Goal: Information Seeking & Learning: Learn about a topic

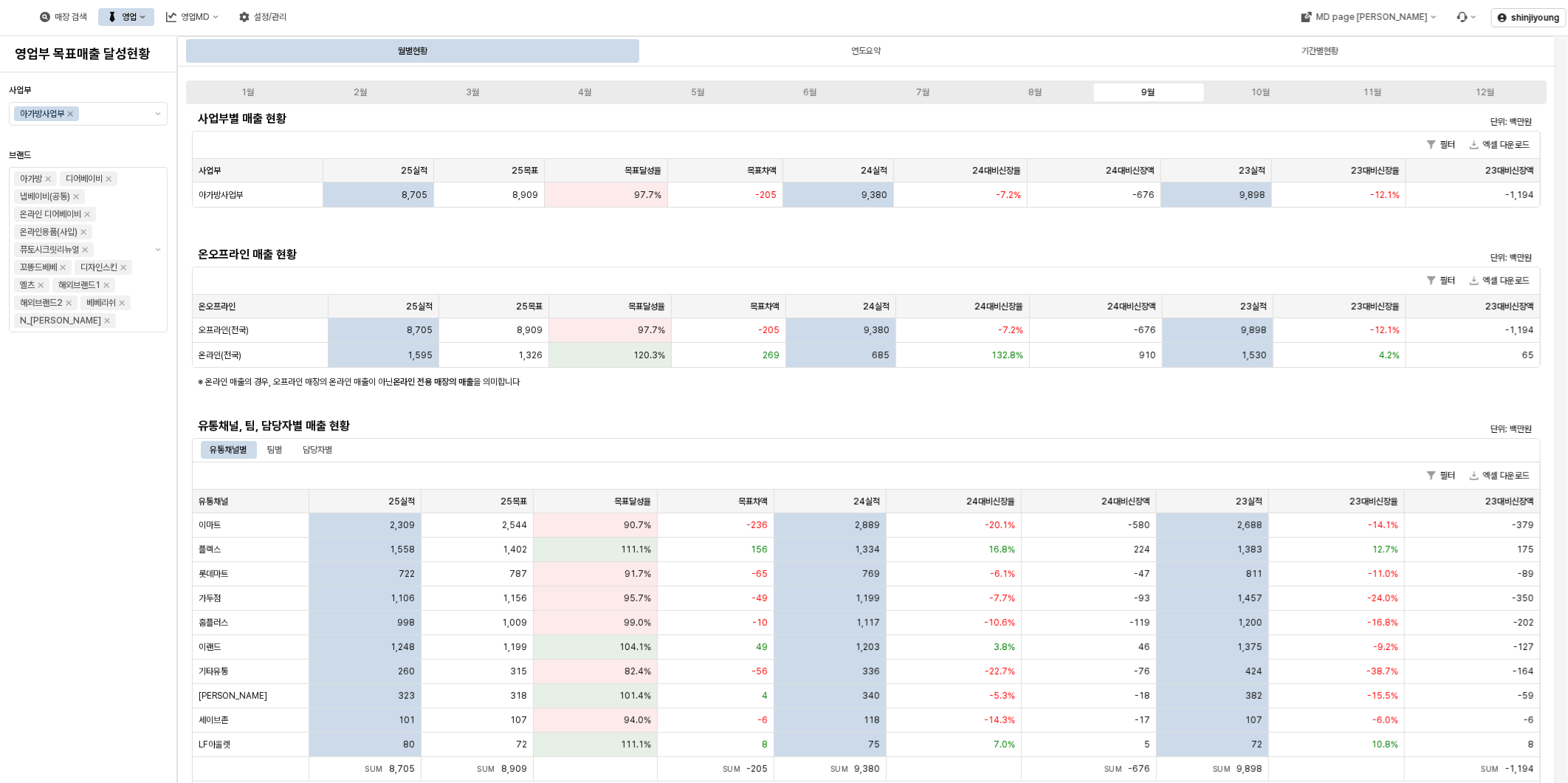
scroll to position [492, 0]
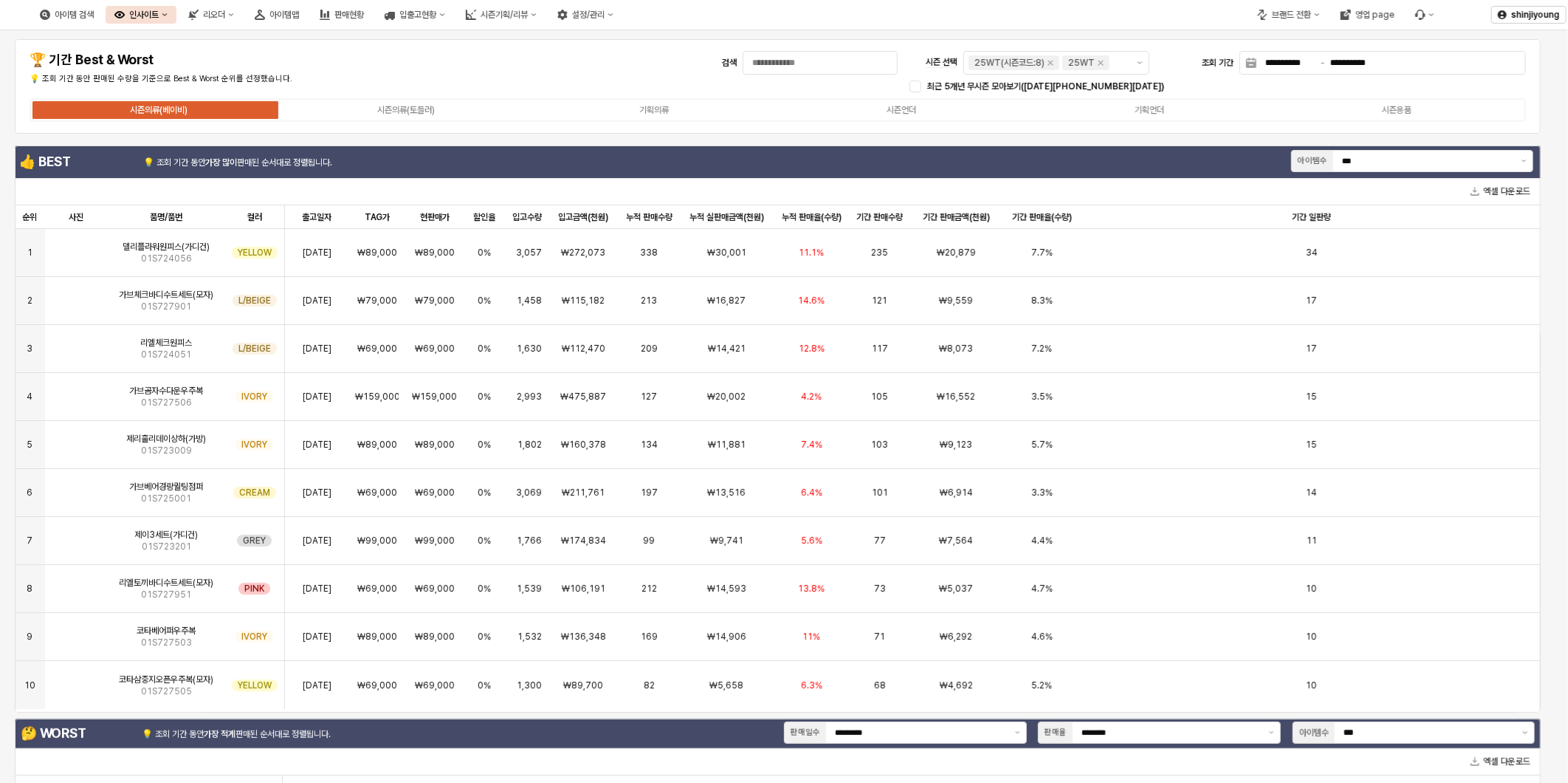
click at [507, 68] on div "**********" at bounding box center [778, 86] width 1508 height 76
click at [537, 69] on div "**********" at bounding box center [778, 86] width 1508 height 76
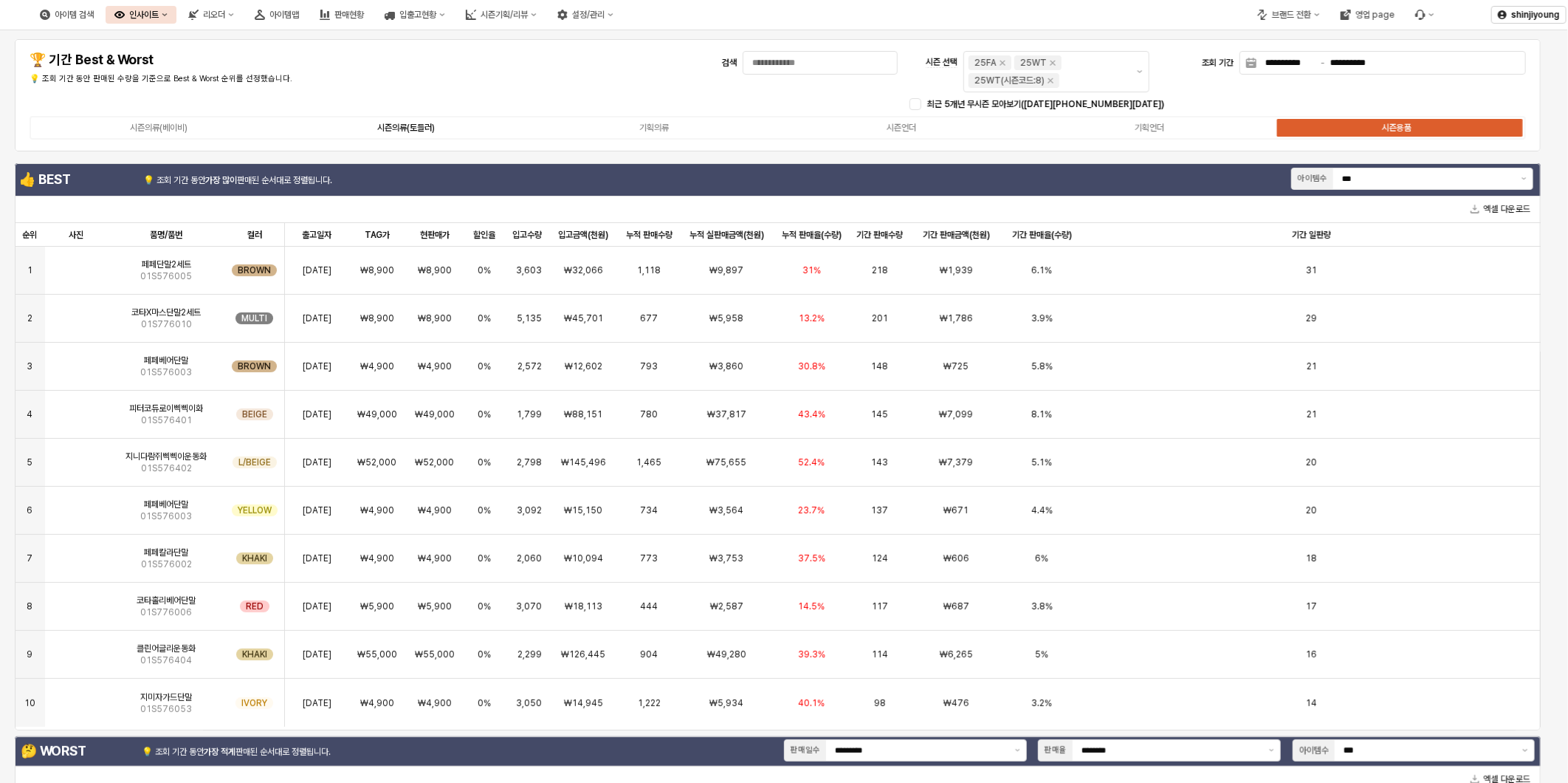
click at [386, 123] on div "시즌의류(토들러)" at bounding box center [406, 127] width 57 height 10
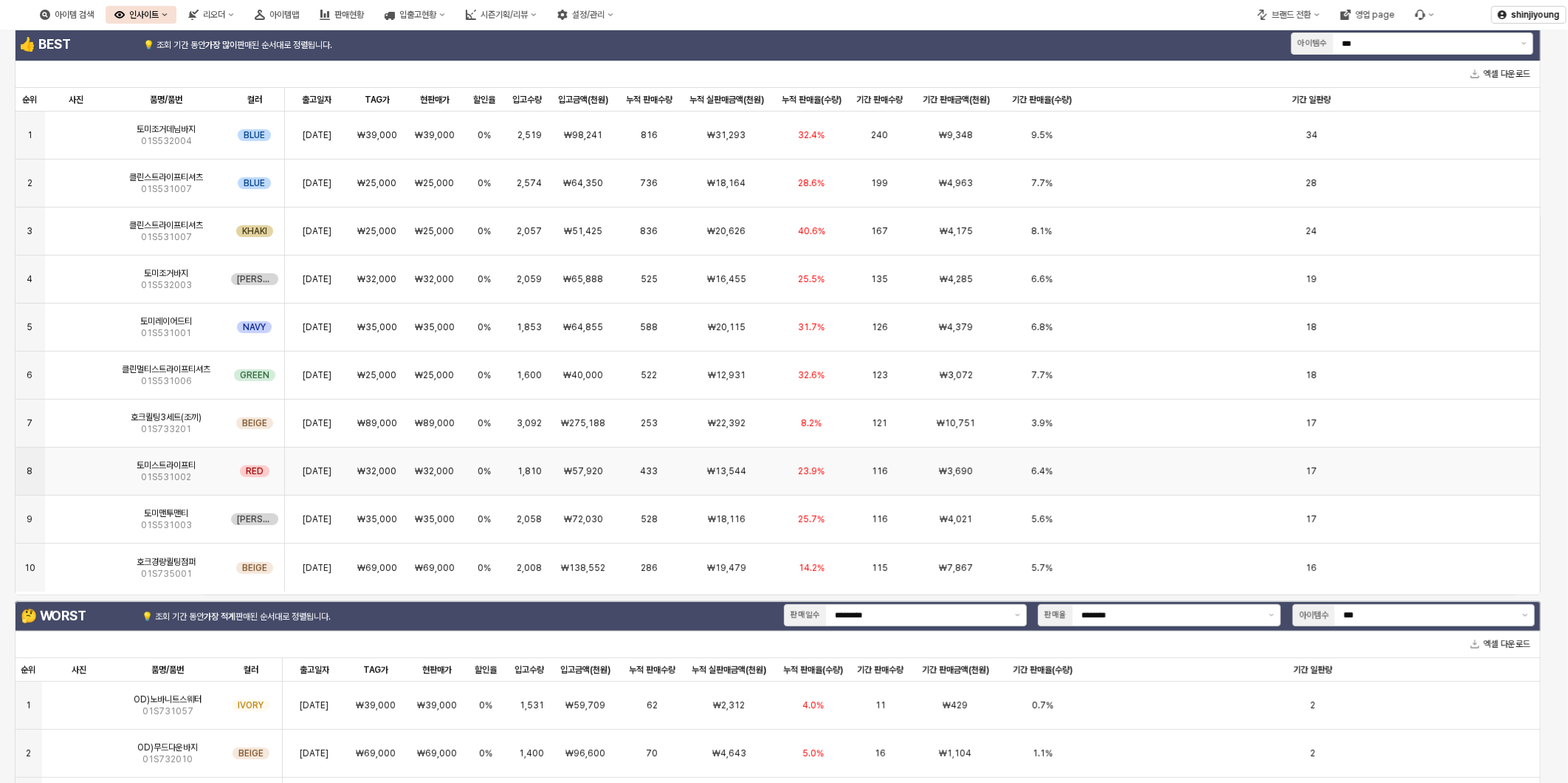
scroll to position [164, 0]
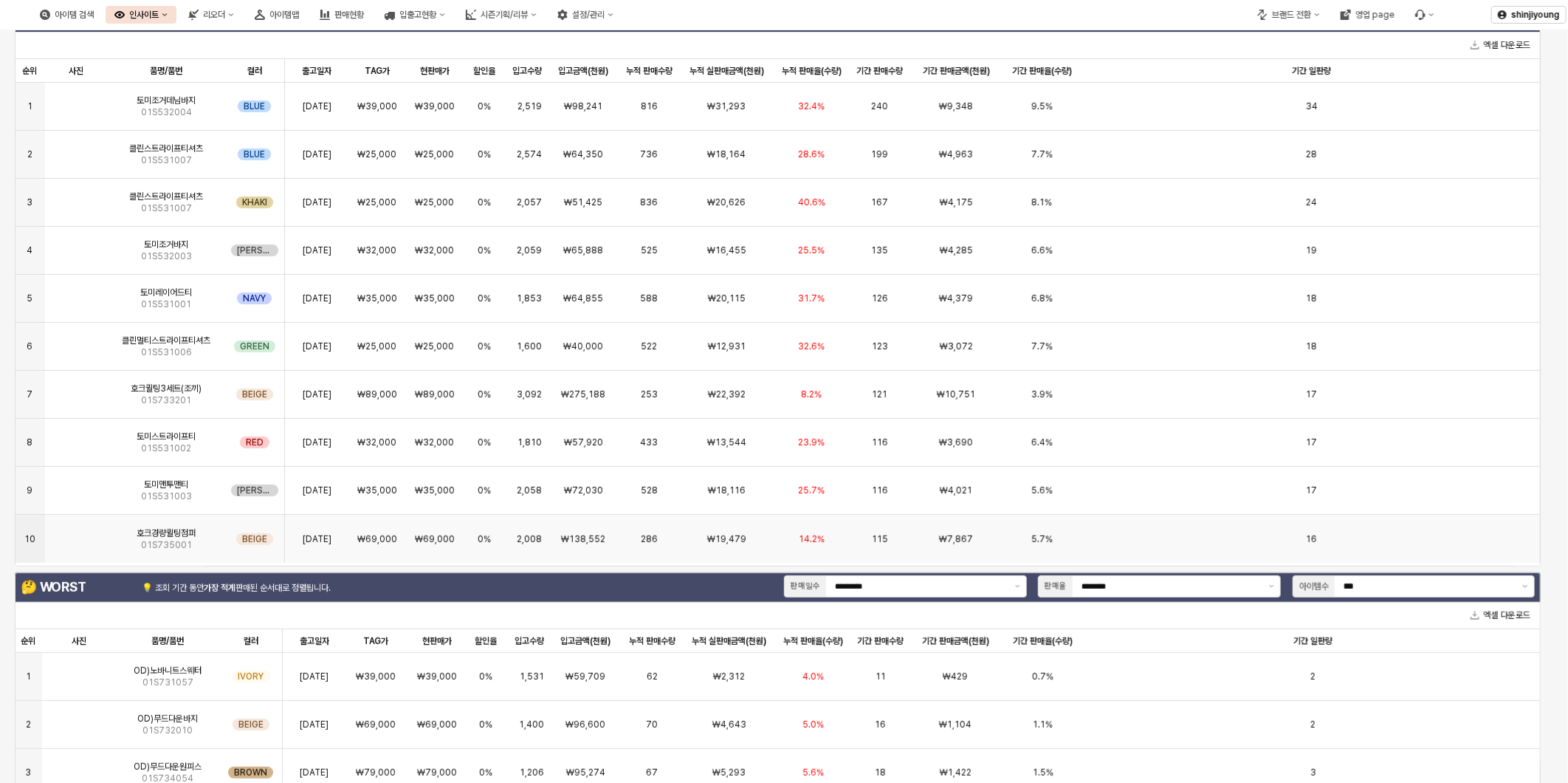
click at [158, 528] on span "호크경량퀼팅점퍼" at bounding box center [166, 533] width 59 height 12
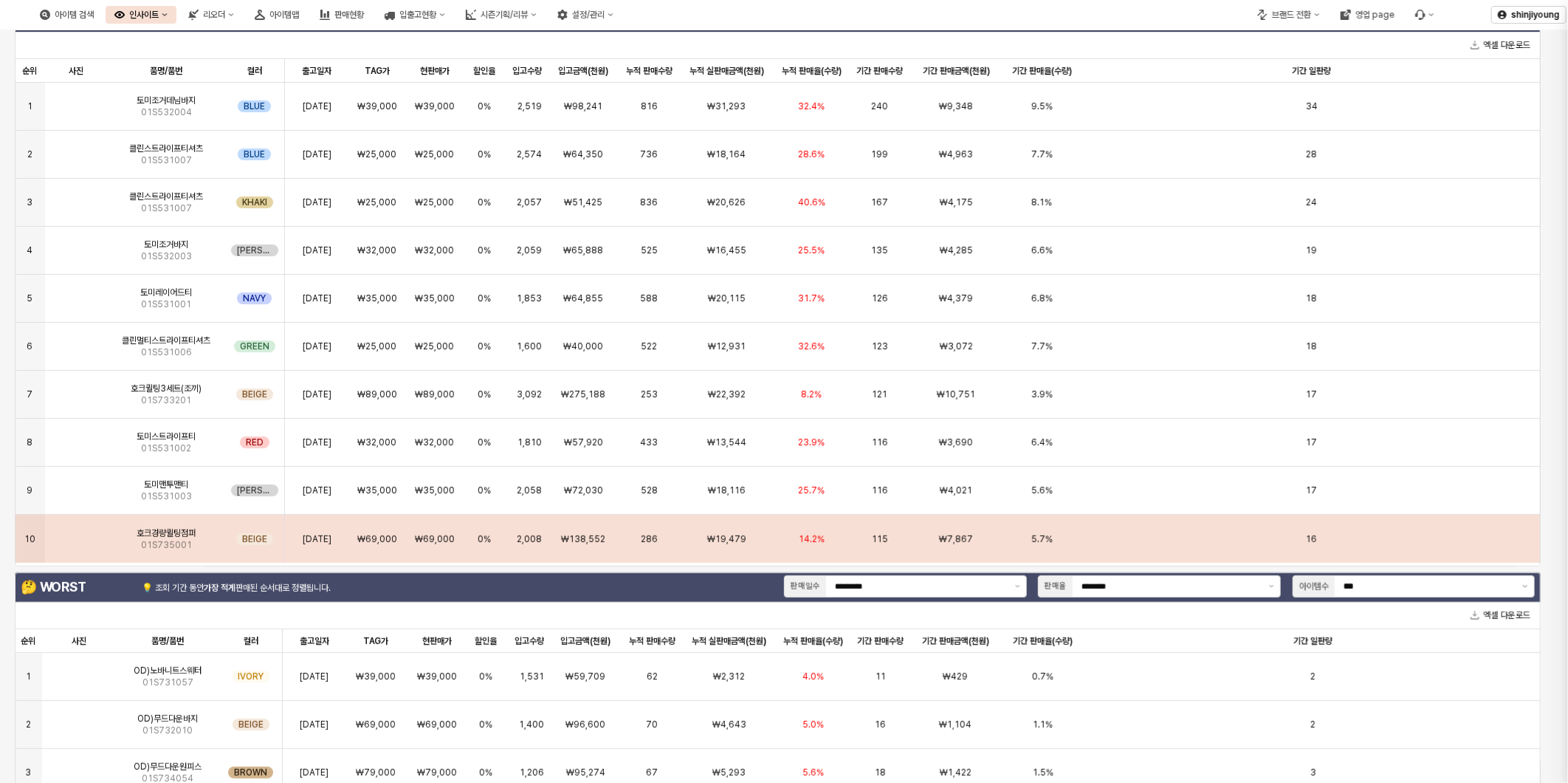
click at [76, 540] on div at bounding box center [784, 392] width 1568 height 783
click at [76, 533] on img "App Frame" at bounding box center [76, 533] width 0 height 0
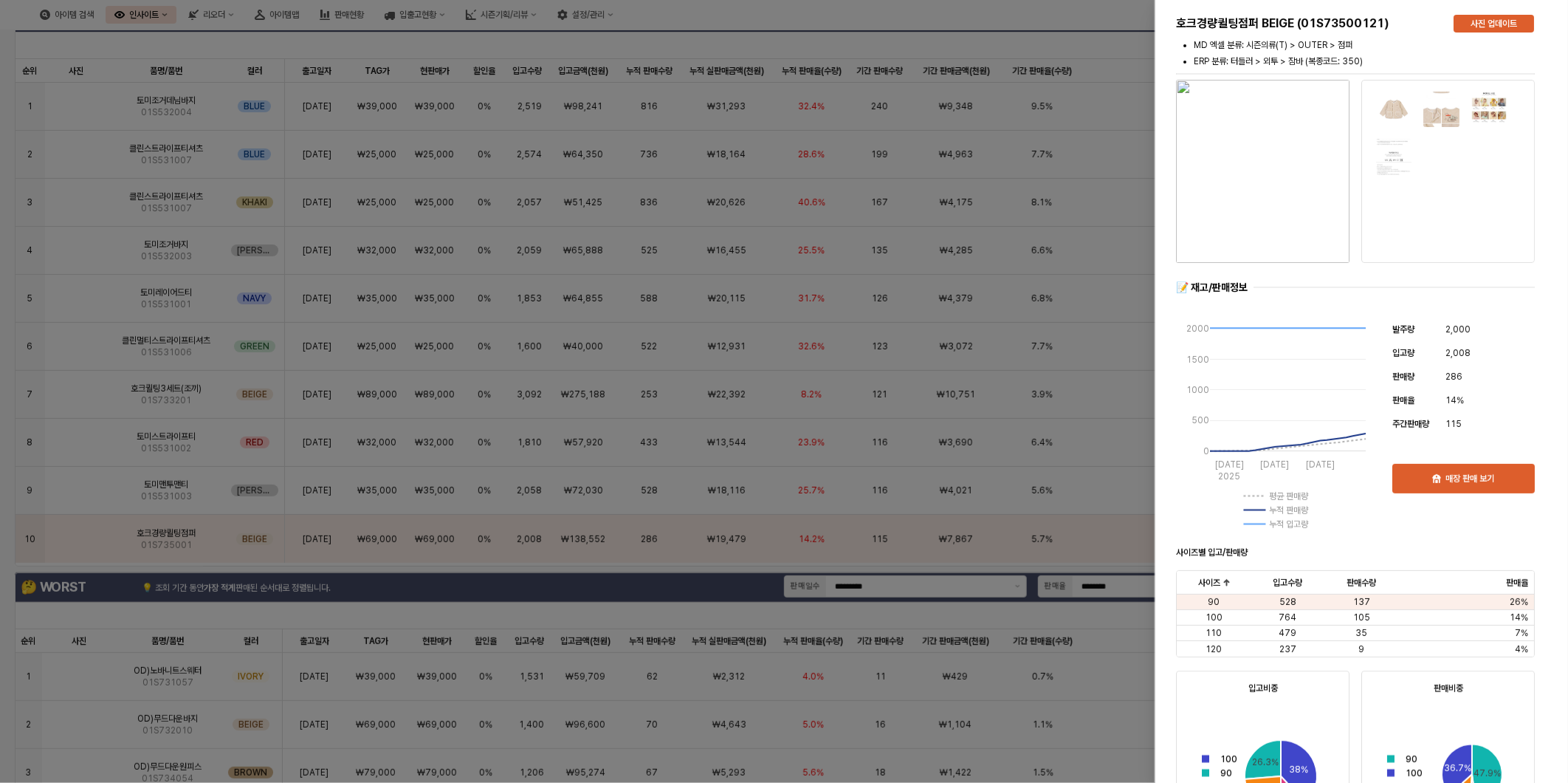
click at [621, 528] on div at bounding box center [784, 392] width 1568 height 783
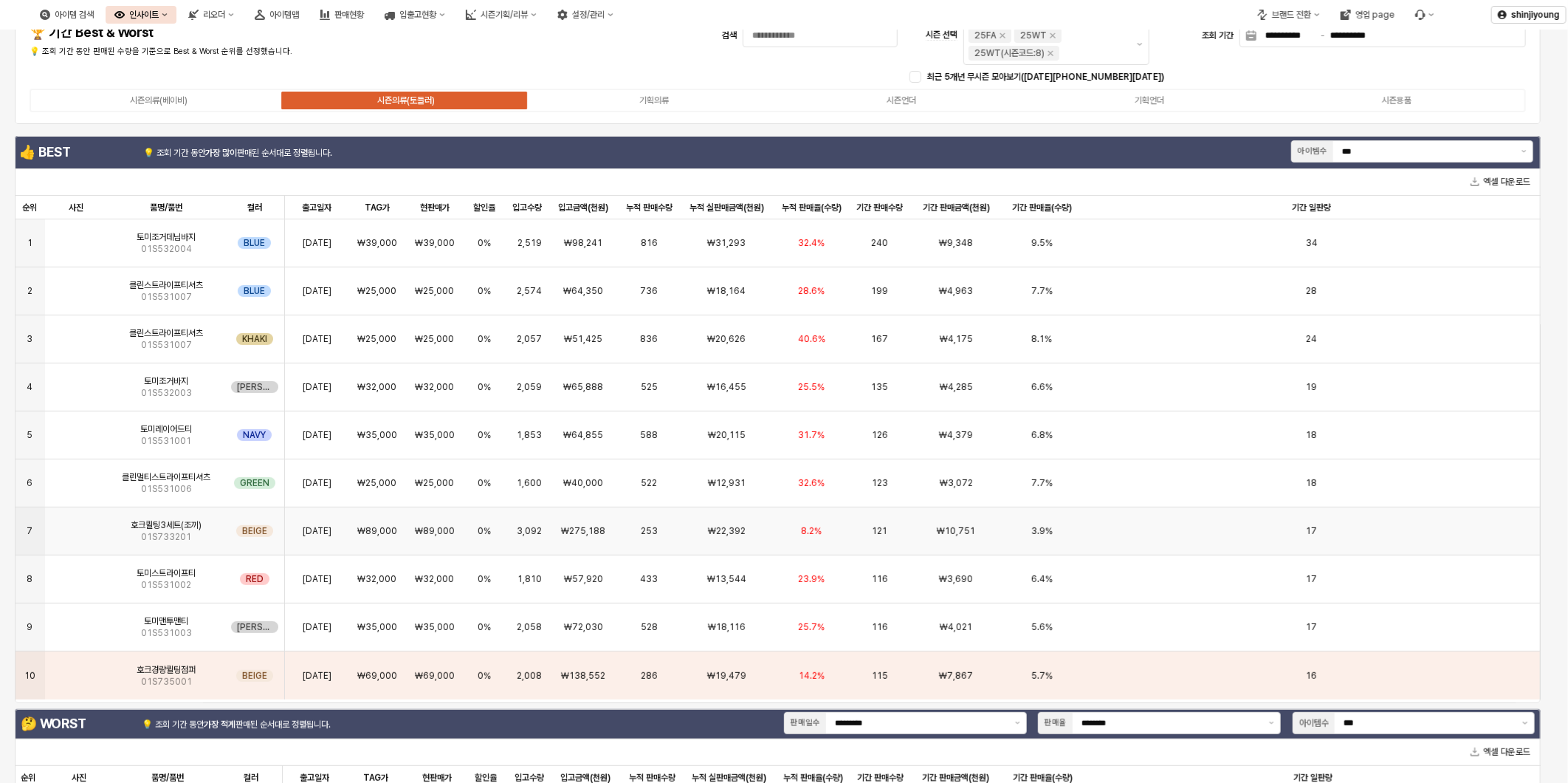
scroll to position [0, 0]
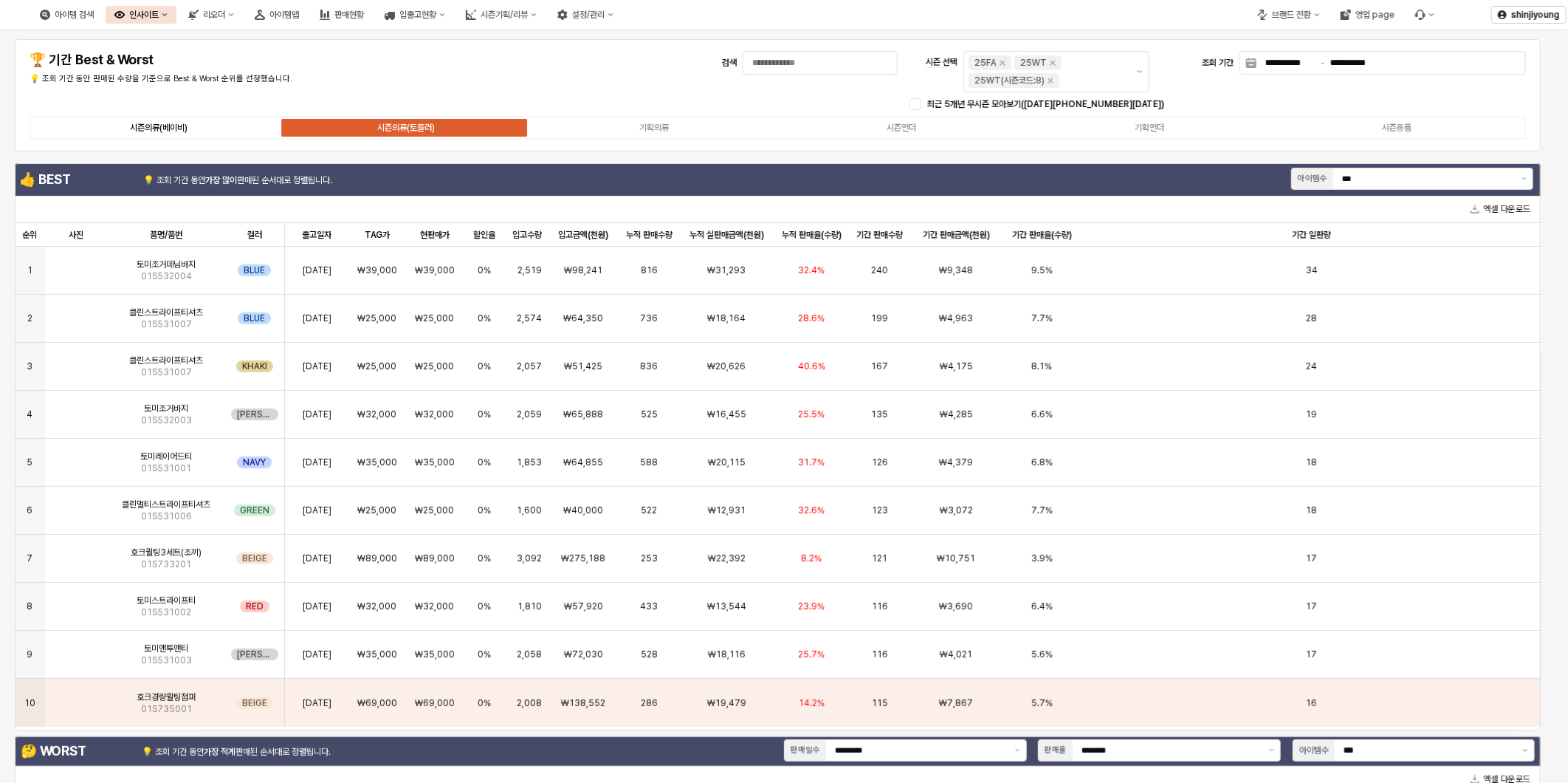
click at [157, 123] on div "시즌의류(베이비)" at bounding box center [158, 127] width 57 height 10
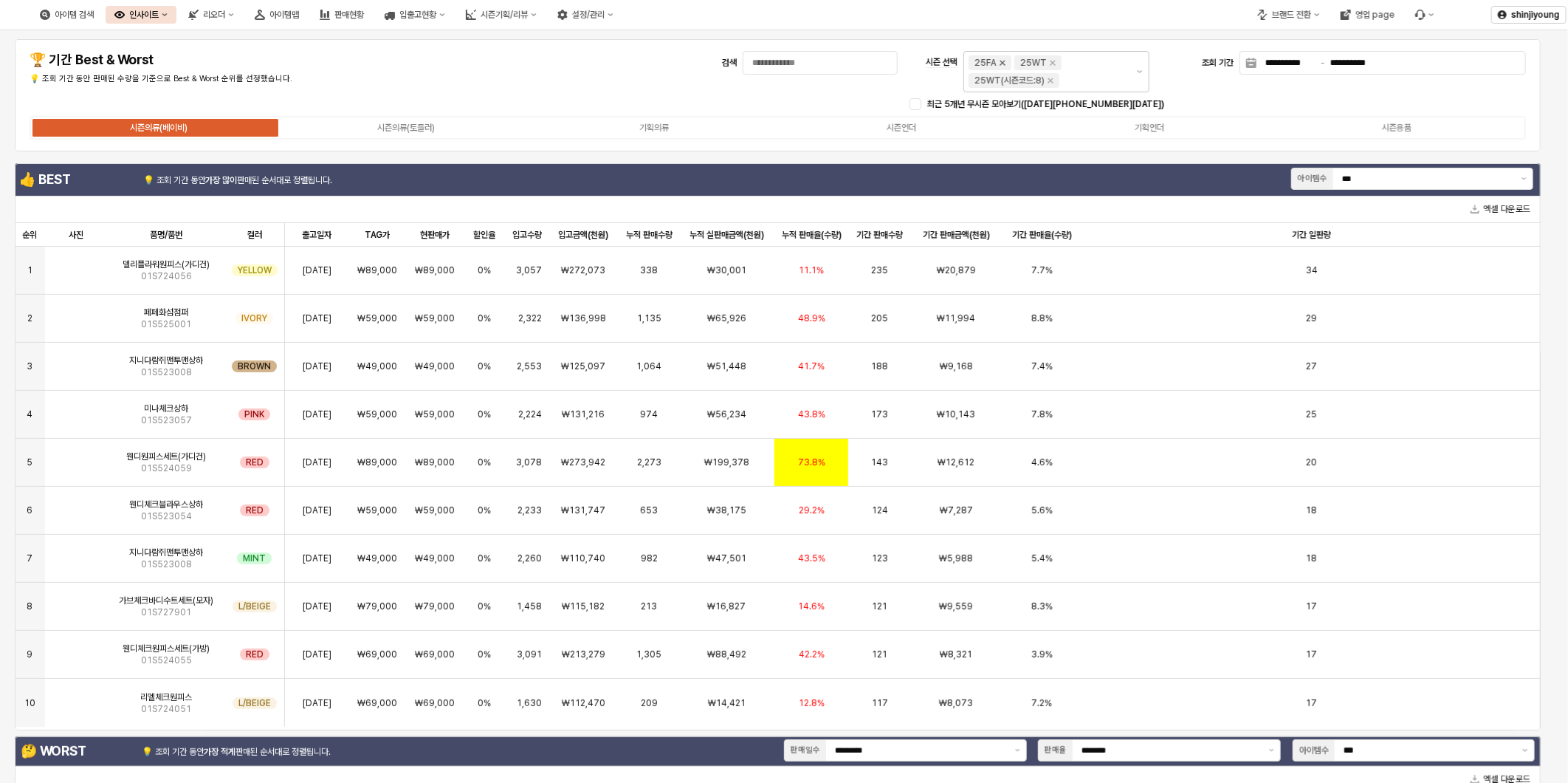
click at [998, 64] on icon "Remove 25FA" at bounding box center [1002, 62] width 12 height 12
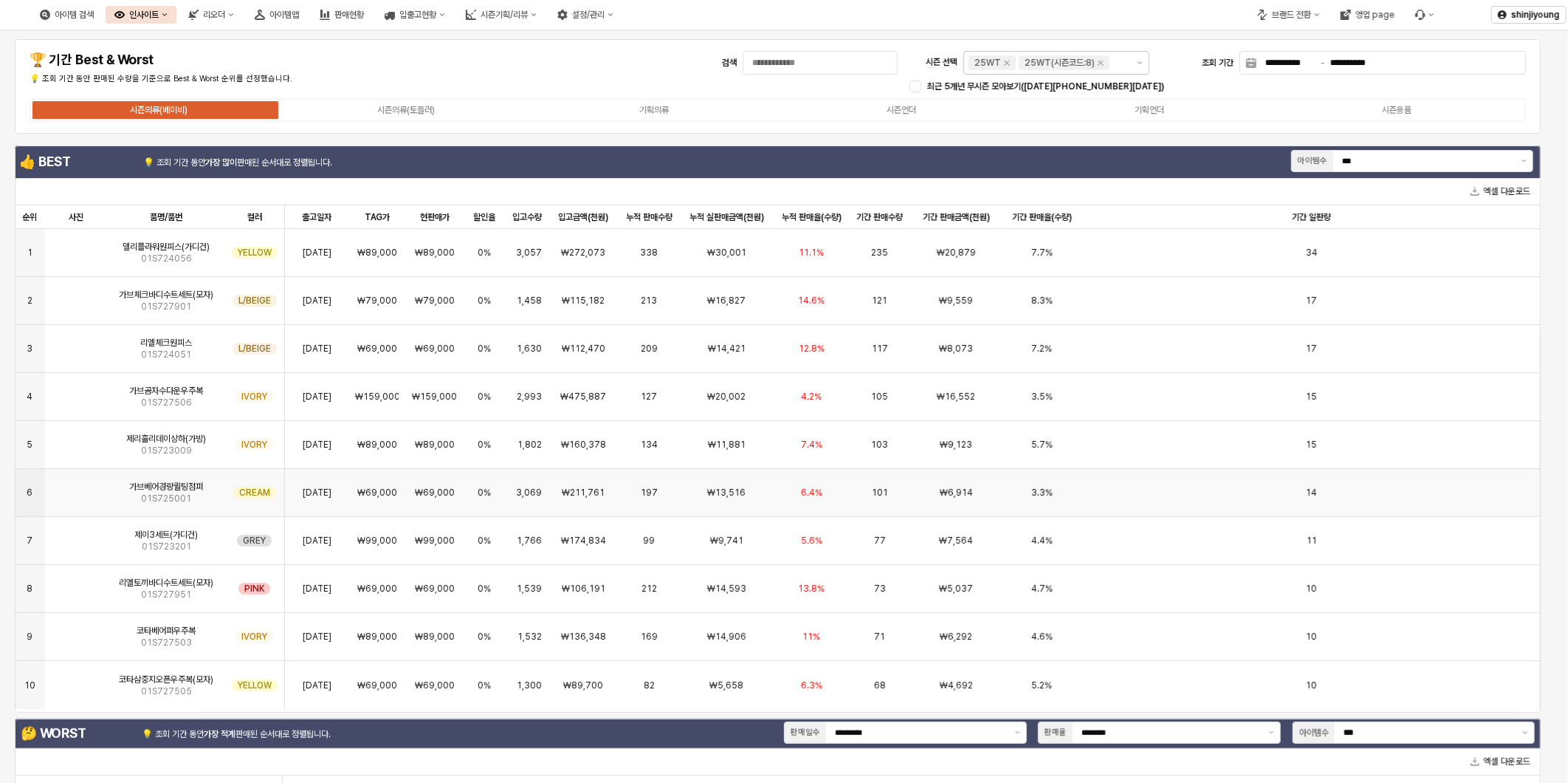
click at [76, 486] on img "App Frame" at bounding box center [76, 486] width 0 height 0
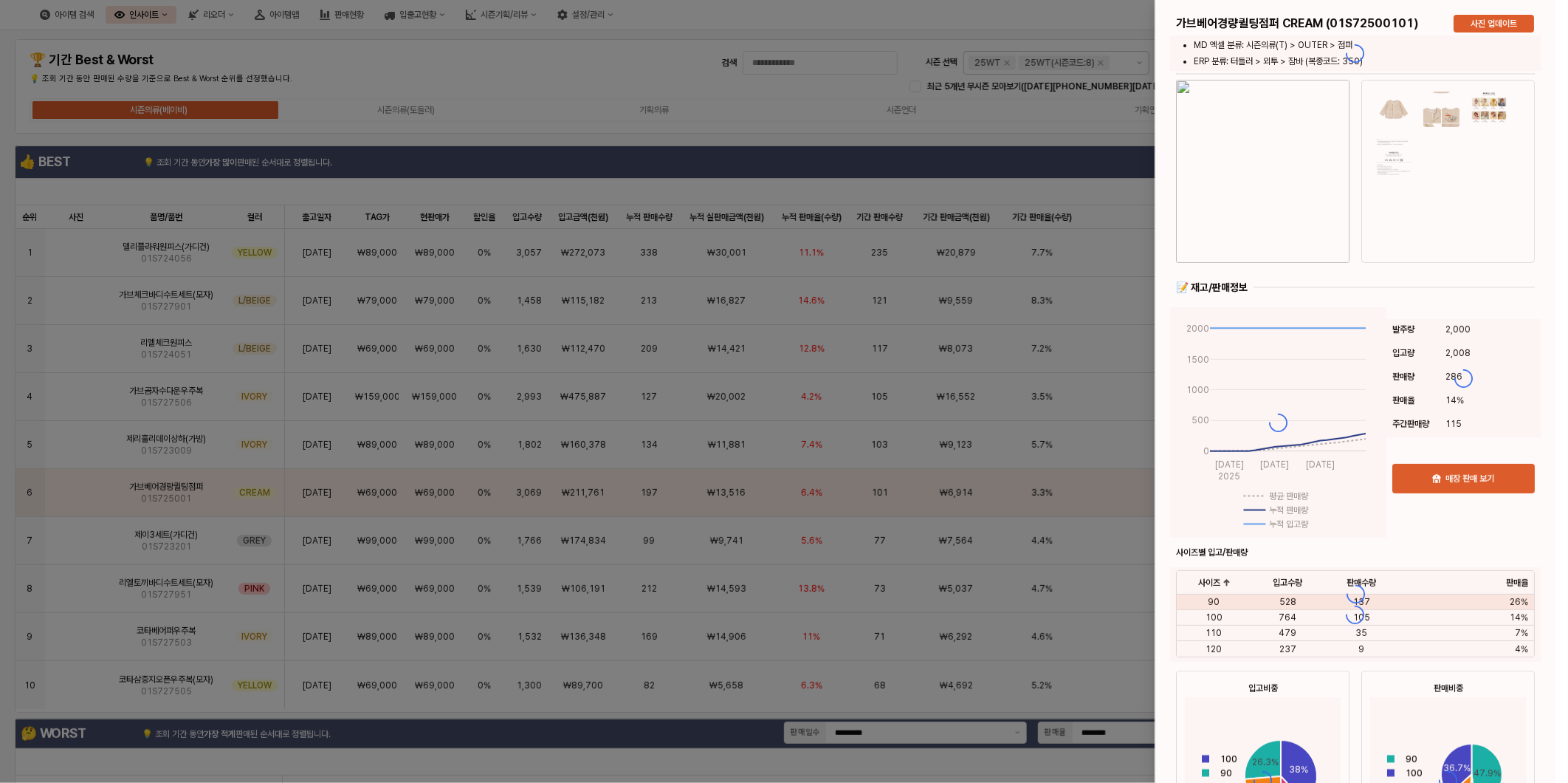
click at [68, 492] on div at bounding box center [784, 392] width 1568 height 783
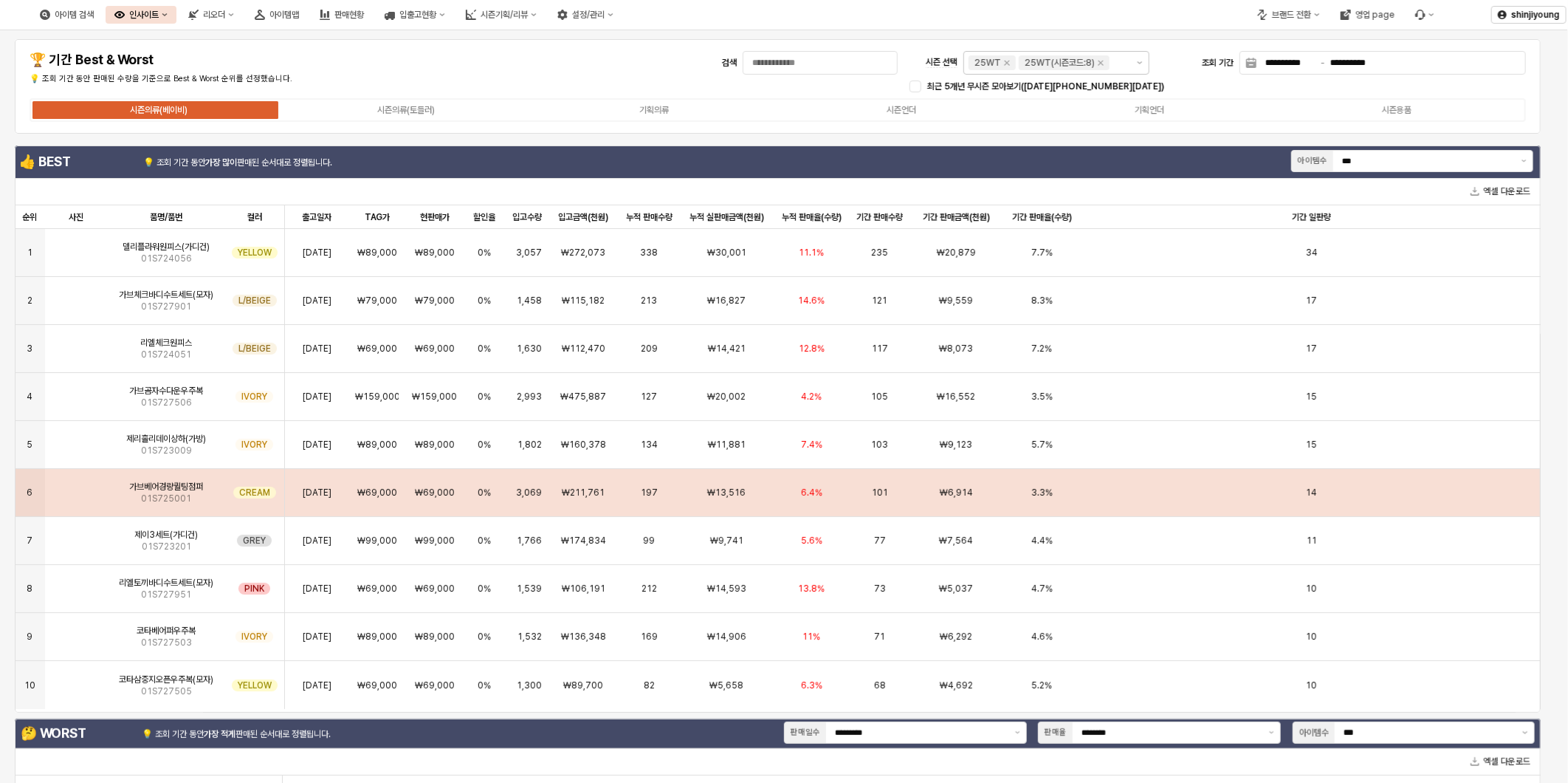
click at [76, 486] on img "App Frame" at bounding box center [76, 486] width 0 height 0
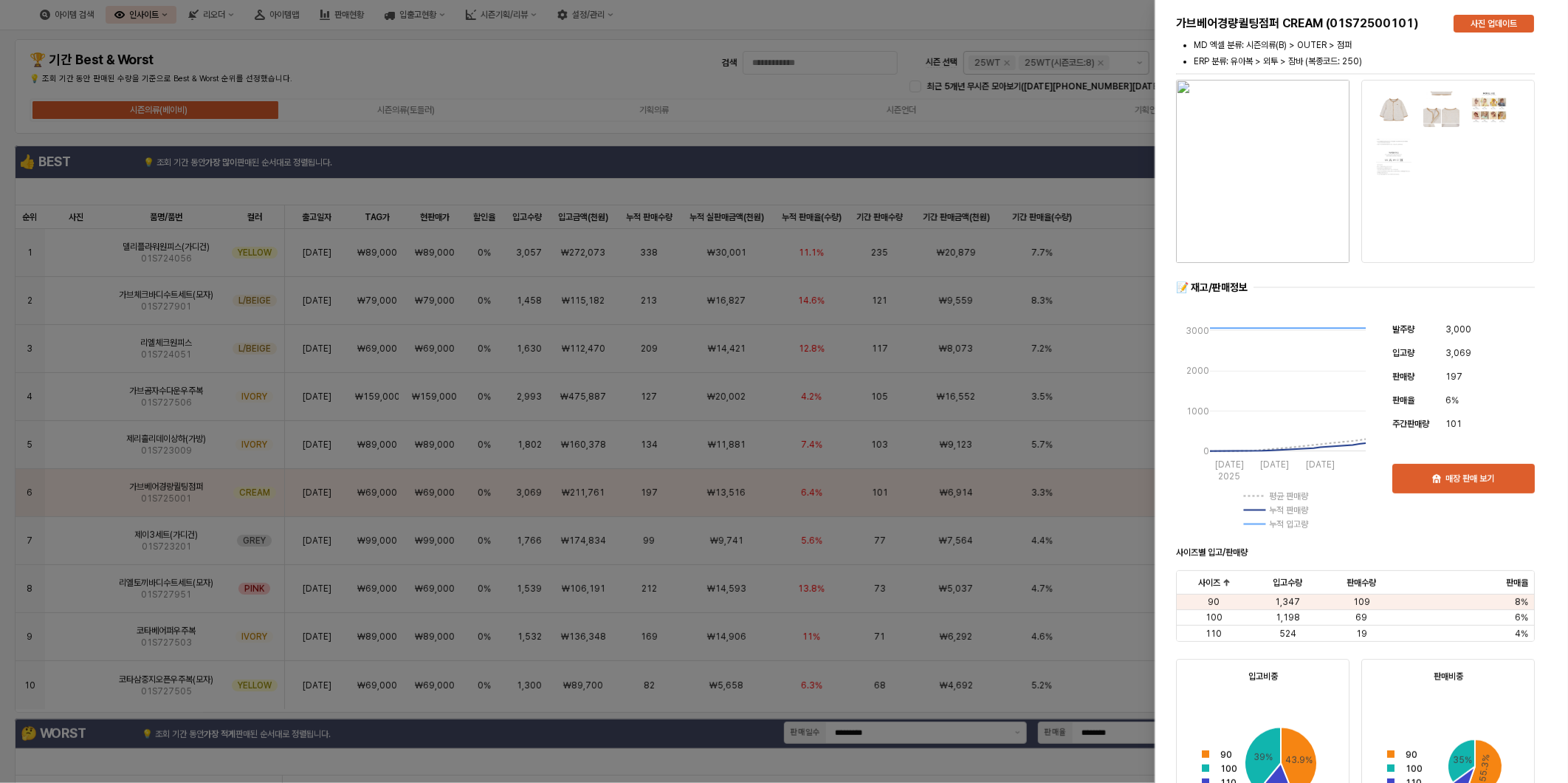
click at [434, 112] on div at bounding box center [784, 392] width 1568 height 783
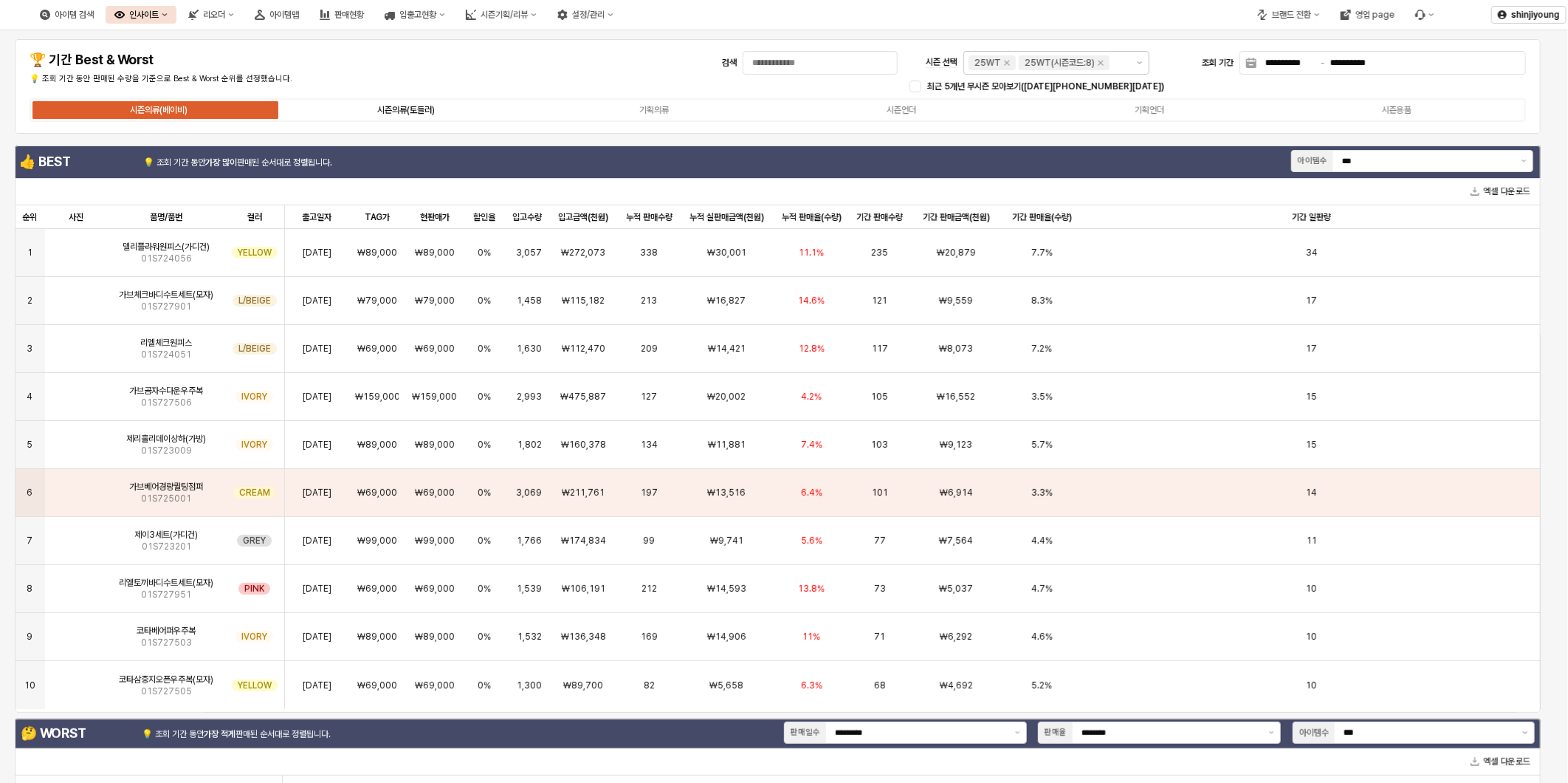
click at [430, 111] on div "시즌의류(토들러)" at bounding box center [406, 110] width 57 height 10
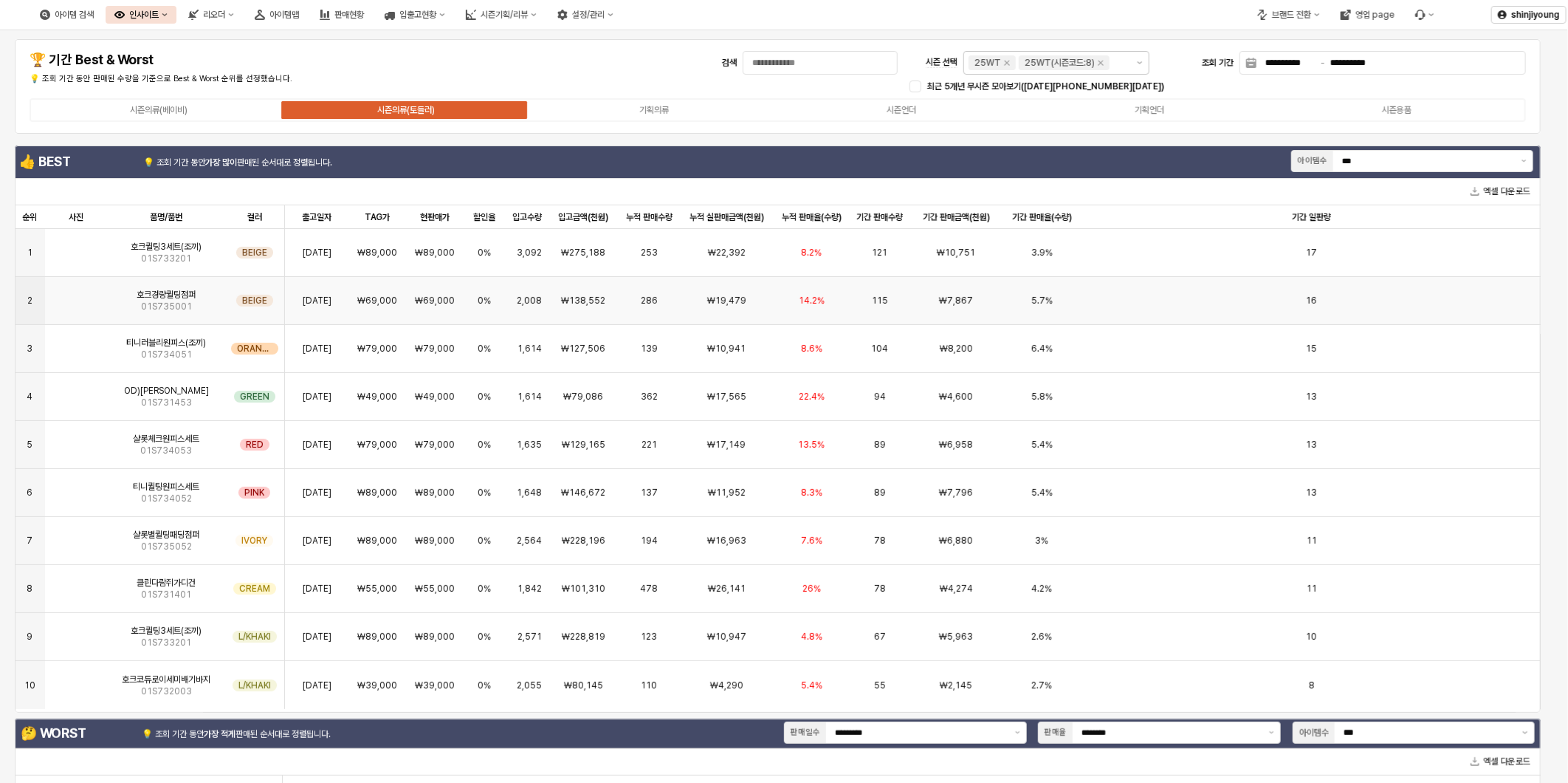
click at [137, 314] on div "호크경량퀼팅점퍼 01S735001" at bounding box center [166, 301] width 118 height 48
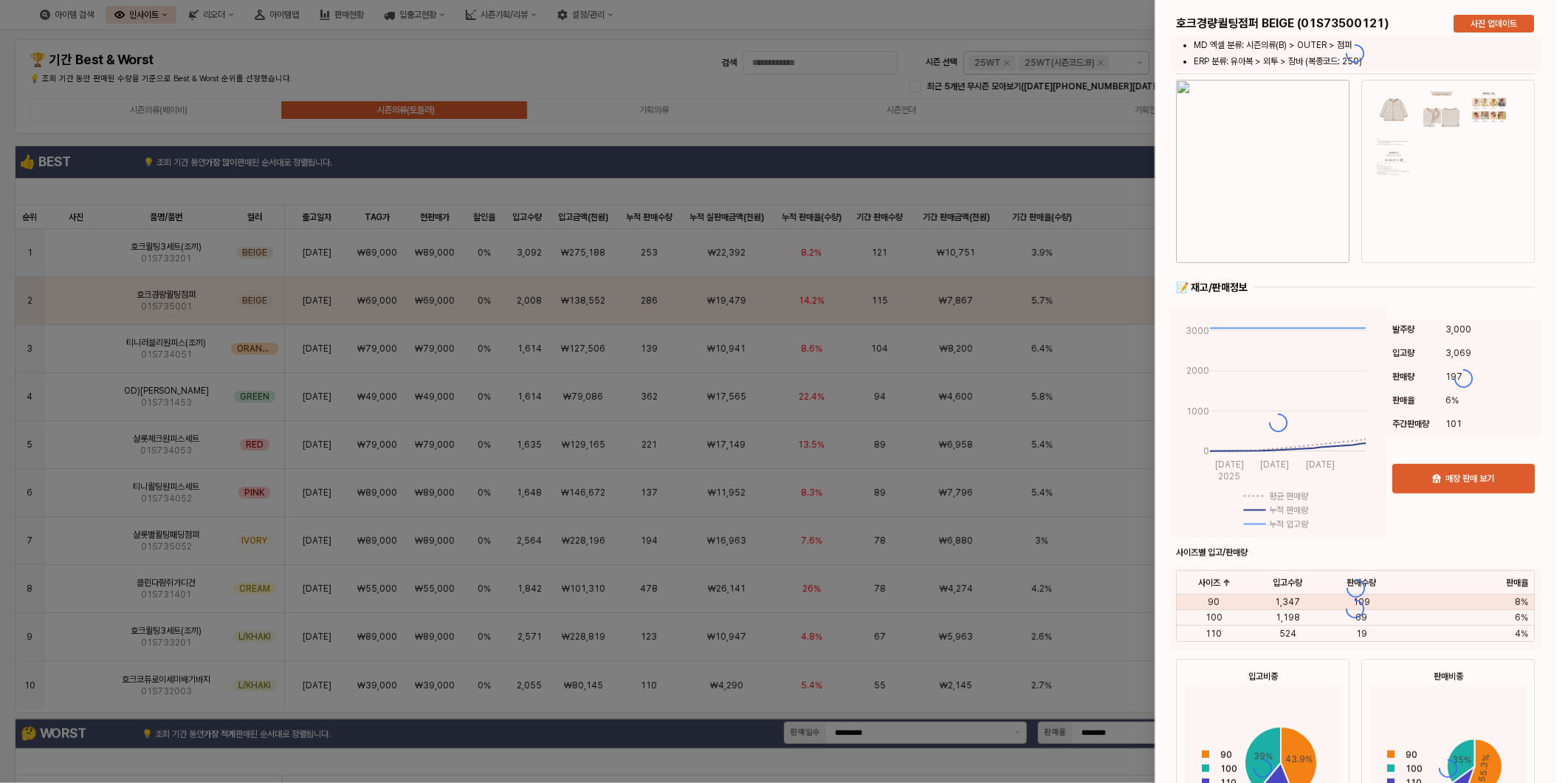
click at [72, 293] on div at bounding box center [784, 392] width 1568 height 783
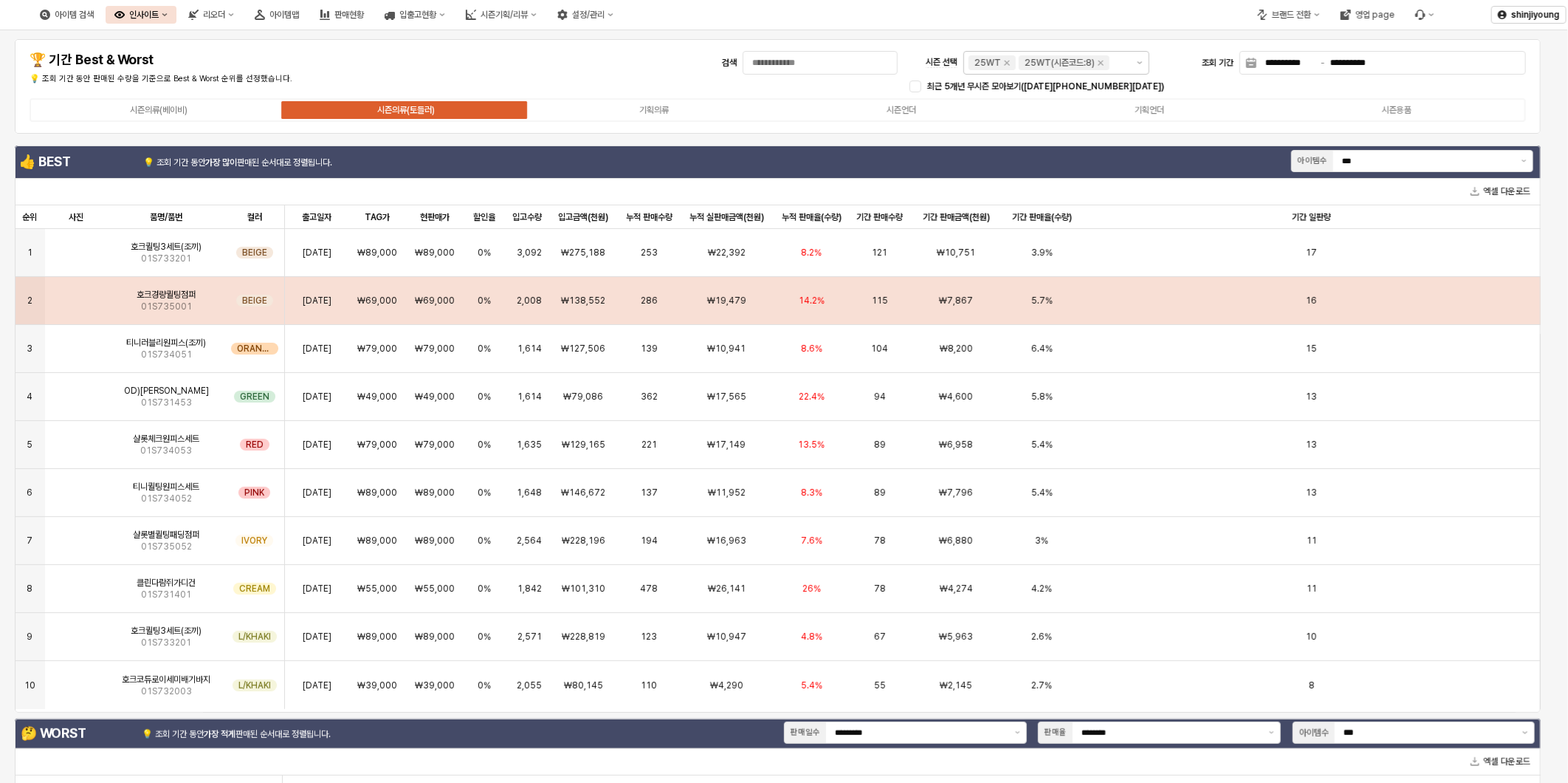
click at [76, 294] on img "App Frame" at bounding box center [76, 294] width 0 height 0
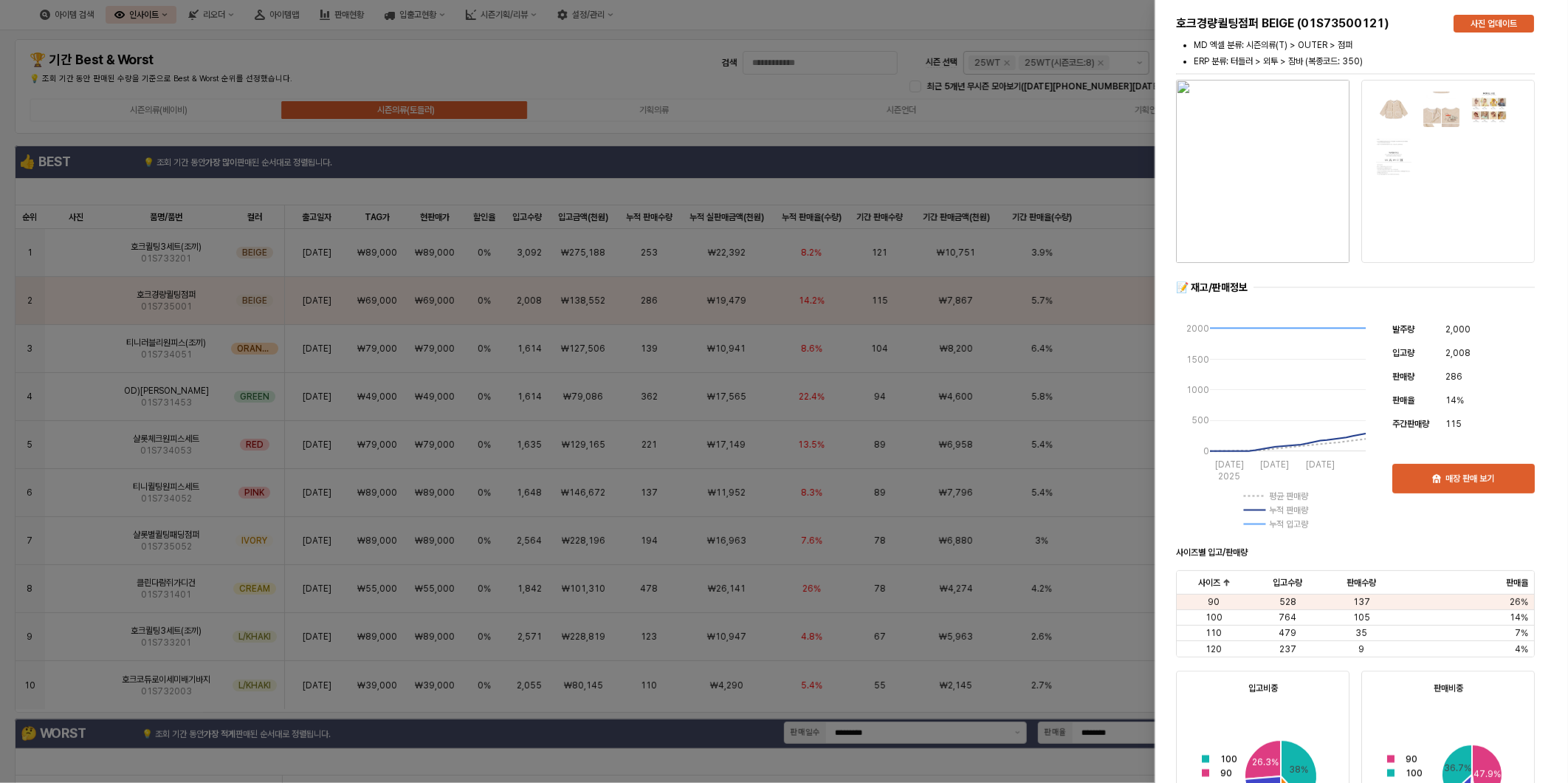
click at [721, 148] on div at bounding box center [784, 392] width 1568 height 783
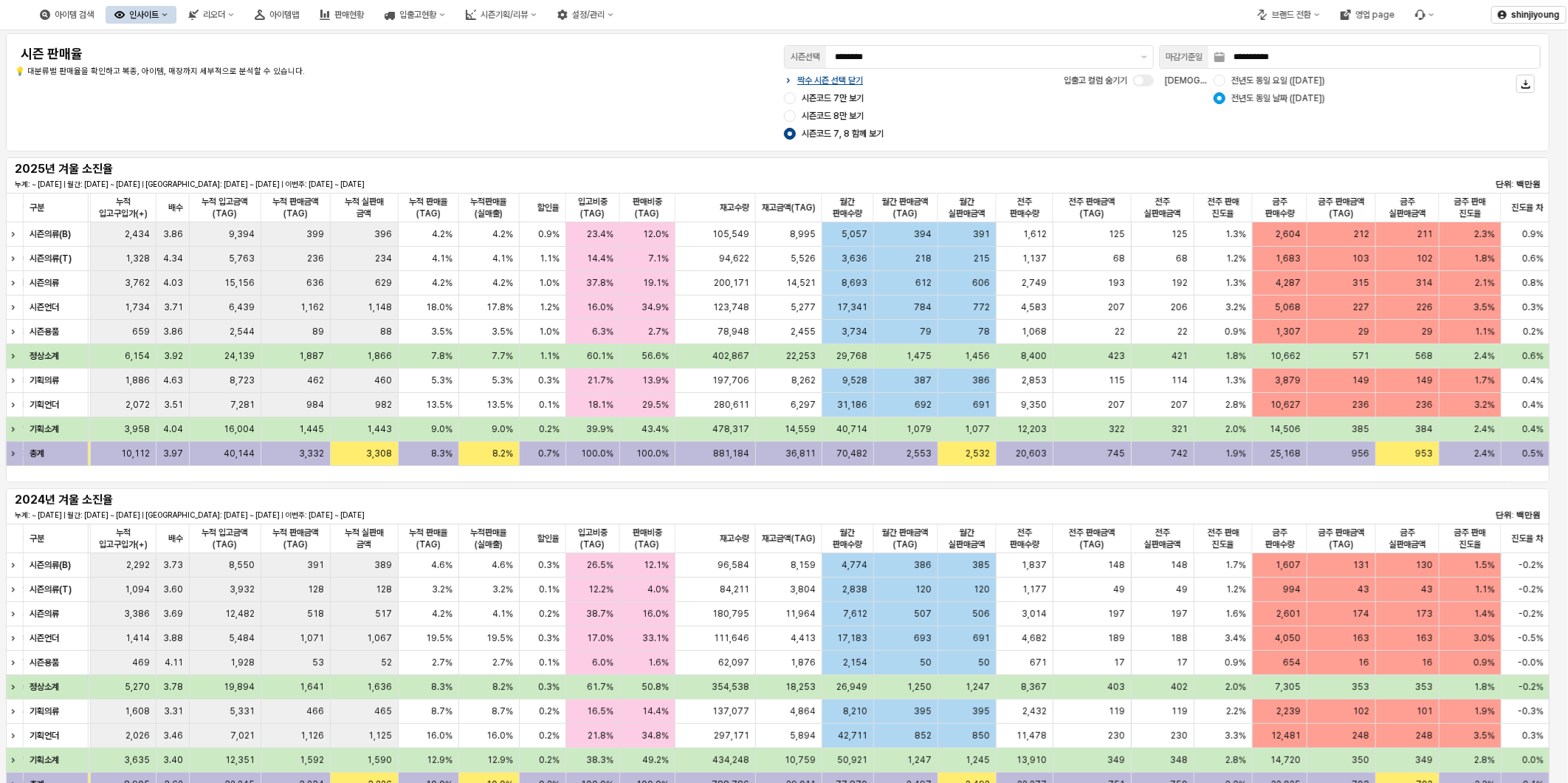
click at [567, 101] on div "**********" at bounding box center [778, 92] width 1526 height 100
click at [1306, 10] on div "브랜드 전환" at bounding box center [1291, 14] width 39 height 10
click at [1289, 96] on div "디즈니" at bounding box center [1302, 92] width 90 height 12
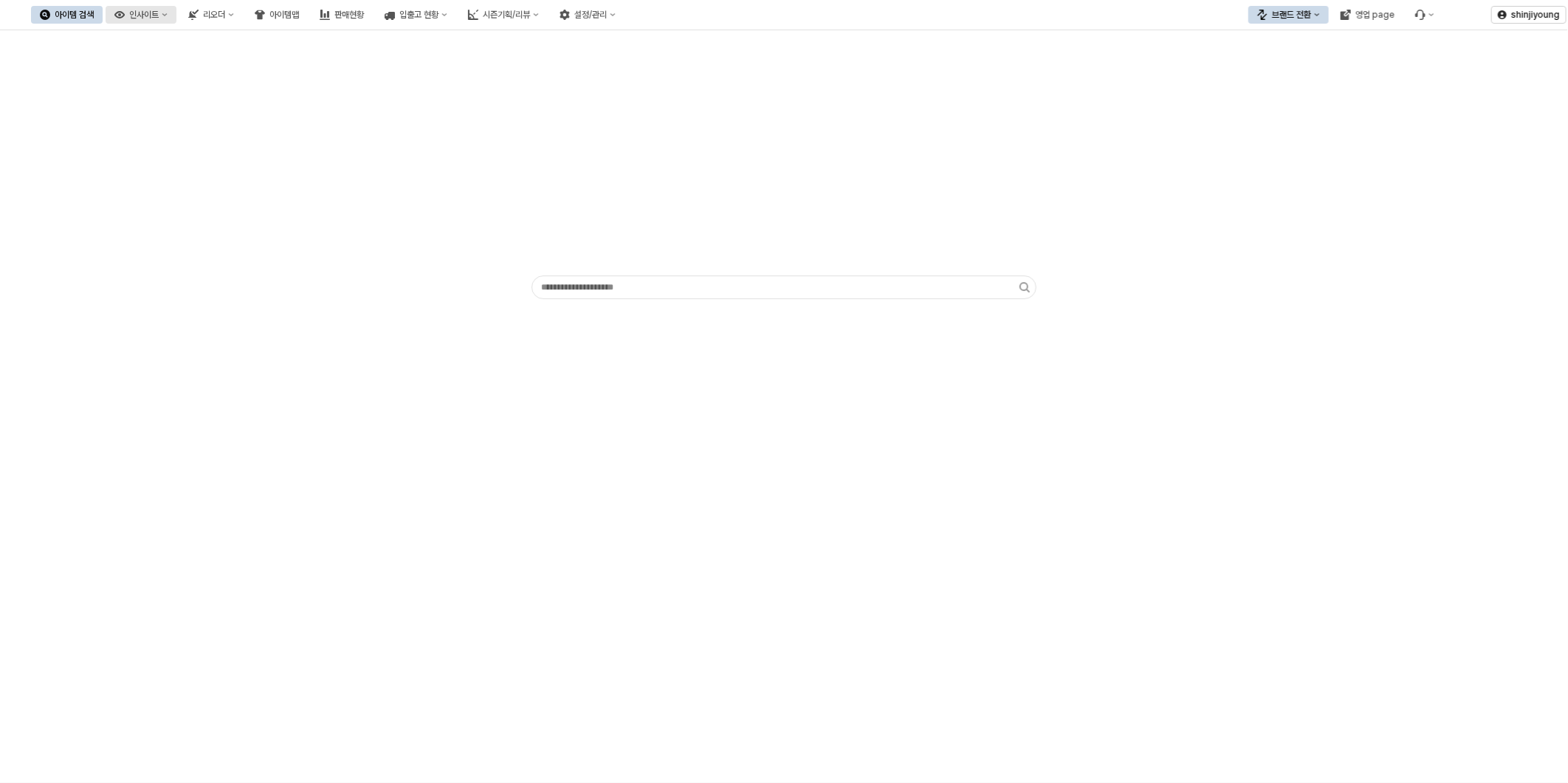
click at [158, 12] on div "인사이트" at bounding box center [143, 14] width 29 height 10
click at [205, 164] on div "판매율 - 시즌" at bounding box center [208, 166] width 78 height 12
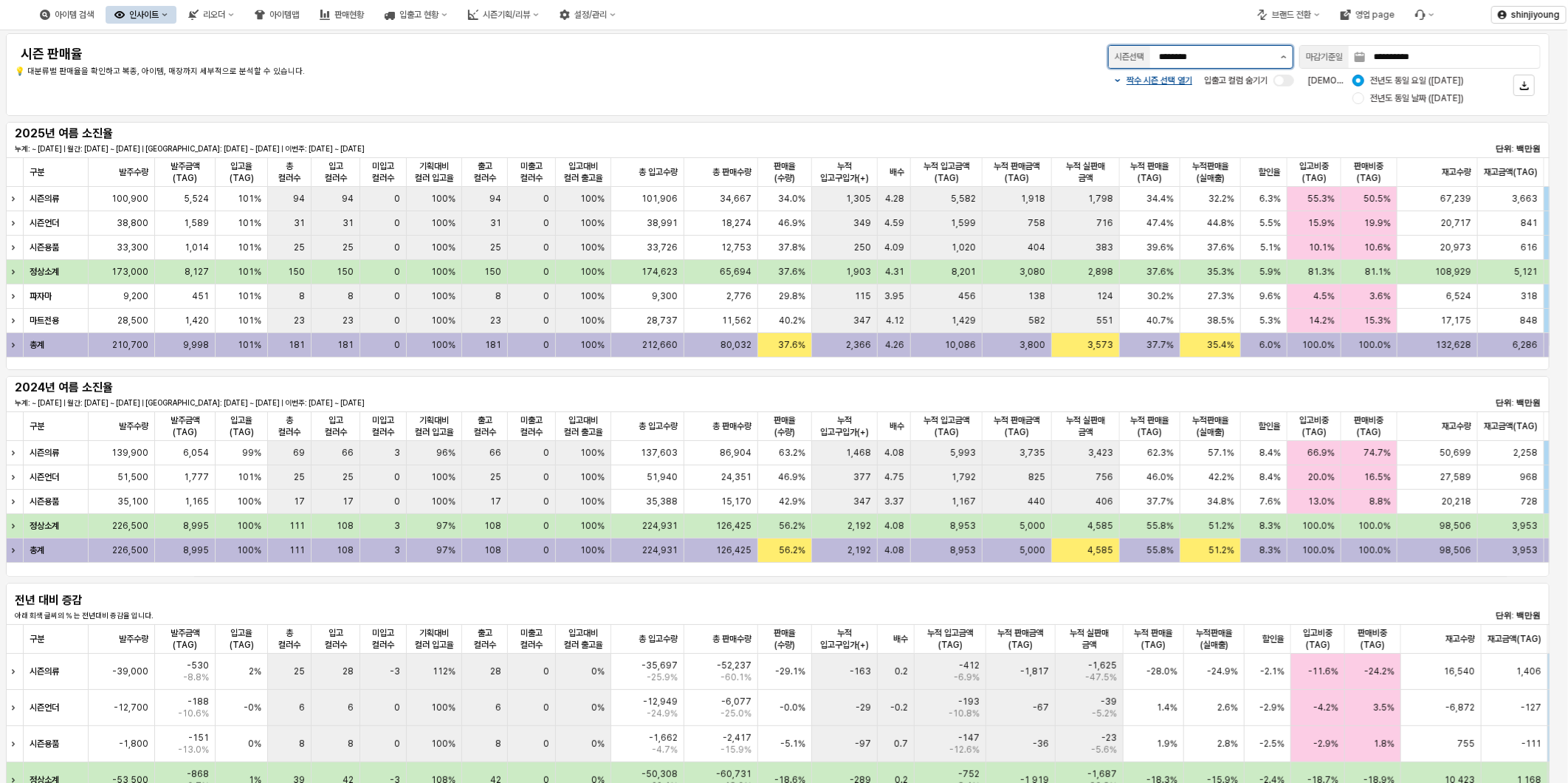
click at [1284, 59] on button "제안 사항 표시" at bounding box center [1283, 57] width 18 height 22
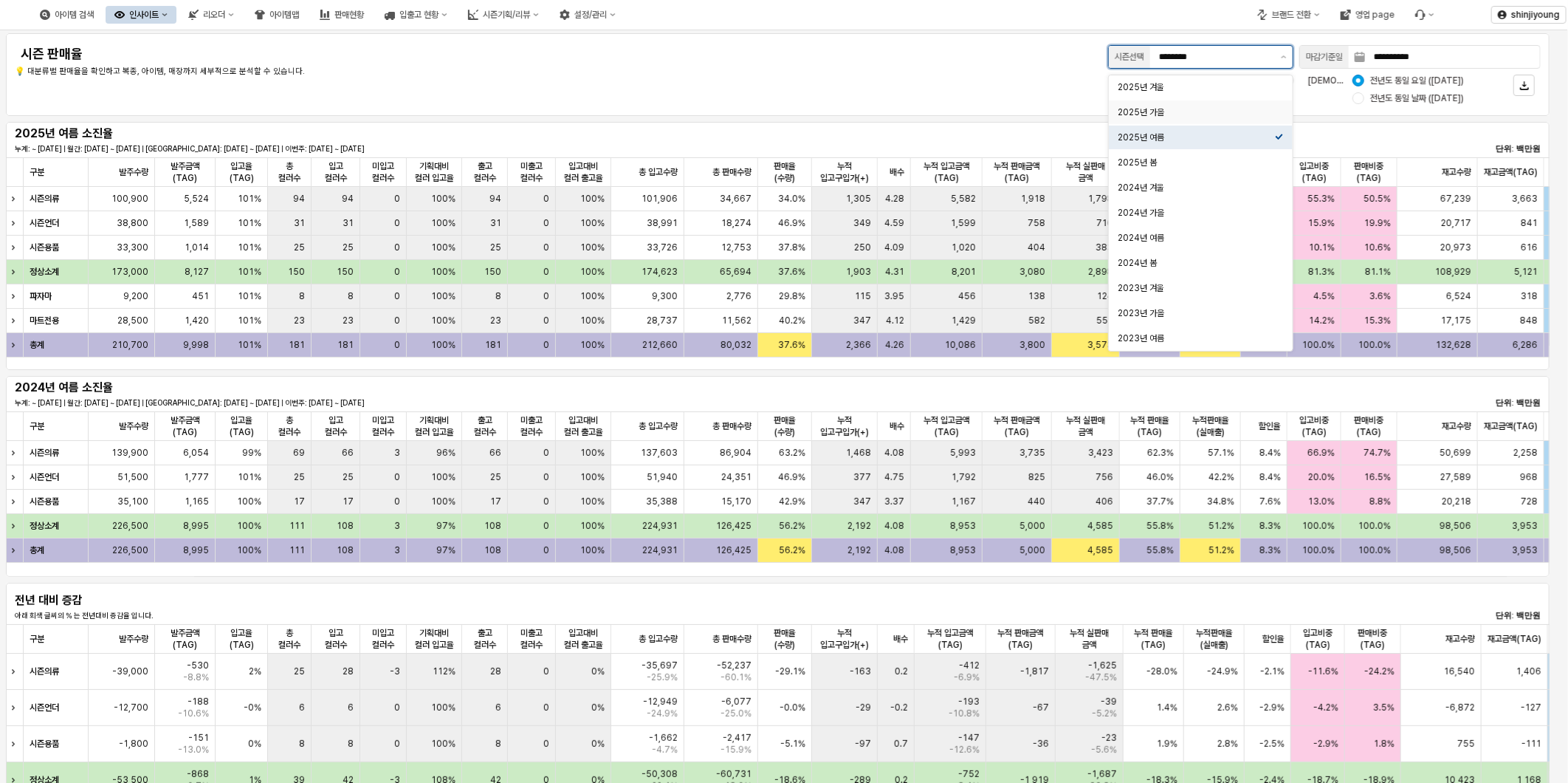
click at [1251, 119] on div "2025년 가을" at bounding box center [1196, 112] width 158 height 15
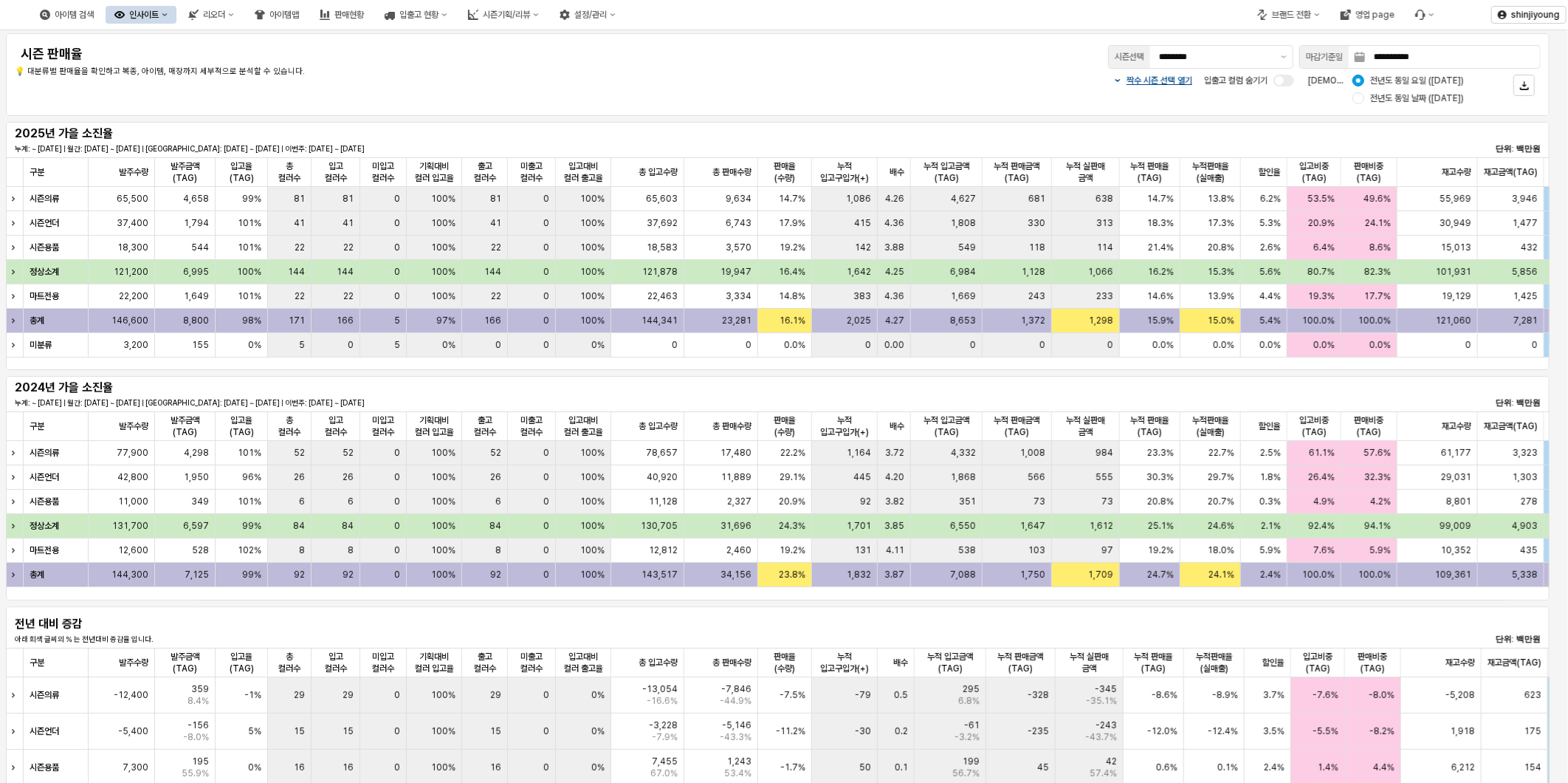
click at [730, 75] on div "짝수 시즌 선택 열기 입출고 컬럼 숨기기 비교 기준: 전년도 동일 요일 (2024-09-29) 전년도 동일 날짜 (2024-09-28)" at bounding box center [1095, 89] width 890 height 36
click at [1286, 56] on icon "제안 사항 표시" at bounding box center [1283, 57] width 6 height 3
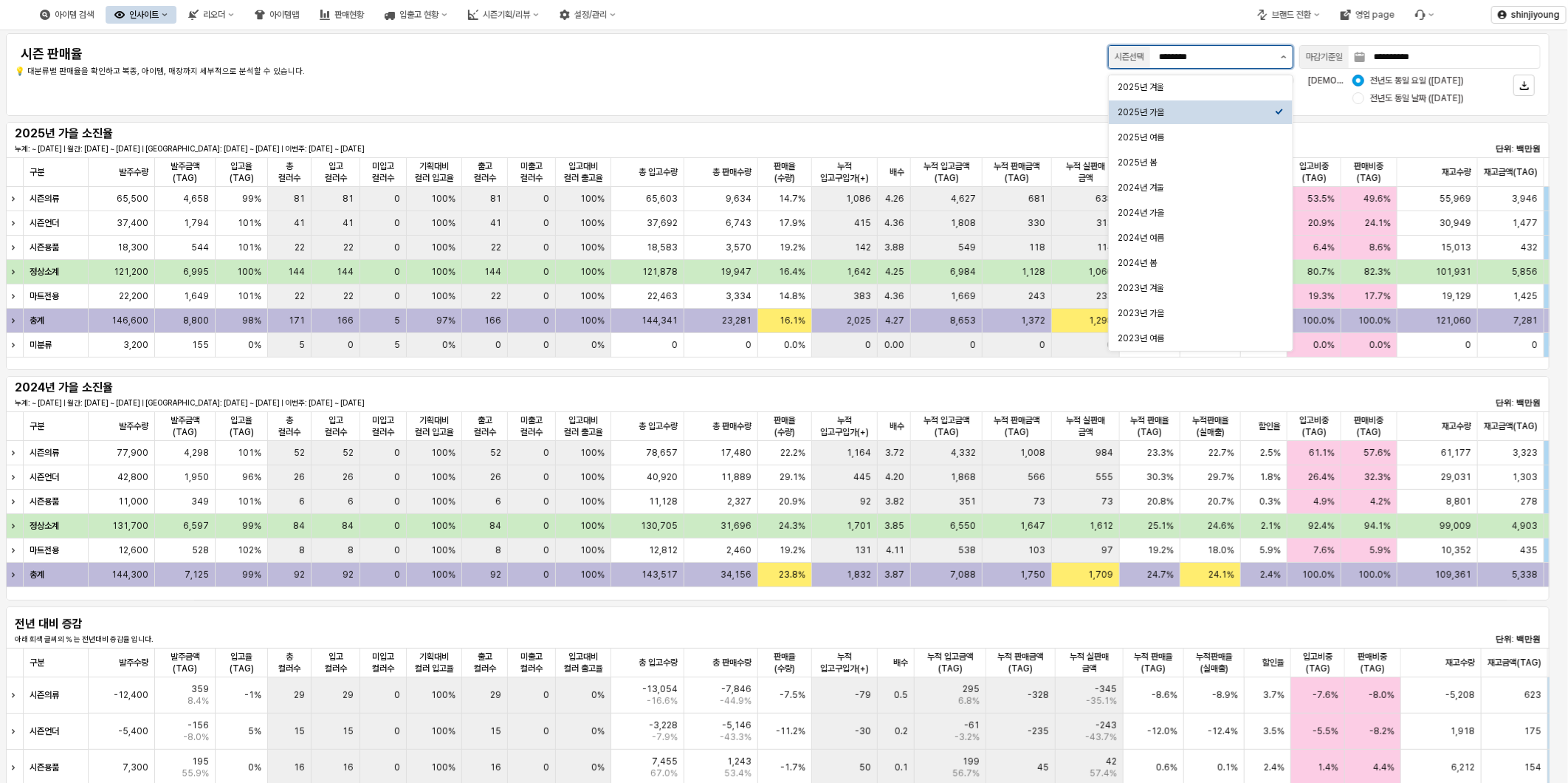
click at [1286, 56] on icon "제안 사항 표시" at bounding box center [1283, 57] width 6 height 3
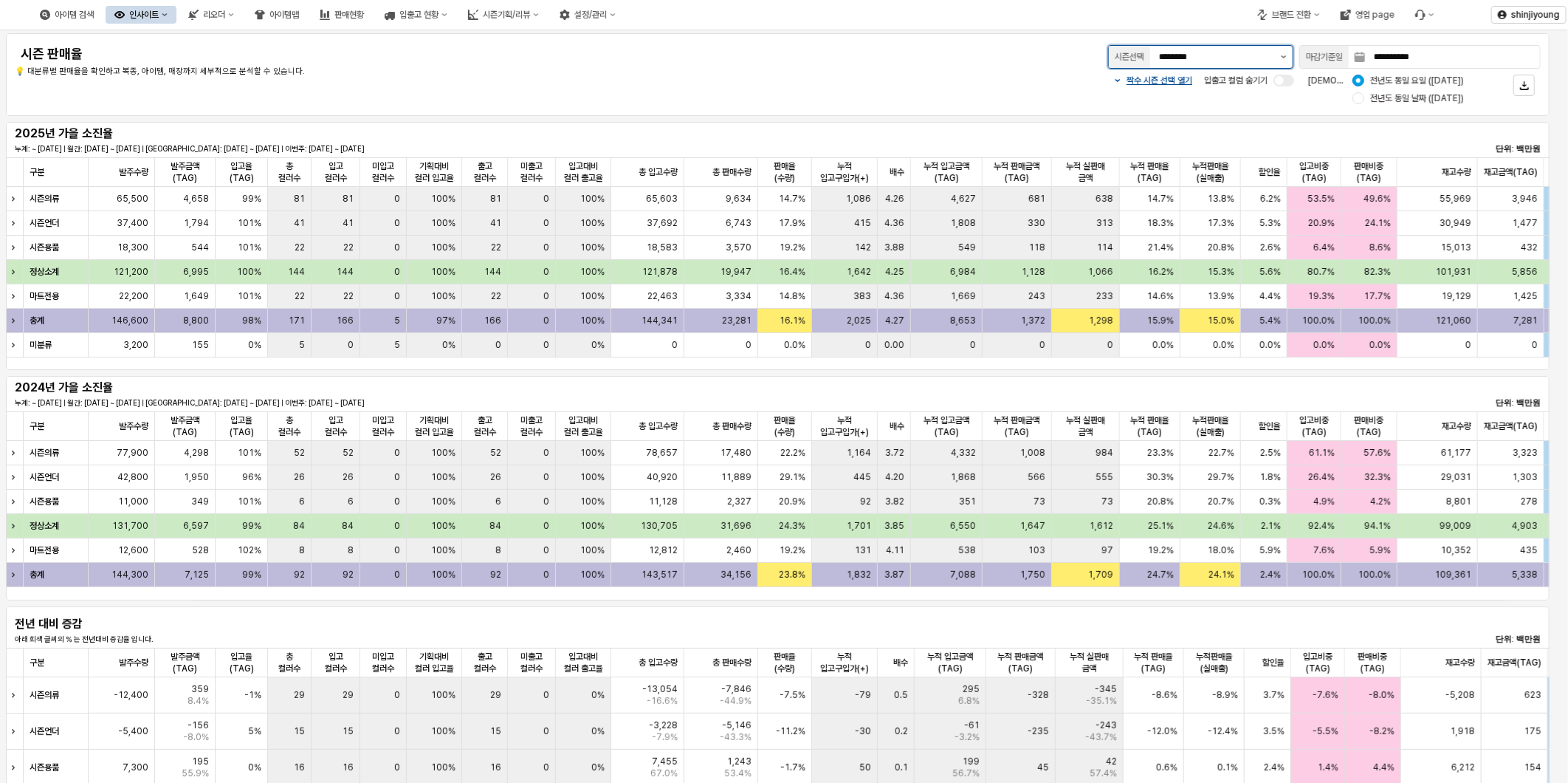
click at [1285, 56] on icon "제안 사항 표시" at bounding box center [1283, 57] width 6 height 3
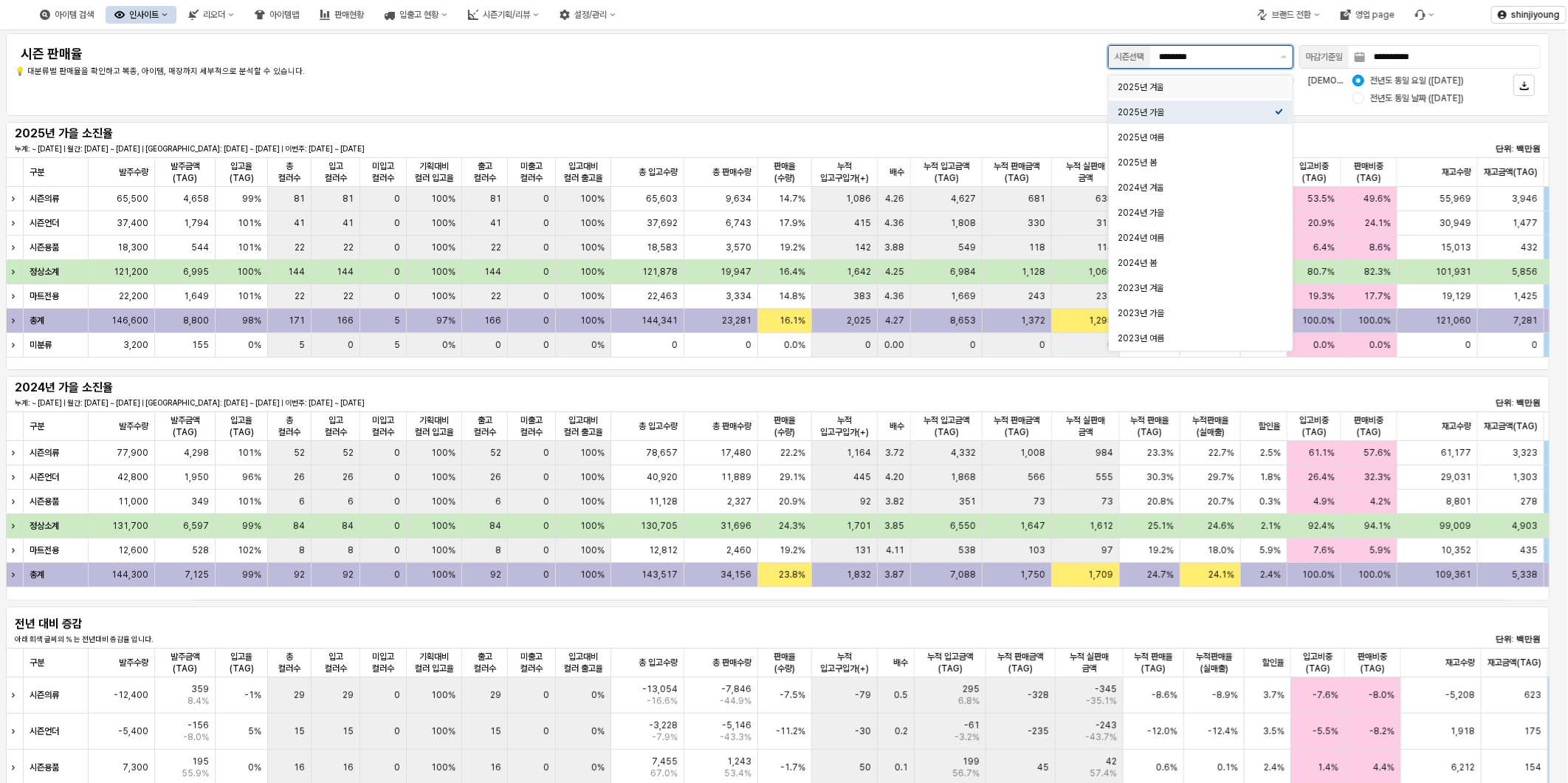
click at [1215, 84] on div "2025년 겨울" at bounding box center [1196, 87] width 158 height 12
type input "********"
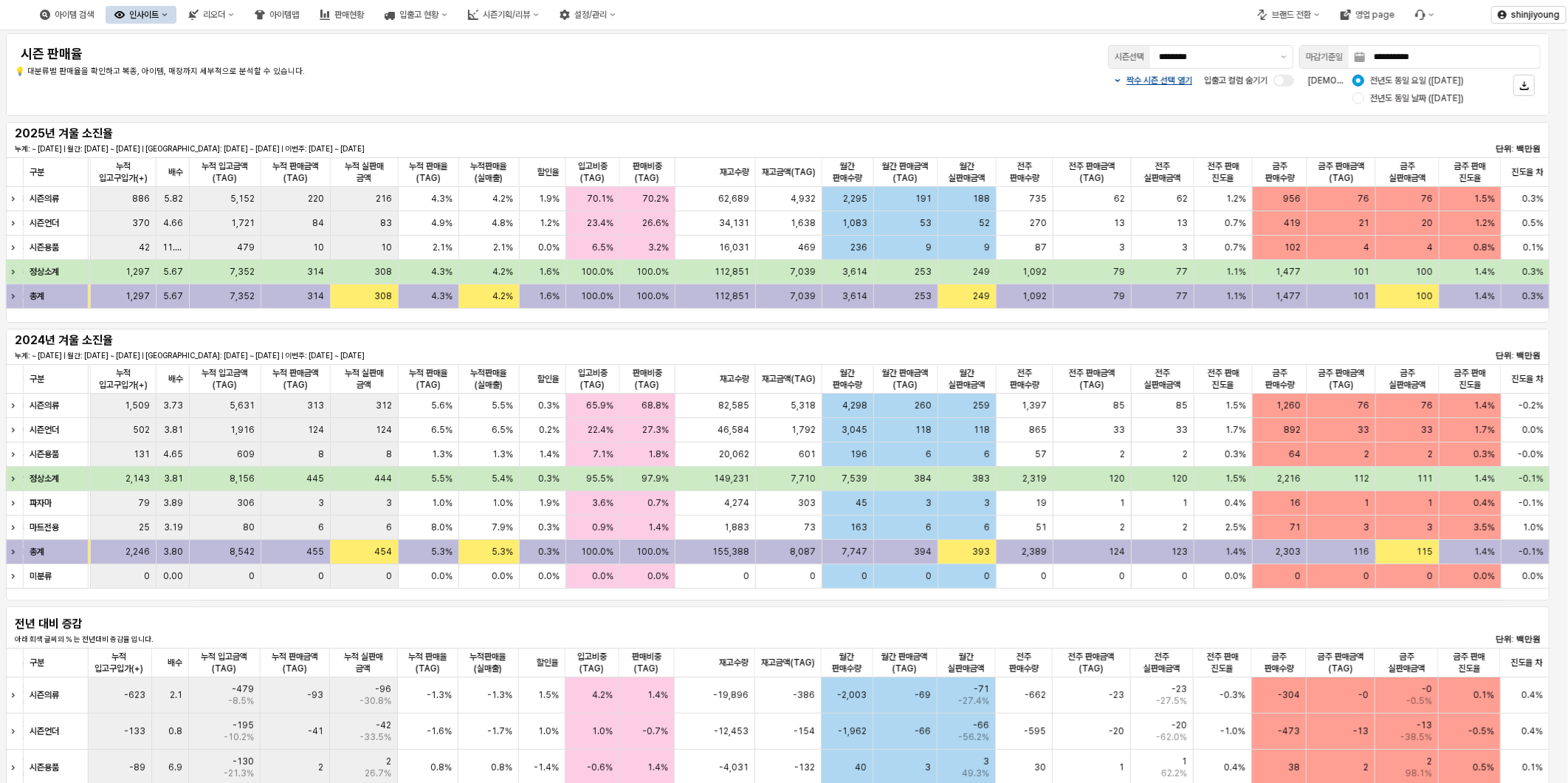
click at [815, 85] on div "짝수 시즌 선택 열기 입출고 컬럼 숨기기 비교 기준: 전년도 동일 요일 (2024-09-29) 전년도 동일 날짜 (2024-09-28)" at bounding box center [1095, 89] width 890 height 36
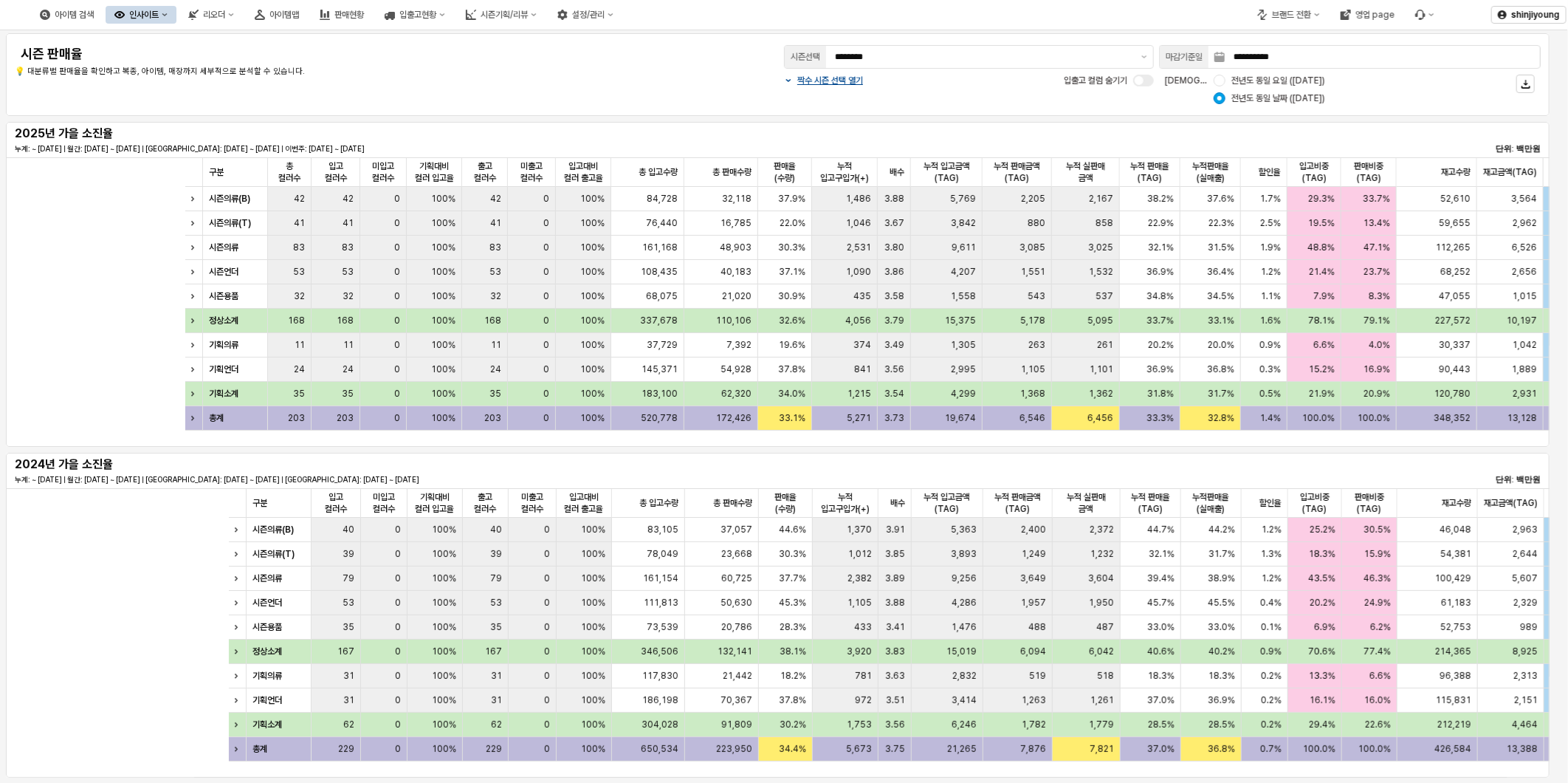
scroll to position [0, 738]
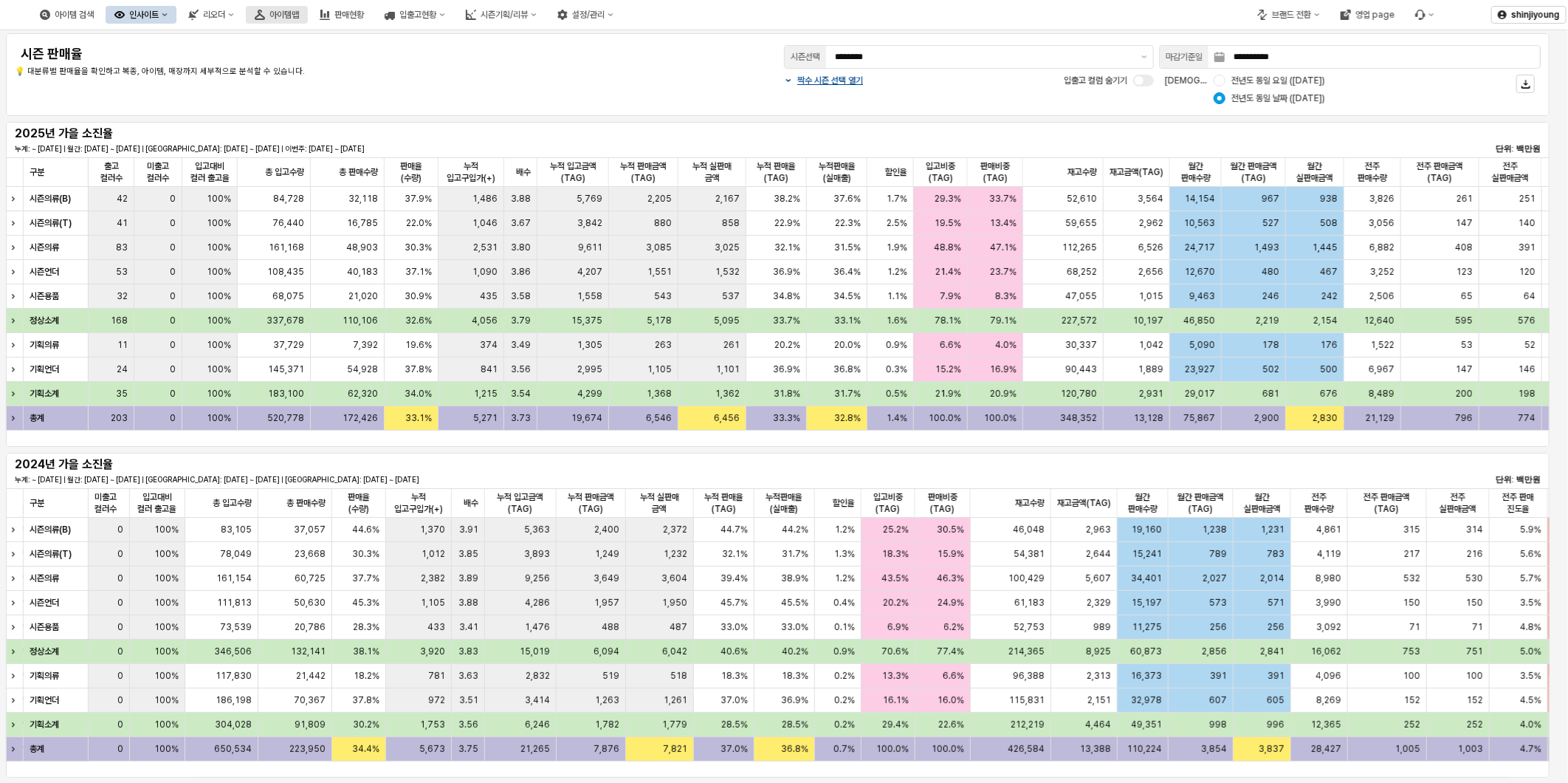
click at [299, 18] on div "아이템맵" at bounding box center [284, 14] width 29 height 10
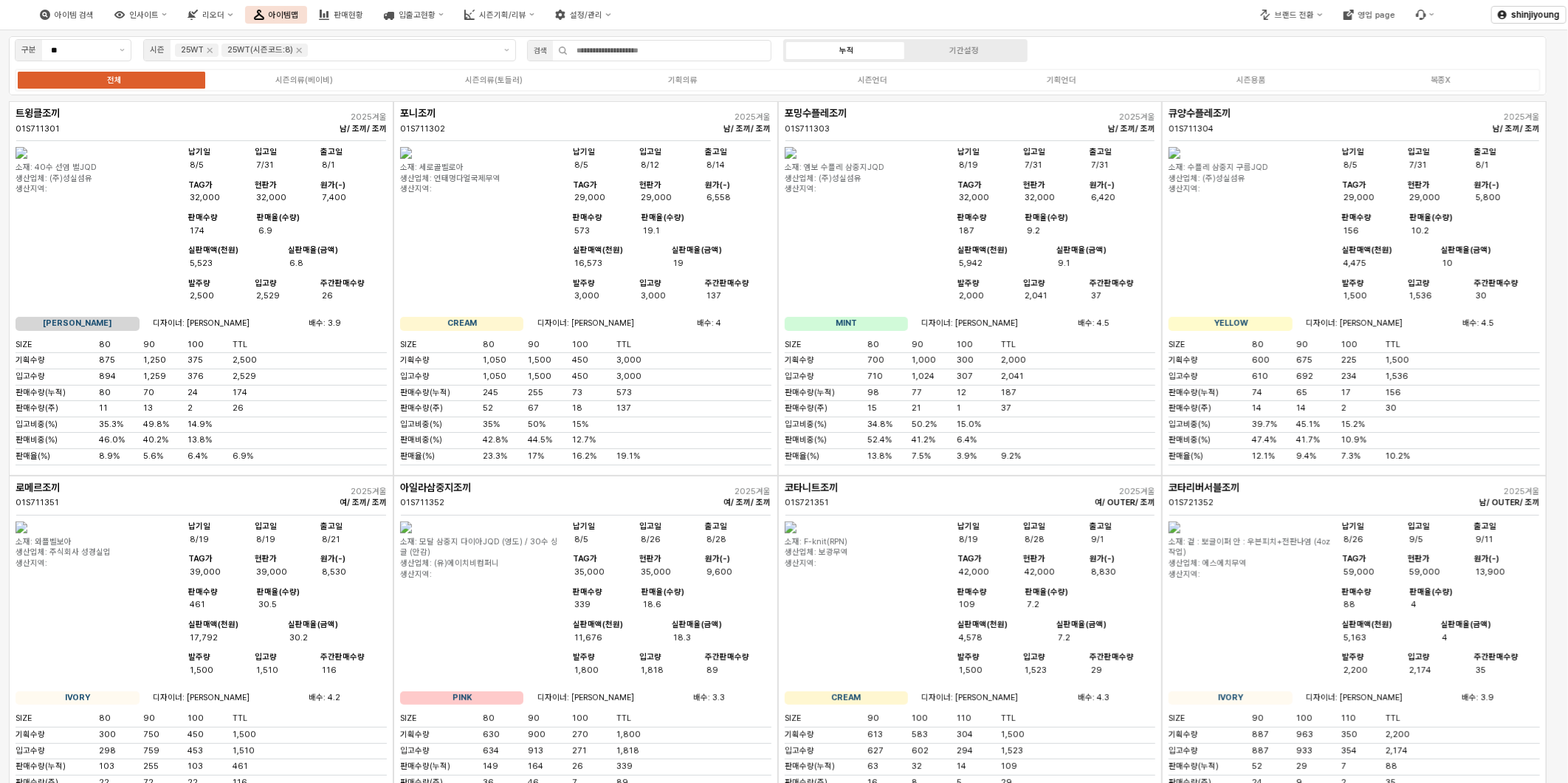
click at [1094, 11] on div "아이템 검색 인사이트 리오더 아이템맵 판매현황 입출고현황 시즌기획/리뷰 설정/관리" at bounding box center [588, 14] width 1176 height 31
click at [298, 50] on icon "Remove 25WT(시즌코드:8)" at bounding box center [298, 50] width 12 height 12
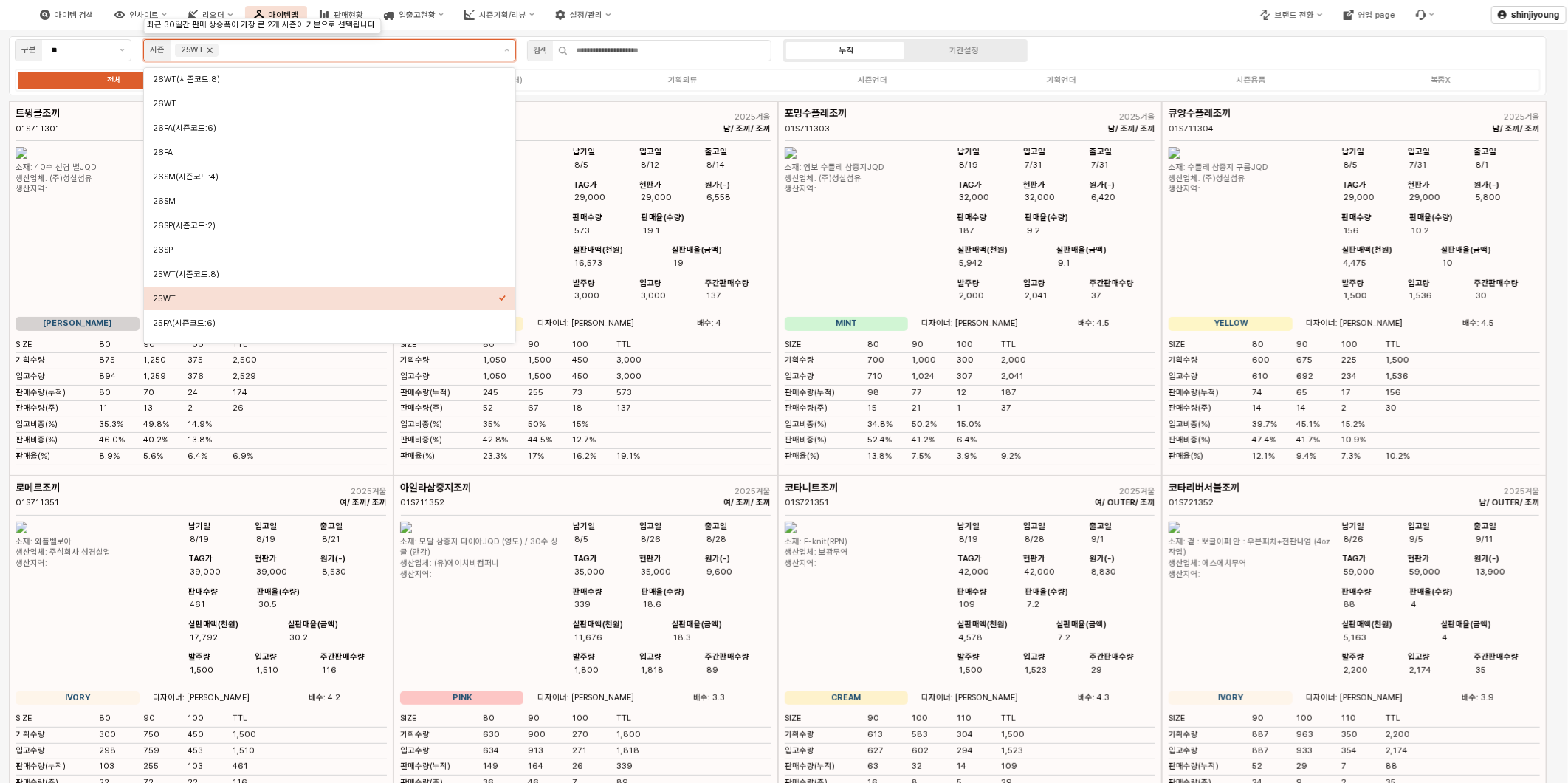
click at [210, 52] on icon "Remove 25WT" at bounding box center [210, 50] width 5 height 5
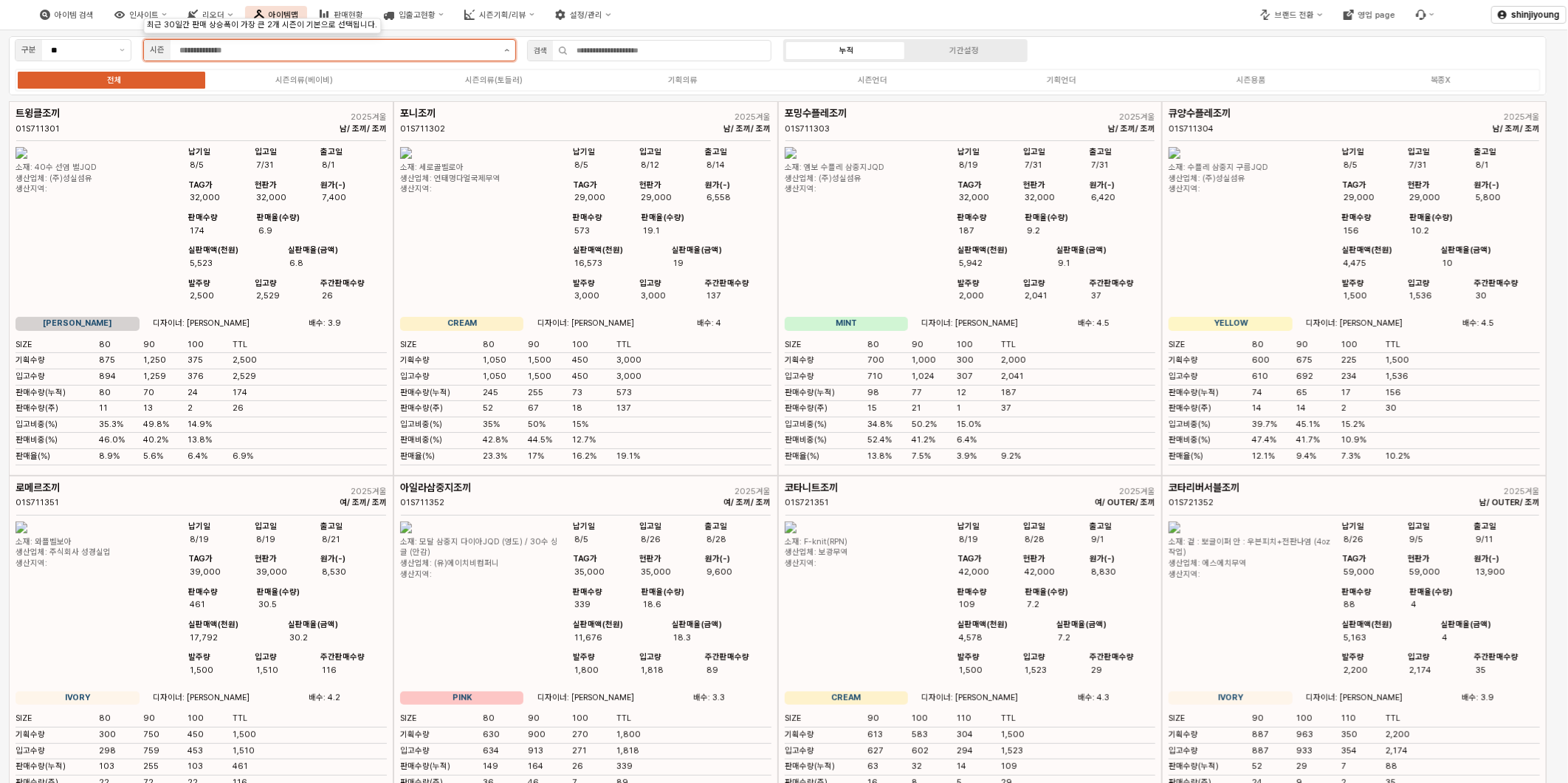
click at [510, 53] on button "제안 사항 표시" at bounding box center [506, 50] width 17 height 21
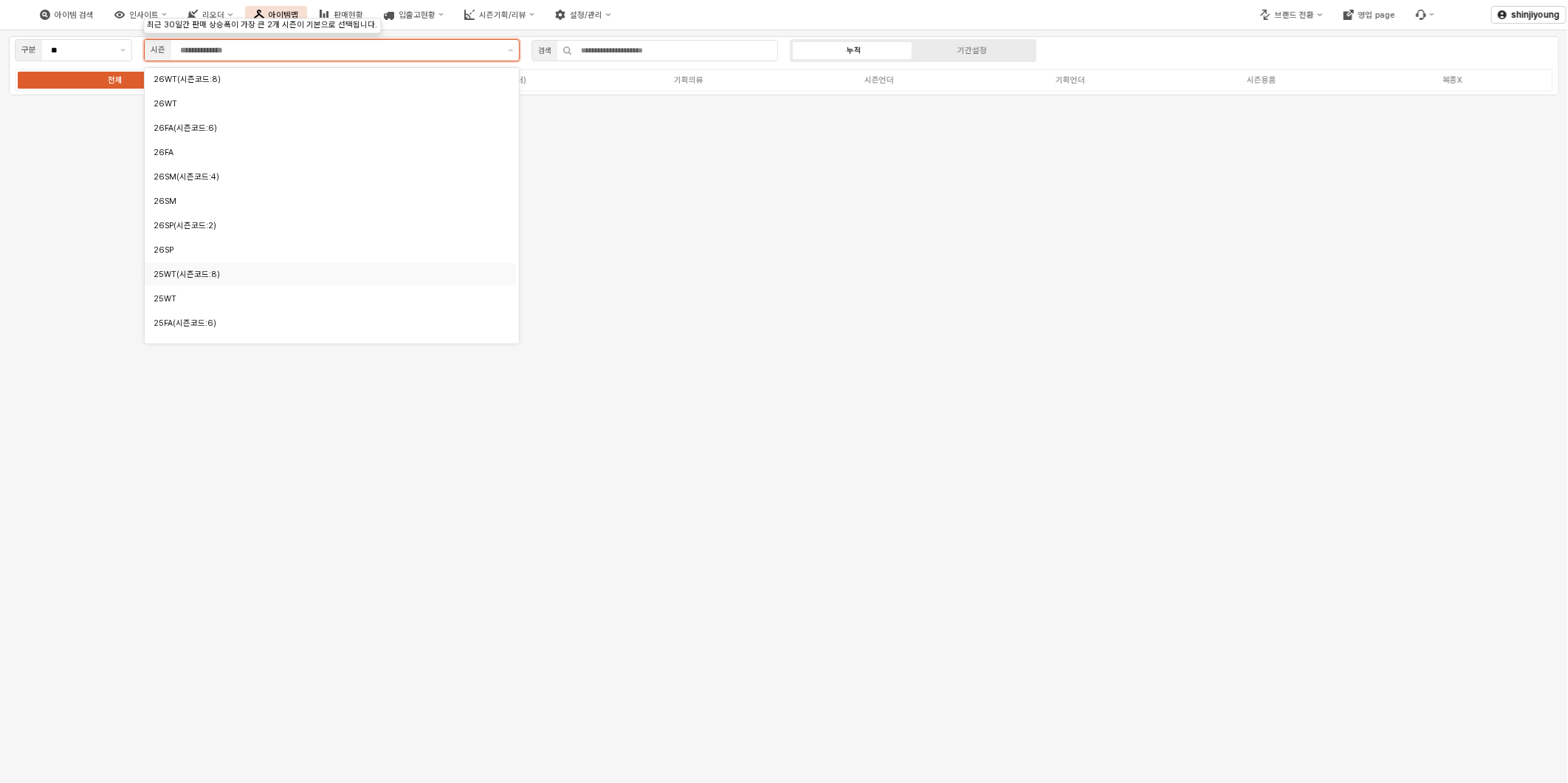
scroll to position [82, 0]
click at [193, 309] on div "25SM" at bounding box center [326, 314] width 345 height 11
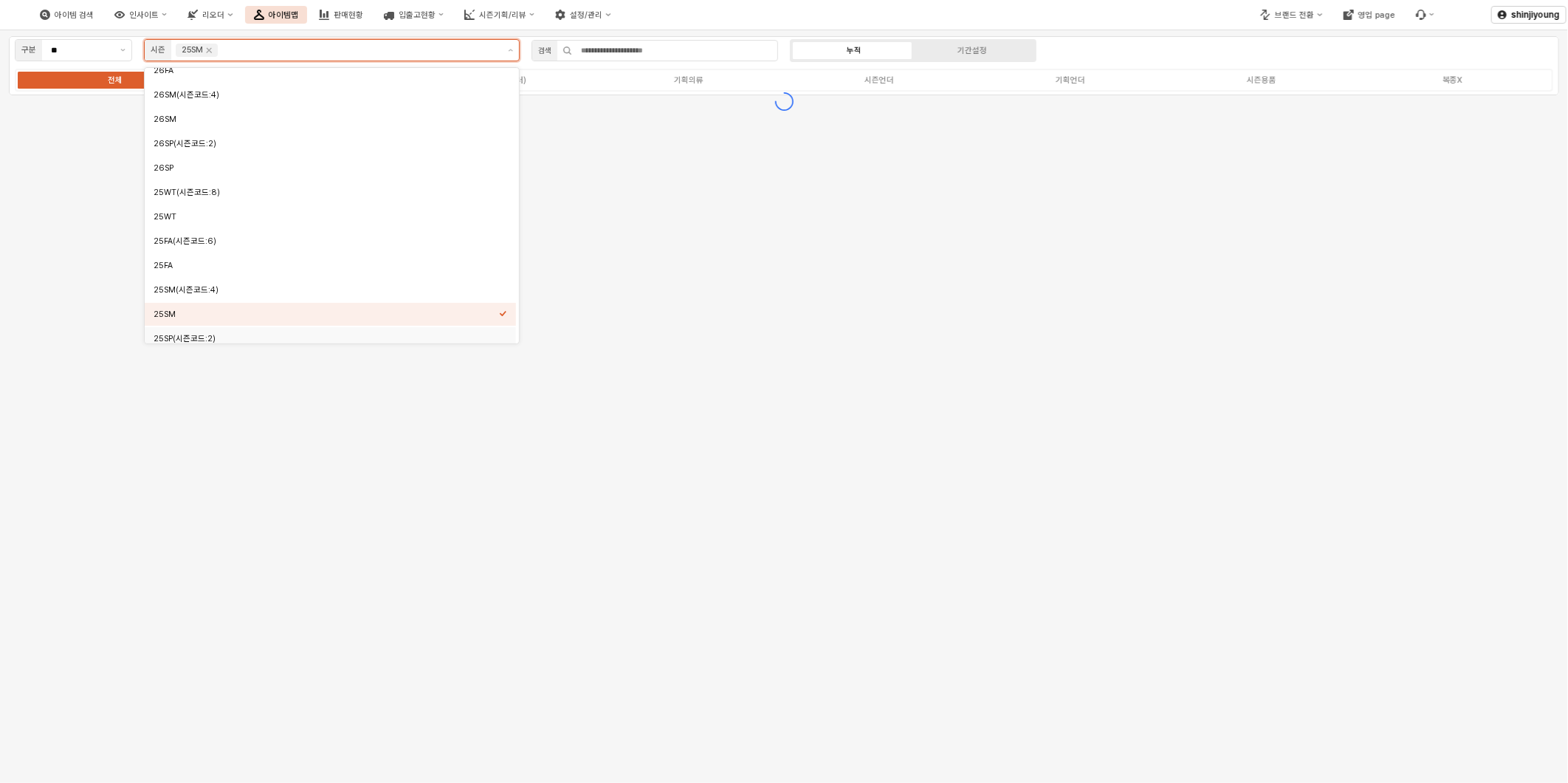
scroll to position [88, 0]
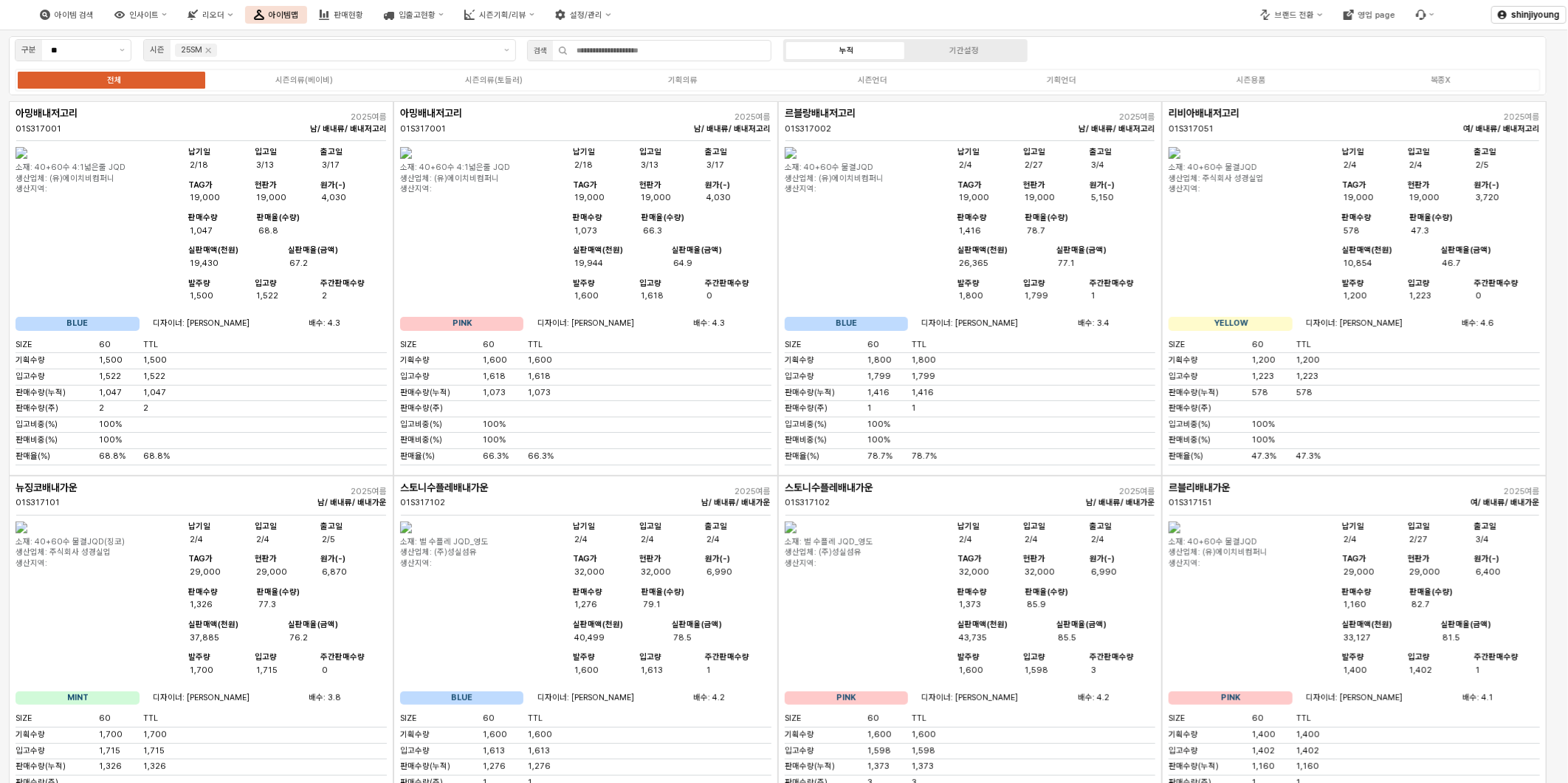
click at [1146, 21] on div "아이템 검색 인사이트 리오더 아이템맵 판매현황 입출고현황 시즌기획/리뷰 설정/관리" at bounding box center [588, 14] width 1176 height 31
click at [301, 77] on div "시즌의류(베이비)" at bounding box center [304, 80] width 57 height 10
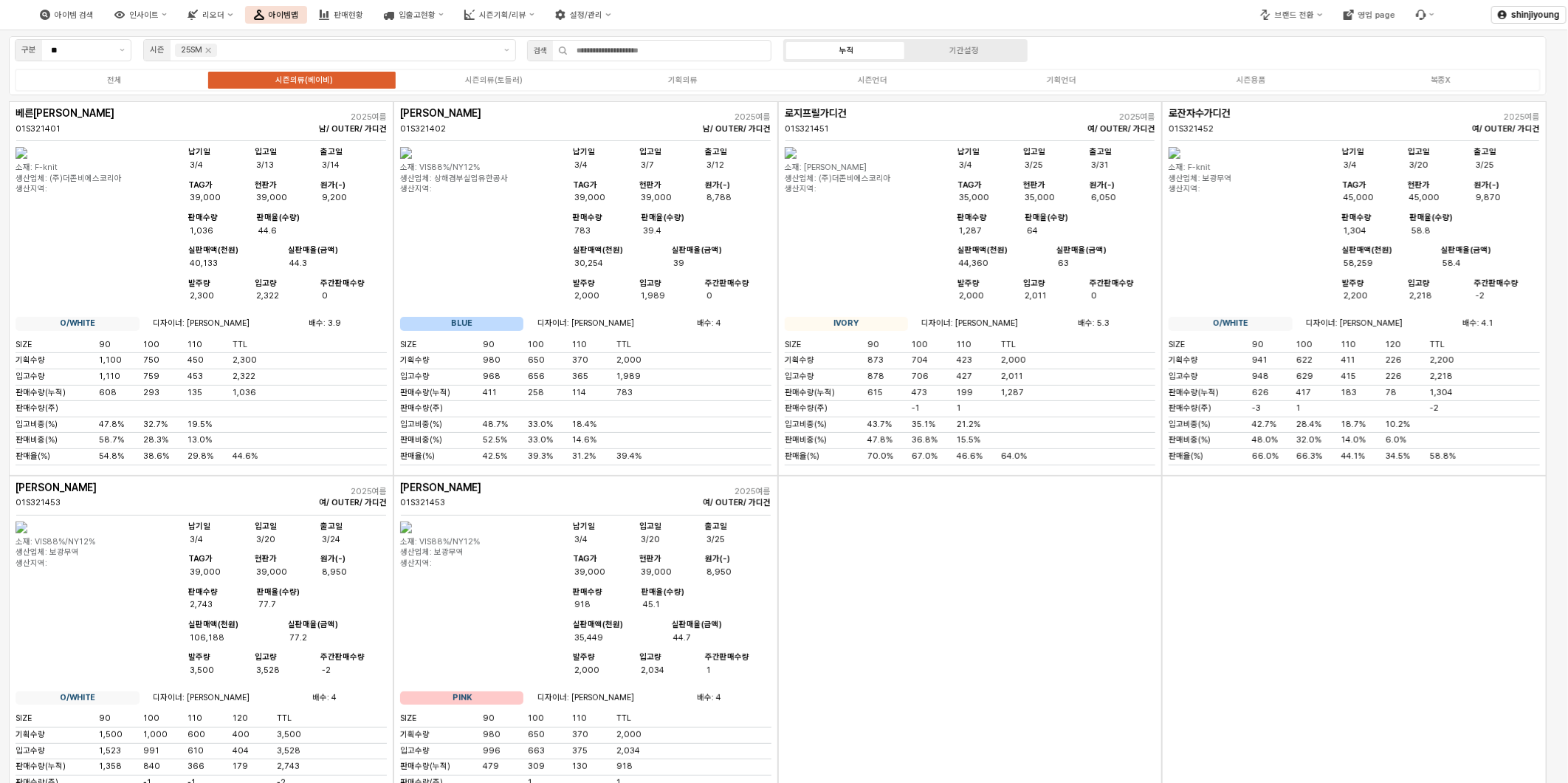
click at [873, 590] on div "App Frame" at bounding box center [970, 663] width 384 height 374
click at [109, 80] on div "전체" at bounding box center [115, 80] width 15 height 10
click at [310, 82] on div "시즌의류(베이비)" at bounding box center [304, 80] width 57 height 10
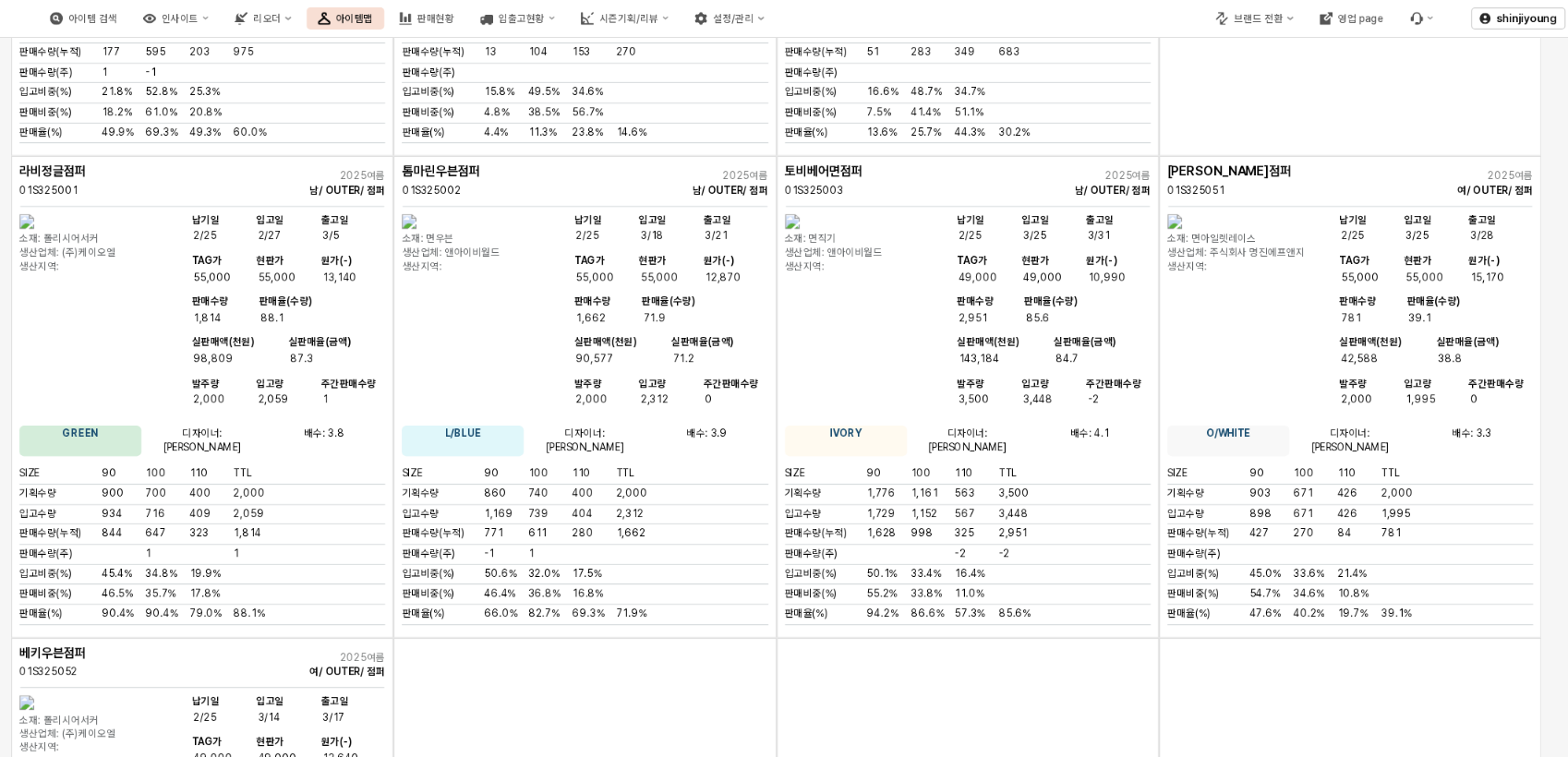
scroll to position [7099, 0]
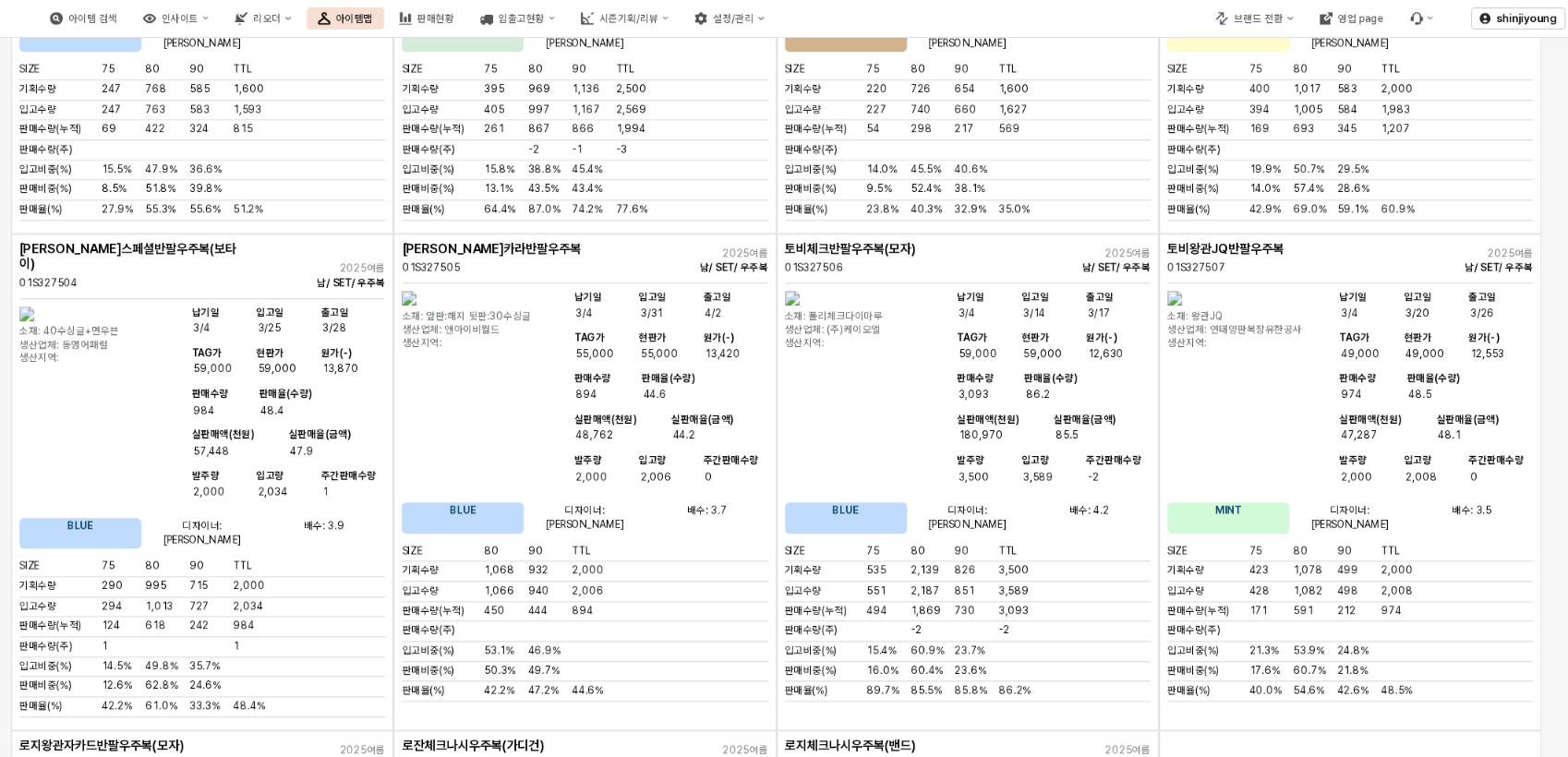
scroll to position [8536, 0]
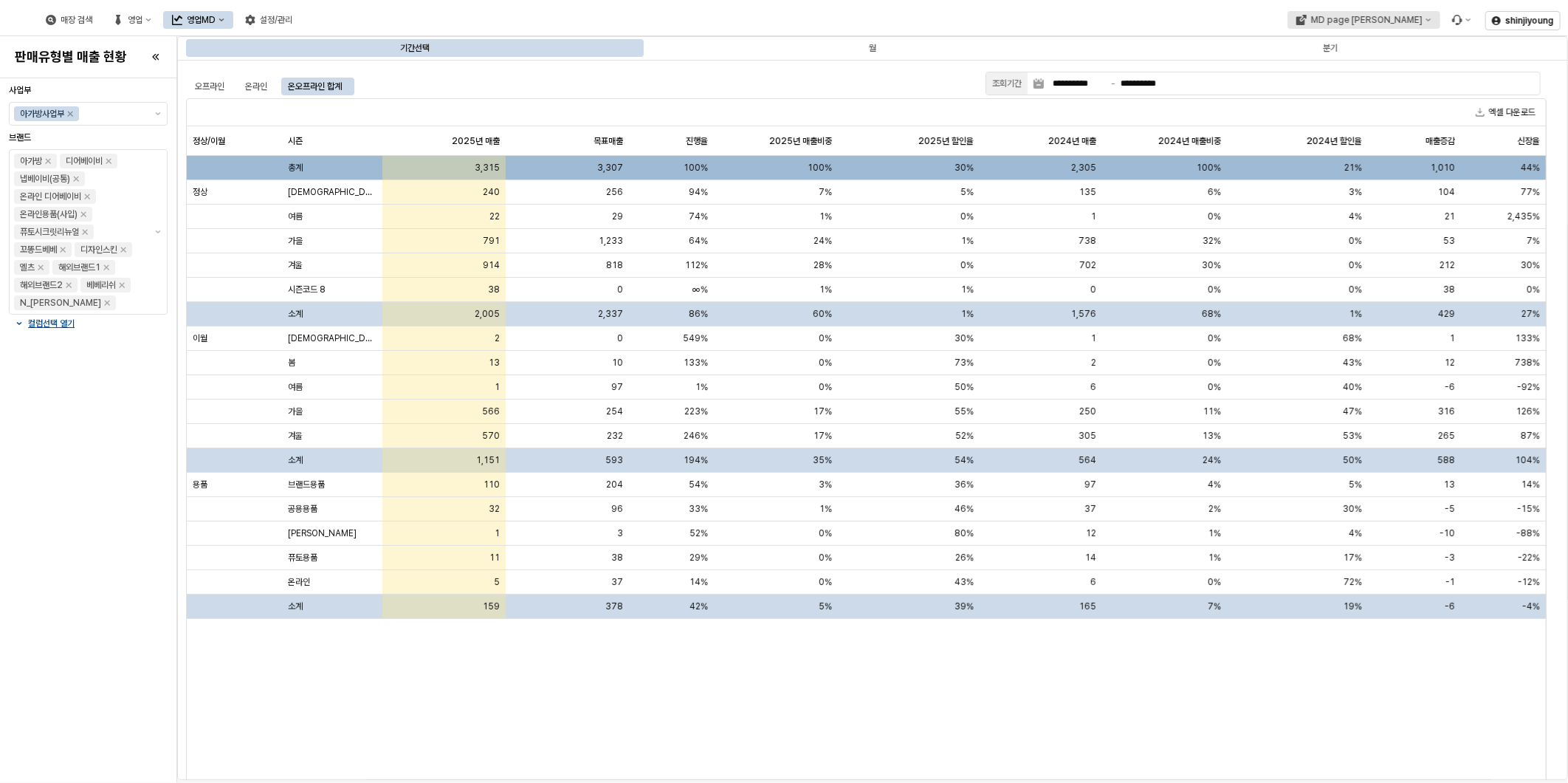
click at [1410, 15] on div "MD page [PERSON_NAME]" at bounding box center [1366, 20] width 111 height 10
click at [1361, 101] on div "디즈니베이비" at bounding box center [1388, 96] width 90 height 12
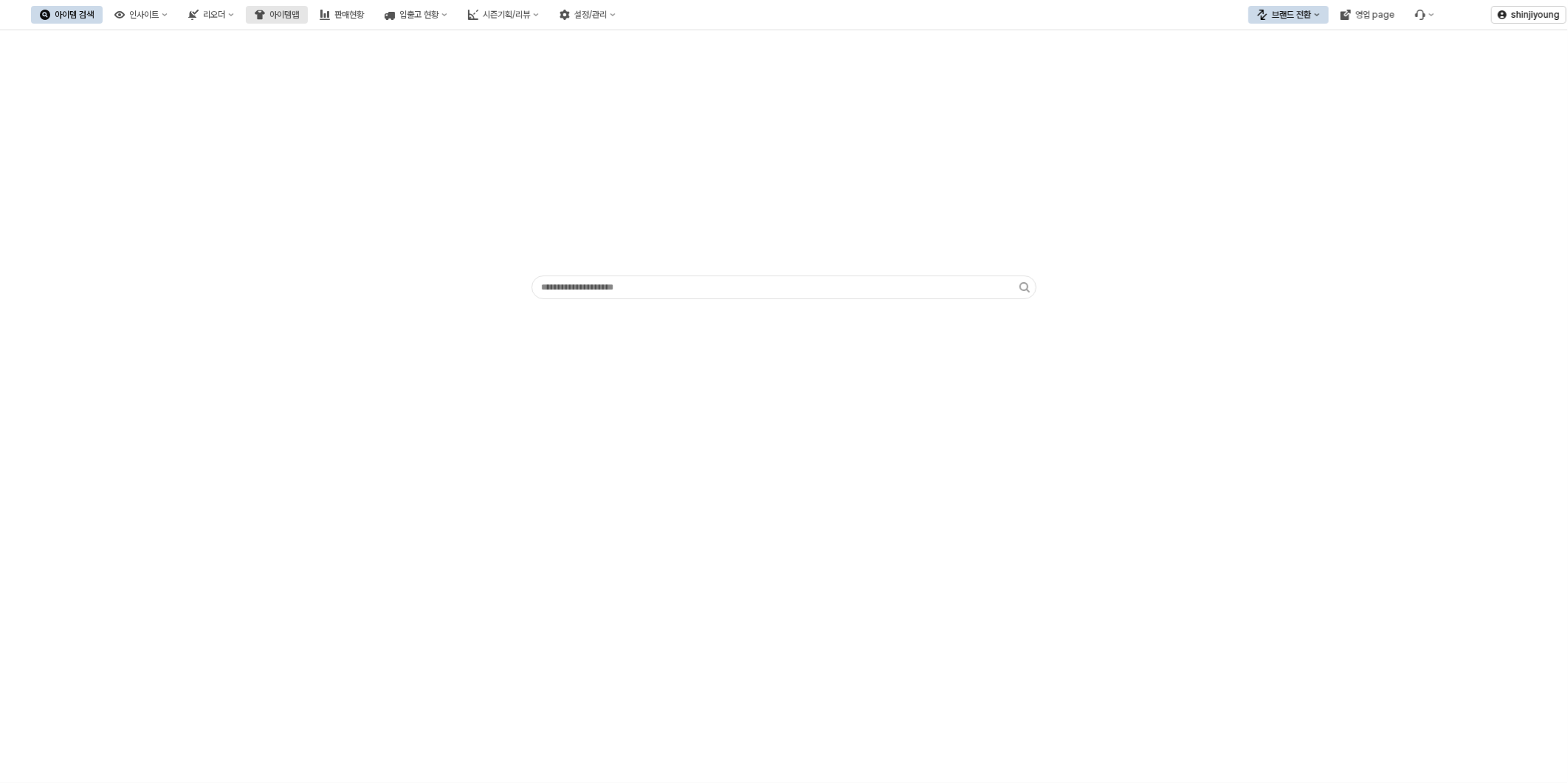
click at [299, 19] on div "아이템맵" at bounding box center [284, 14] width 29 height 10
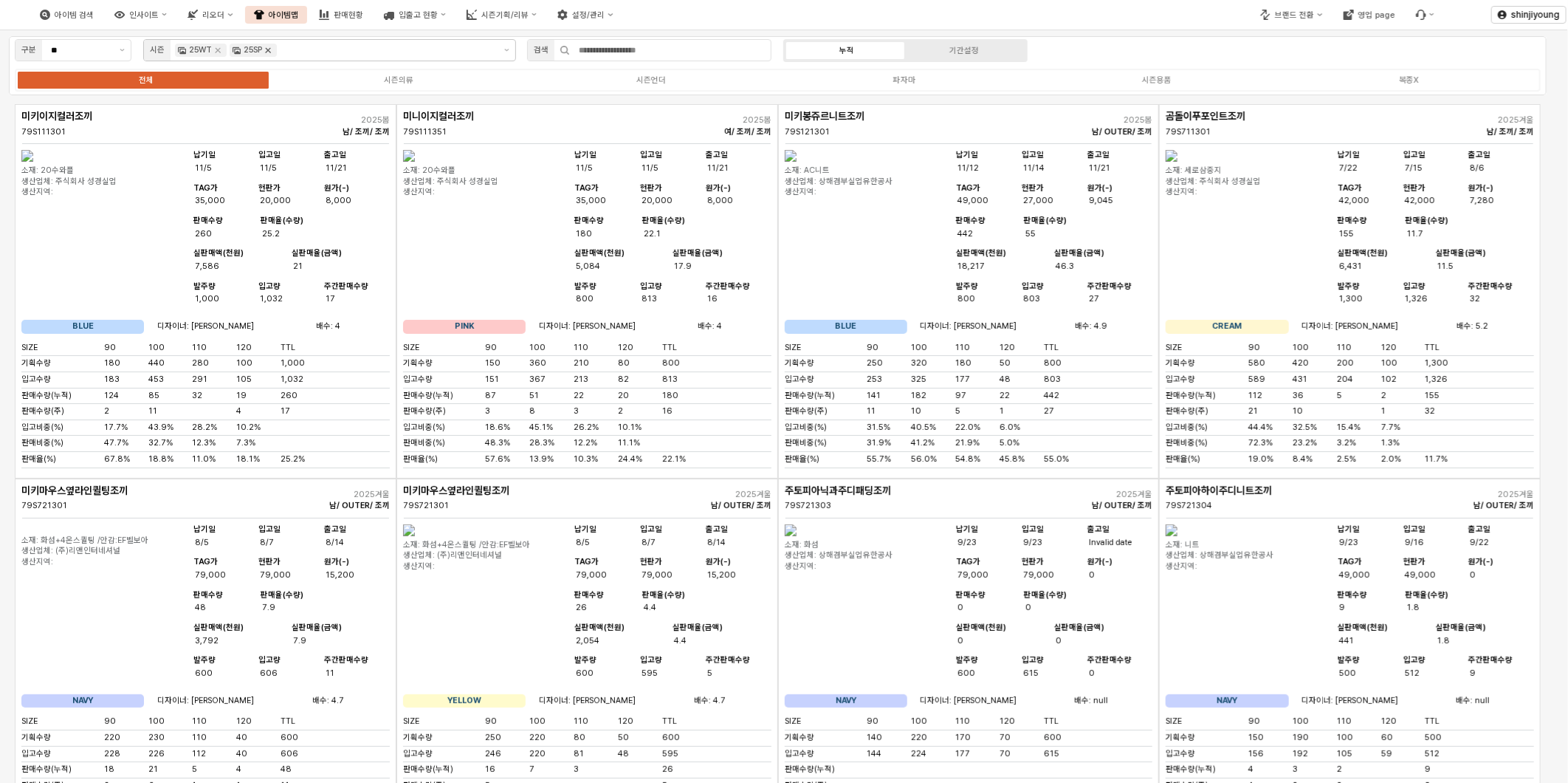
click at [267, 46] on icon "Remove 25SP" at bounding box center [267, 50] width 12 height 12
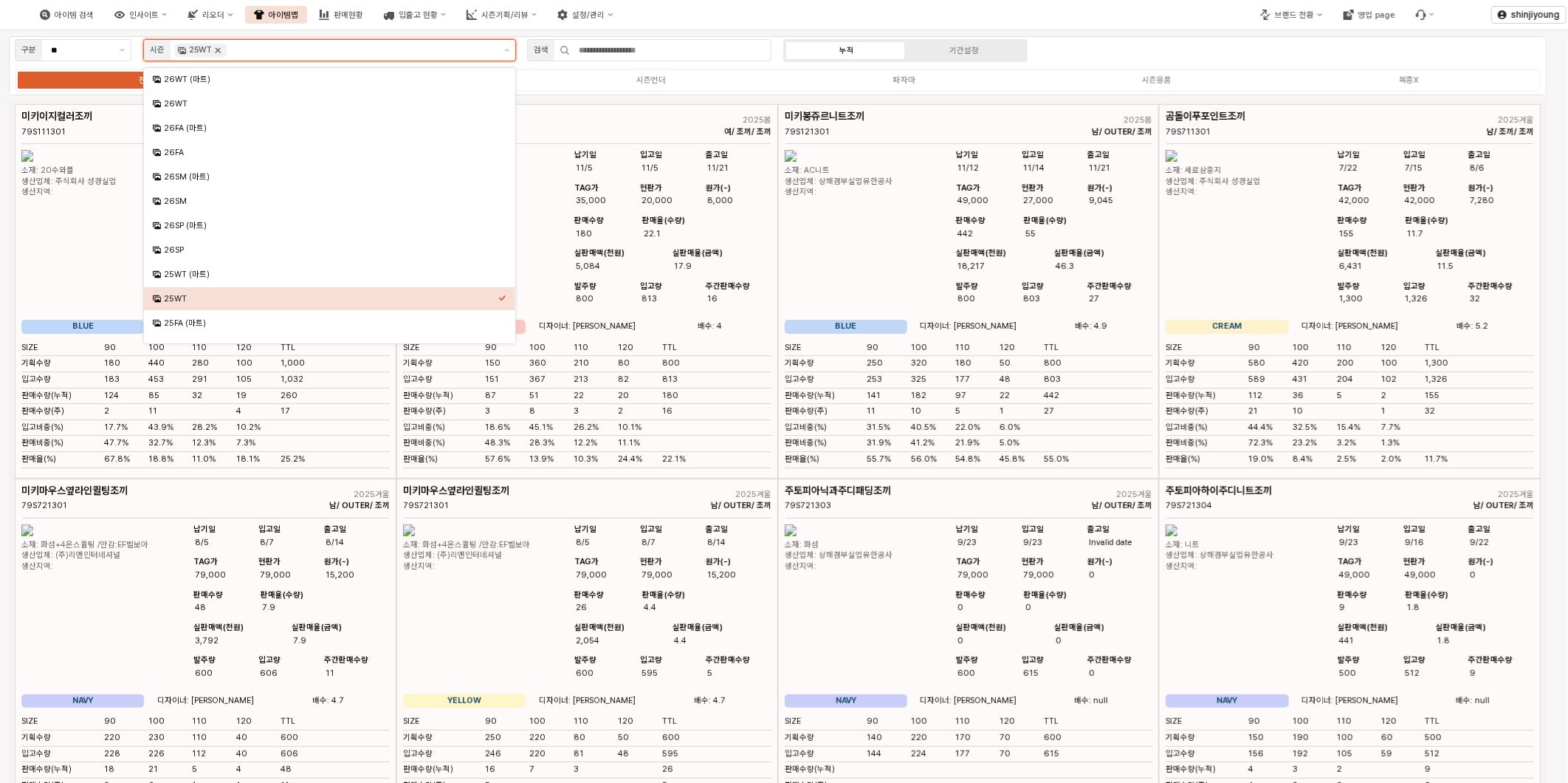
click at [218, 50] on icon "Remove 25WT" at bounding box center [218, 50] width 5 height 5
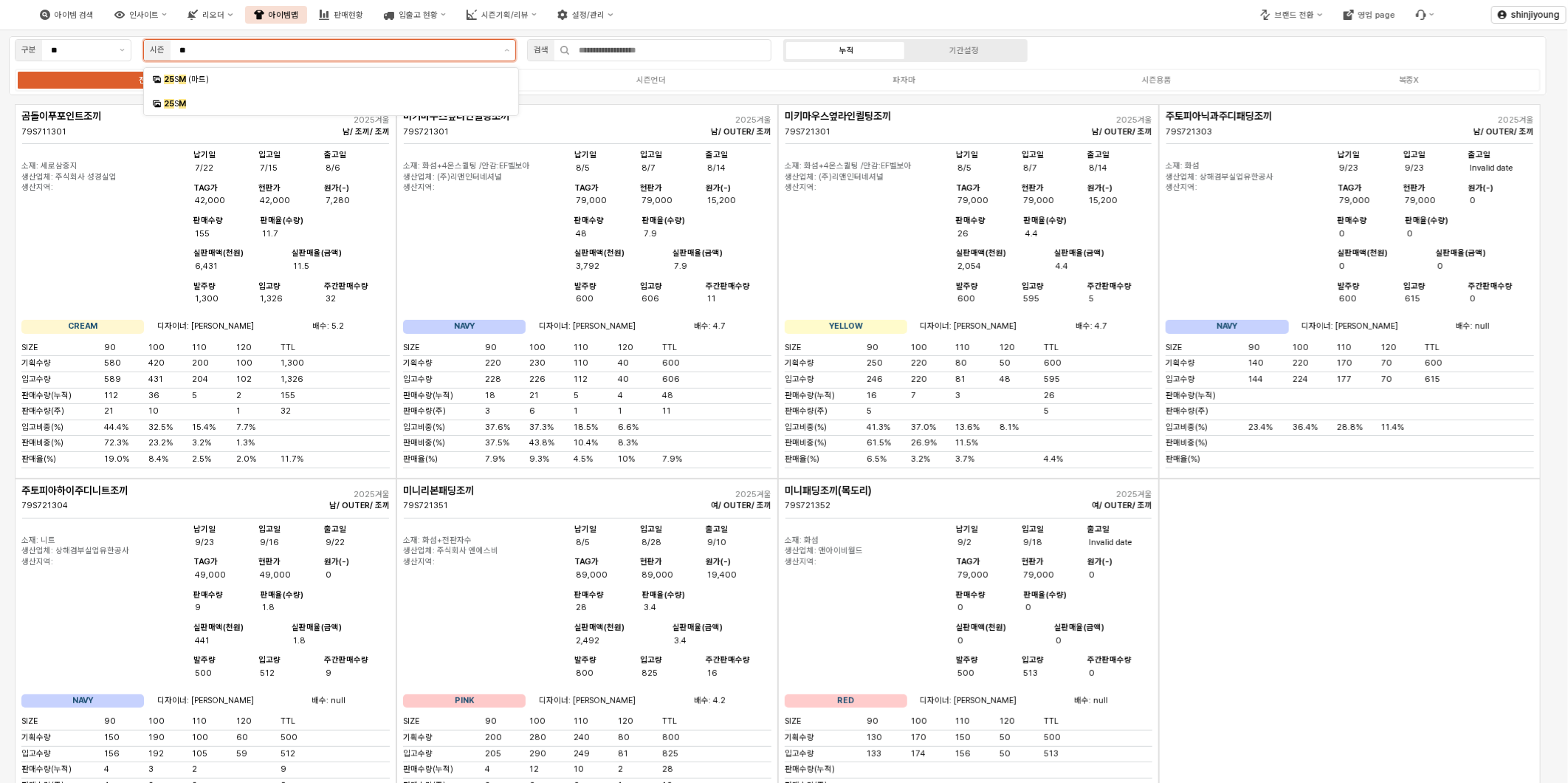
type input "***"
click at [312, 75] on div "25 S M (마트)" at bounding box center [333, 80] width 337 height 11
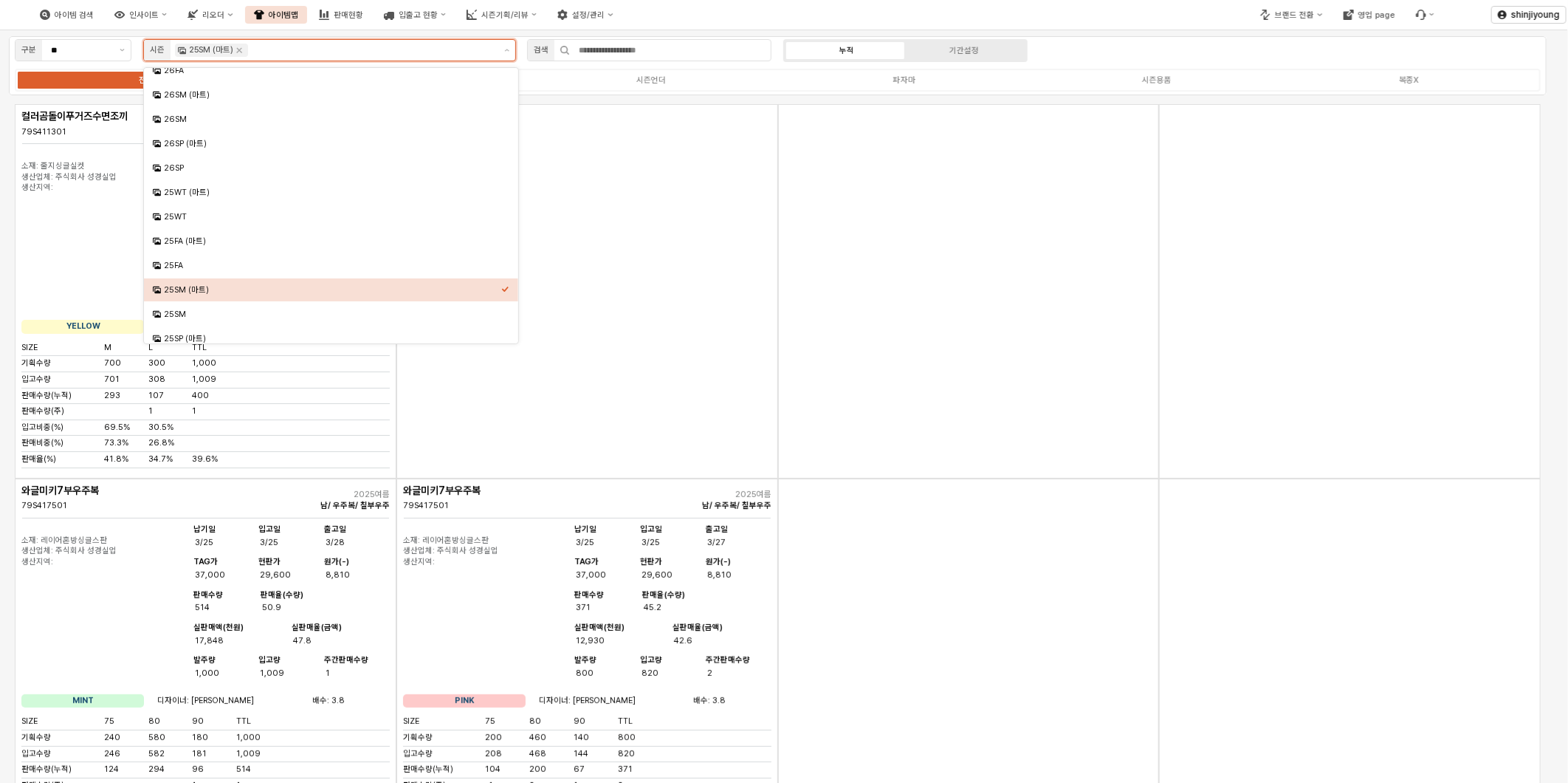
scroll to position [164, 0]
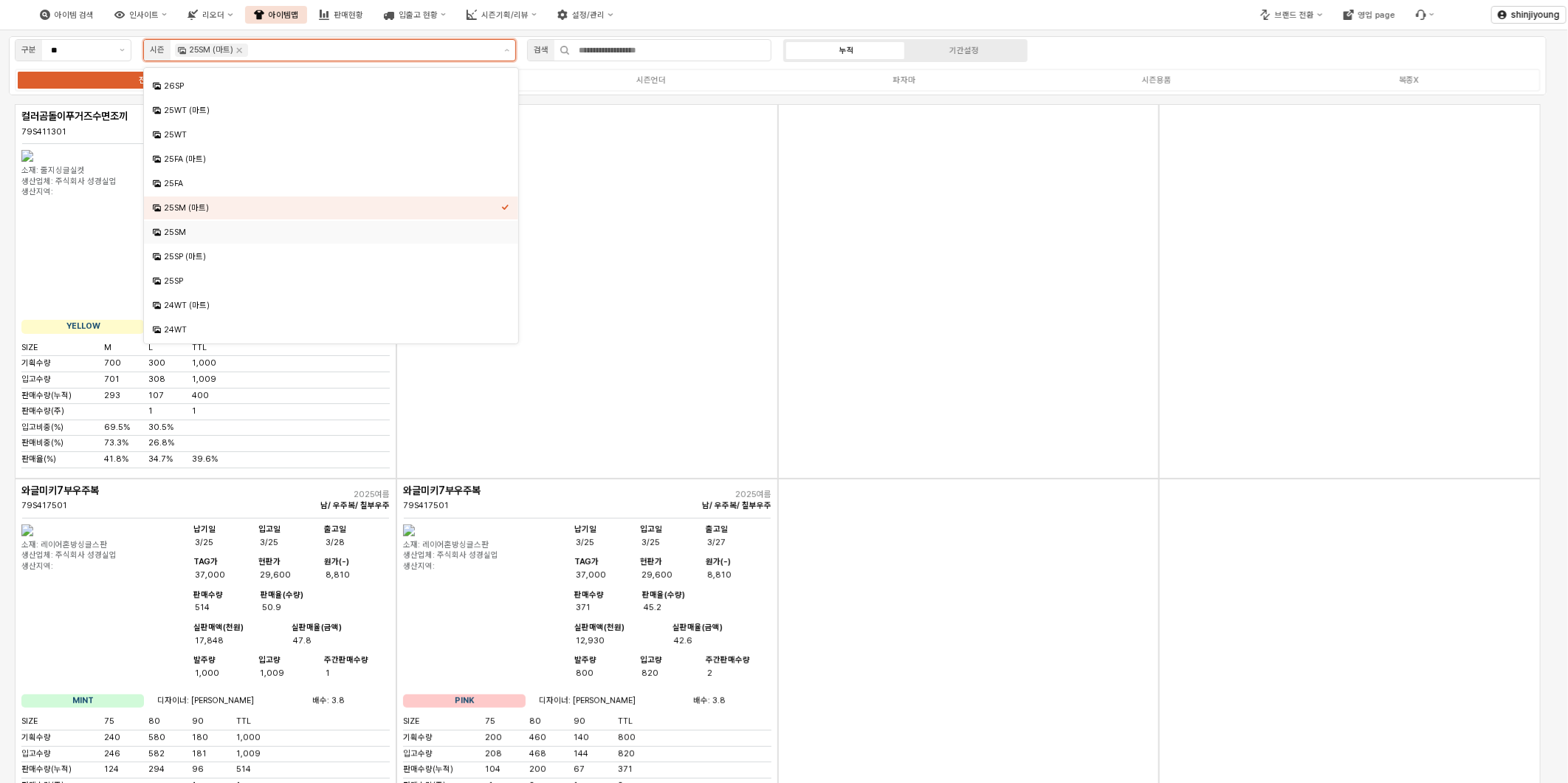
click at [220, 235] on div "25SM" at bounding box center [333, 232] width 337 height 11
click at [1074, 12] on div "아이템 검색 인사이트 리오더 아이템맵 판매현황 입출고 현황 시즌기획/리뷰 설정/관리" at bounding box center [588, 14] width 1176 height 31
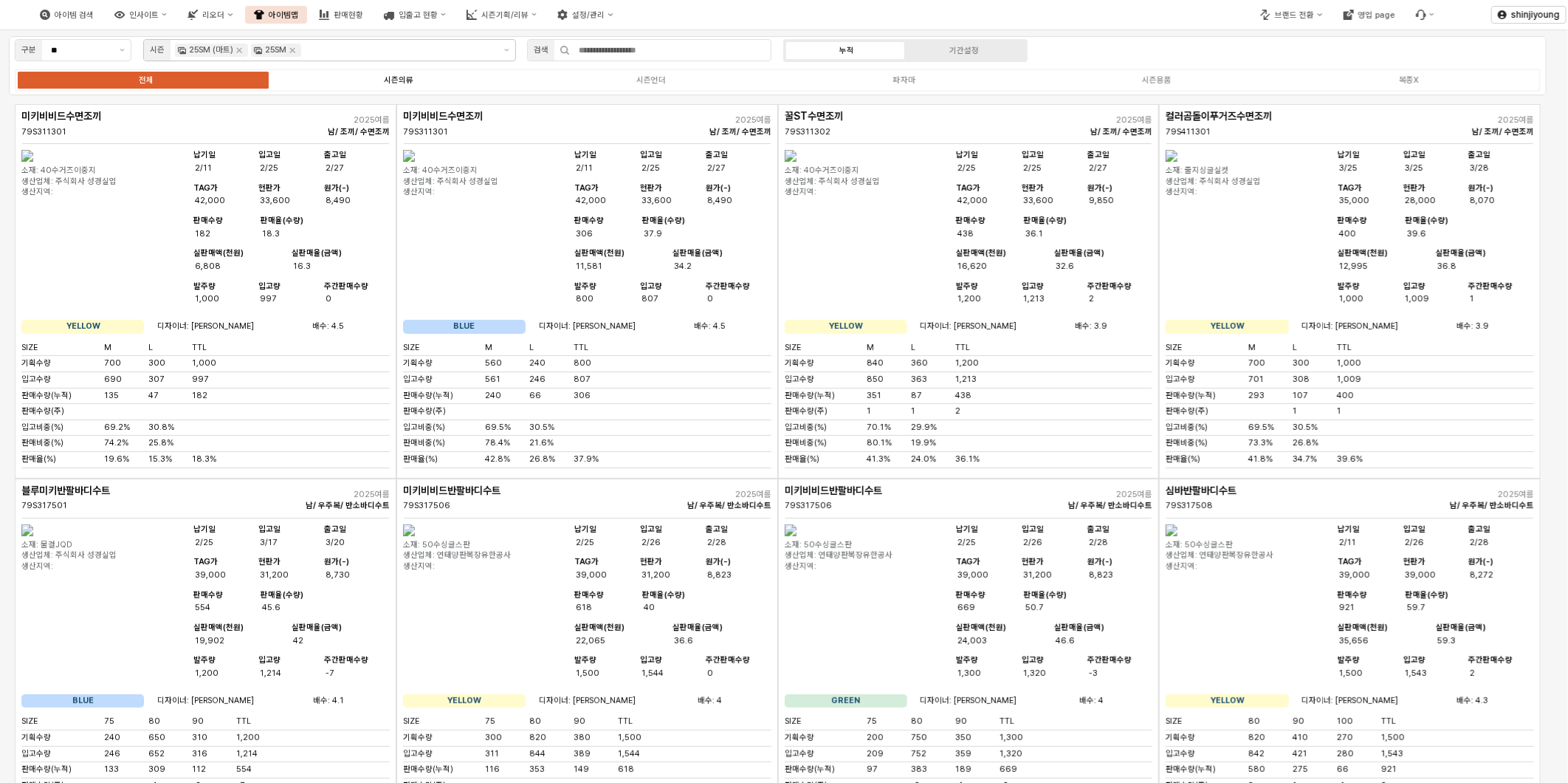
click at [395, 83] on div "시즌의류" at bounding box center [398, 80] width 29 height 10
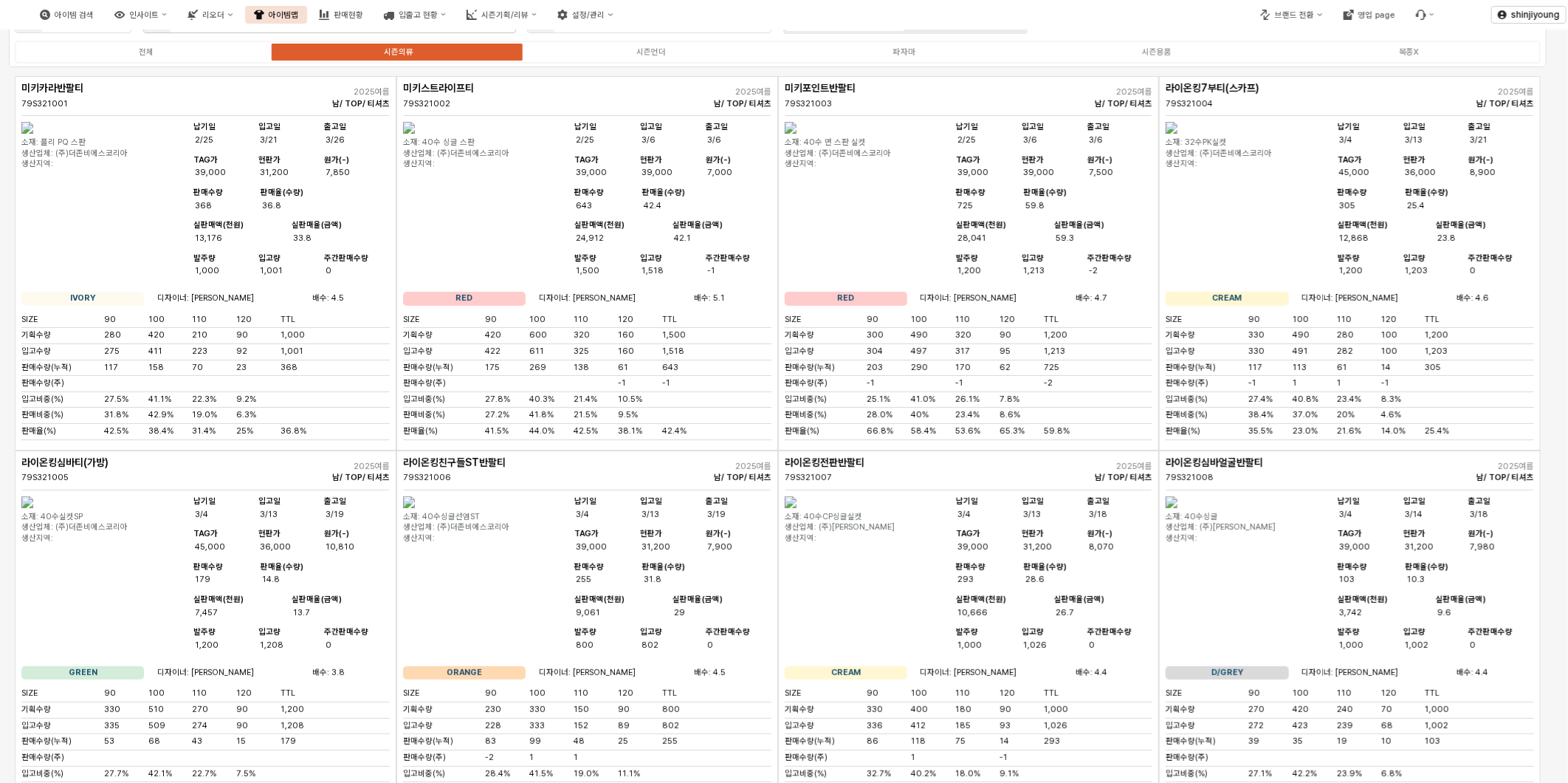
scroll to position [0, 0]
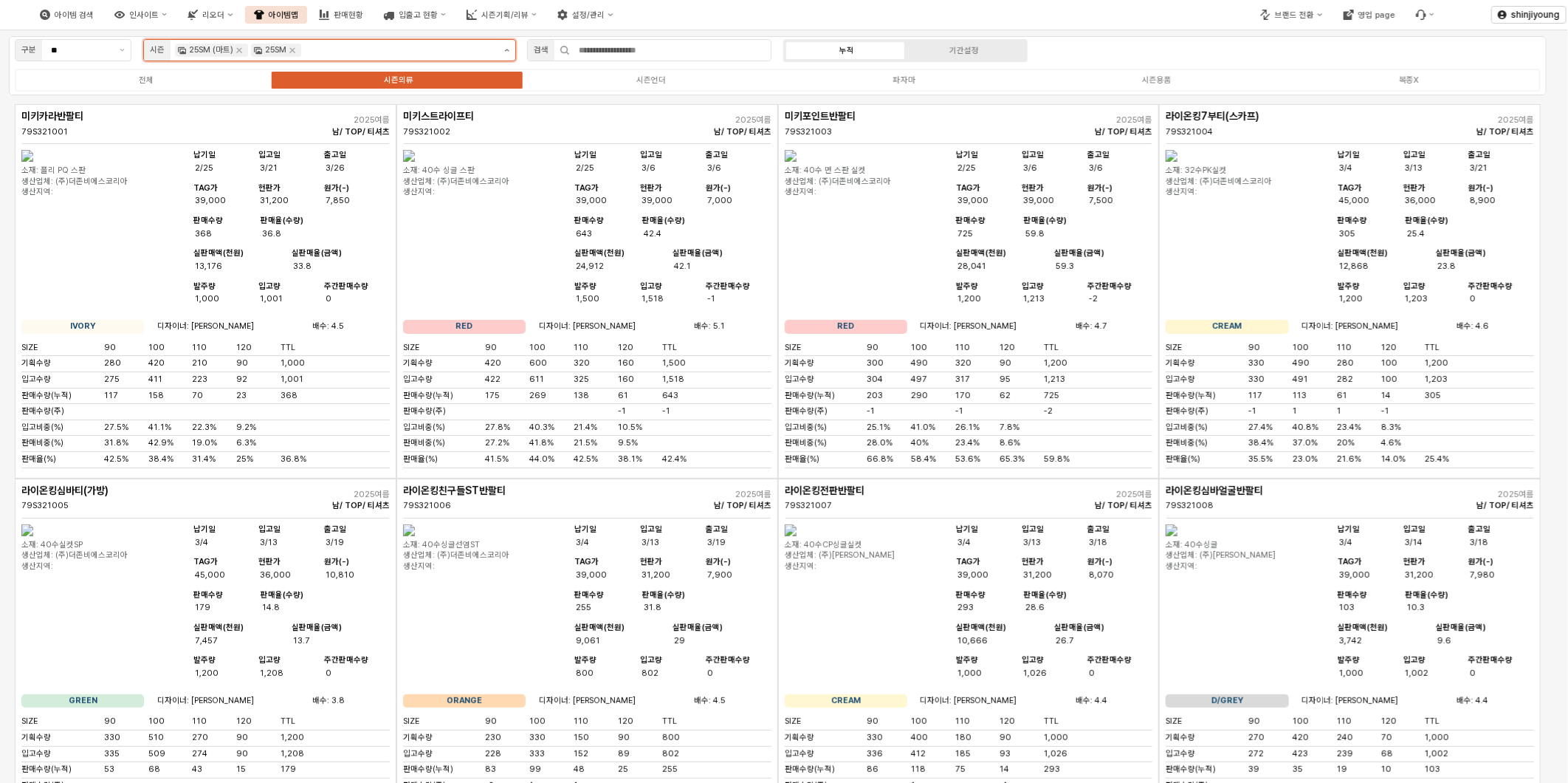
click at [508, 49] on icon "제안 사항 표시" at bounding box center [507, 50] width 5 height 3
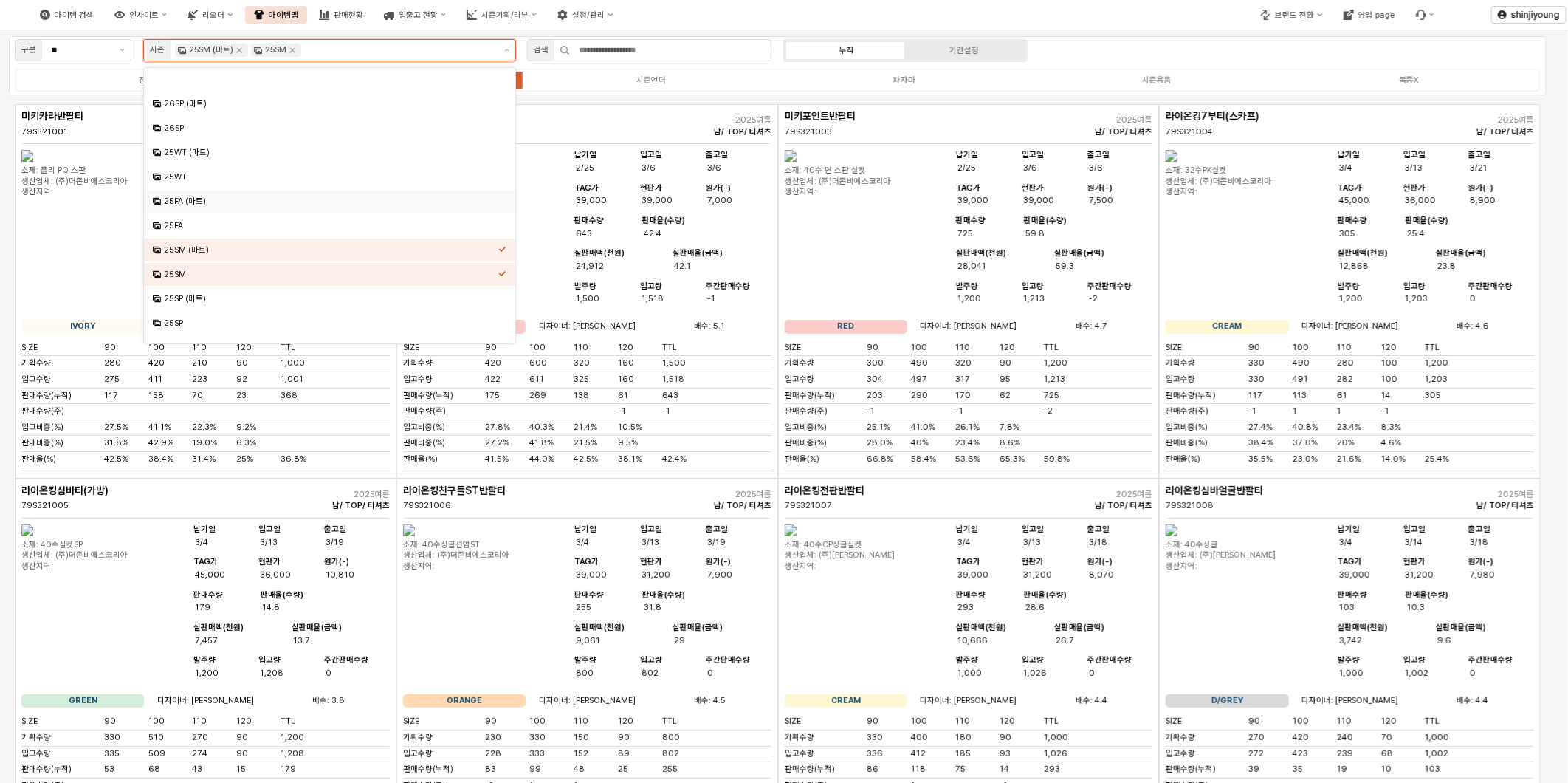
scroll to position [204, 0]
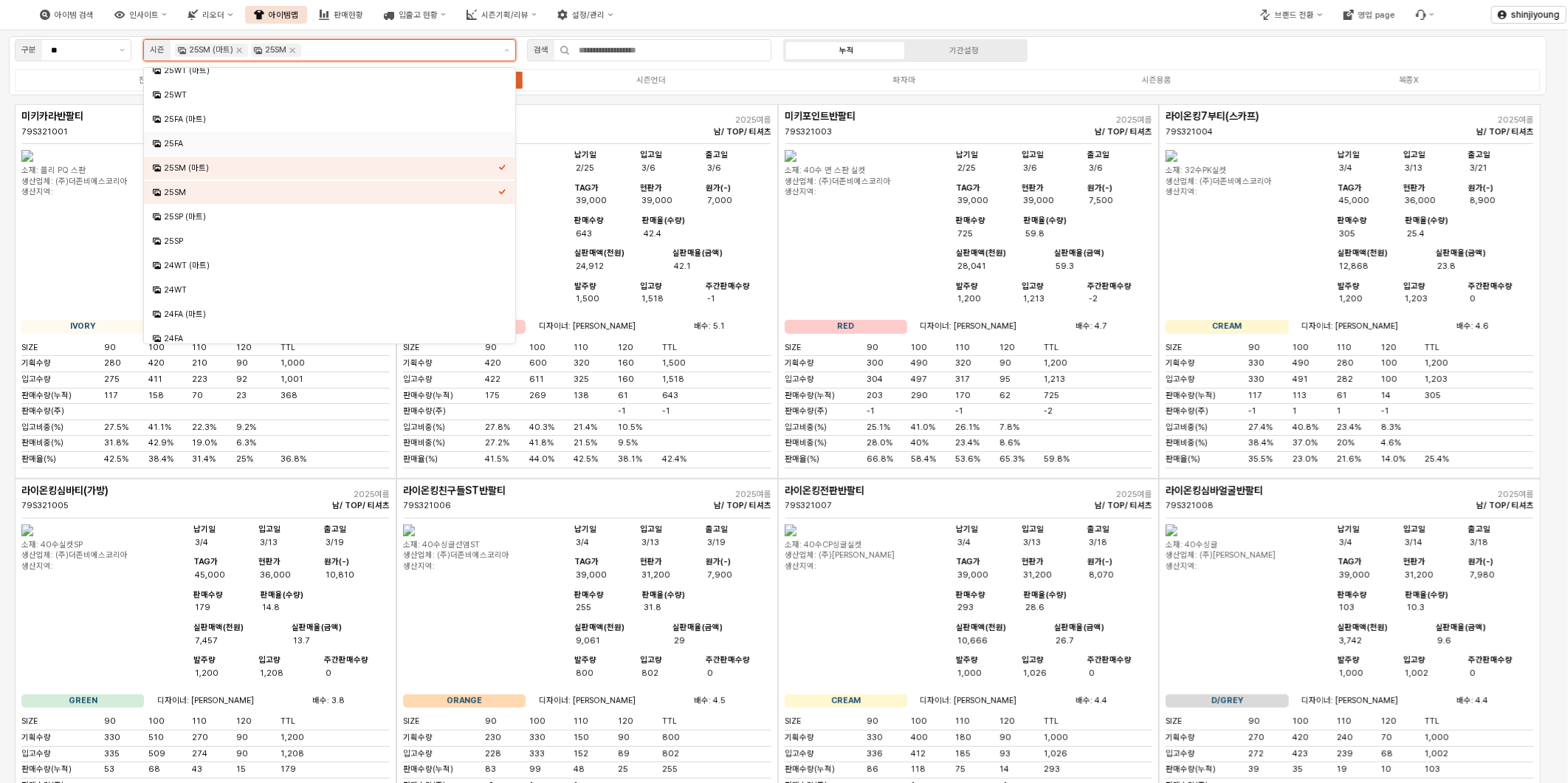
click at [193, 146] on div "25FA" at bounding box center [331, 144] width 334 height 11
click at [208, 120] on div "25FA (마트)" at bounding box center [331, 119] width 334 height 11
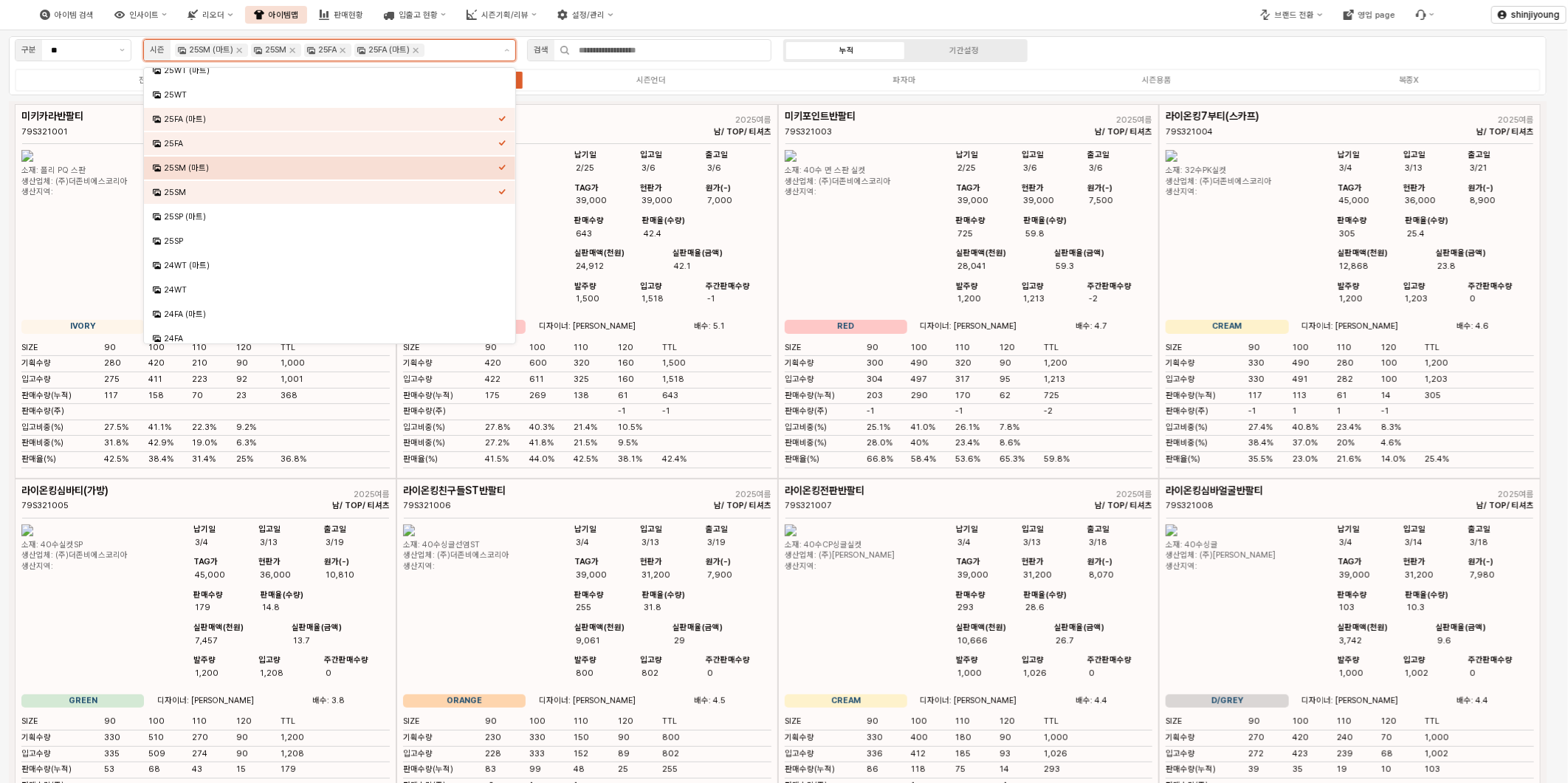
click at [503, 171] on div "25SM (마트)" at bounding box center [329, 168] width 372 height 23
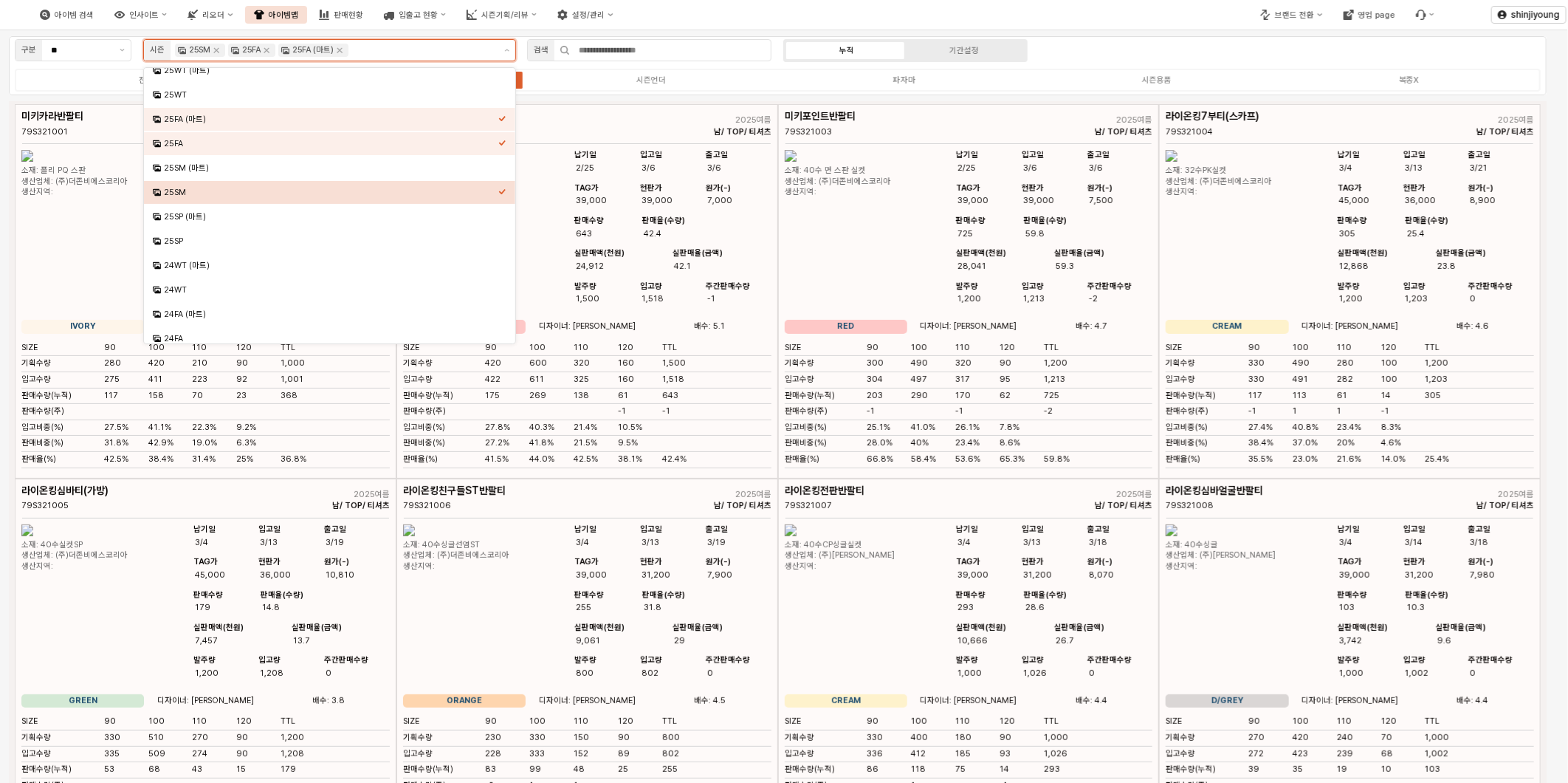
click at [498, 185] on div "Select an option" at bounding box center [502, 191] width 8 height 11
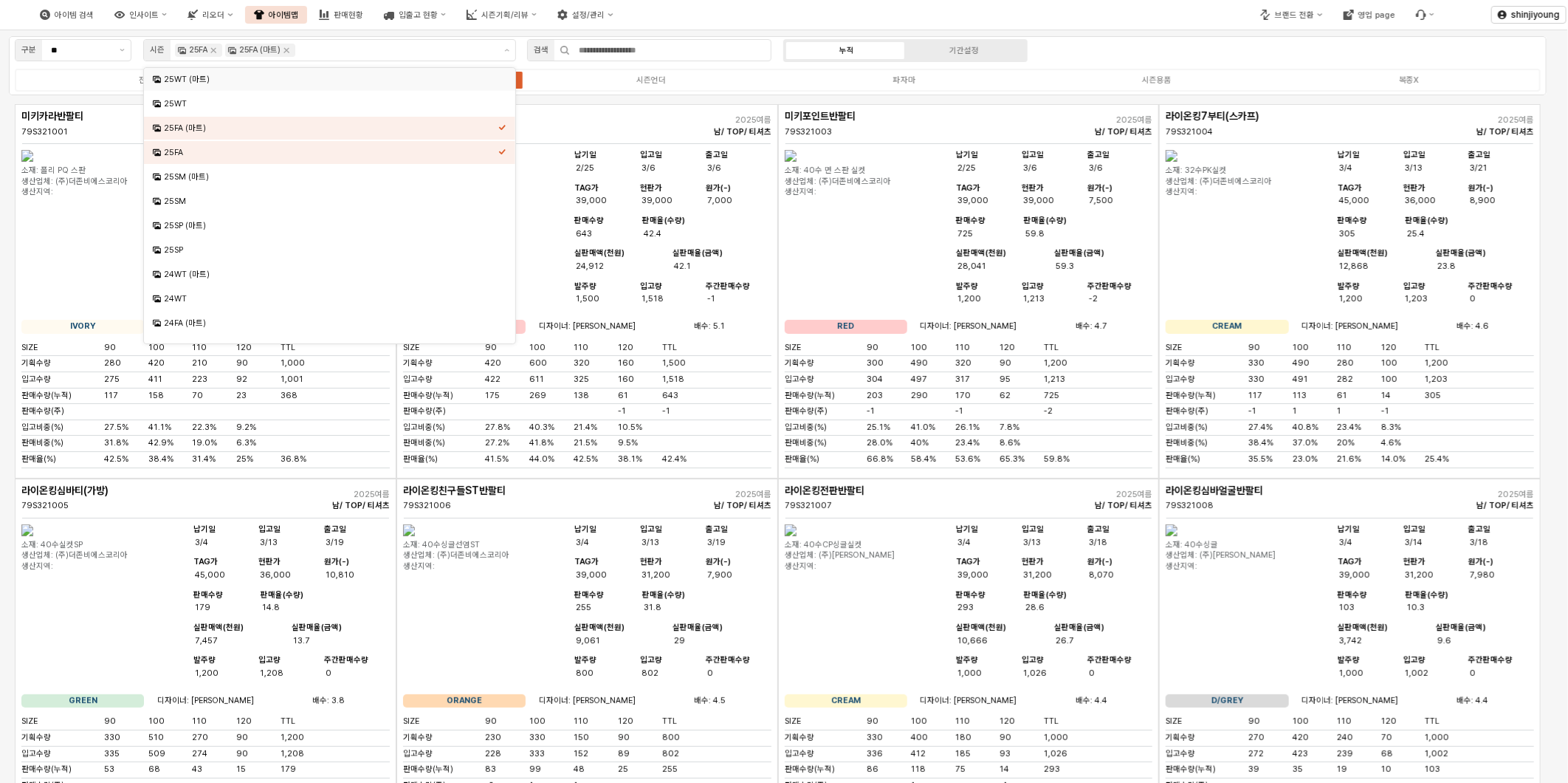
click at [1172, 50] on div "구분 ** 시즌 25FA 25FA (마트) 검색 누적 기간설정 전체 시즌의류 시즌언더 파자마 시즌용품 복종X" at bounding box center [777, 65] width 1538 height 59
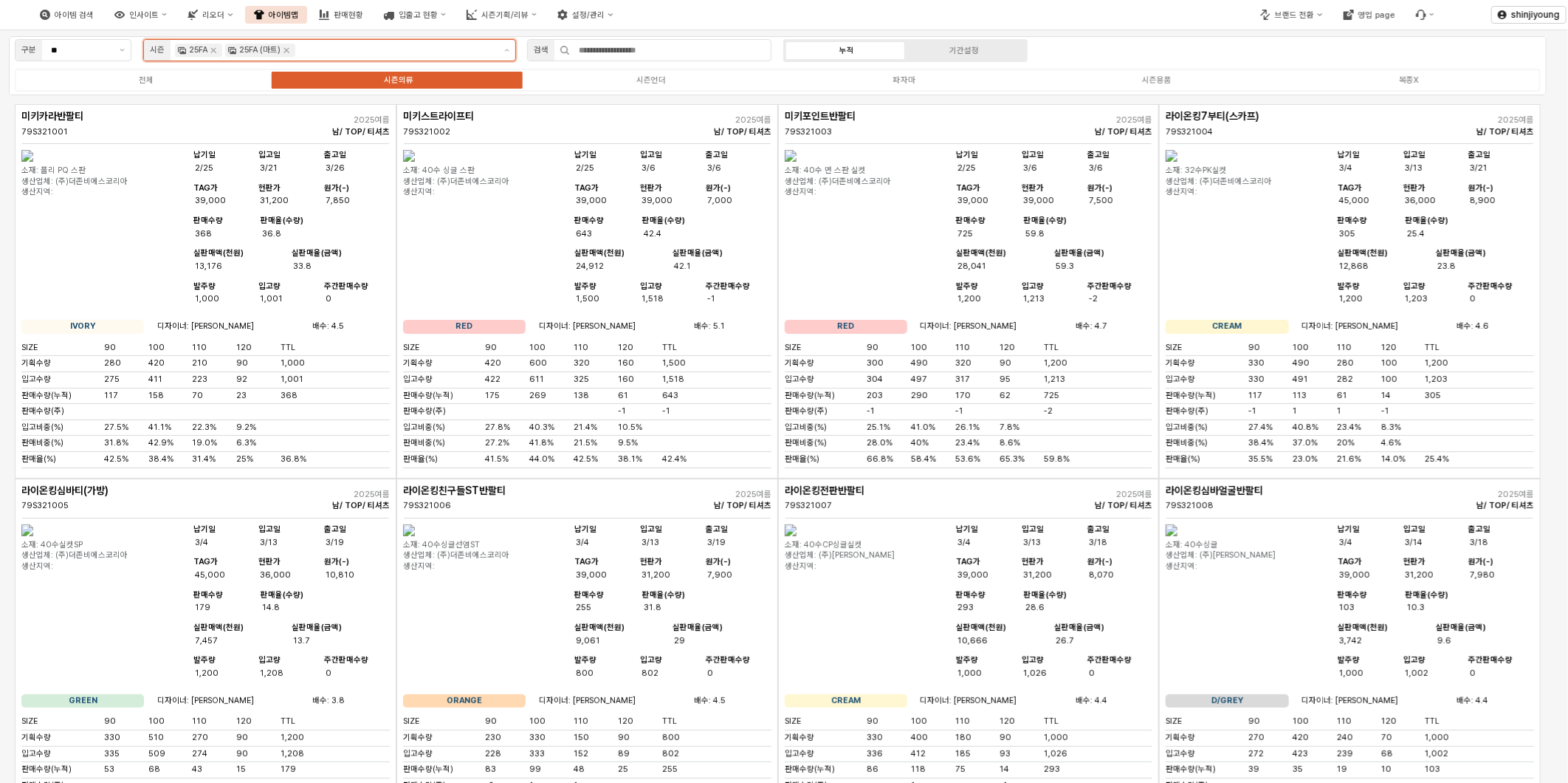
scroll to position [15, 0]
click at [403, 45] on input "App Frame" at bounding box center [396, 50] width 196 height 14
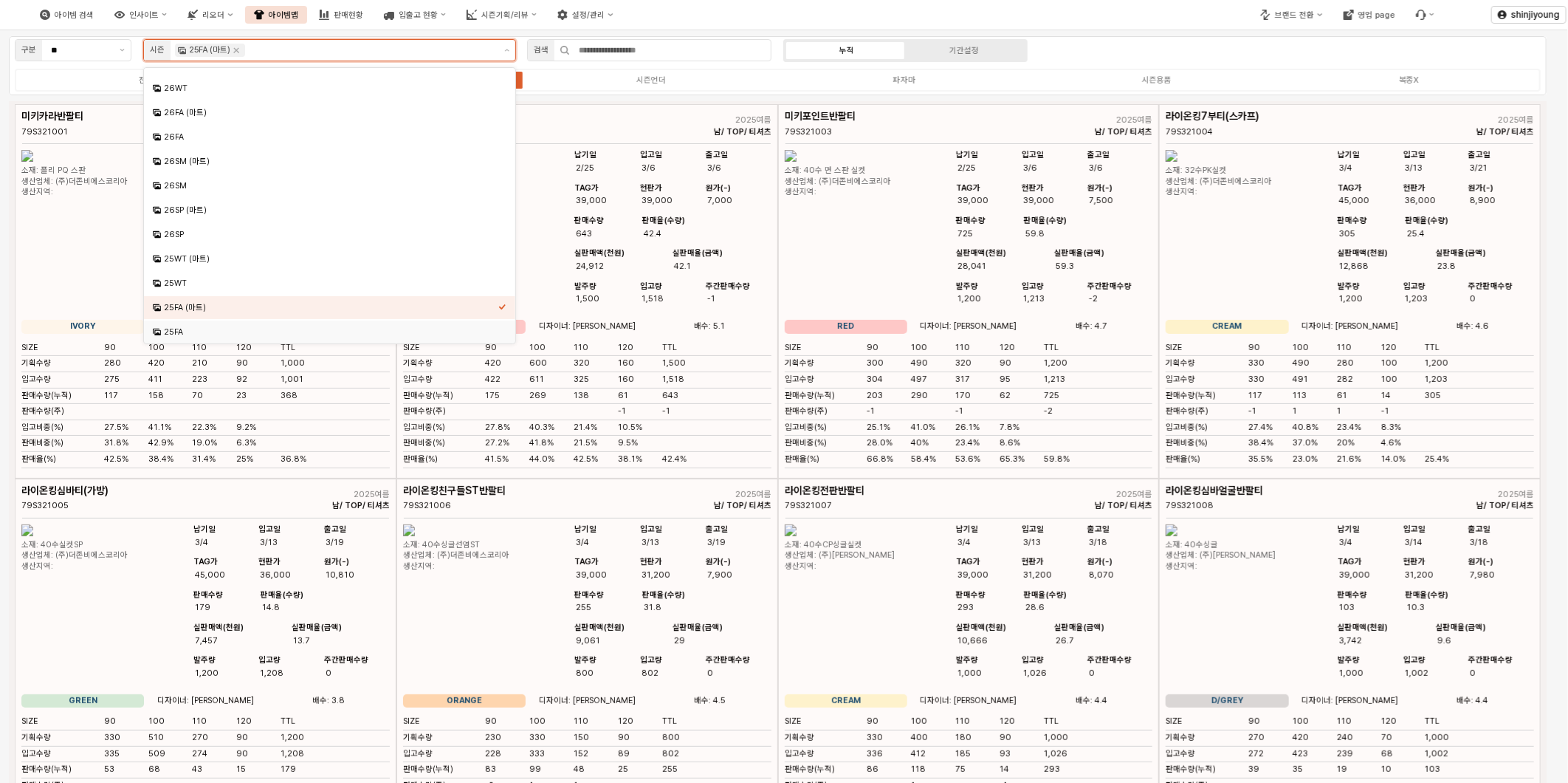
click at [195, 325] on div "25FA" at bounding box center [325, 332] width 345 height 14
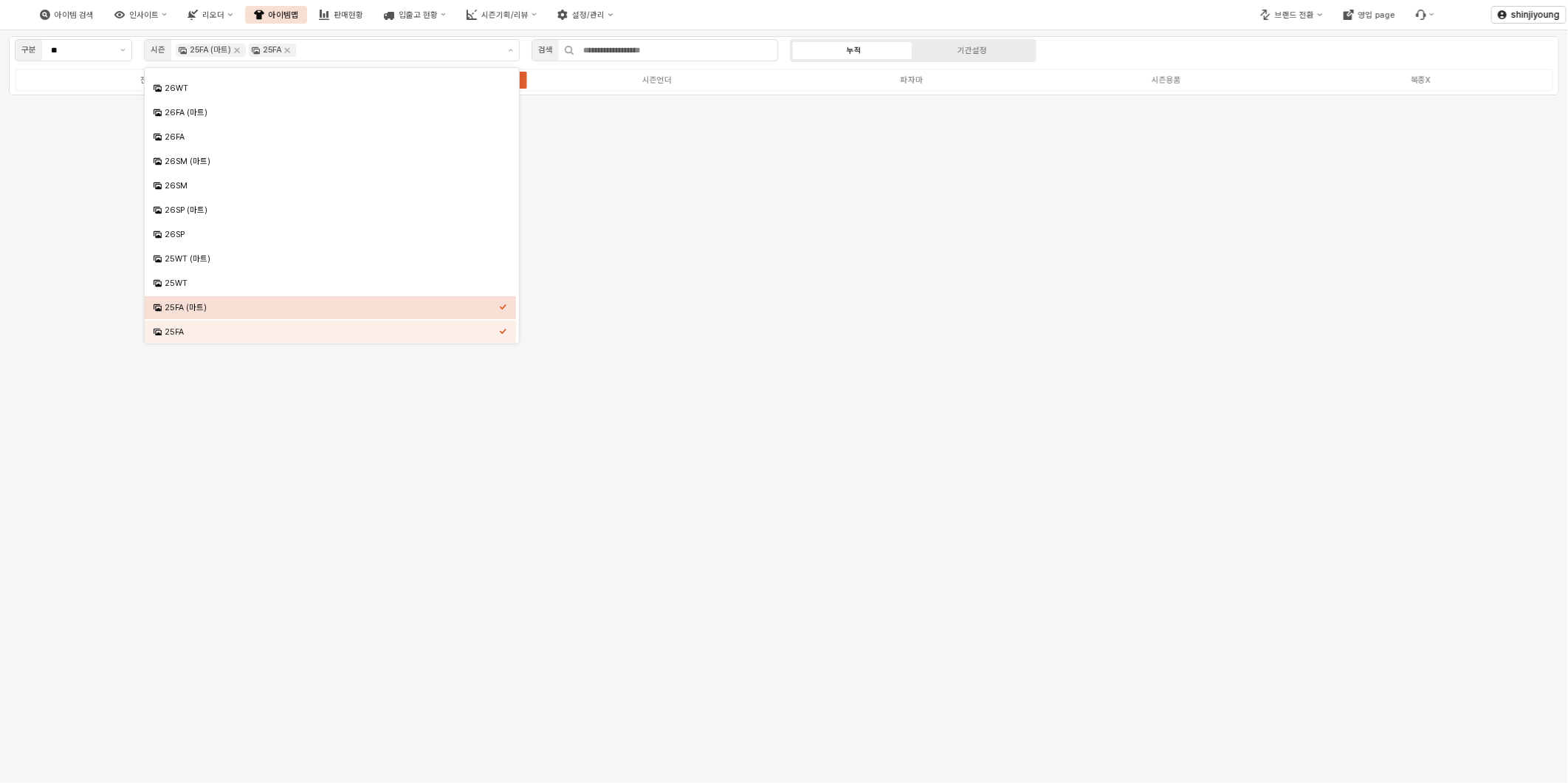
click at [1051, 12] on div "아이템 검색 인사이트 리오더 아이템맵 판매현황 입출고 현황 시즌기획/리뷰 설정/관리" at bounding box center [588, 14] width 1176 height 31
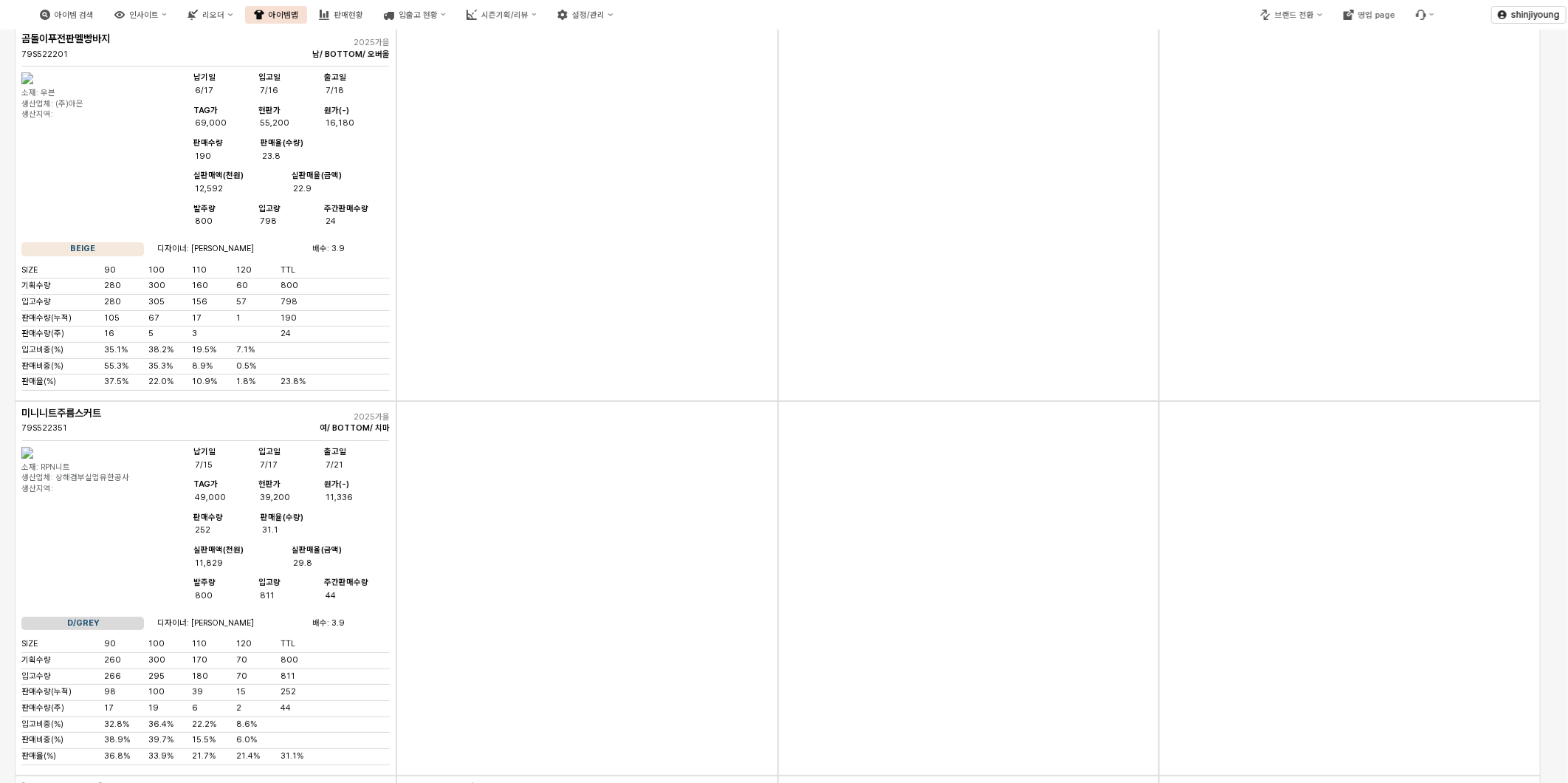
scroll to position [0, 0]
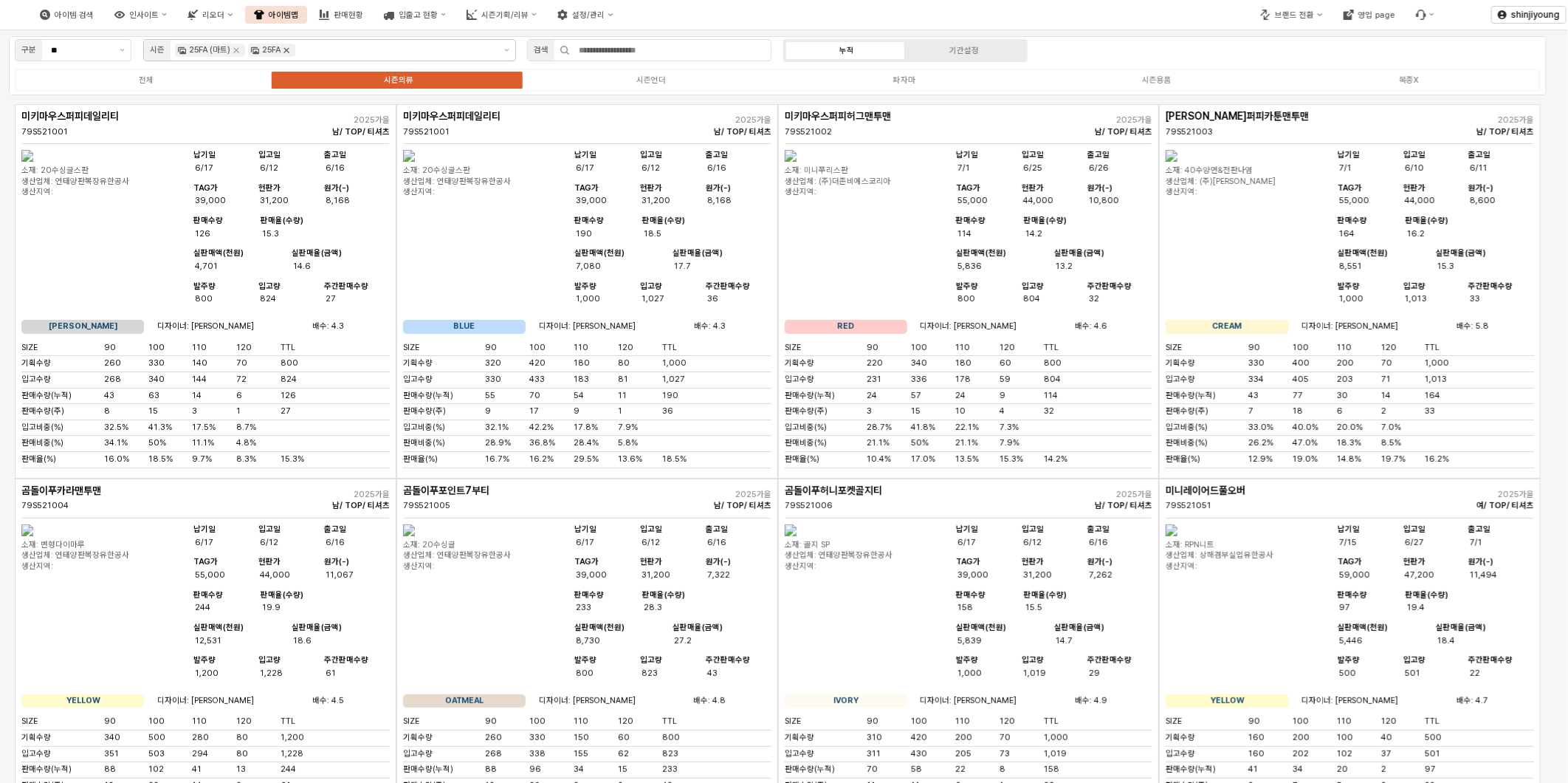
click at [288, 47] on icon "Remove 25FA" at bounding box center [286, 50] width 12 height 12
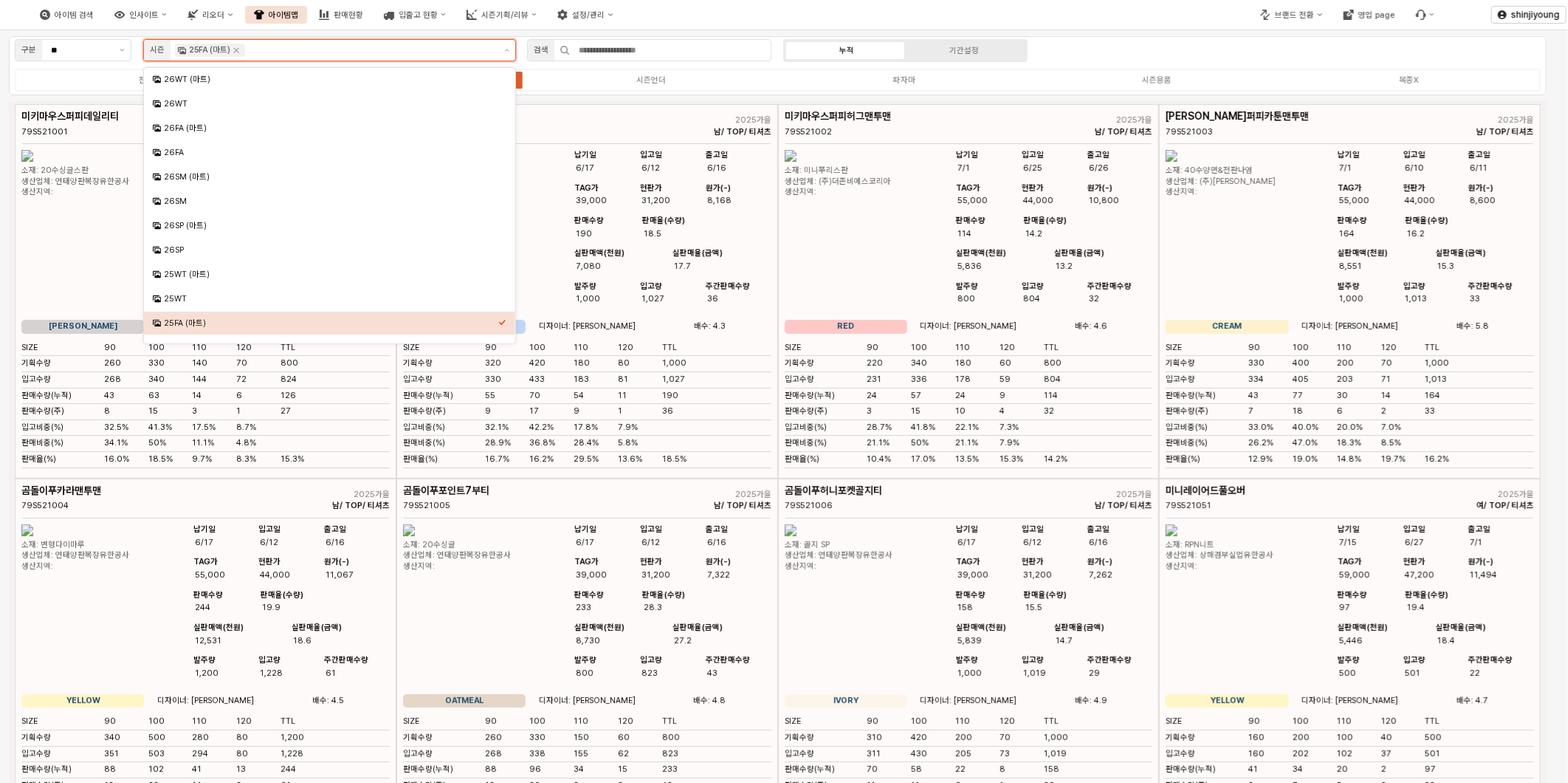
click at [241, 50] on div "25FA (마트)" at bounding box center [210, 50] width 70 height 14
click at [237, 50] on icon "Remove 25FA (마트)" at bounding box center [236, 50] width 5 height 5
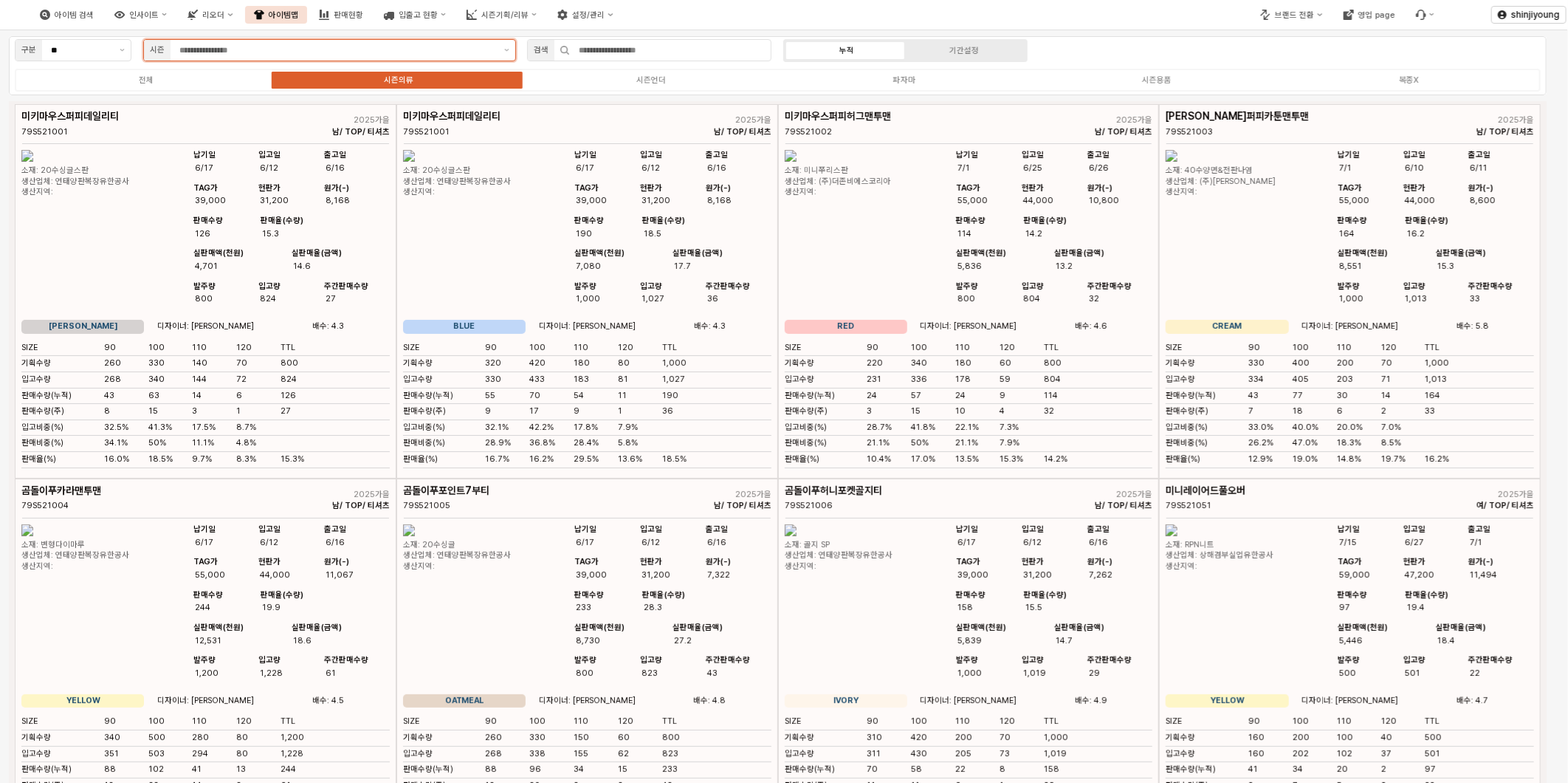
click at [285, 50] on input "App Frame" at bounding box center [337, 50] width 316 height 14
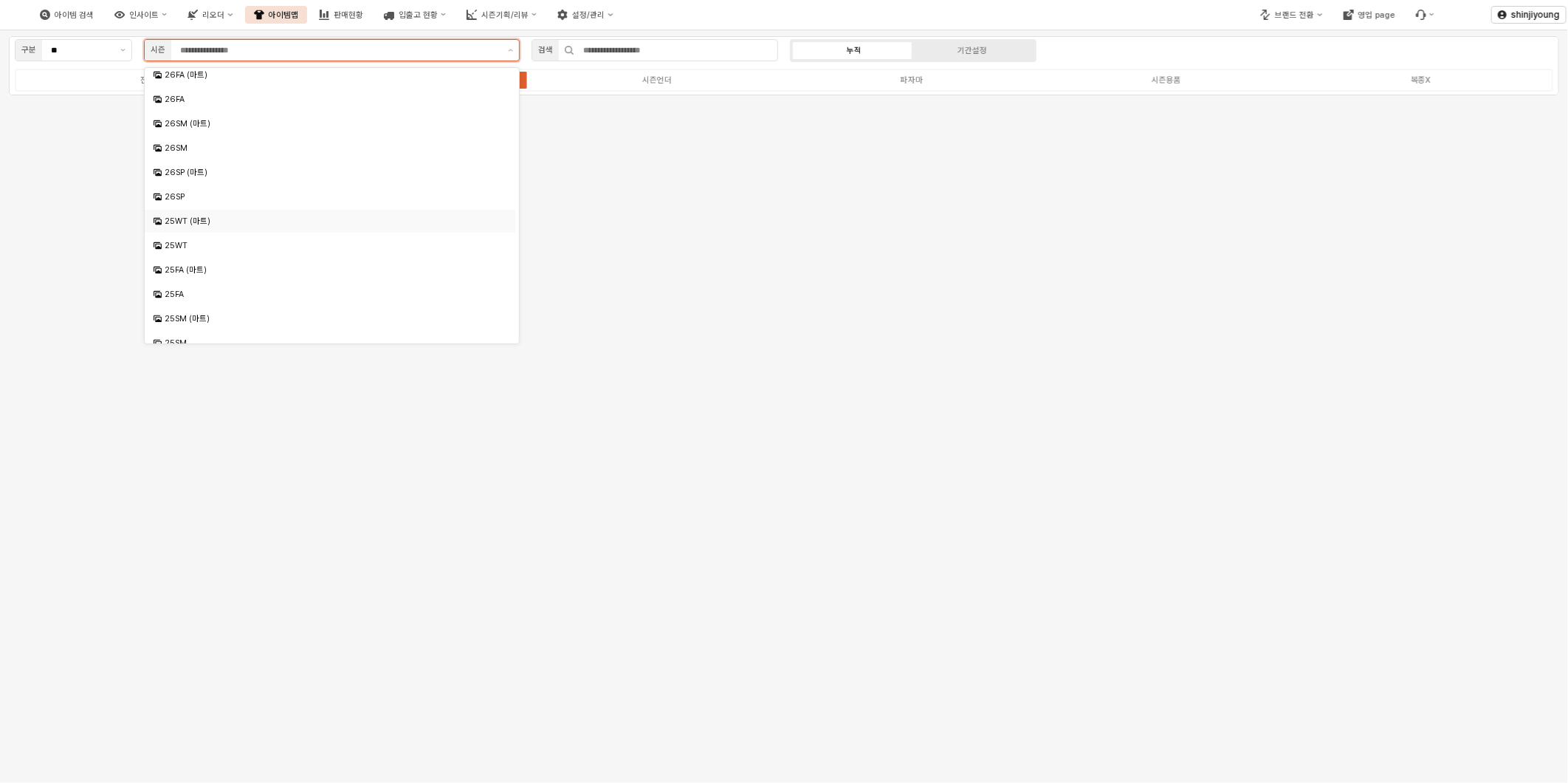
scroll to position [82, 0]
click at [198, 224] on div "25WT" at bounding box center [330, 216] width 372 height 23
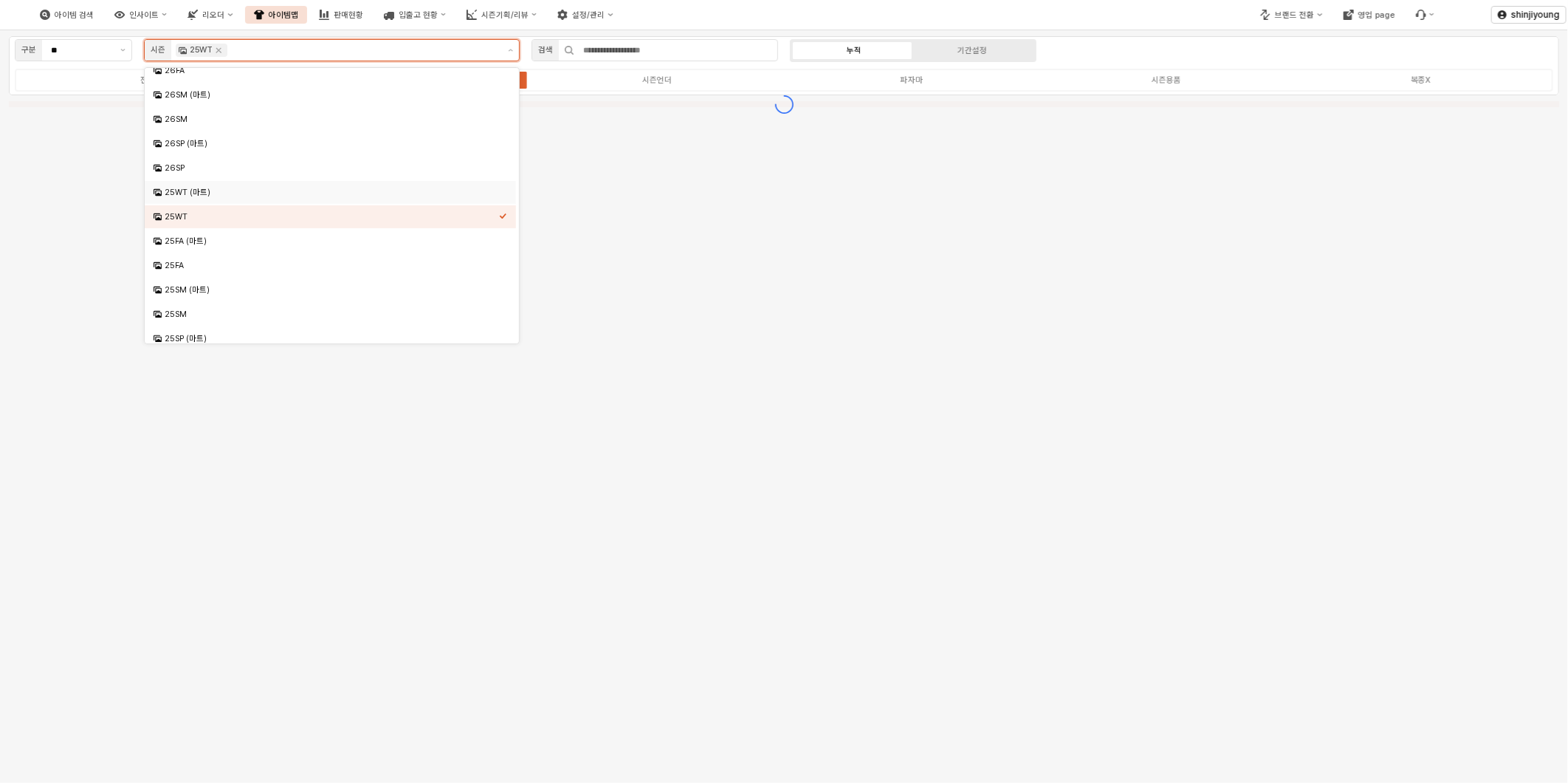
click at [208, 195] on div "25WT (마트)" at bounding box center [332, 193] width 334 height 11
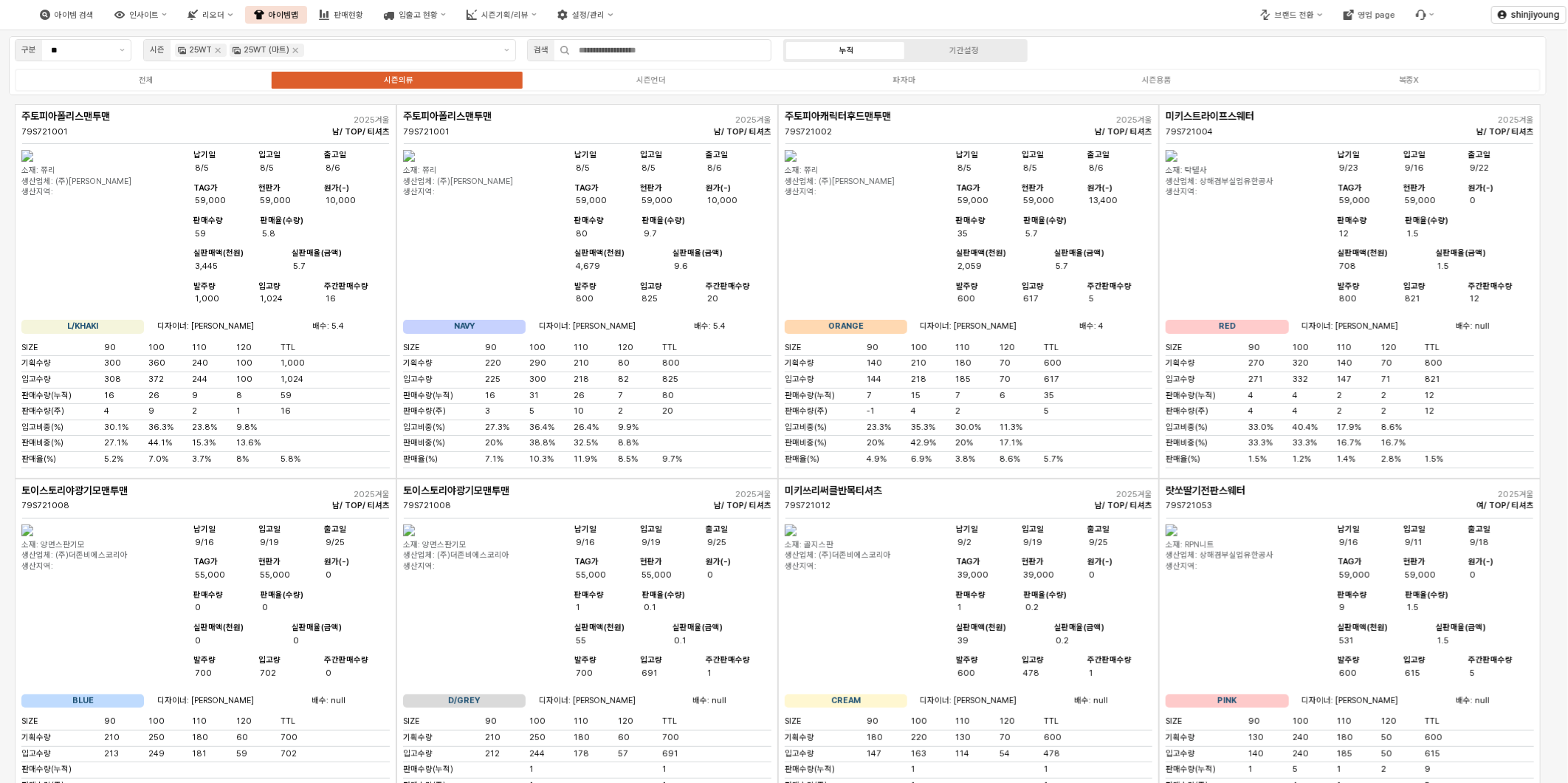
click at [1056, 15] on div "아이템 검색 인사이트 리오더 아이템맵 판매현황 입출고 현황 시즌기획/리뷰 설정/관리" at bounding box center [588, 14] width 1176 height 31
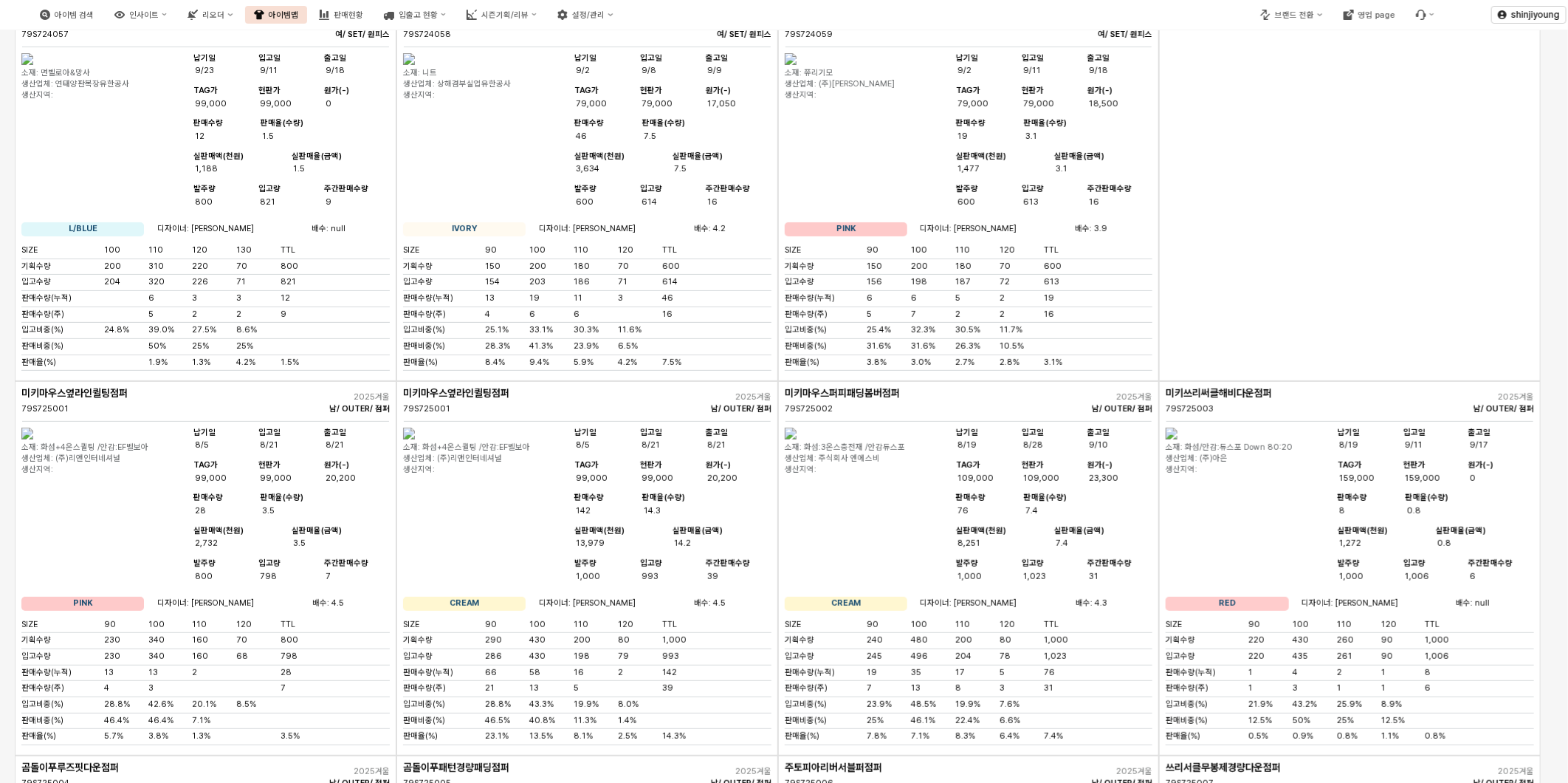
scroll to position [0, 0]
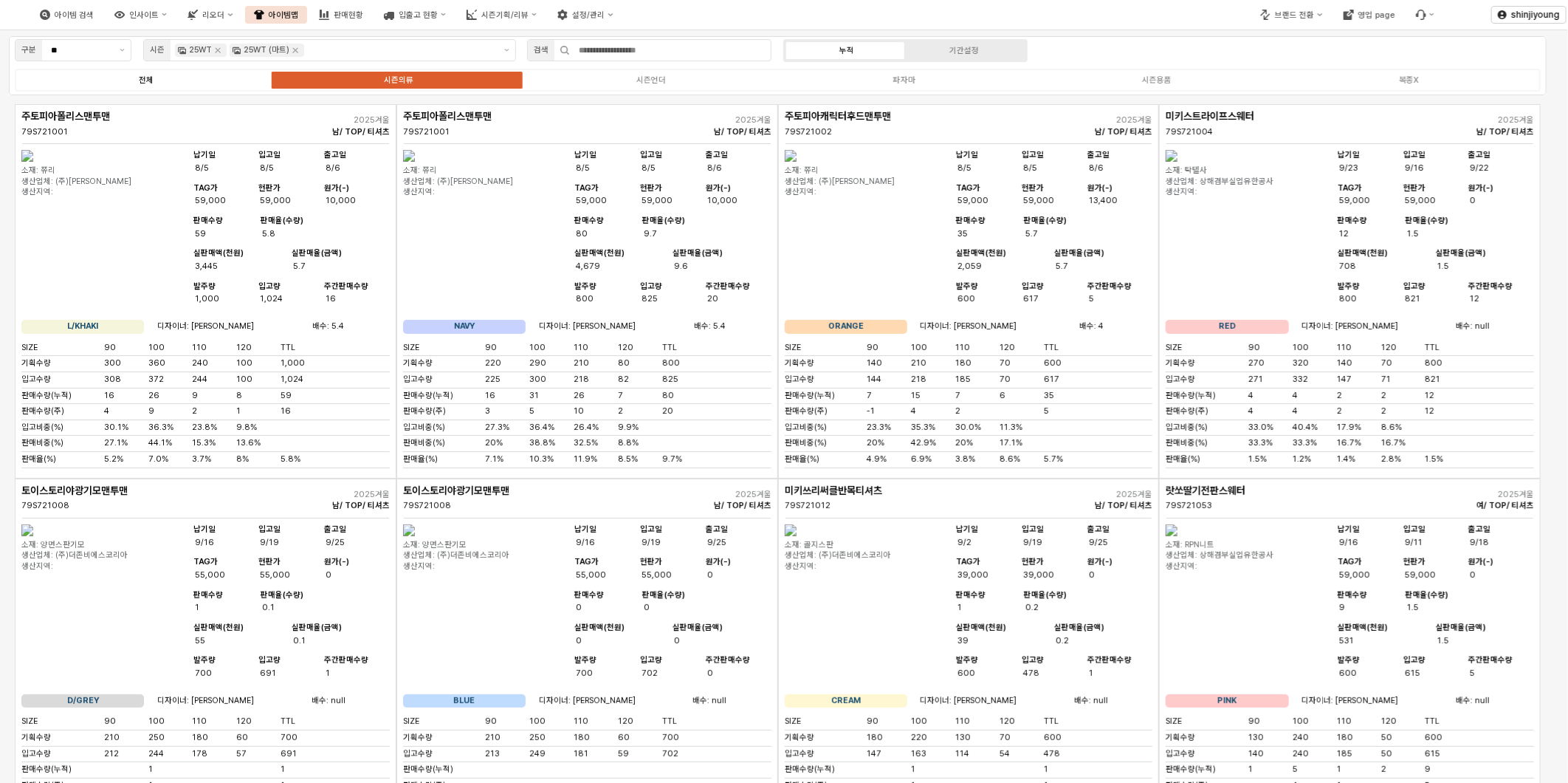
click at [145, 77] on div "전체" at bounding box center [146, 80] width 15 height 10
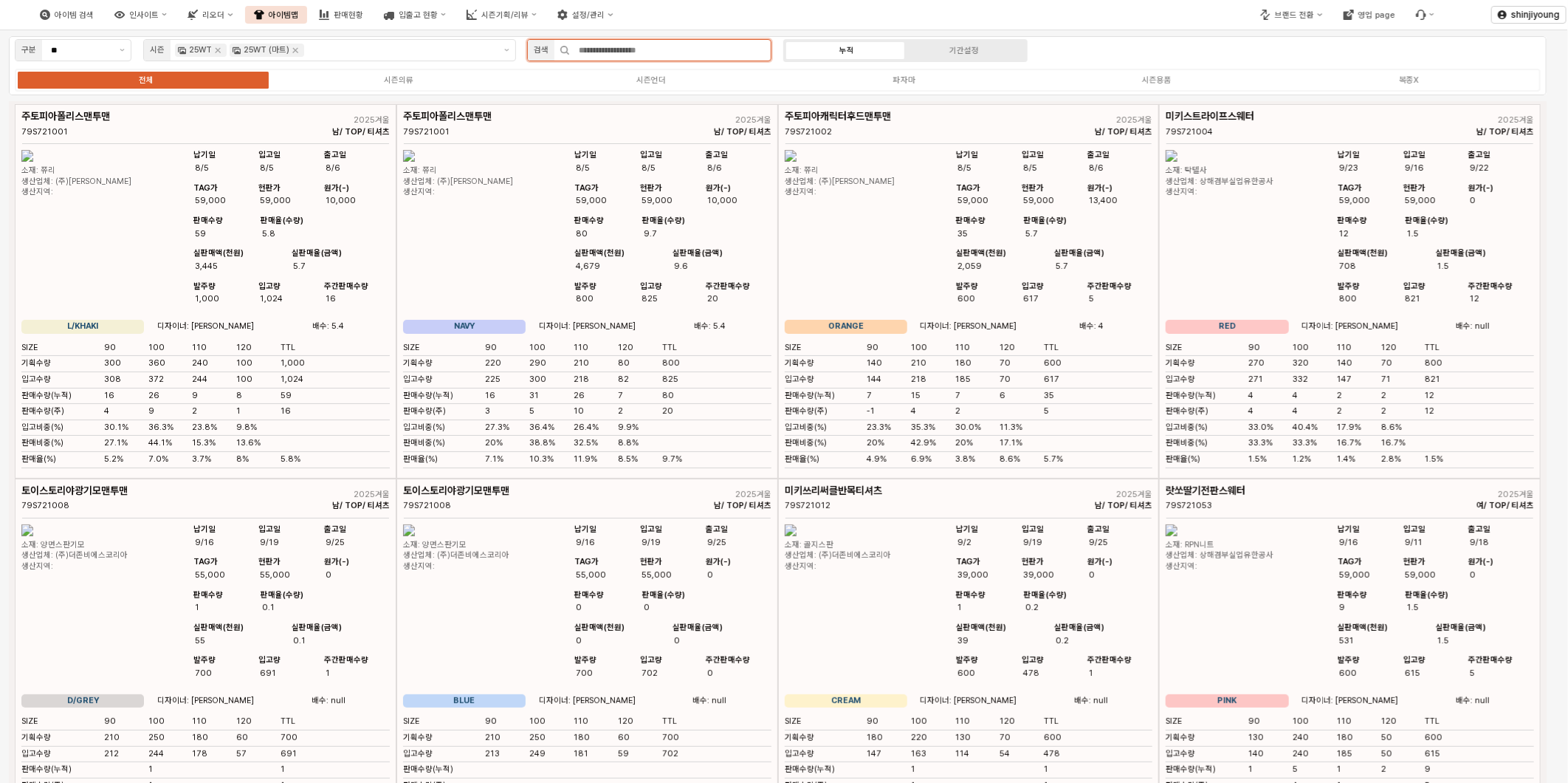
click at [599, 53] on input "App Frame" at bounding box center [670, 50] width 200 height 21
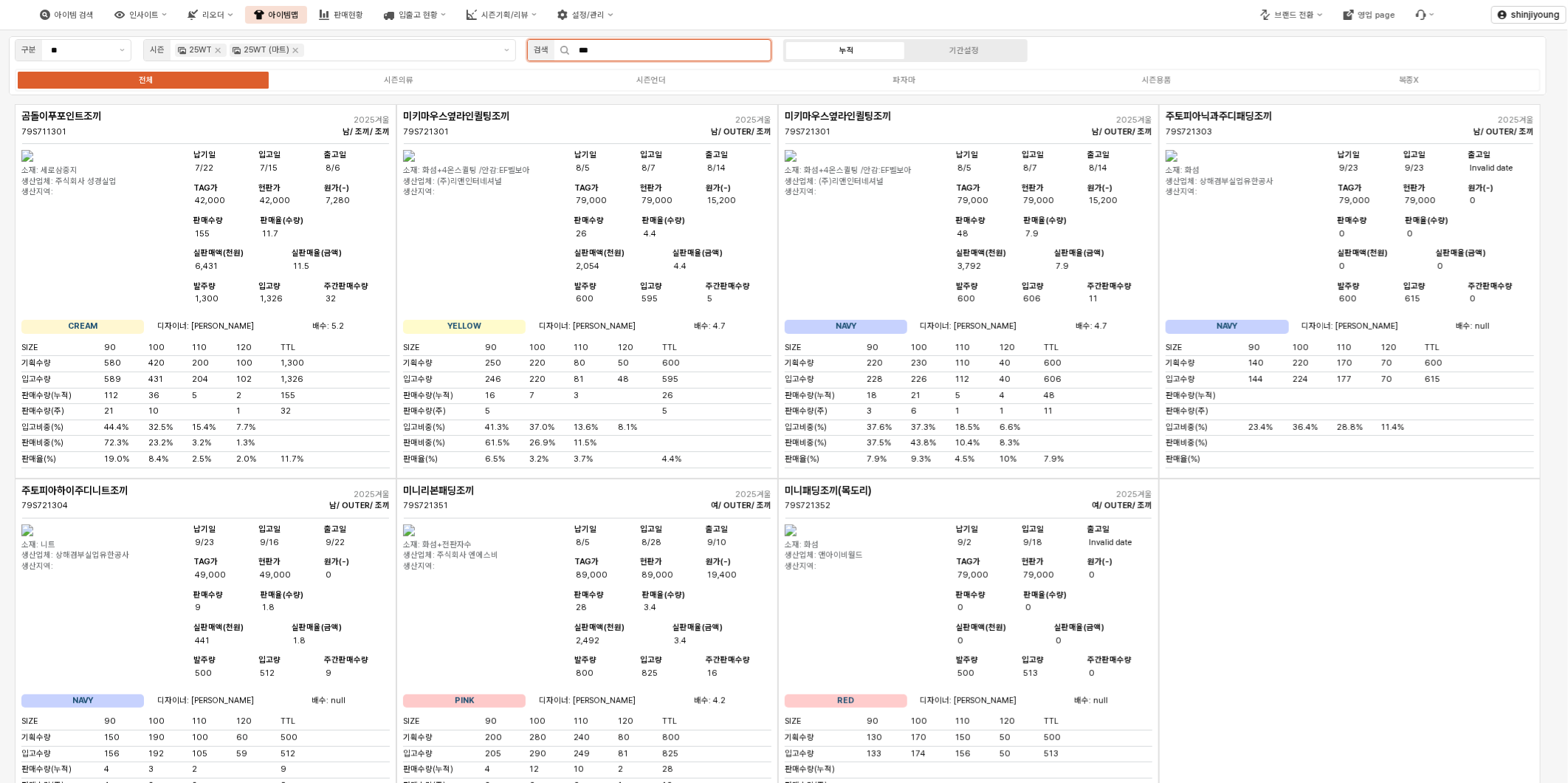
click at [593, 53] on input "***" at bounding box center [670, 50] width 200 height 21
type input "*"
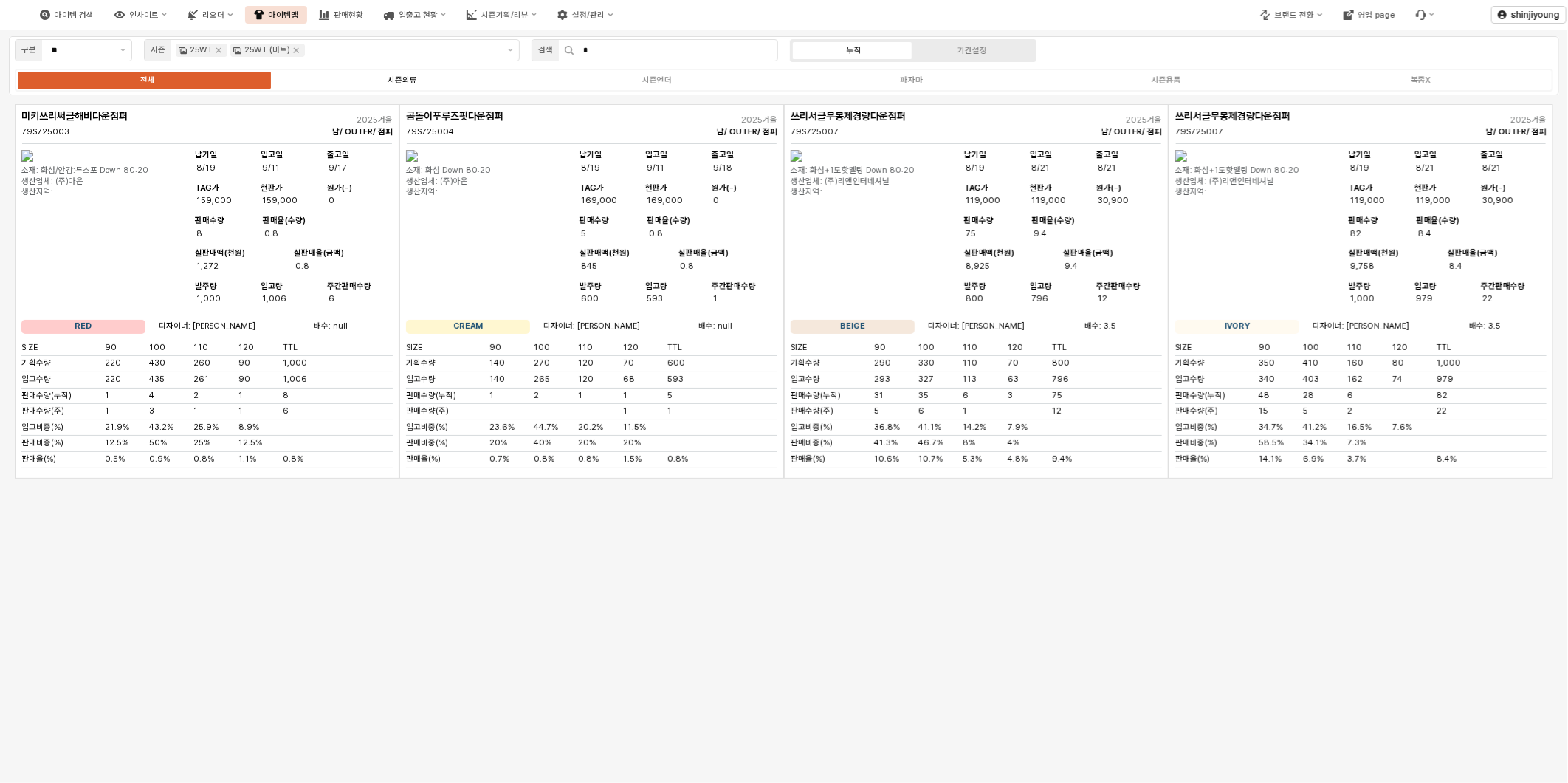
click at [410, 80] on div "시즌의류" at bounding box center [402, 80] width 29 height 10
click at [140, 79] on div "전체" at bounding box center [147, 80] width 15 height 10
click at [677, 56] on input "*" at bounding box center [675, 50] width 203 height 21
type input "*"
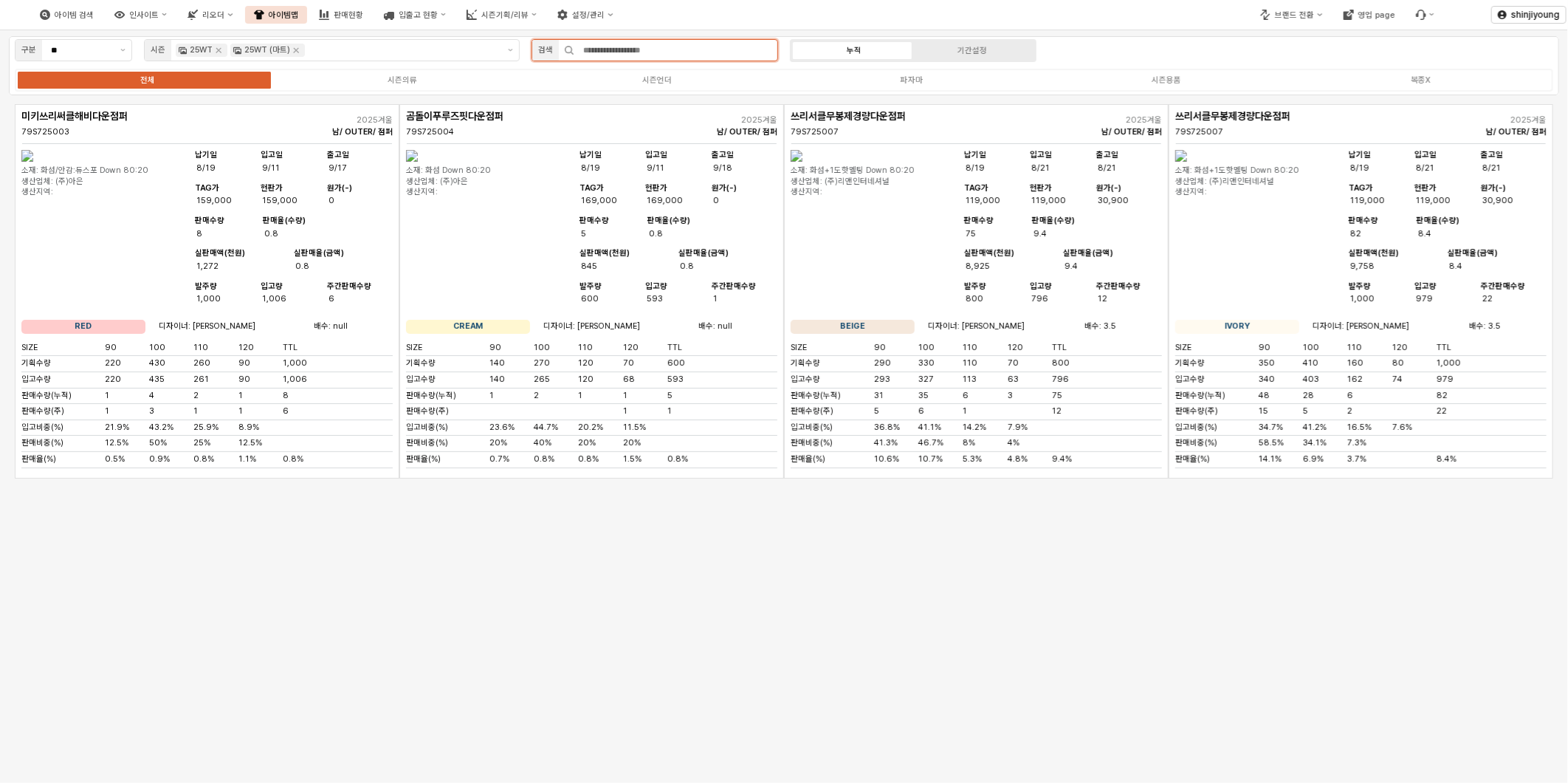
type input "*"
type input "**"
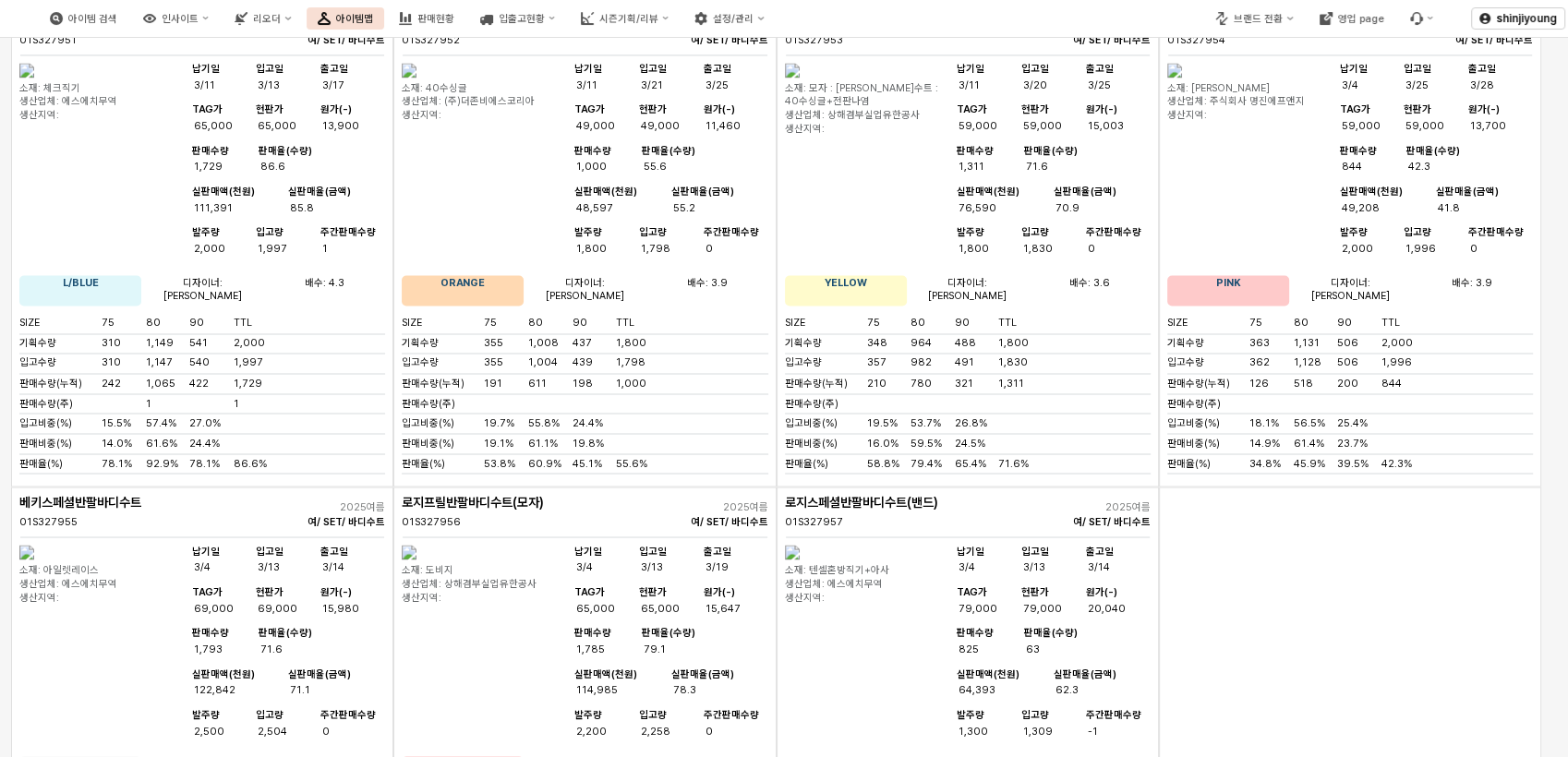
scroll to position [10279, 0]
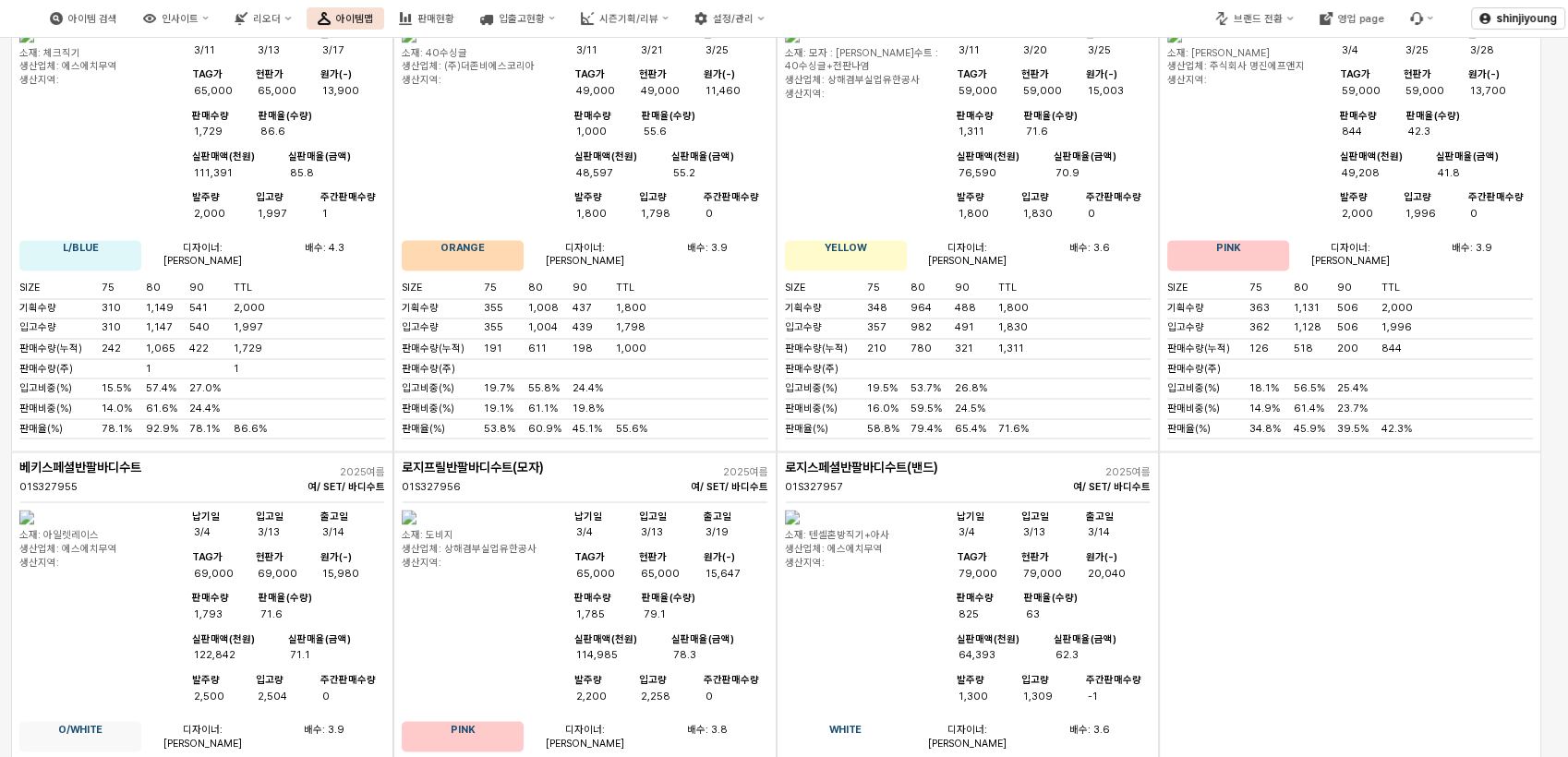
click at [1411, 454] on div "App Frame" at bounding box center [1349, 691] width 382 height 480
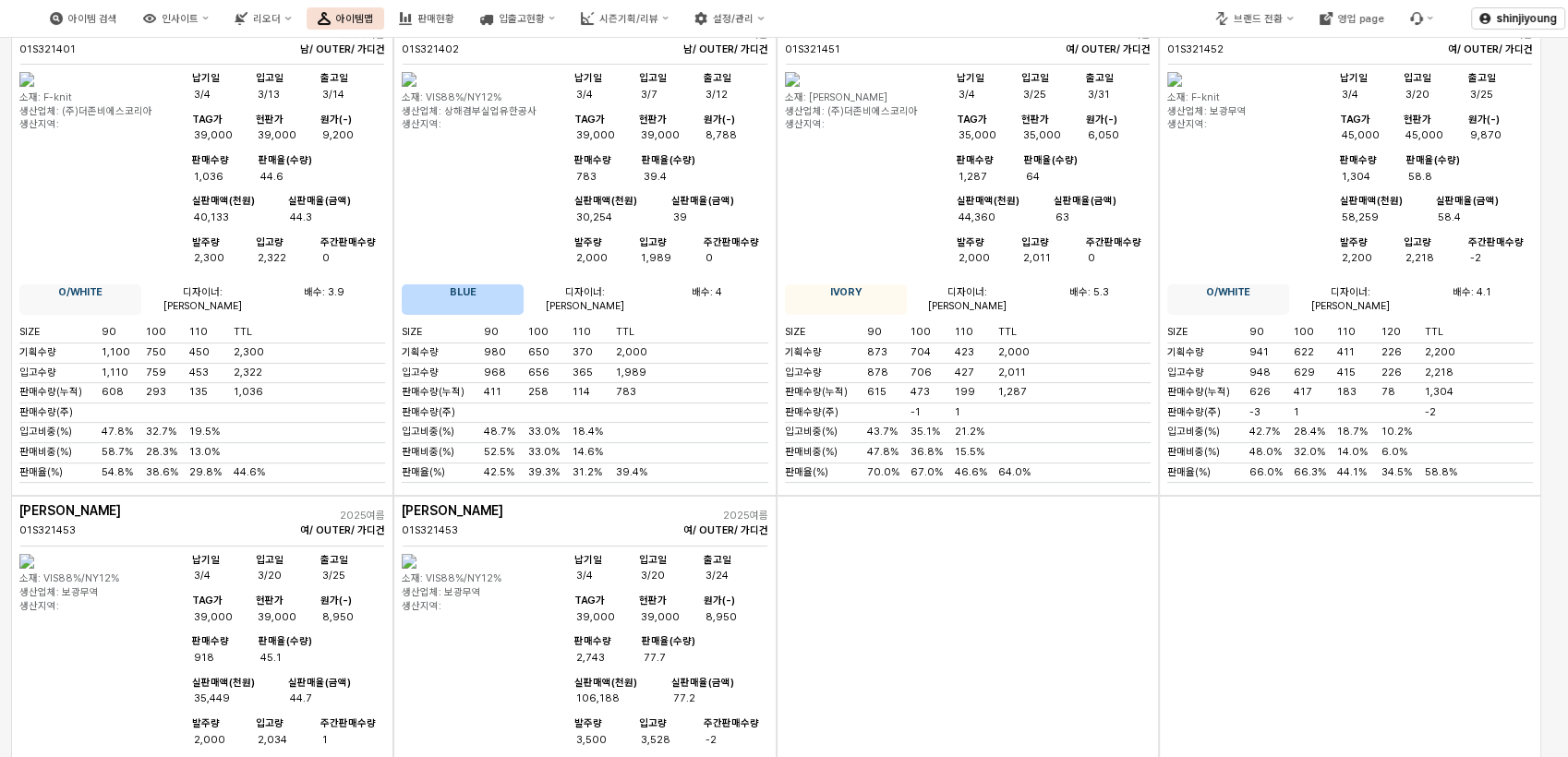
scroll to position [0, 0]
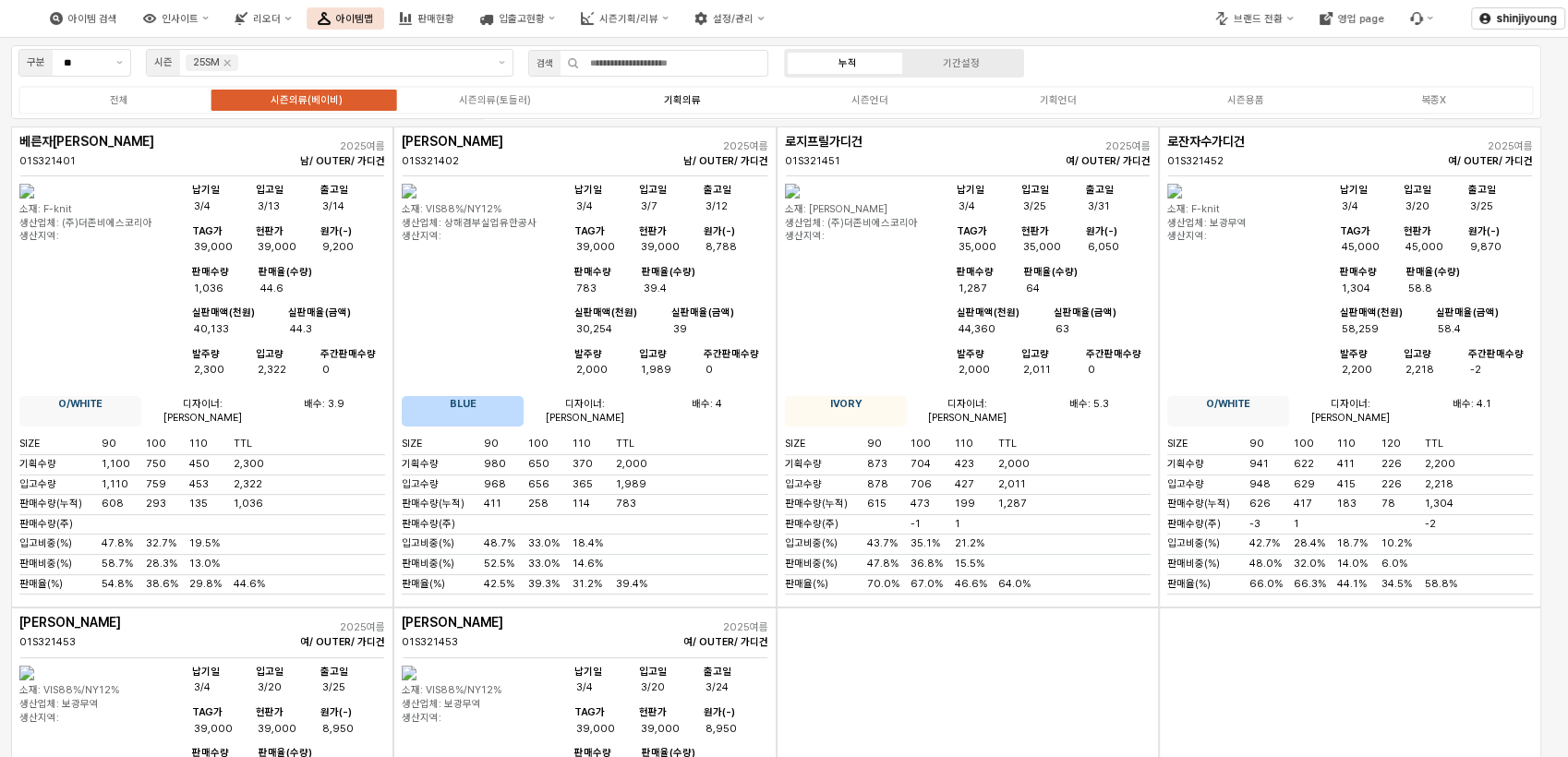
click at [676, 101] on div "기획의류" at bounding box center [682, 100] width 37 height 12
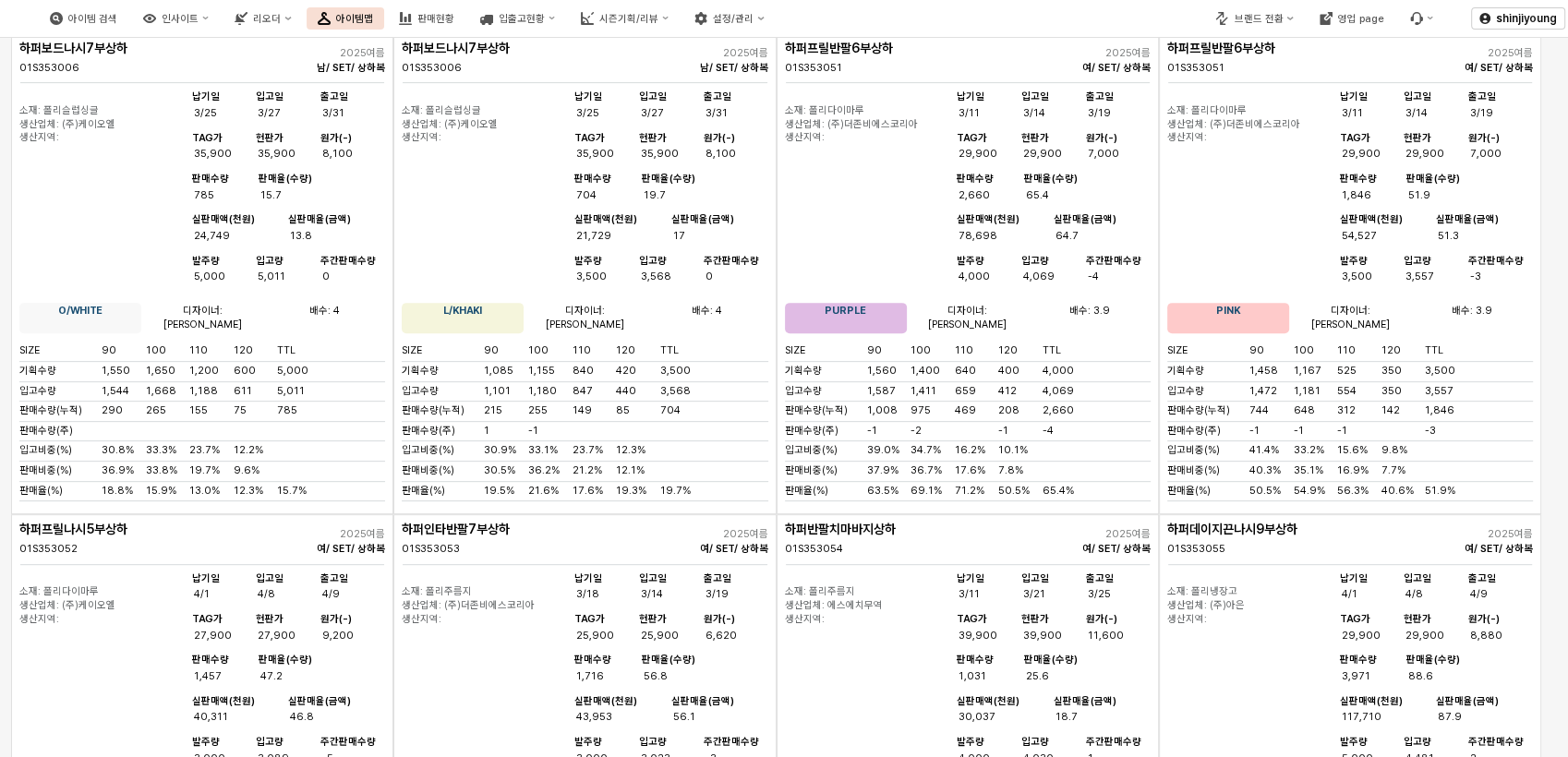
scroll to position [7896, 0]
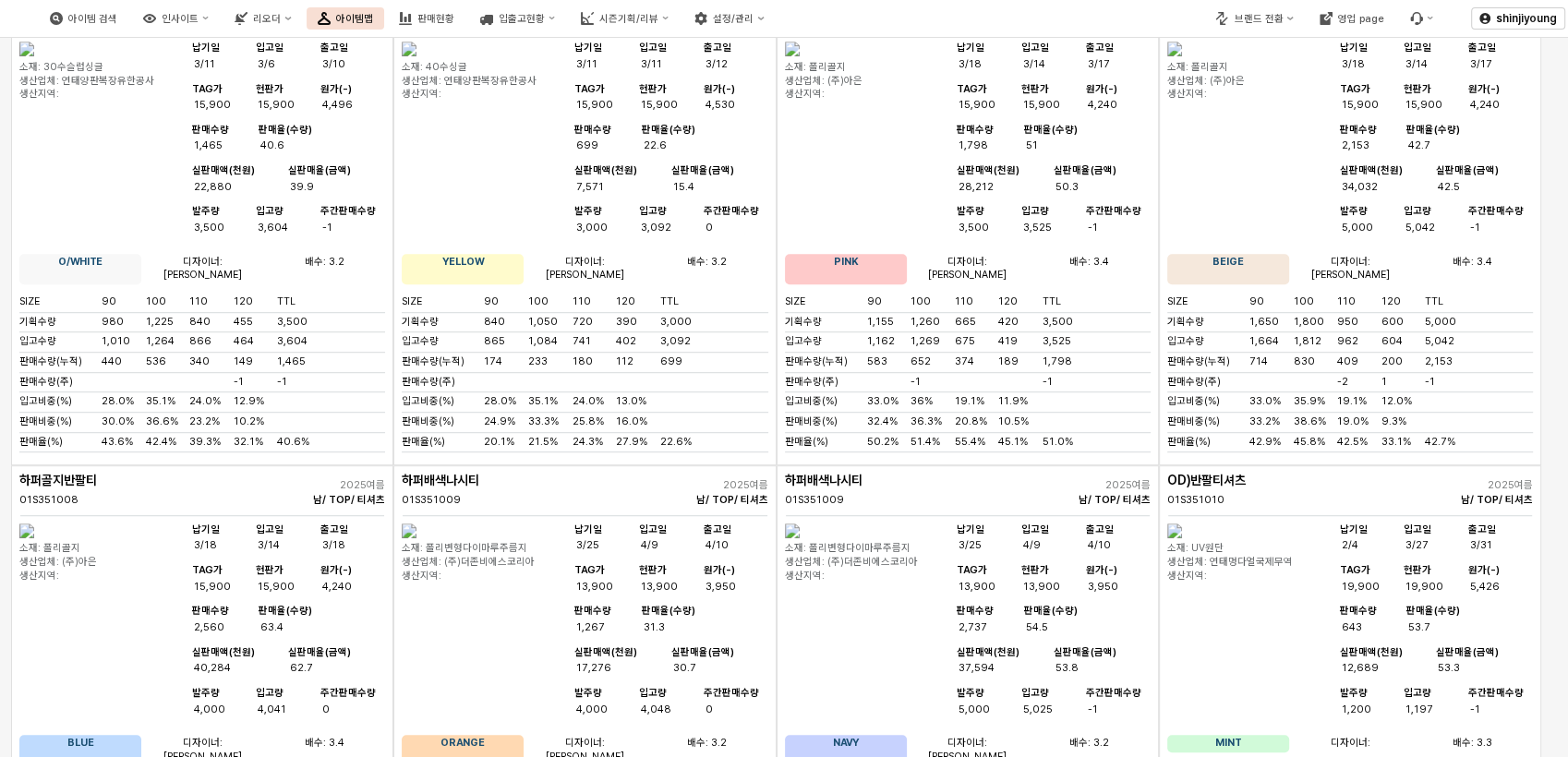
scroll to position [0, 0]
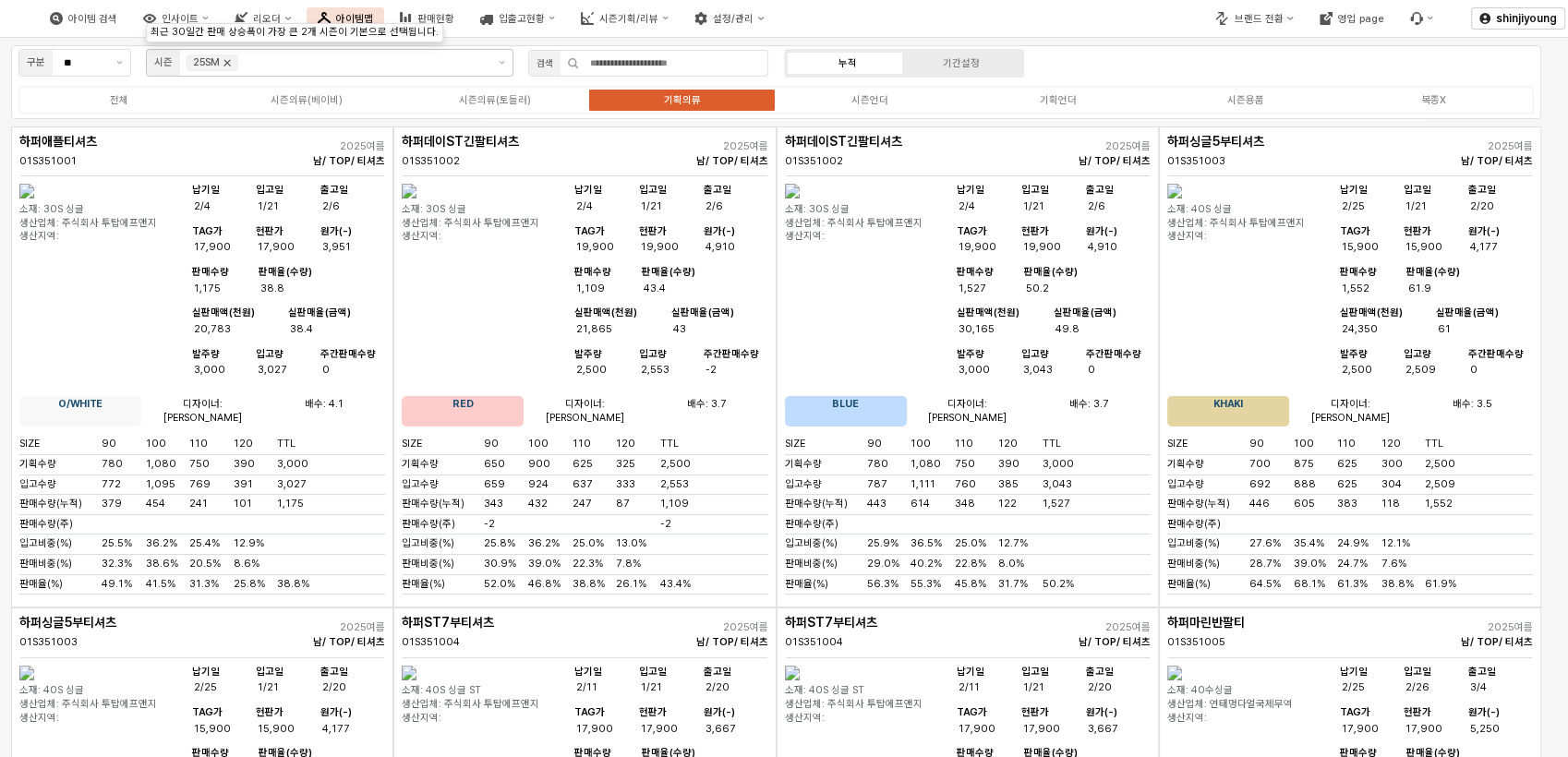
click at [227, 61] on icon "Remove 25SM" at bounding box center [227, 63] width 15 height 15
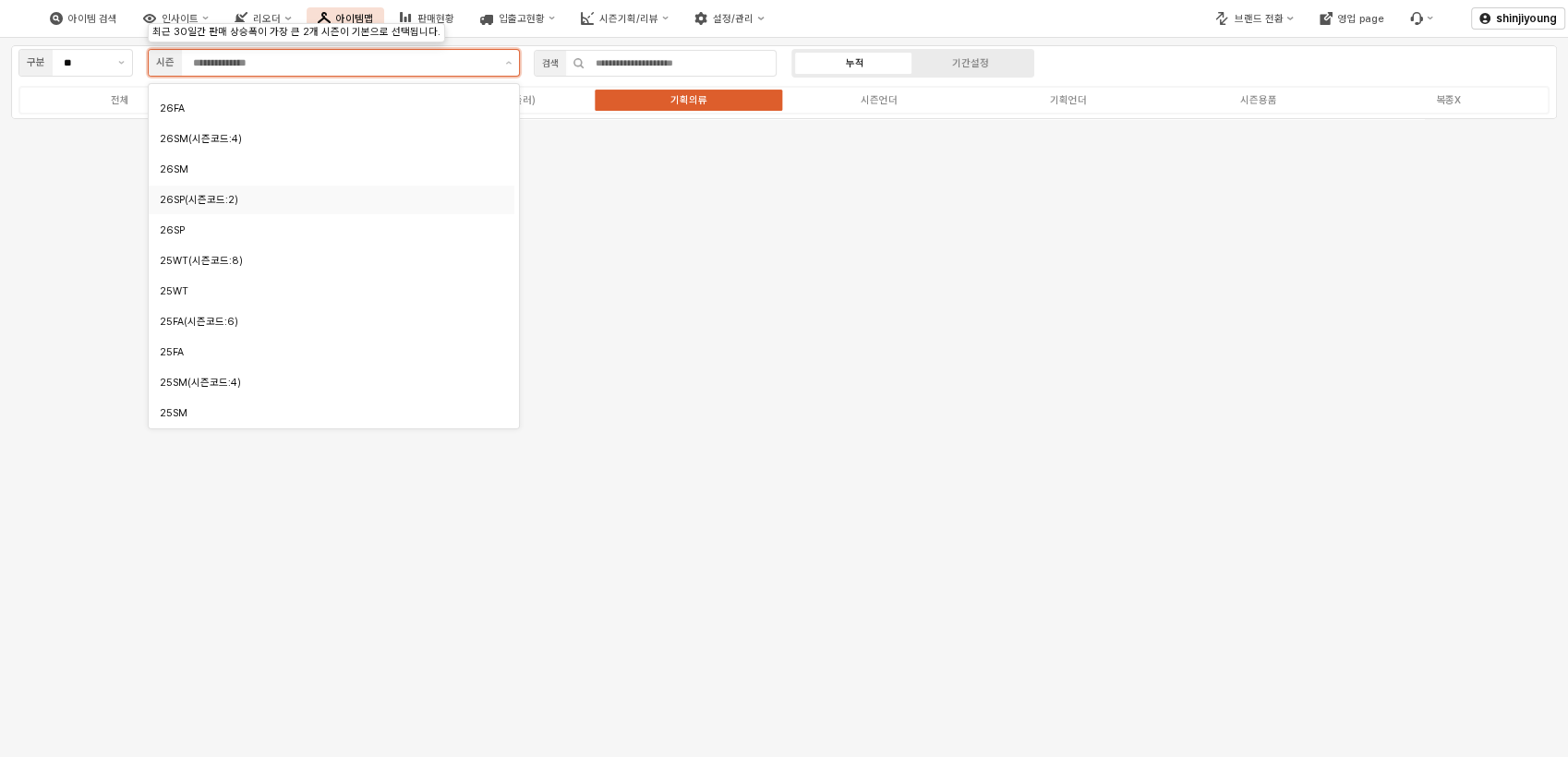
scroll to position [102, 0]
click at [204, 335] on div "25FA" at bounding box center [326, 331] width 333 height 14
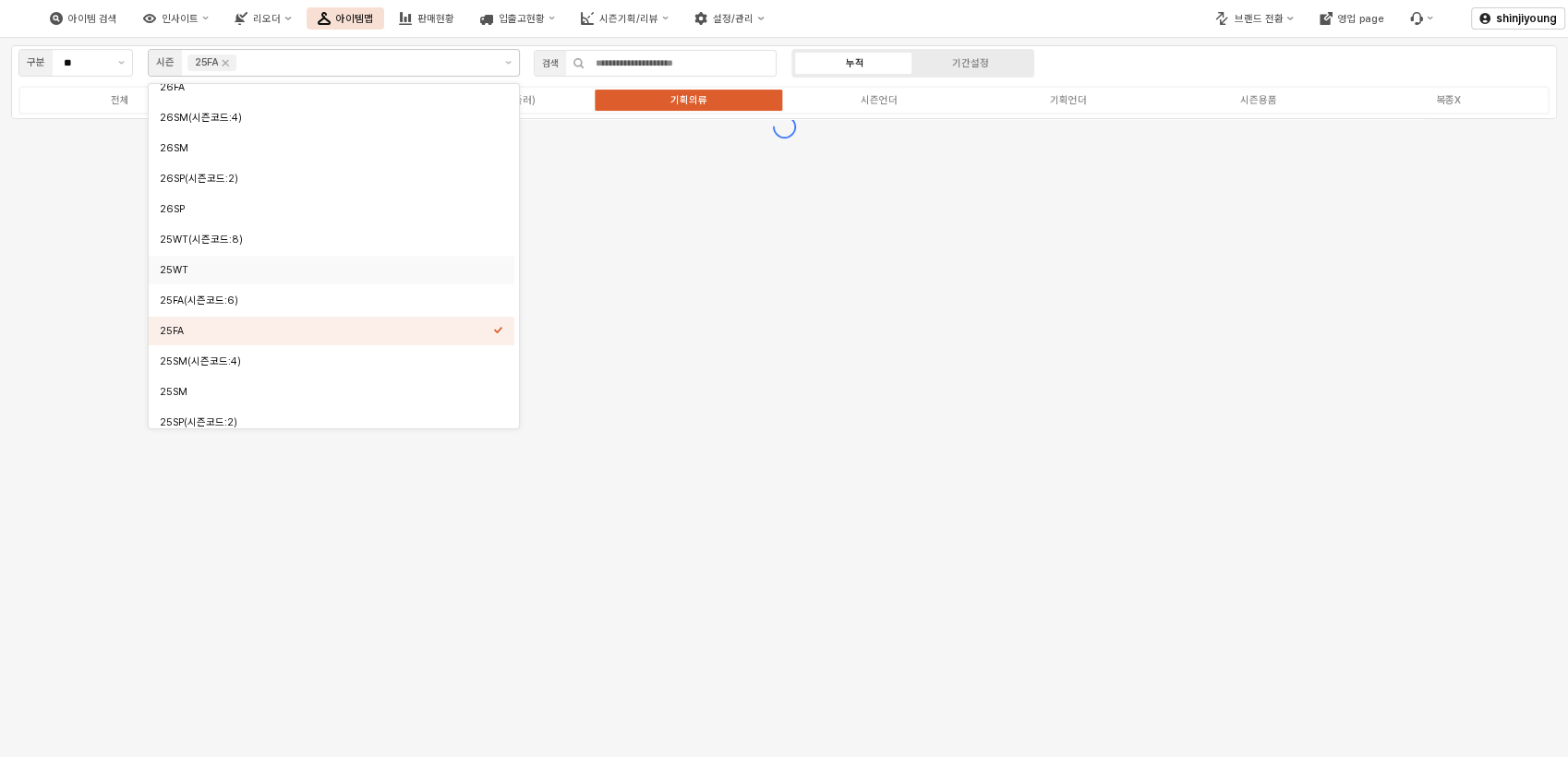
click at [1027, 19] on div "아이템 검색 인사이트 리오더 아이템맵 판매현황 입출고현황 시즌기획/리뷰 설정/관리" at bounding box center [587, 18] width 1175 height 39
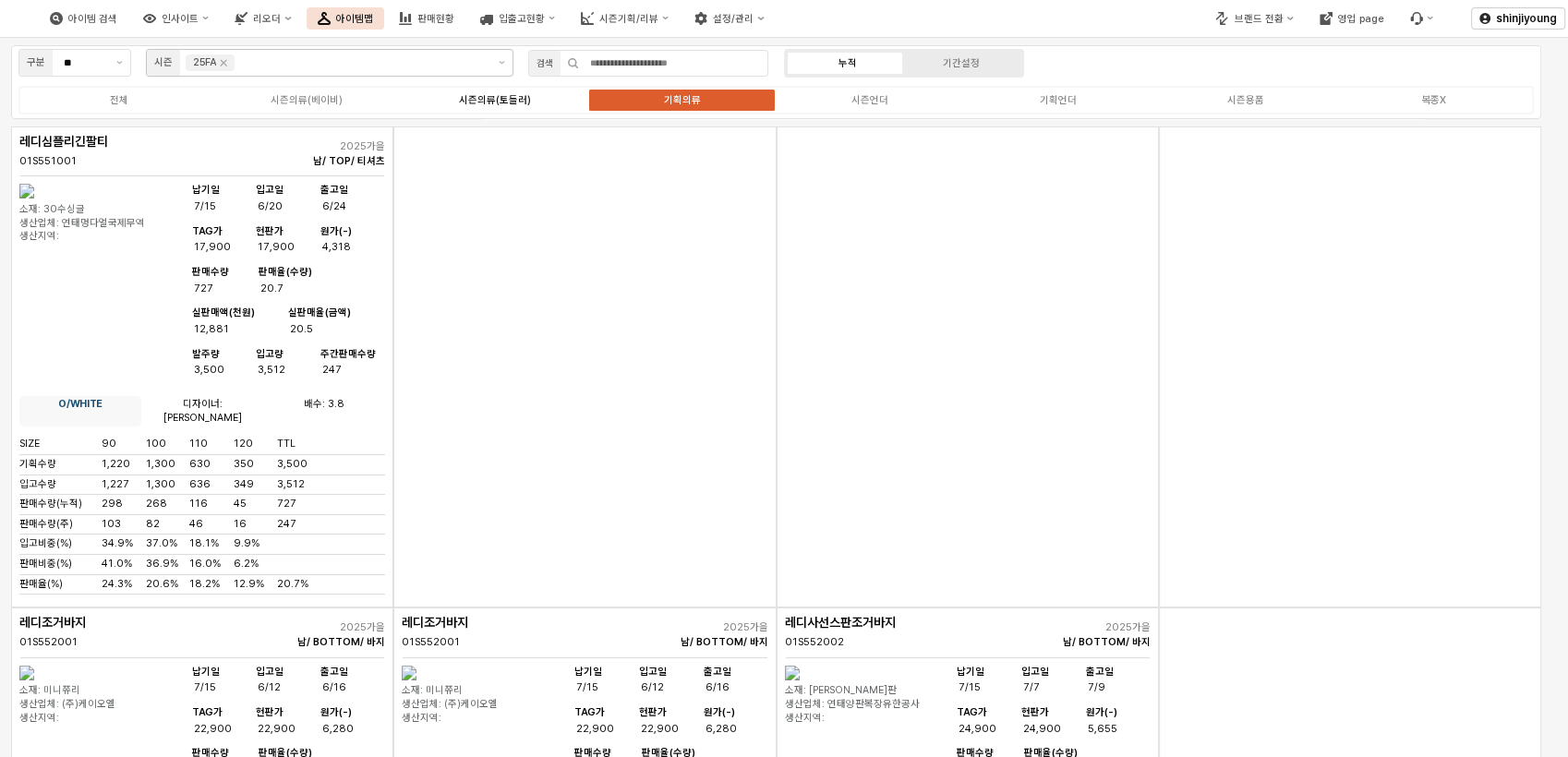
click at [473, 105] on div "시즌의류(토들러)" at bounding box center [493, 100] width 72 height 12
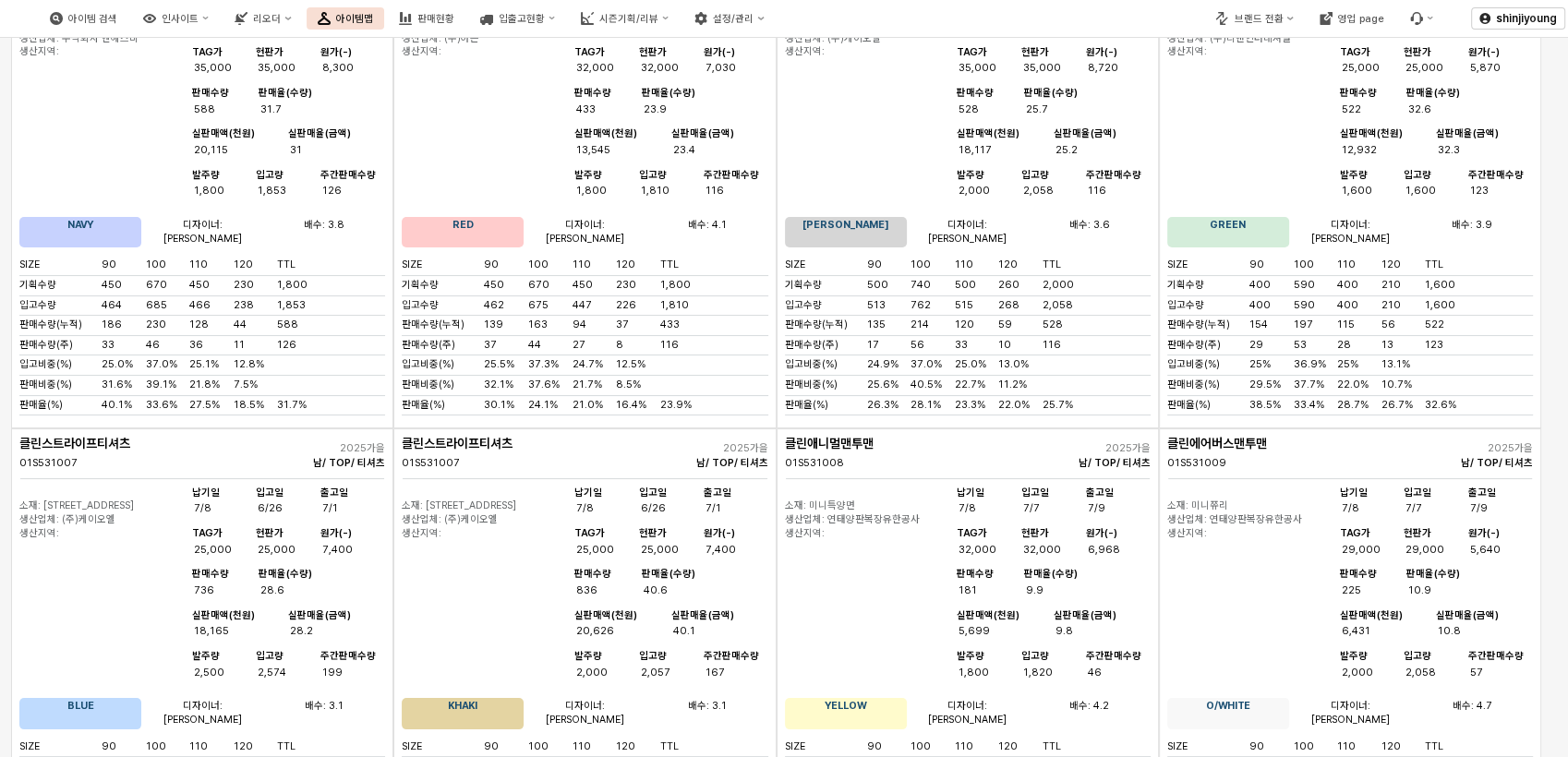
scroll to position [0, 0]
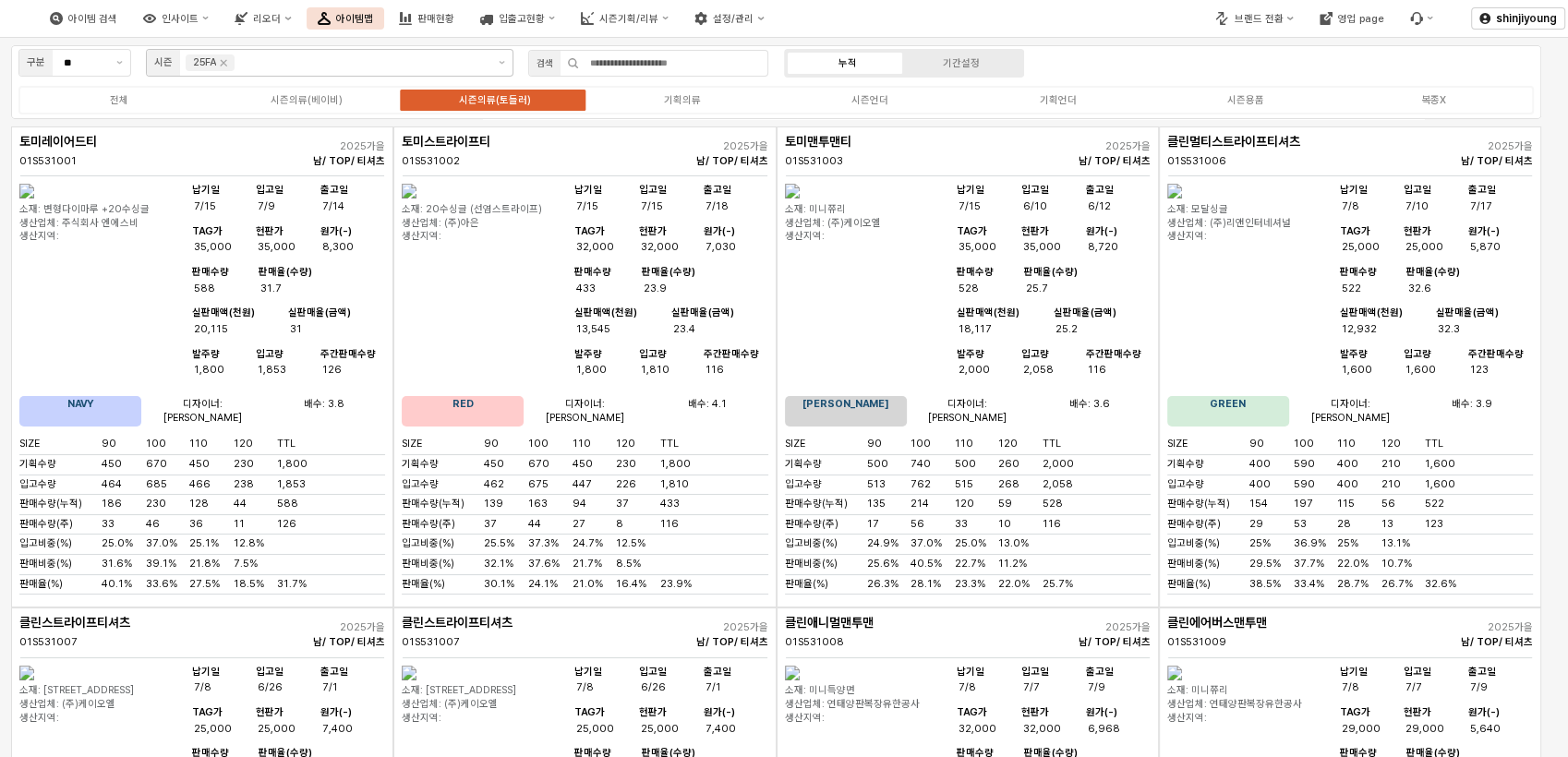
drag, startPoint x: 9, startPoint y: 421, endPoint x: -7, endPoint y: 416, distance: 16.8
click at [0, 416] on html "Skip to main content 아이템 검색 인사이트 리오더 아이템맵 판매현황 입출고현황 시즌기획/리뷰 설정/관리 브랜드 전환 영업 pa…" at bounding box center [784, 378] width 1568 height 757
click at [694, 100] on div "기획의류" at bounding box center [682, 100] width 37 height 12
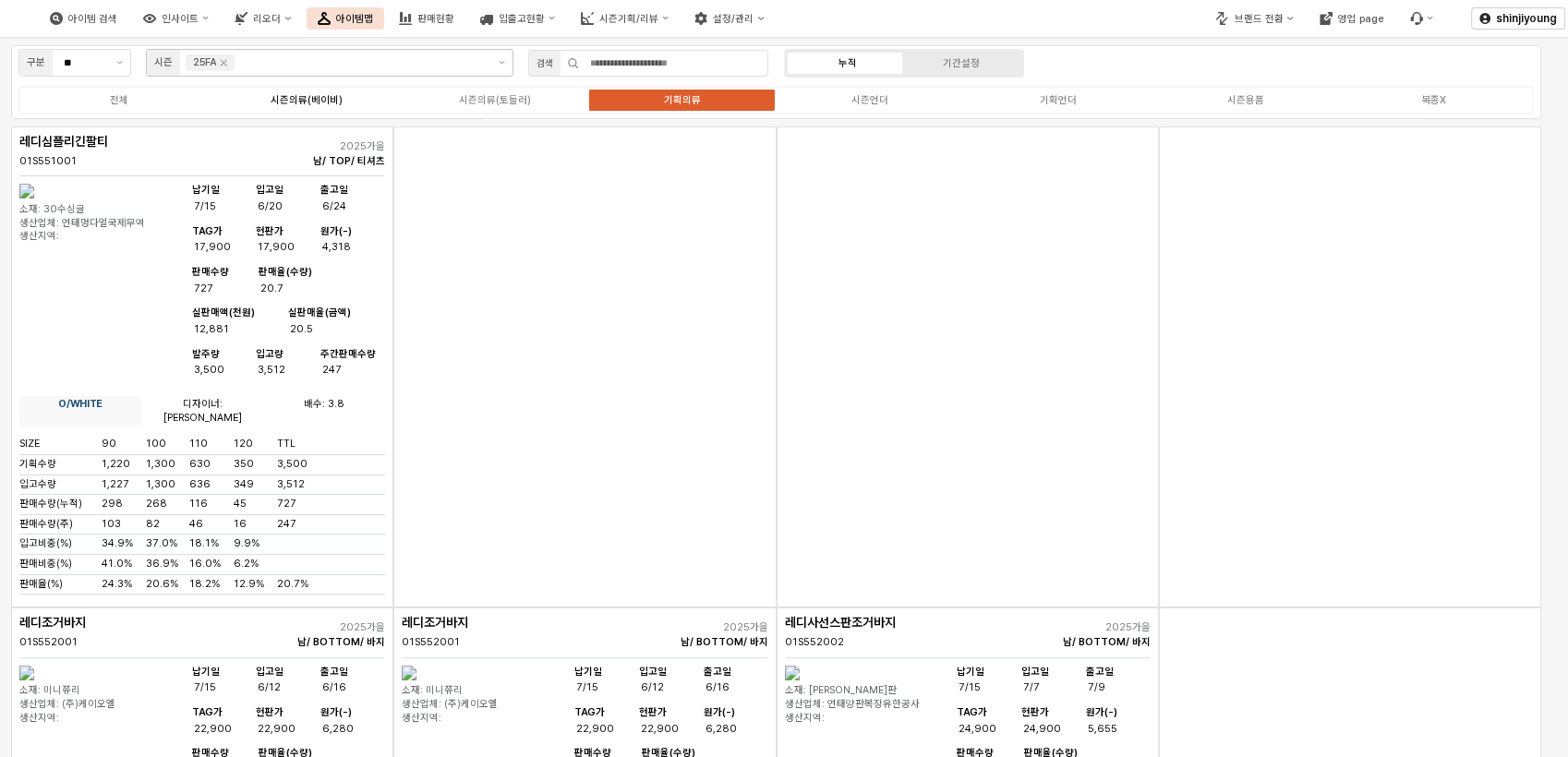
click at [329, 98] on div "시즌의류(베이비)" at bounding box center [306, 100] width 72 height 12
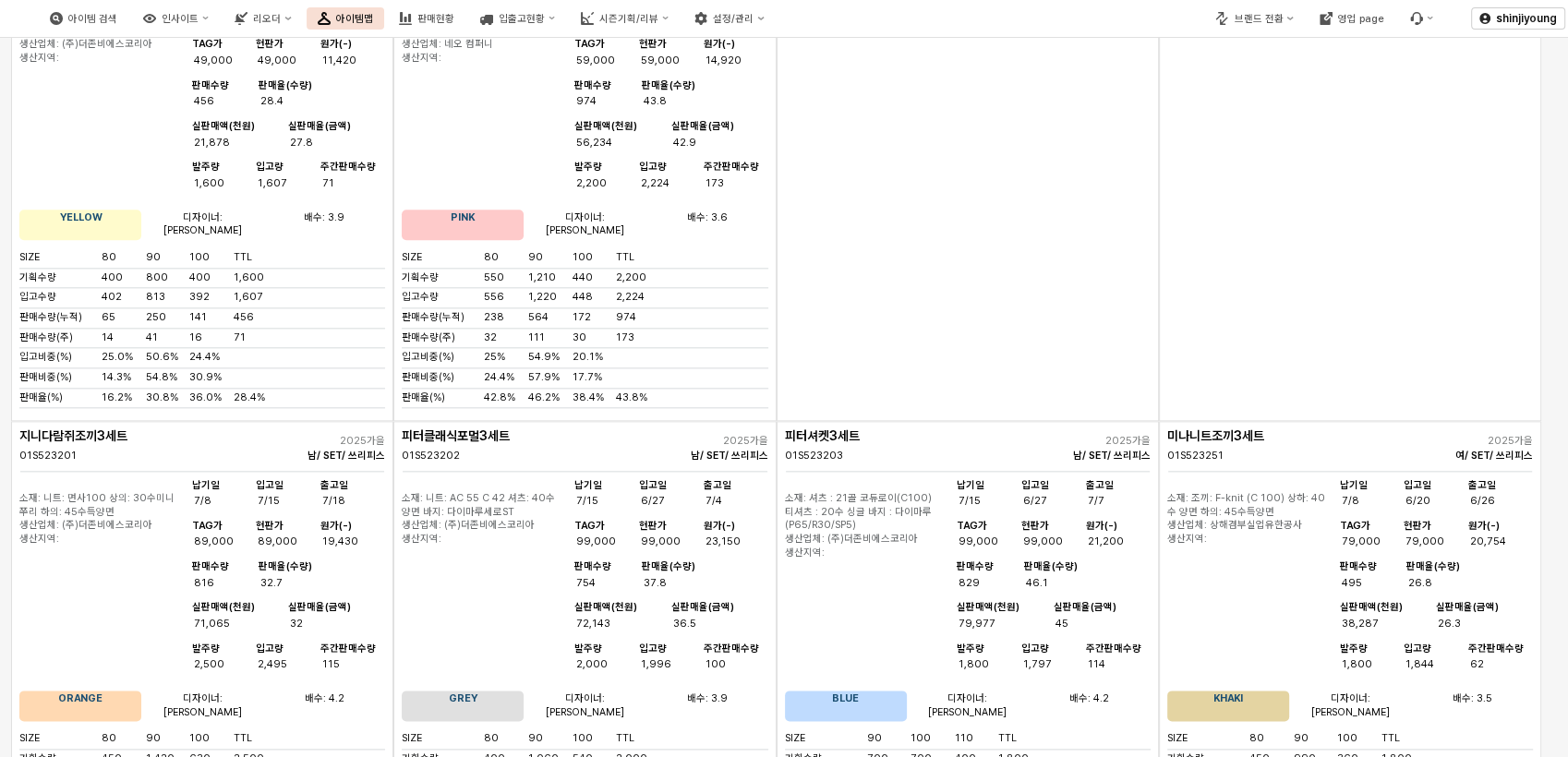
scroll to position [2272, 0]
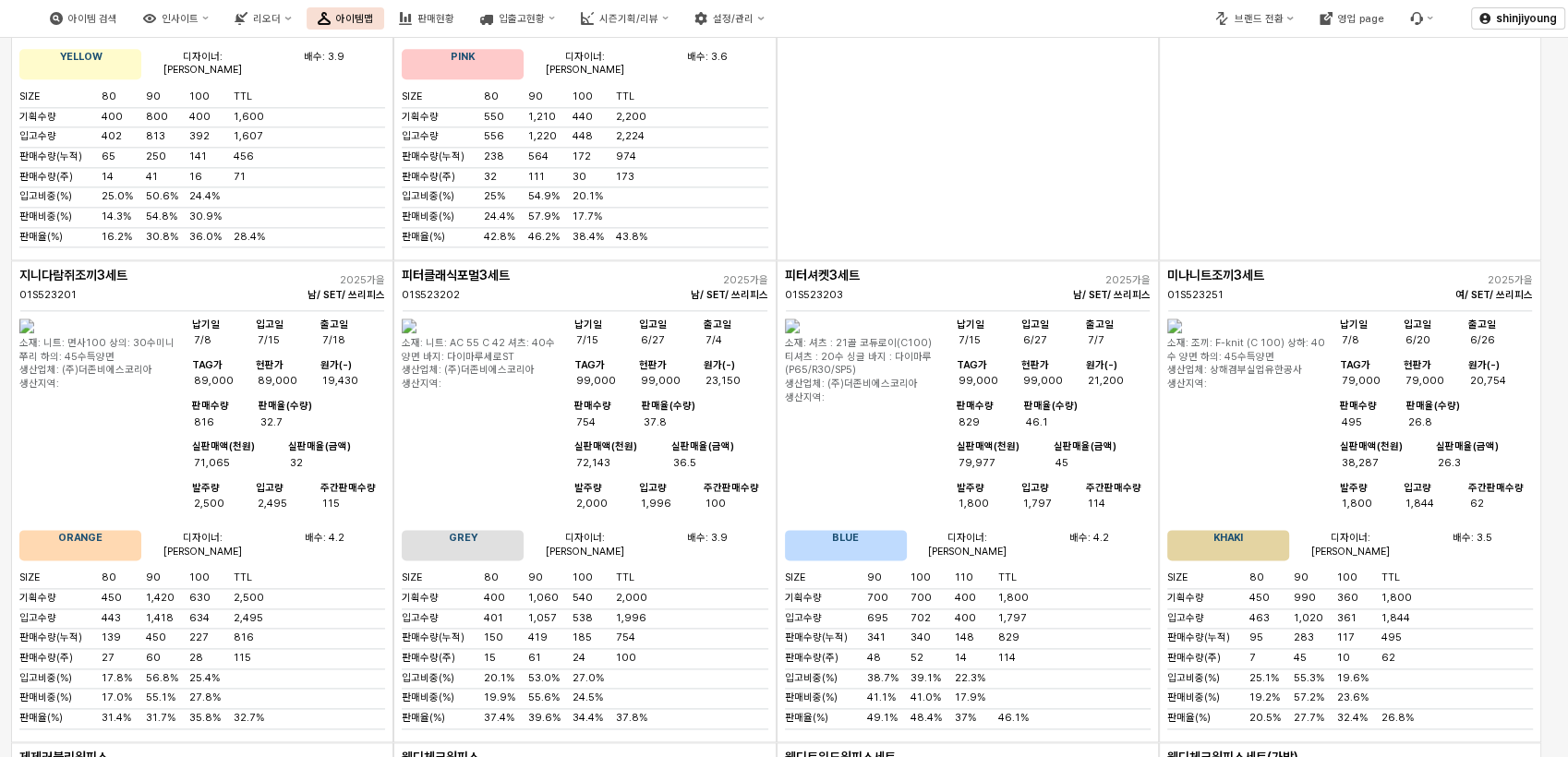
click at [34, 333] on img "App Frame" at bounding box center [26, 325] width 15 height 15
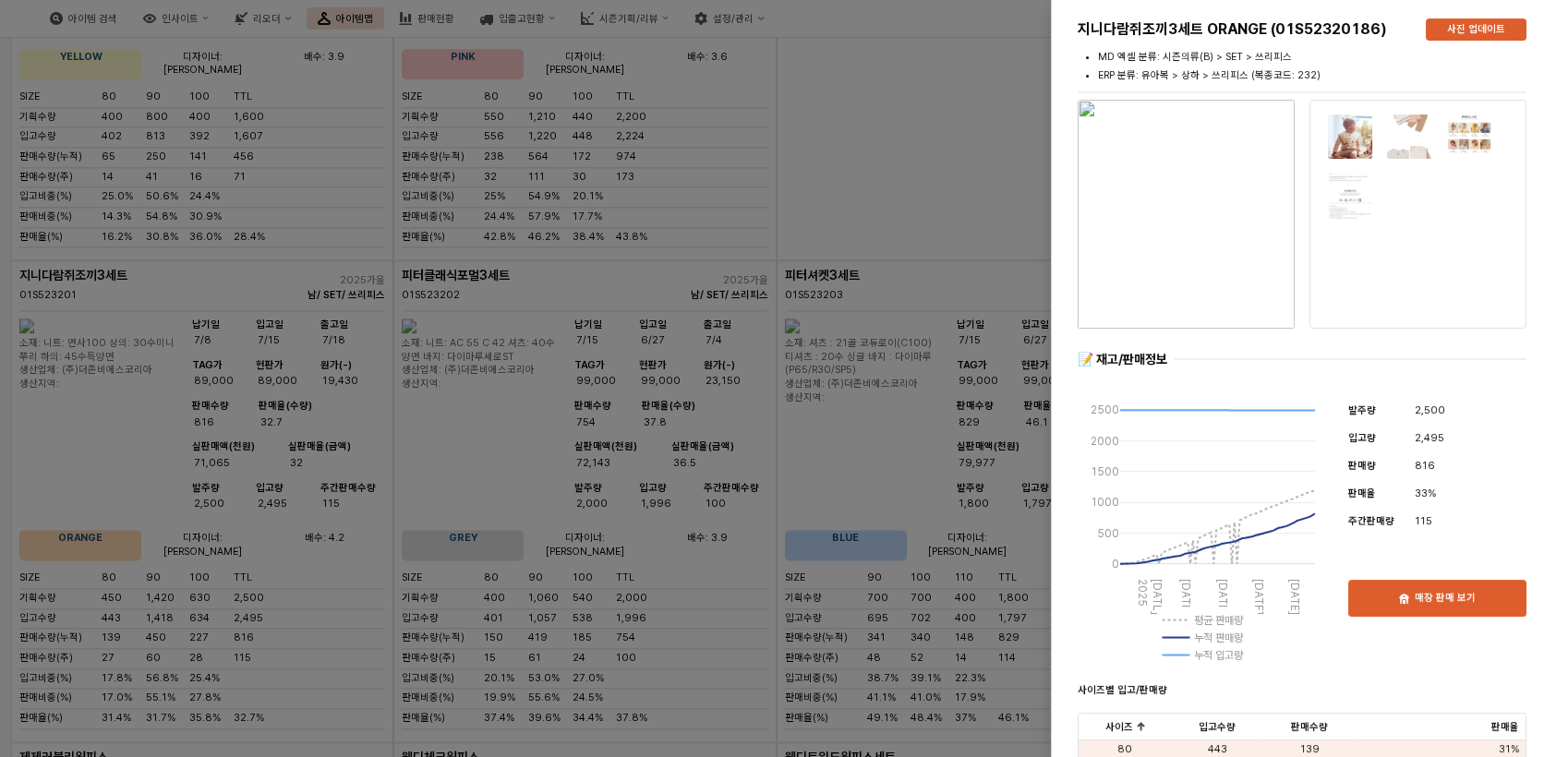
click at [877, 194] on div at bounding box center [784, 378] width 1568 height 757
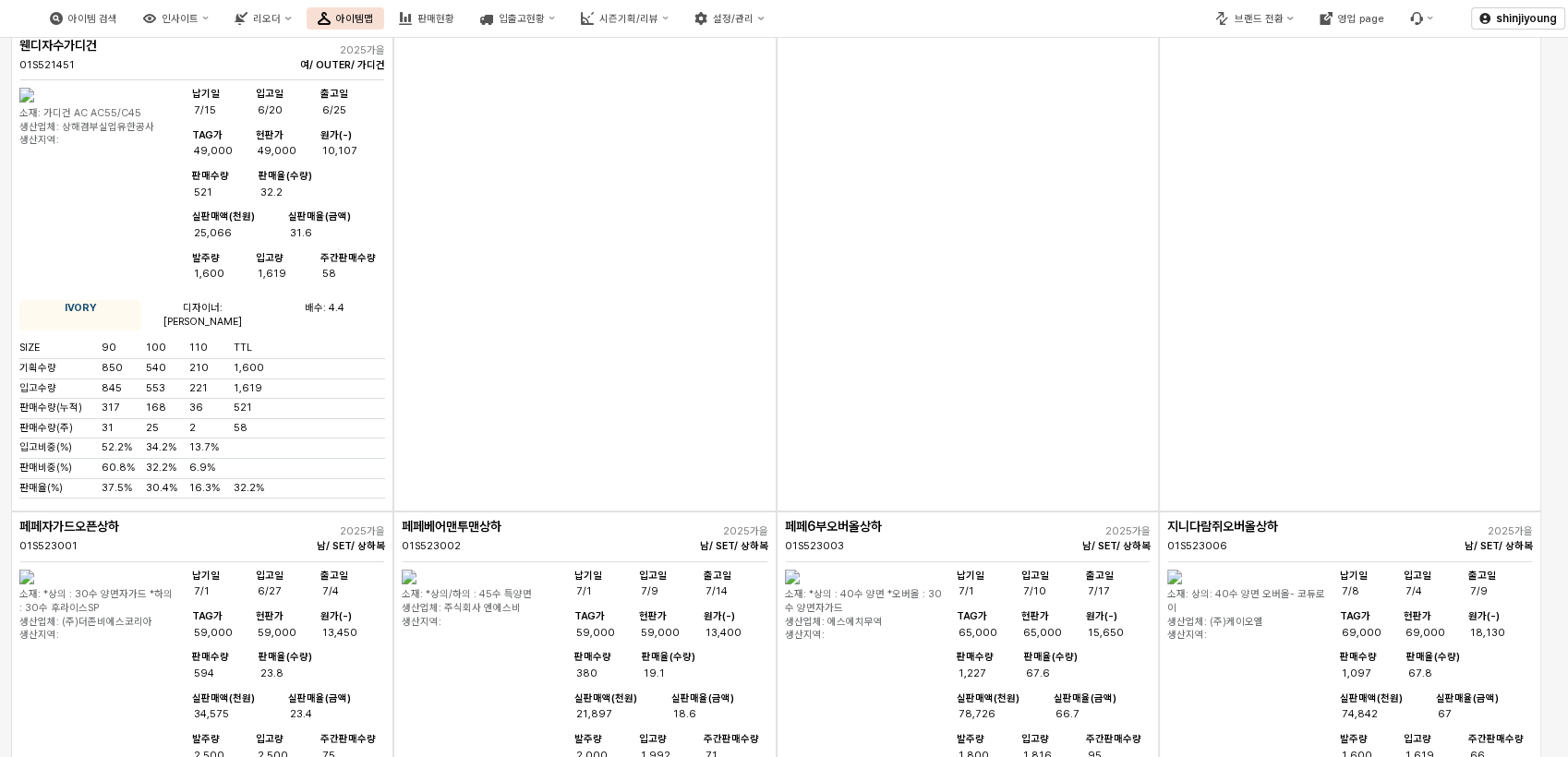
scroll to position [0, 0]
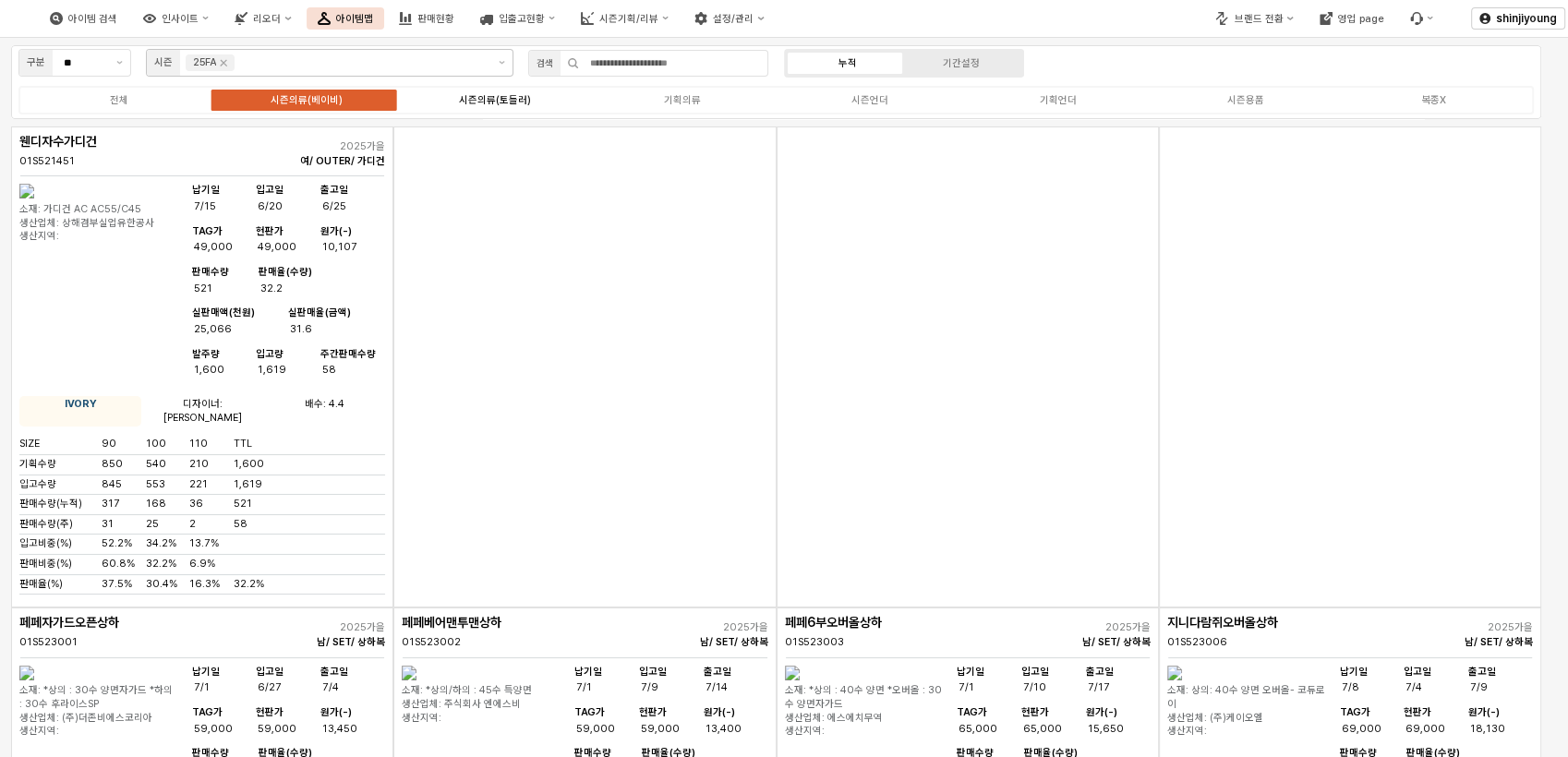
click at [522, 106] on label "시즌의류(토들러)" at bounding box center [494, 100] width 187 height 16
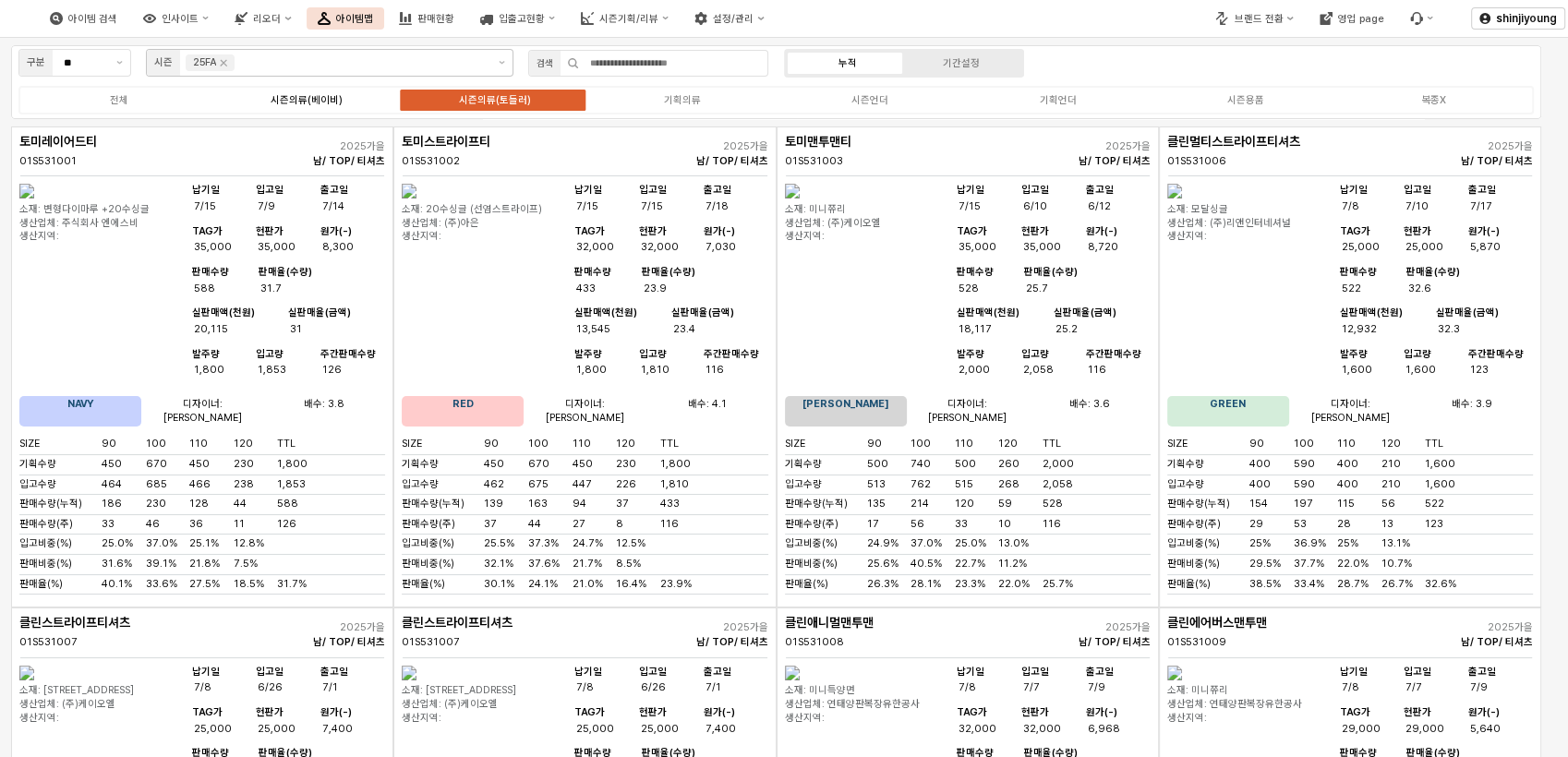
click at [294, 96] on div "시즌의류(베이비)" at bounding box center [306, 100] width 72 height 12
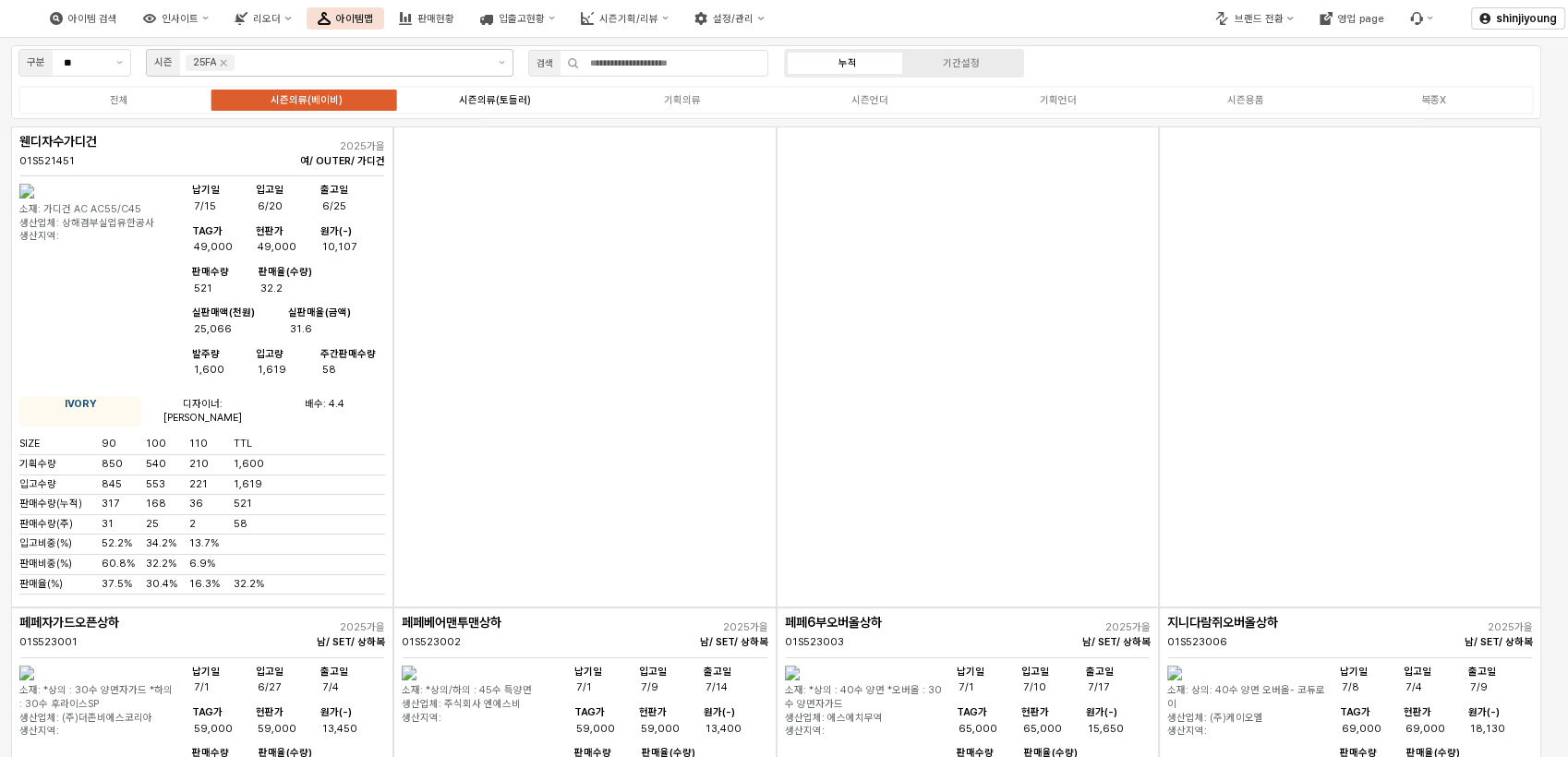
click at [495, 102] on div "시즌의류(토들러)" at bounding box center [493, 100] width 72 height 12
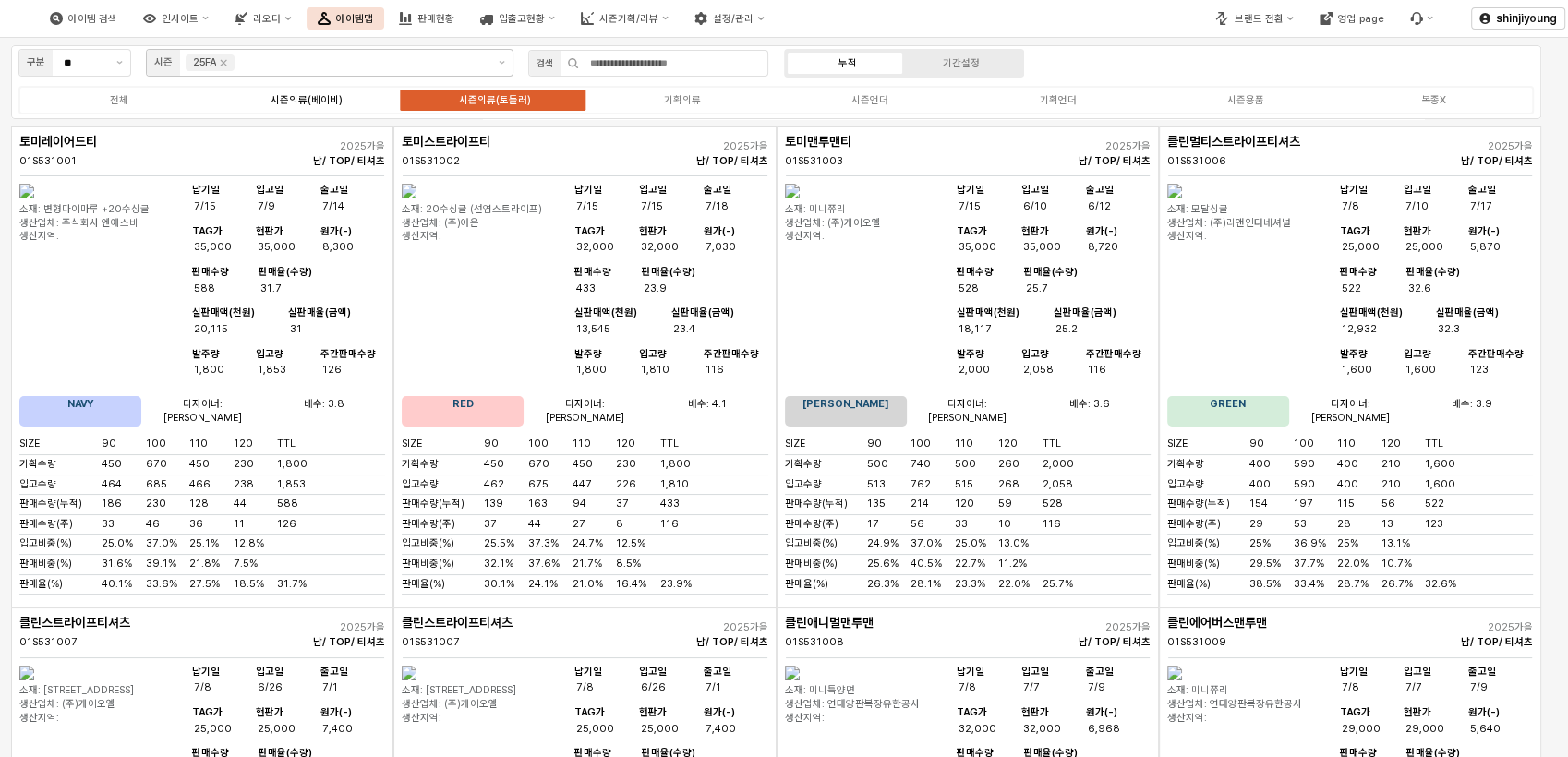
click at [313, 99] on div "시즌의류(베이비)" at bounding box center [306, 100] width 72 height 12
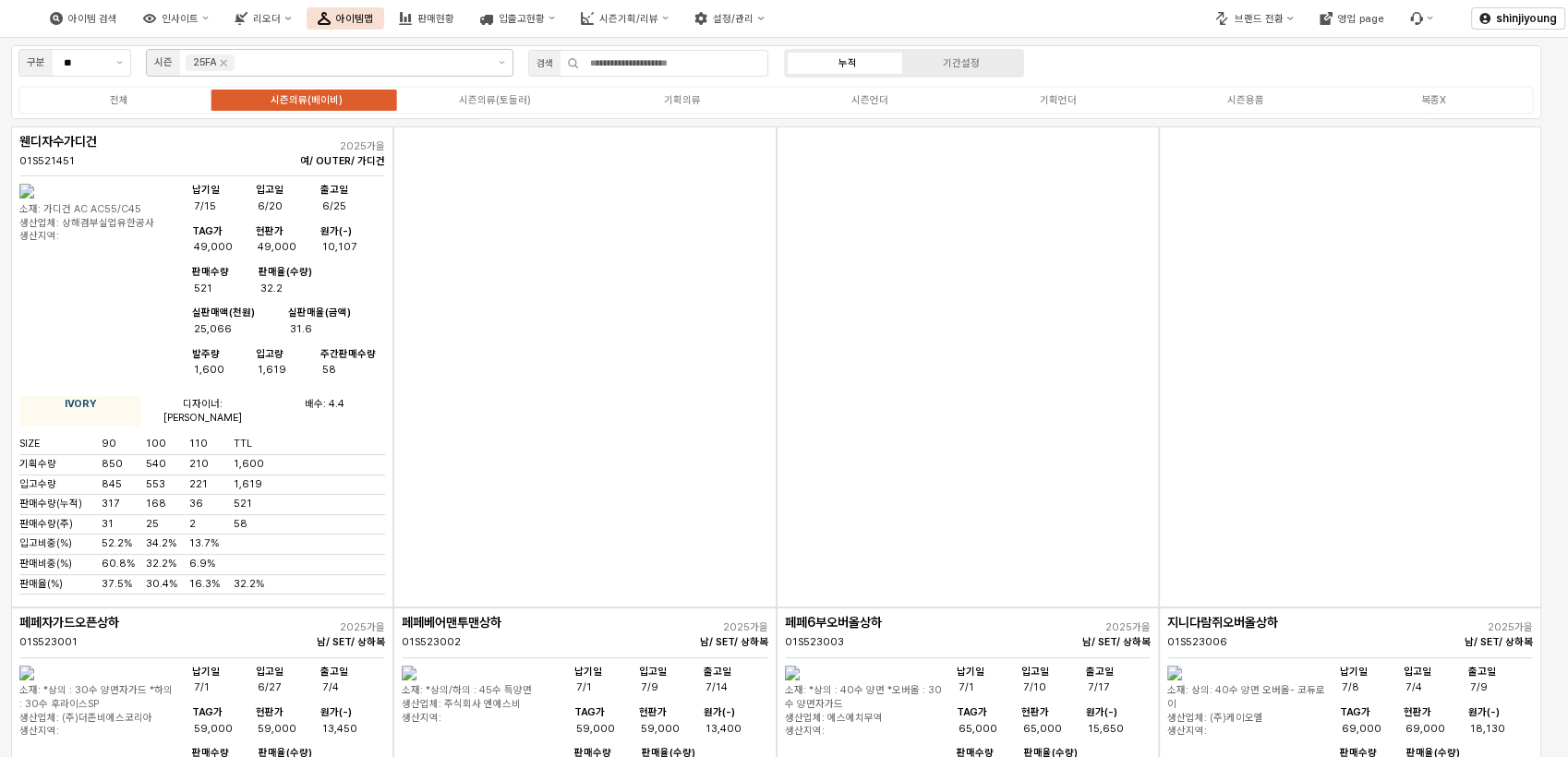
click at [639, 455] on div "App Frame" at bounding box center [584, 366] width 382 height 480
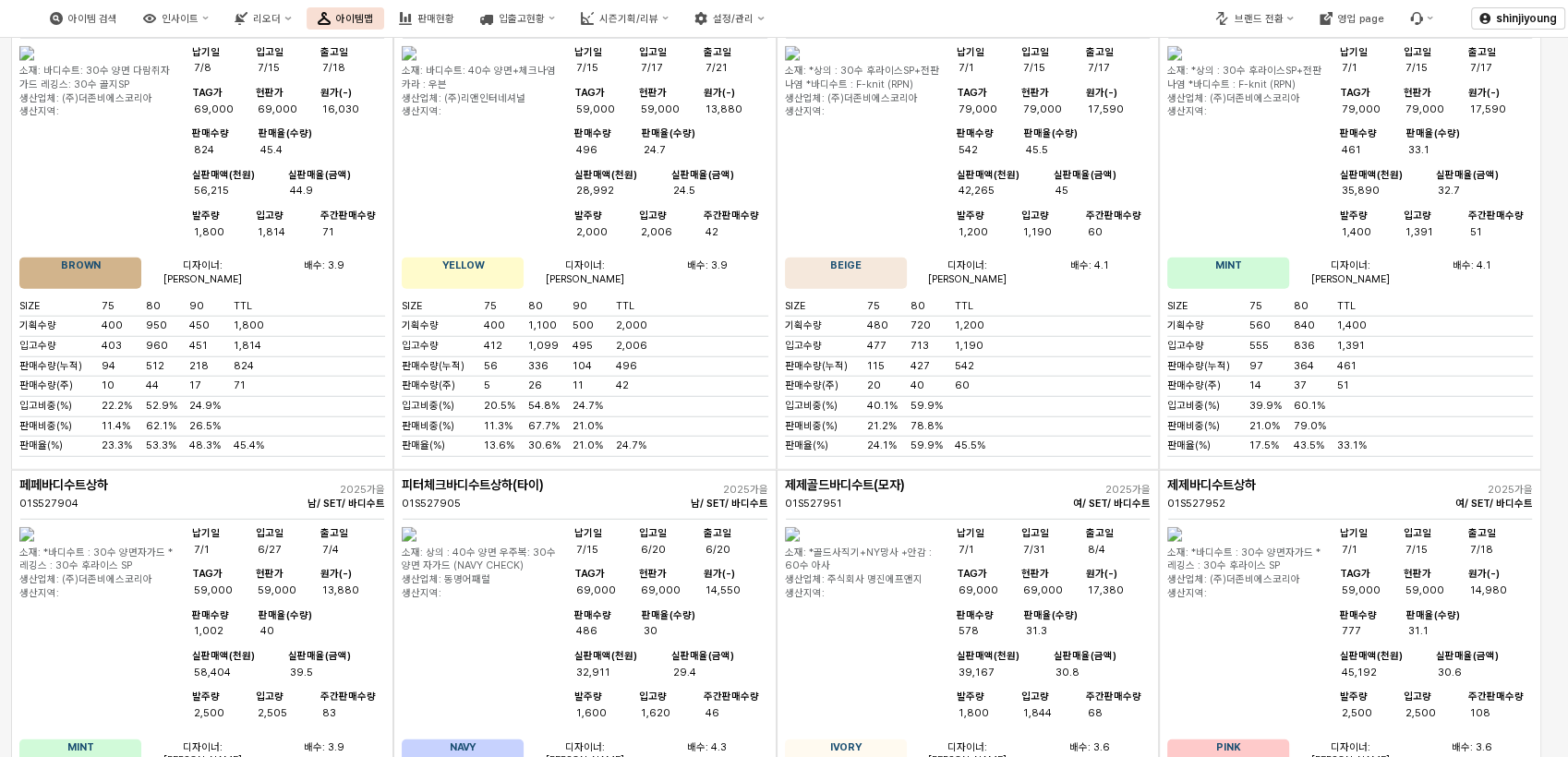
scroll to position [4836, 0]
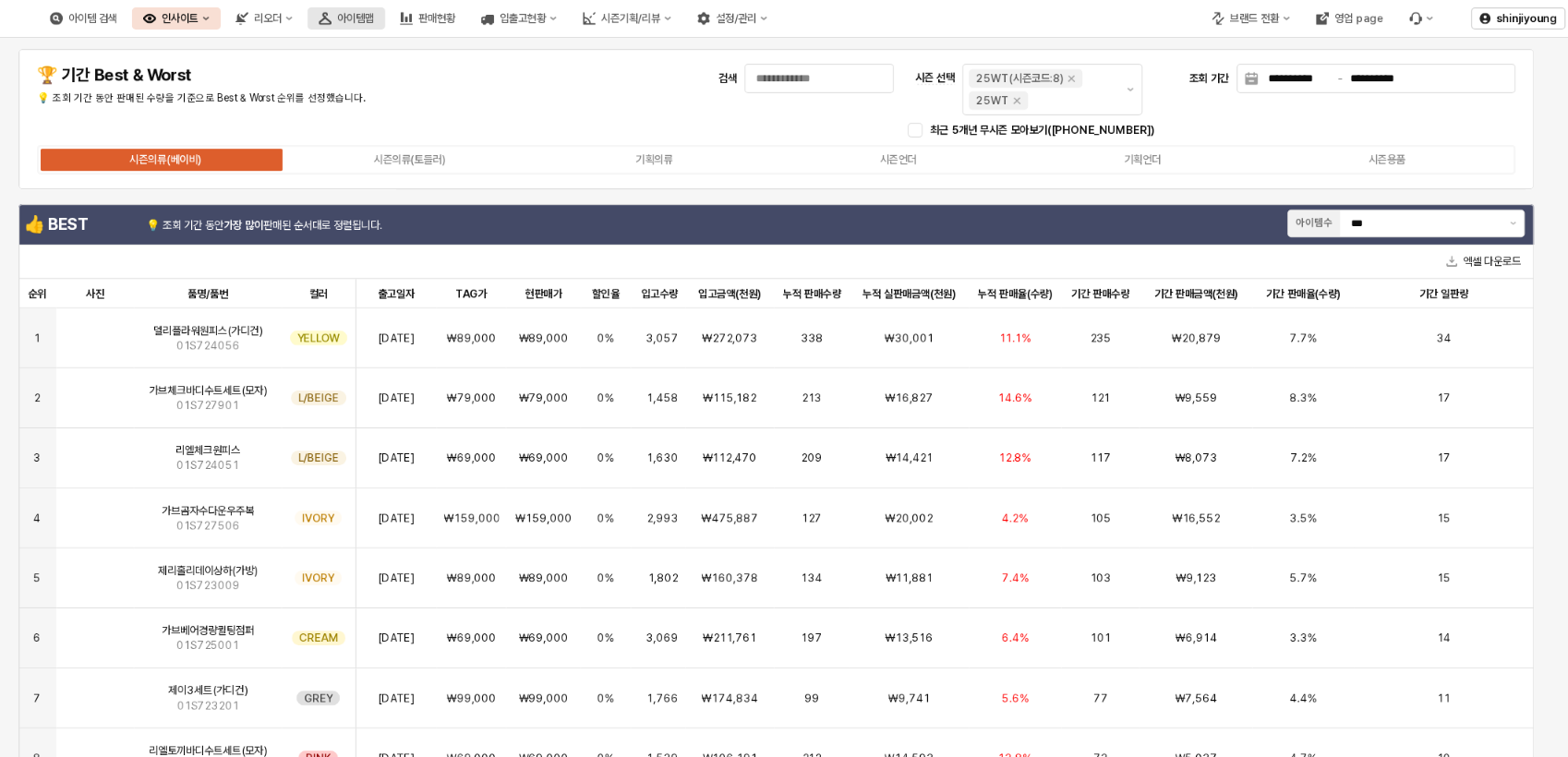
click at [385, 23] on button "아이템맵" at bounding box center [346, 18] width 78 height 22
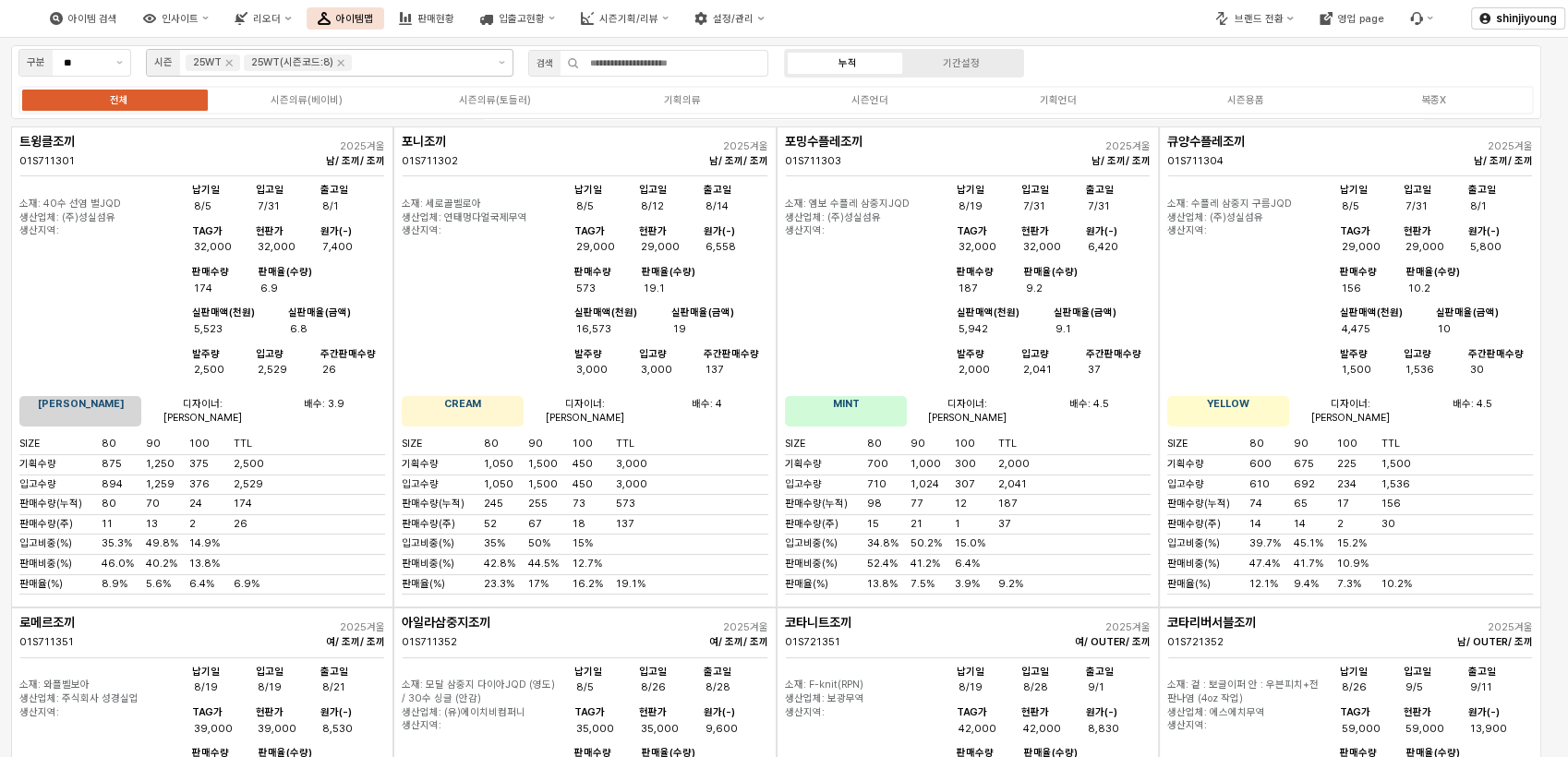
click at [335, 66] on icon "Remove 25WT(시즌코드:8)" at bounding box center [340, 63] width 15 height 15
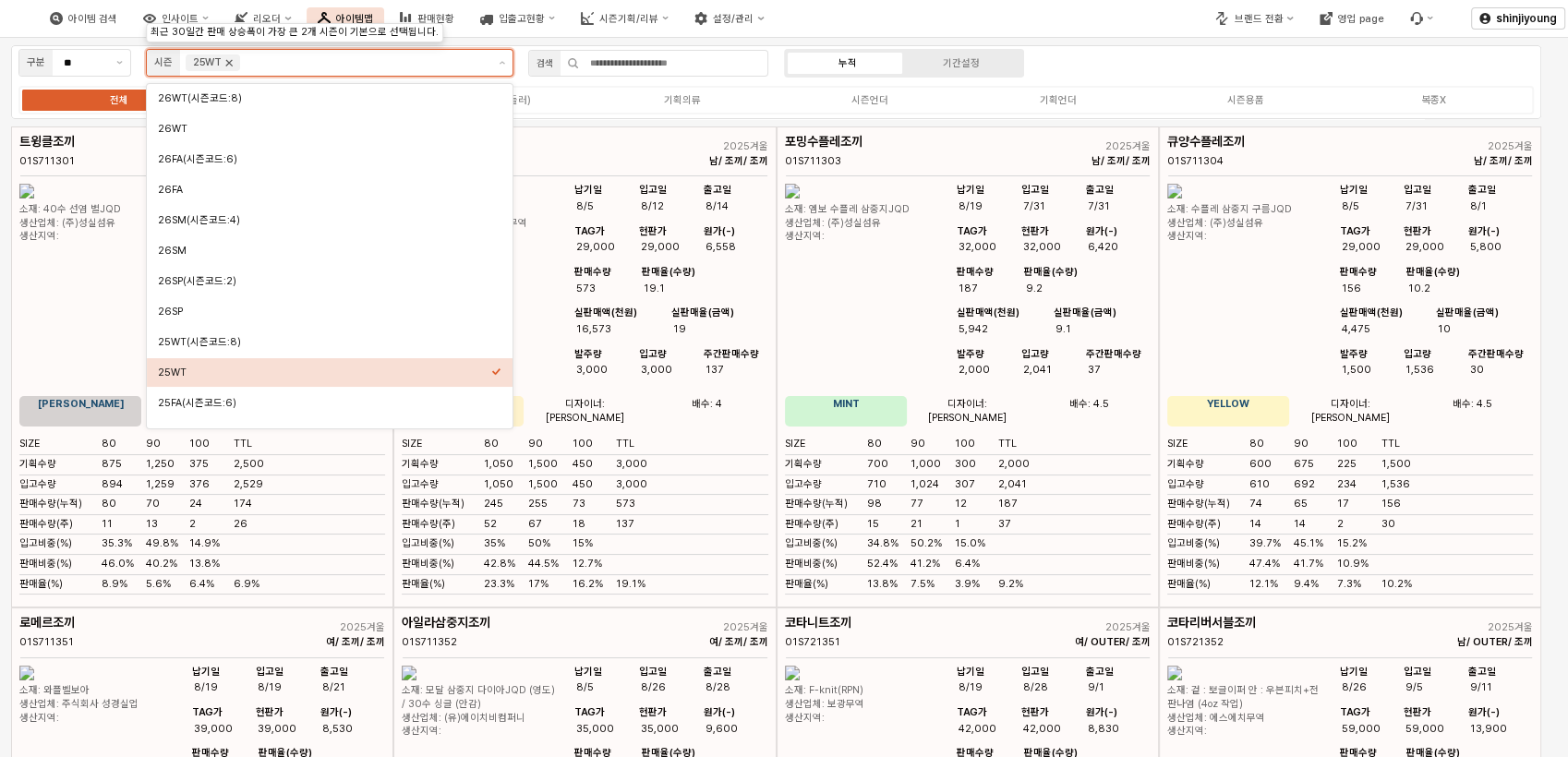
click at [229, 66] on icon "Remove 25WT" at bounding box center [229, 63] width 15 height 15
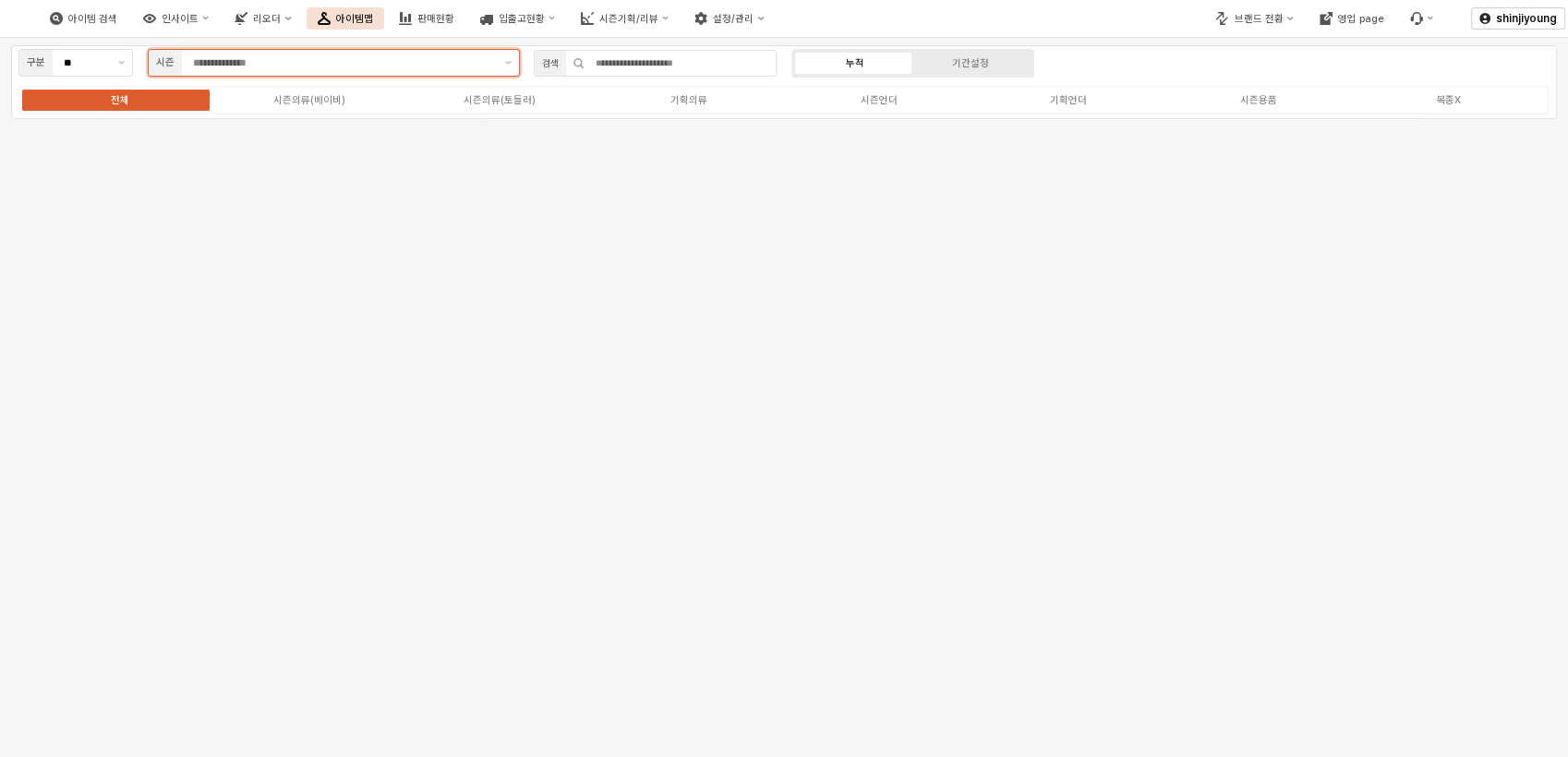
click at [451, 68] on input "App Frame" at bounding box center [343, 63] width 300 height 17
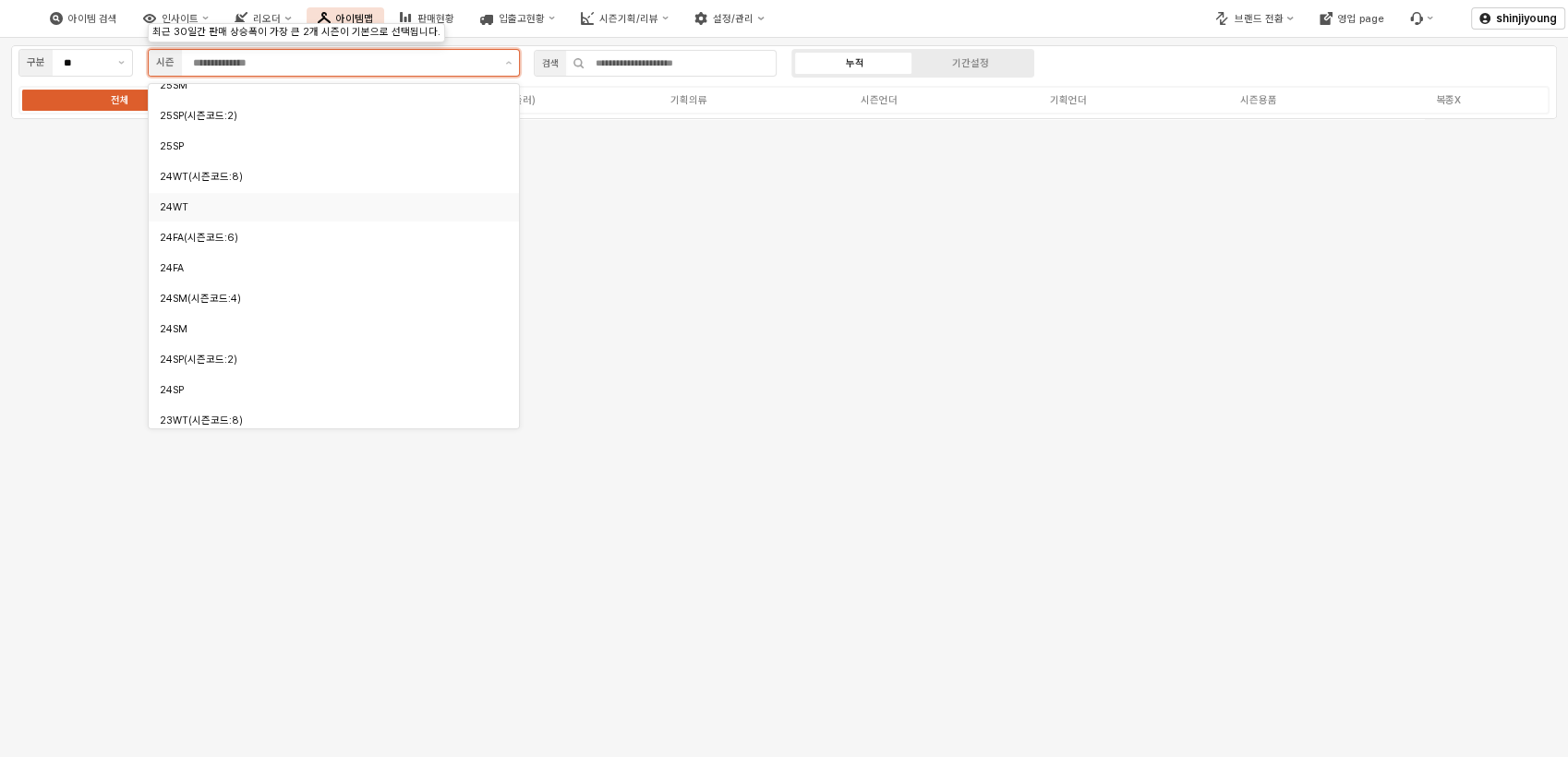
scroll to position [410, 0]
click at [227, 329] on div "24SM" at bounding box center [329, 328] width 338 height 14
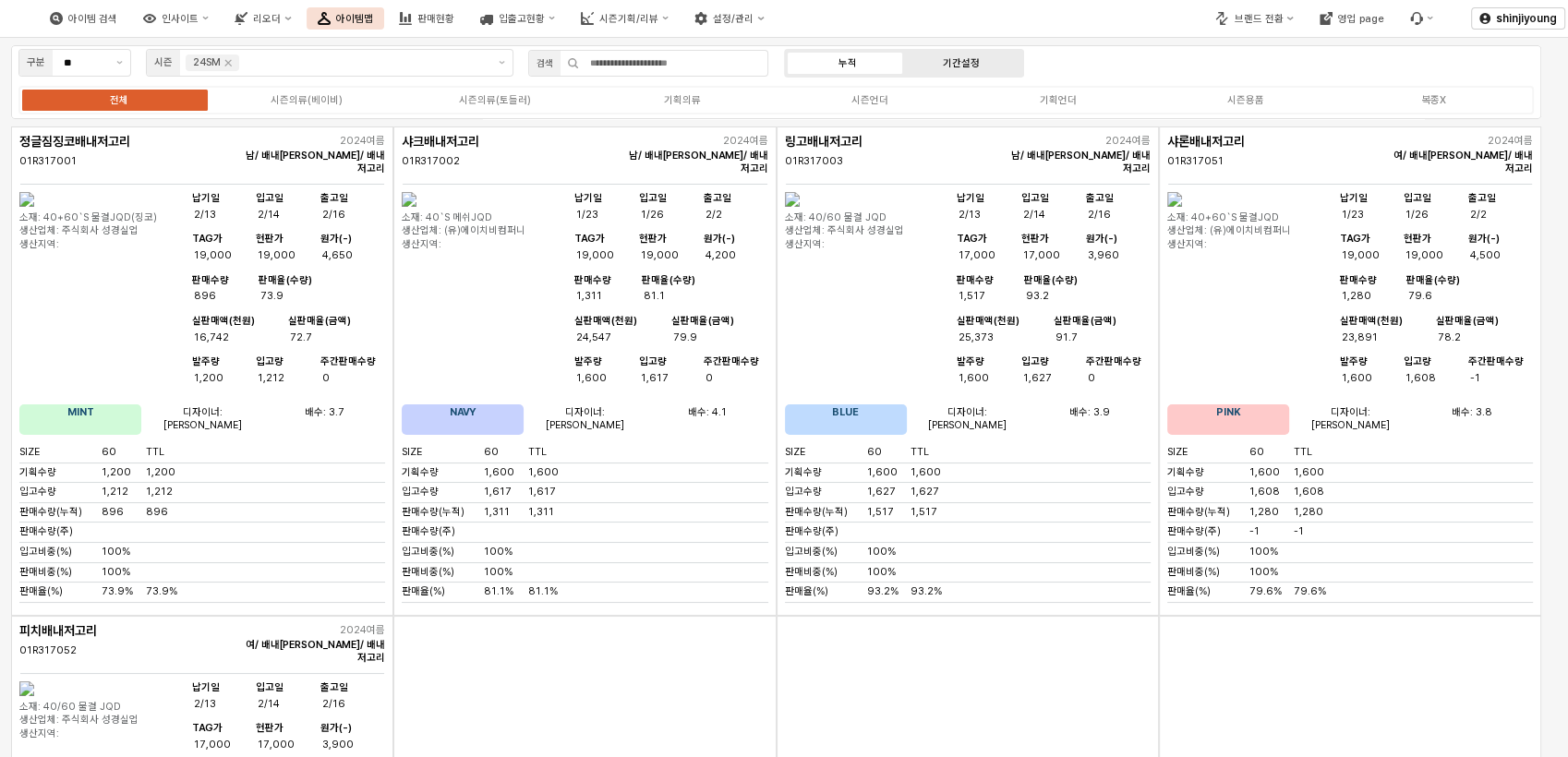
click at [967, 58] on div "기간설정" at bounding box center [960, 64] width 37 height 12
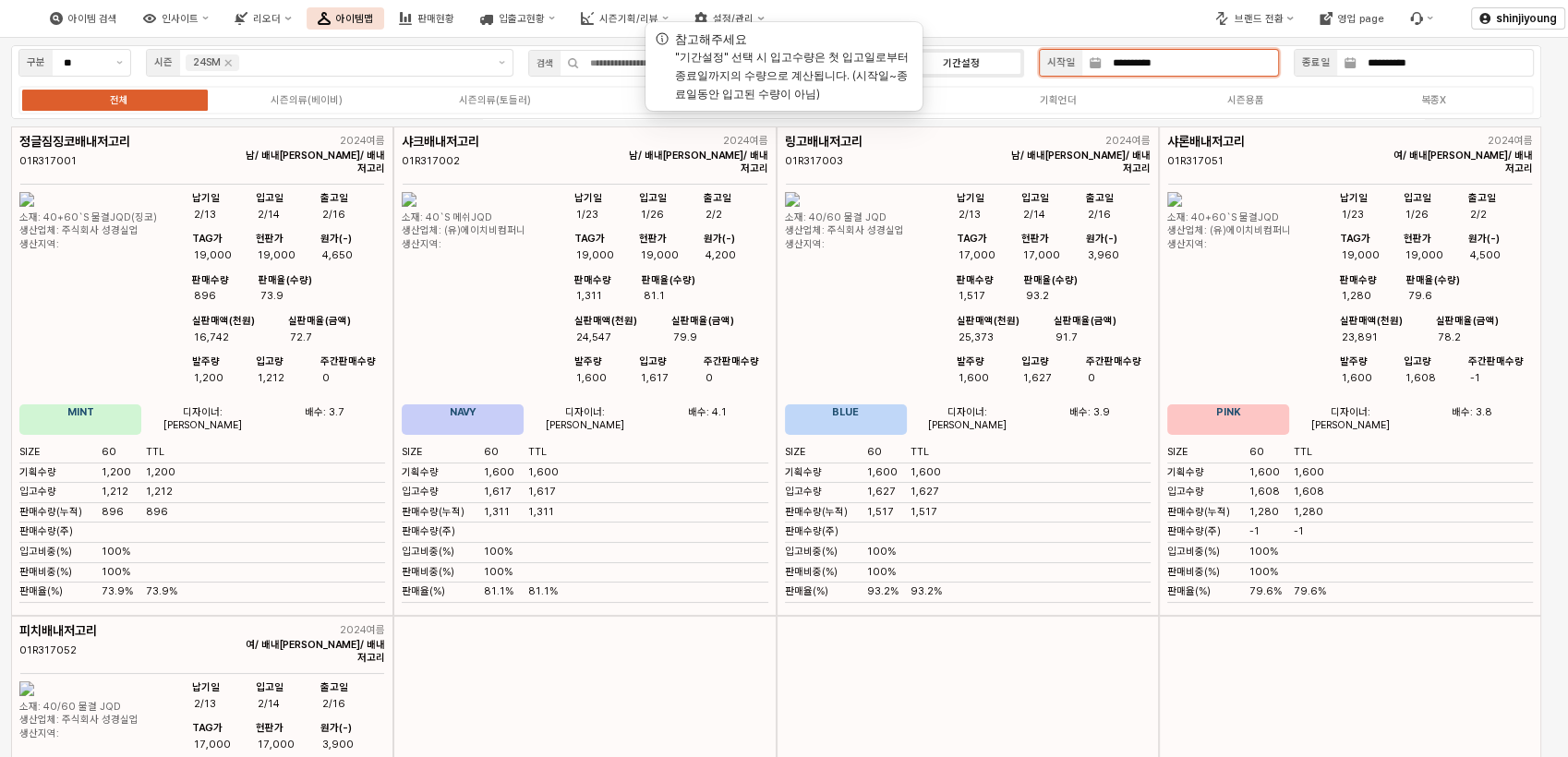
click at [1254, 65] on input "**********" at bounding box center [1189, 63] width 176 height 26
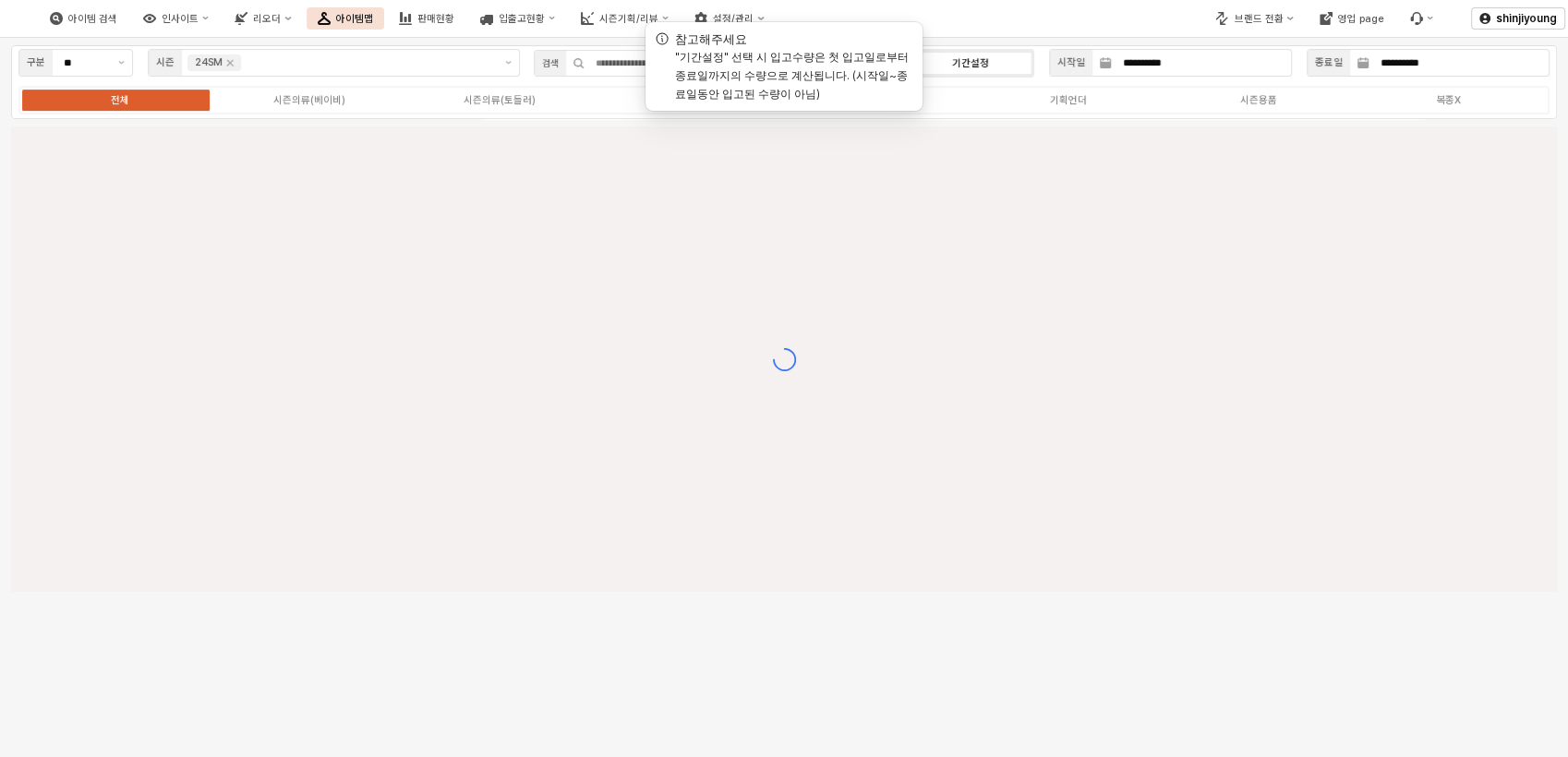
click at [1149, 11] on div "아이템 검색 인사이트 리오더 아이템맵 판매현황 입출고현황 시즌기획/리뷰 설정/관리" at bounding box center [587, 18] width 1175 height 39
click at [1209, 57] on input "**********" at bounding box center [1201, 63] width 179 height 26
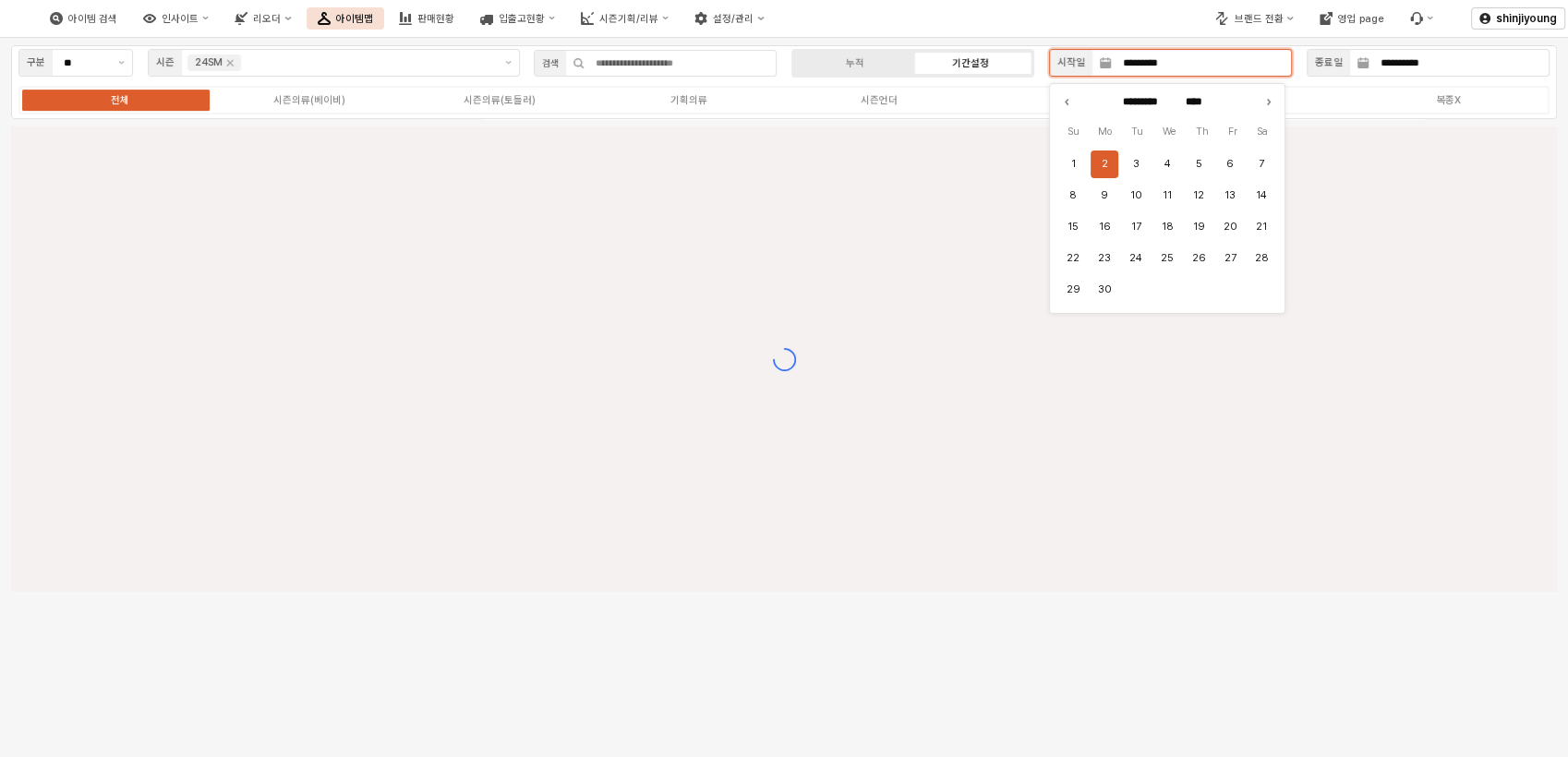
type input "********"
type input "****"
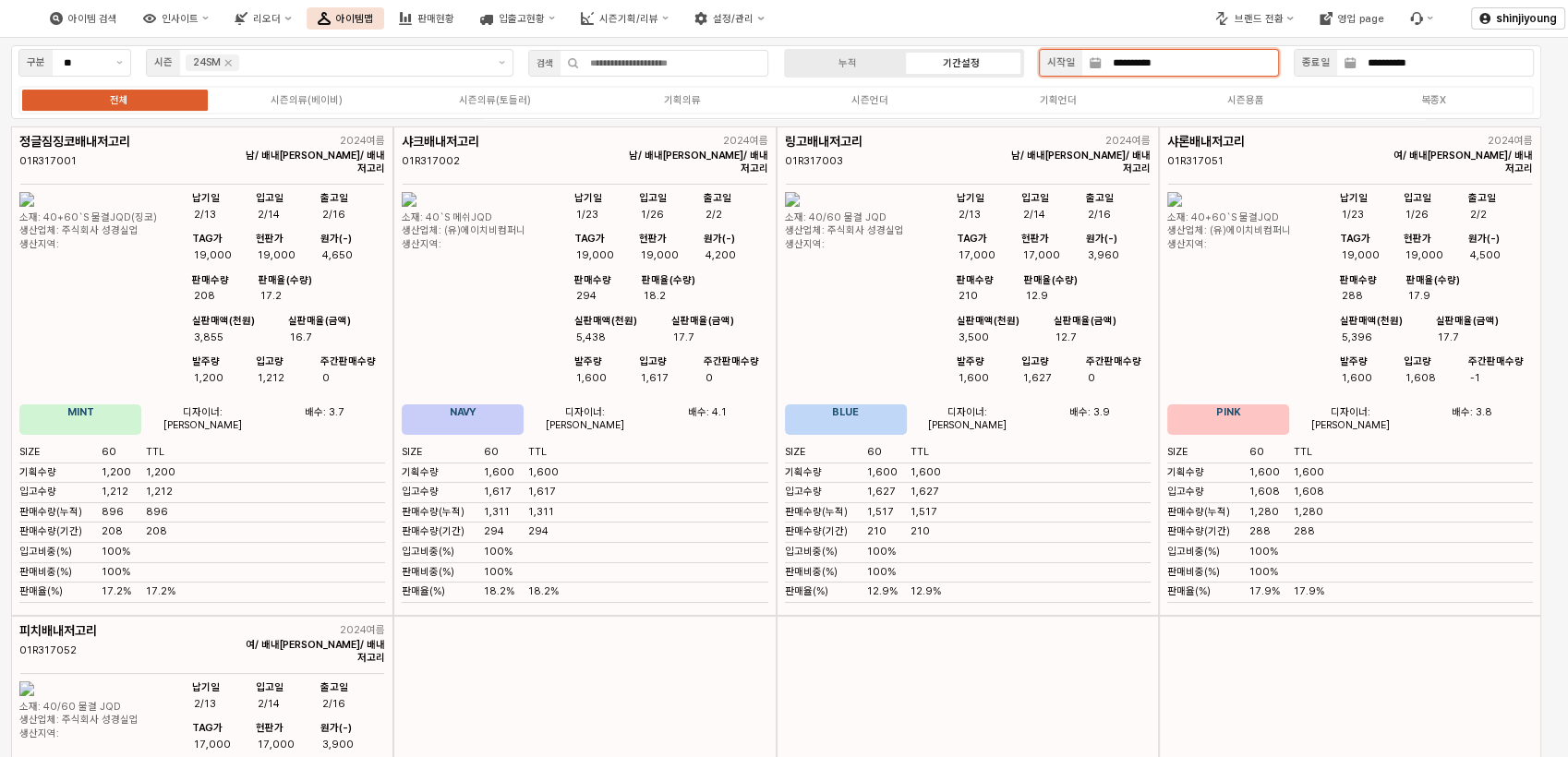
click at [1177, 71] on input "**********" at bounding box center [1189, 63] width 176 height 26
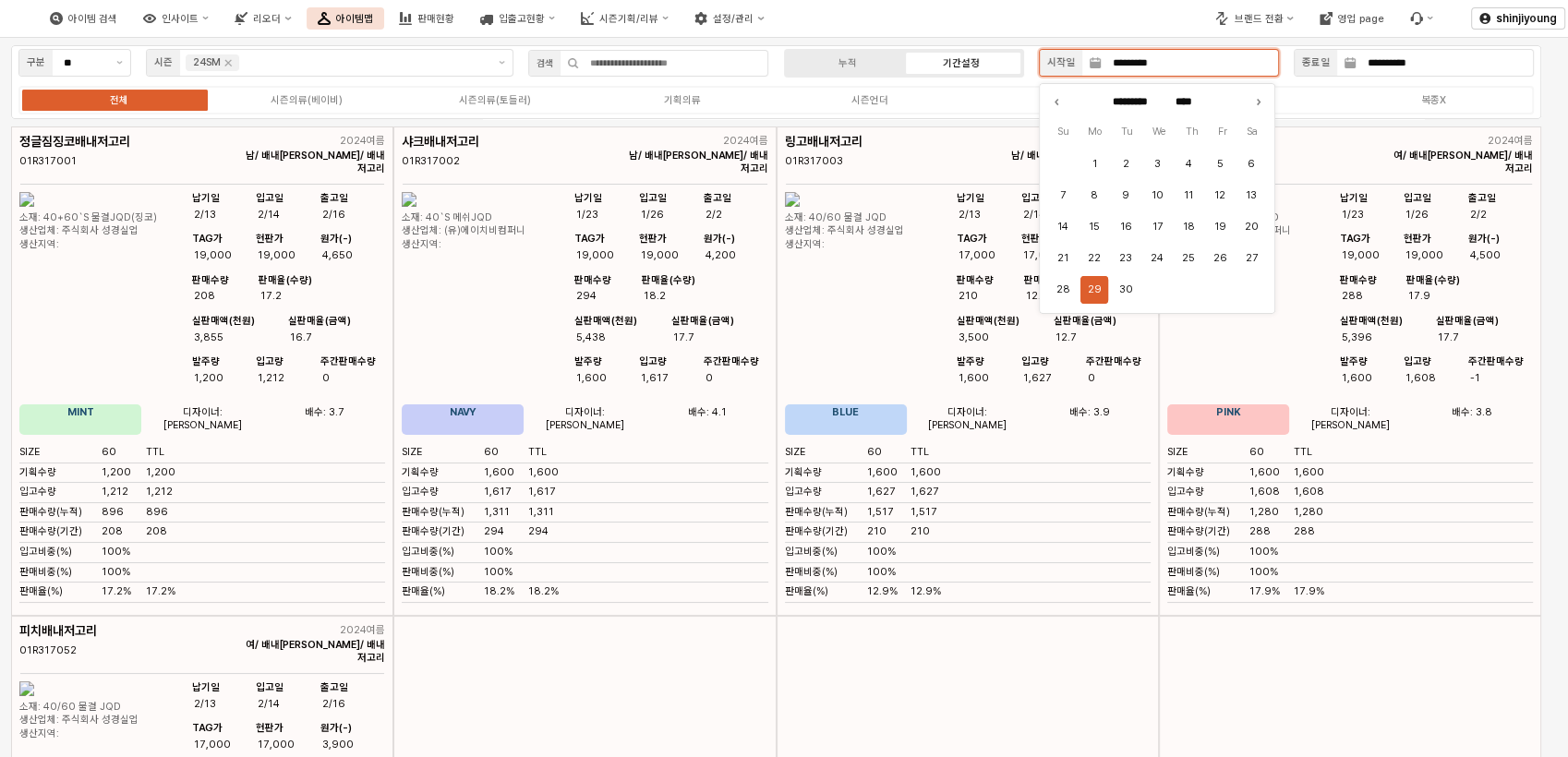
type input "**********"
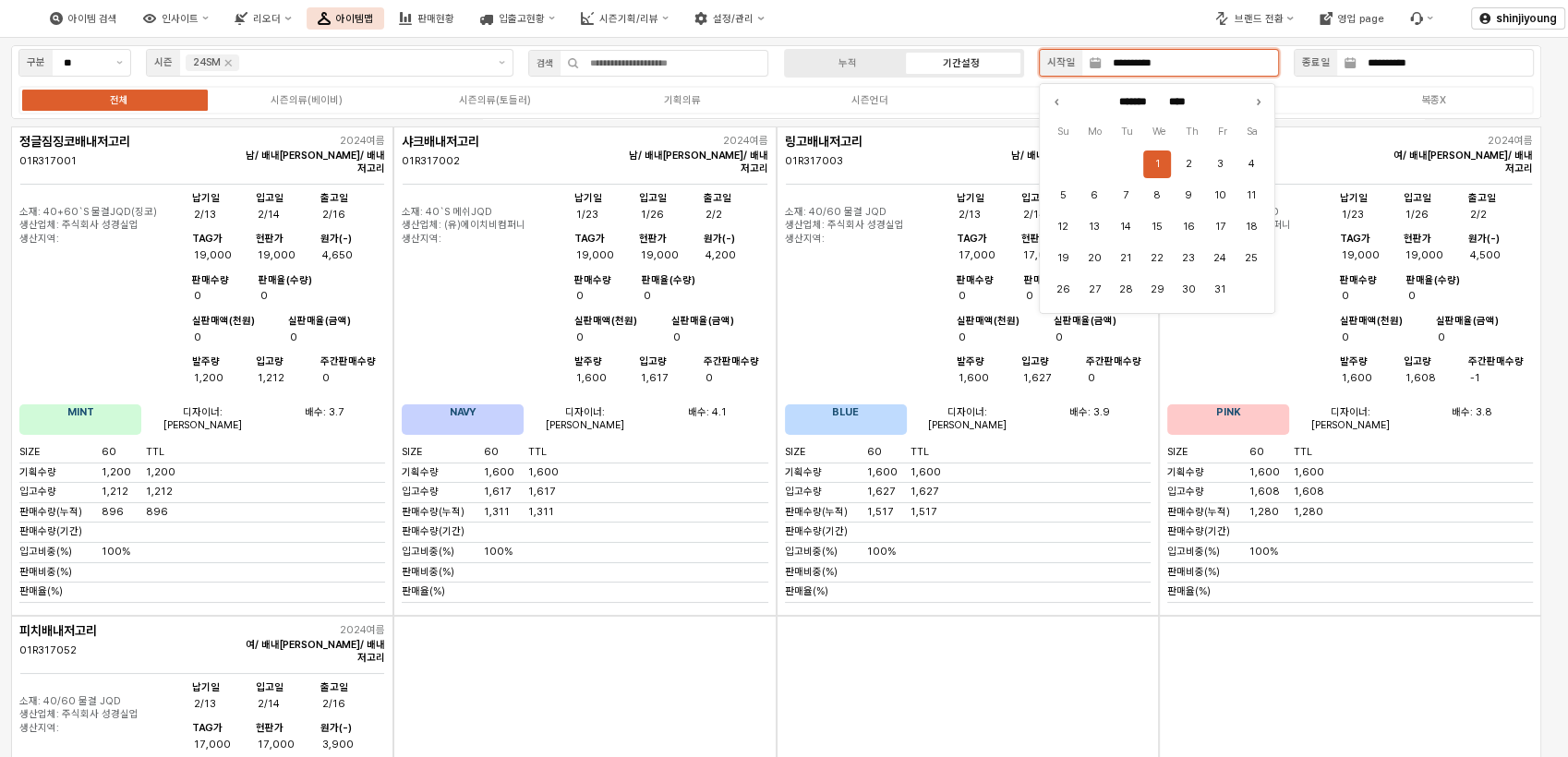
type input "*******"
click at [1164, 169] on button "1" at bounding box center [1157, 164] width 28 height 28
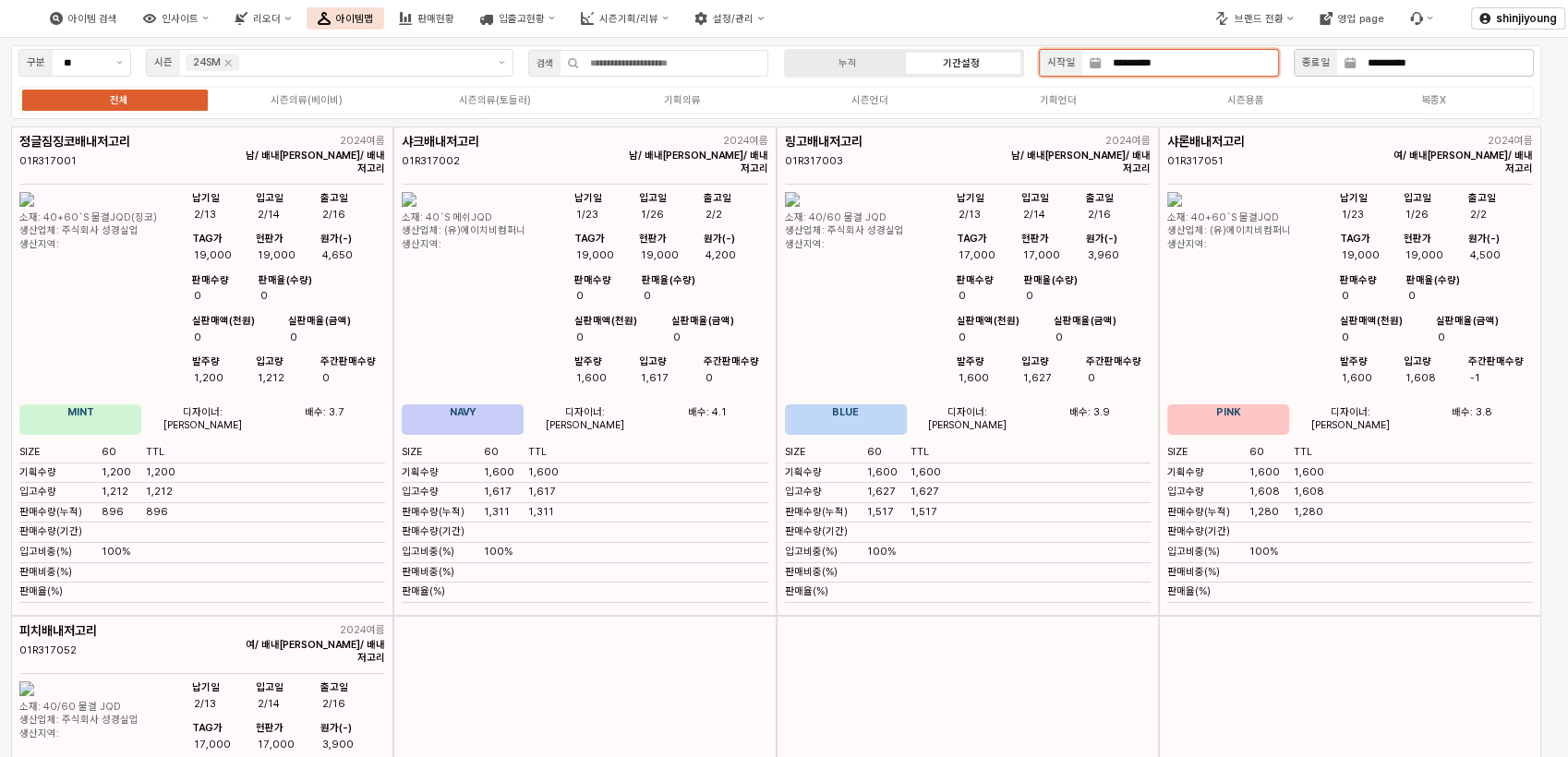
type input "**********"
click at [1441, 65] on input "**********" at bounding box center [1444, 63] width 176 height 26
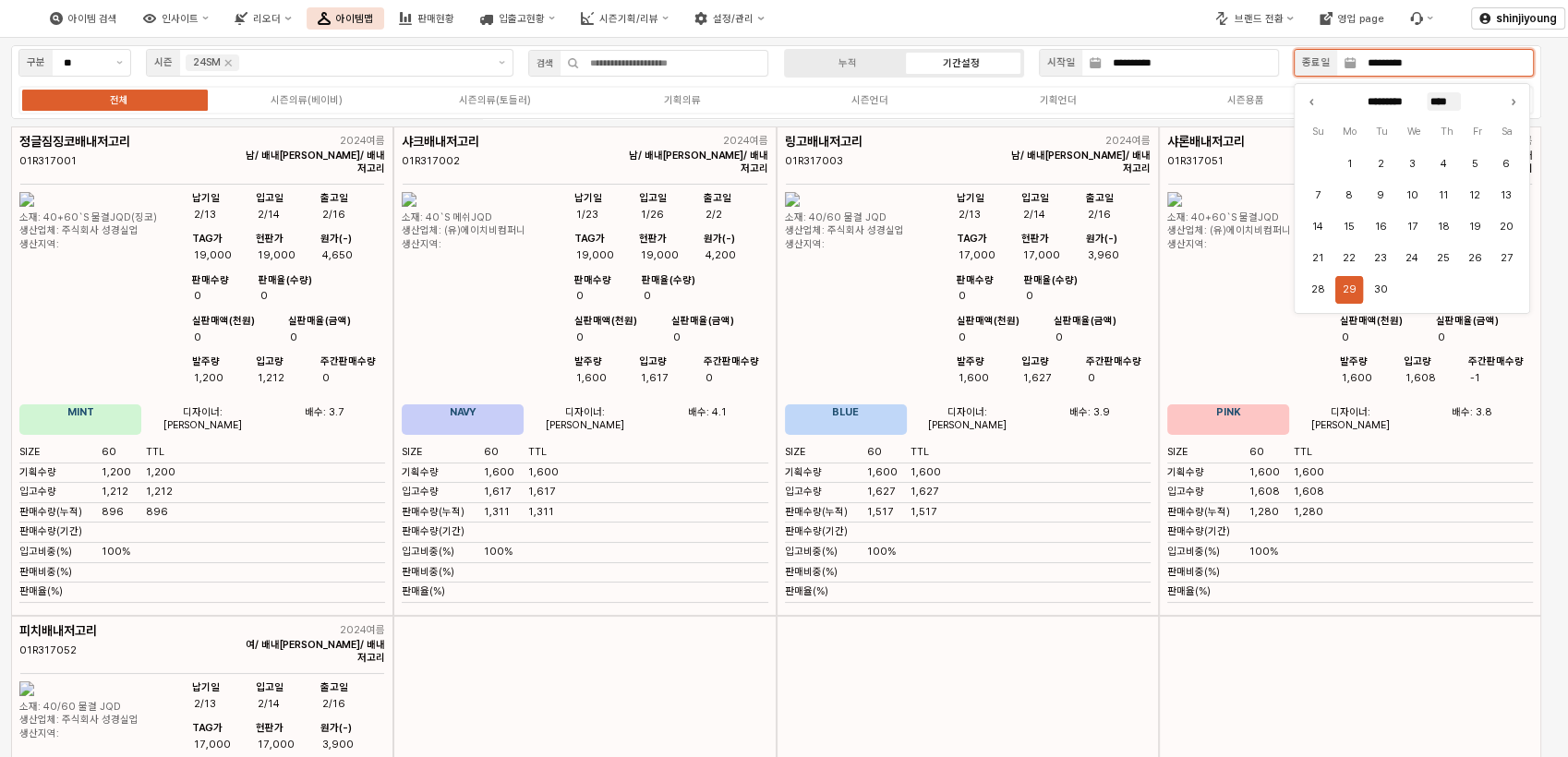
type input "**********"
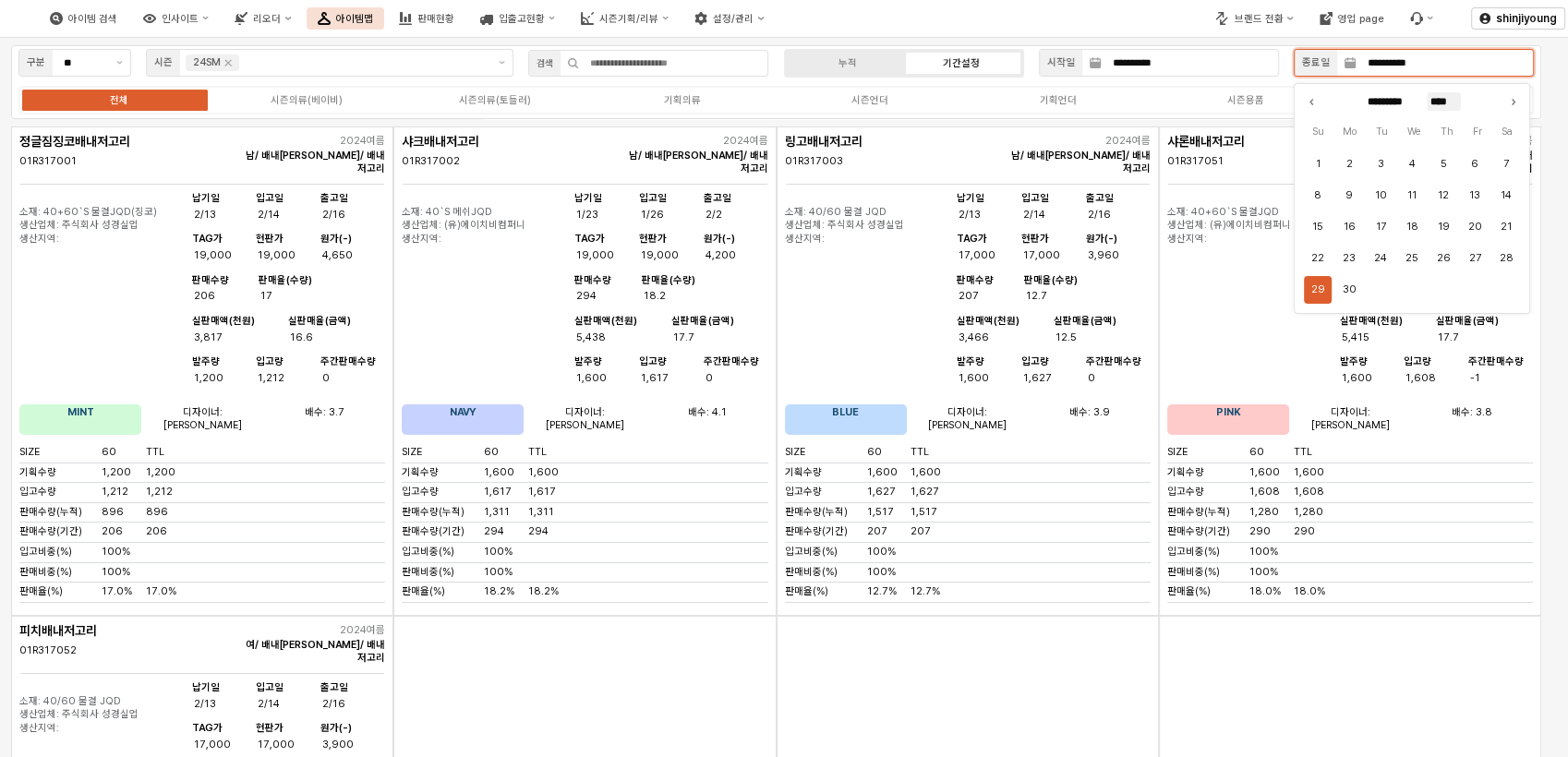
type input "****"
type input "**********"
type input "****"
click at [1380, 289] on button "30" at bounding box center [1380, 289] width 28 height 28
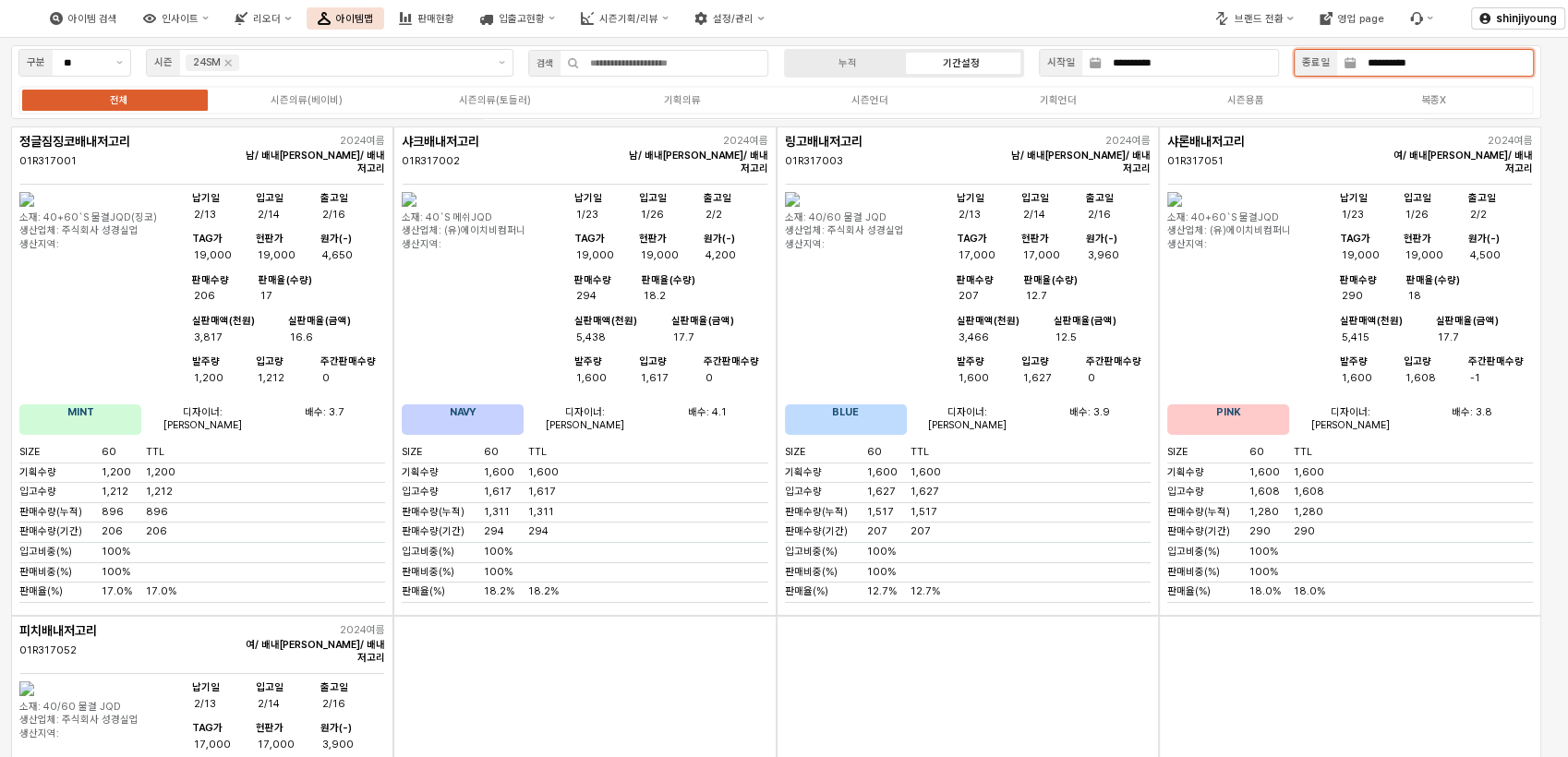
type input "**********"
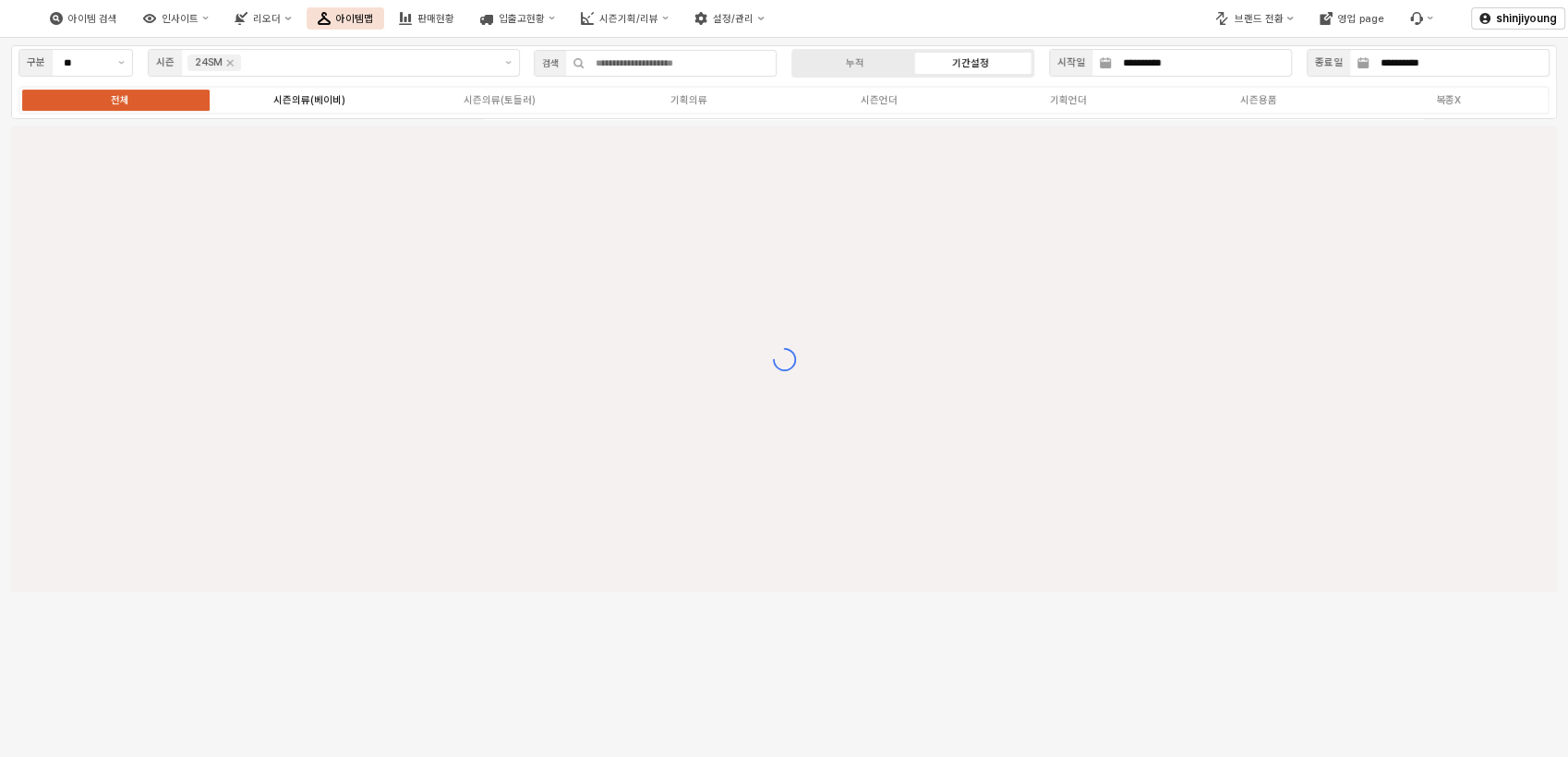
click at [318, 101] on div "시즌의류(베이비)" at bounding box center [309, 100] width 72 height 12
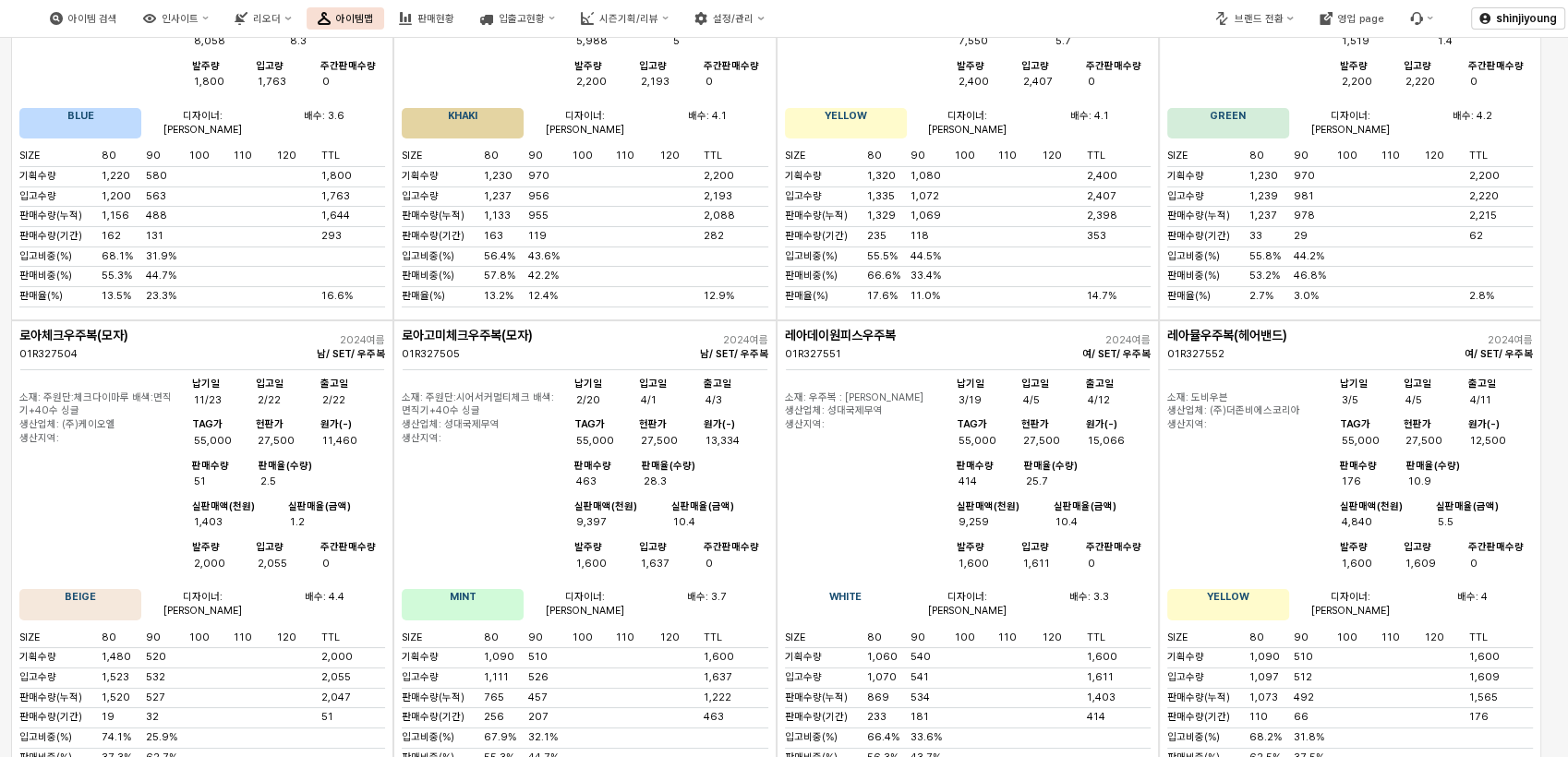
scroll to position [6768, 0]
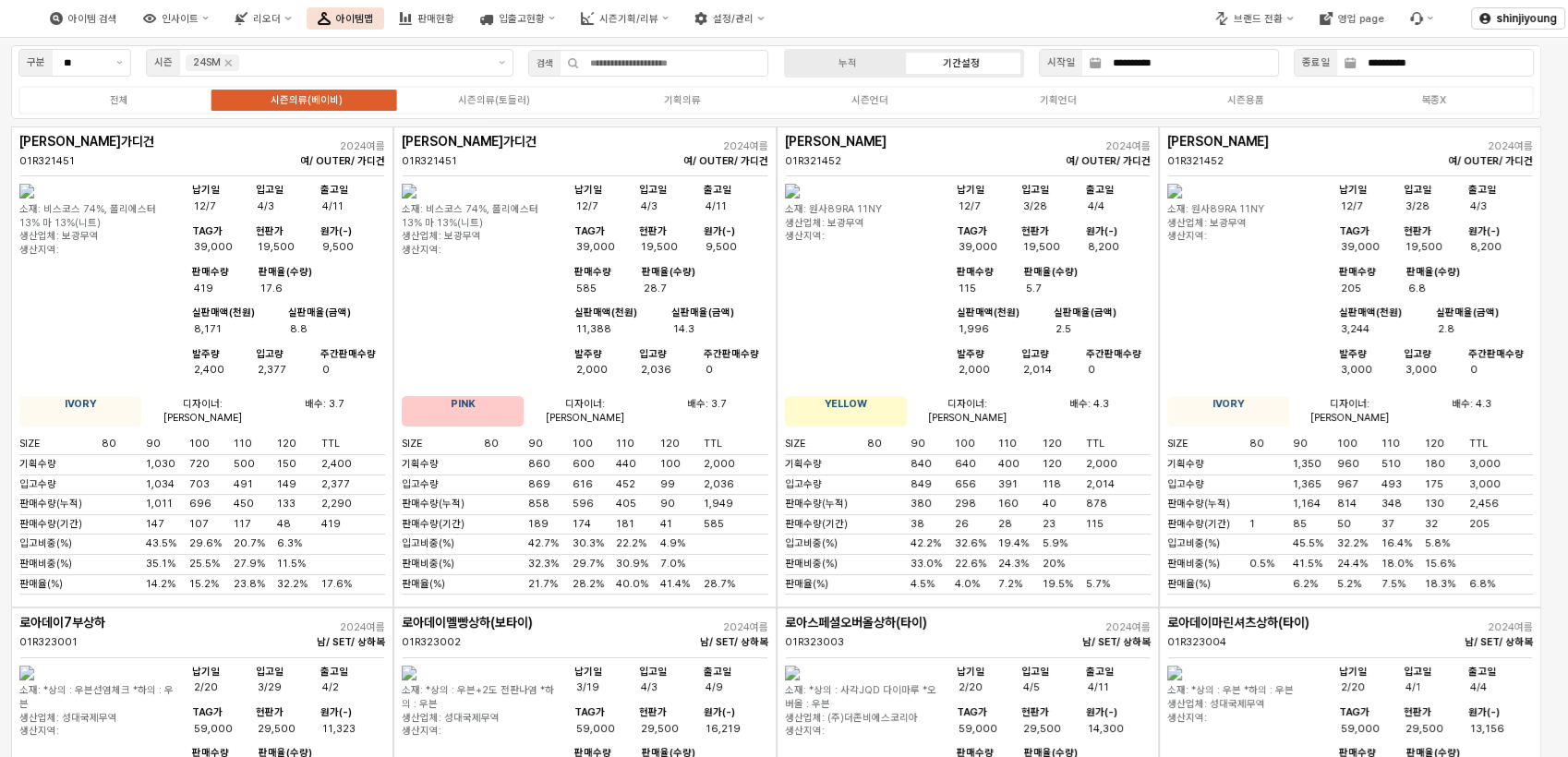
scroll to position [6768, 0]
click at [228, 64] on icon "Remove 24SM" at bounding box center [228, 63] width 15 height 15
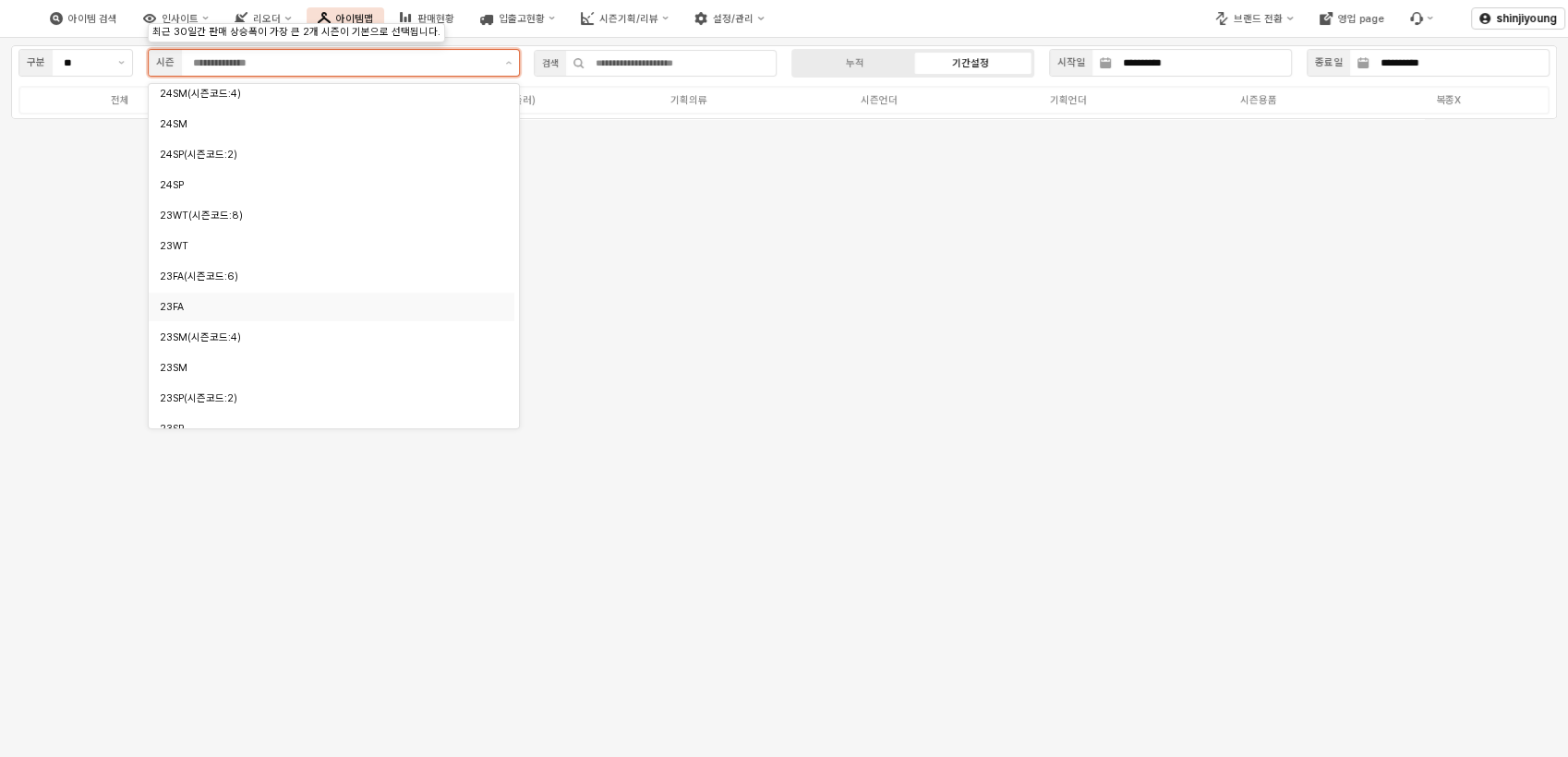
scroll to position [615, 0]
click at [185, 313] on div "23FA" at bounding box center [326, 306] width 333 height 18
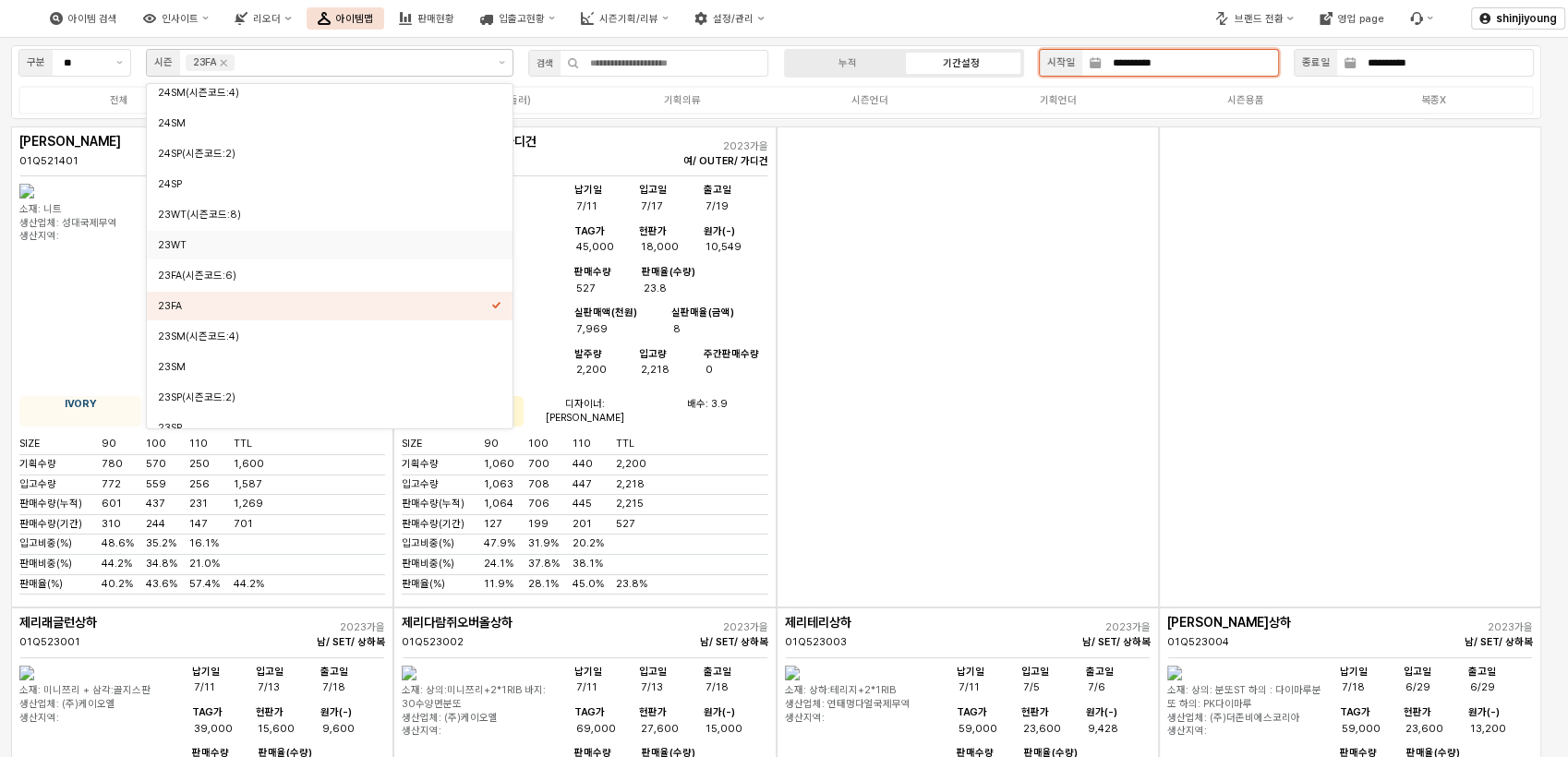
click at [1194, 59] on input "**********" at bounding box center [1189, 63] width 176 height 26
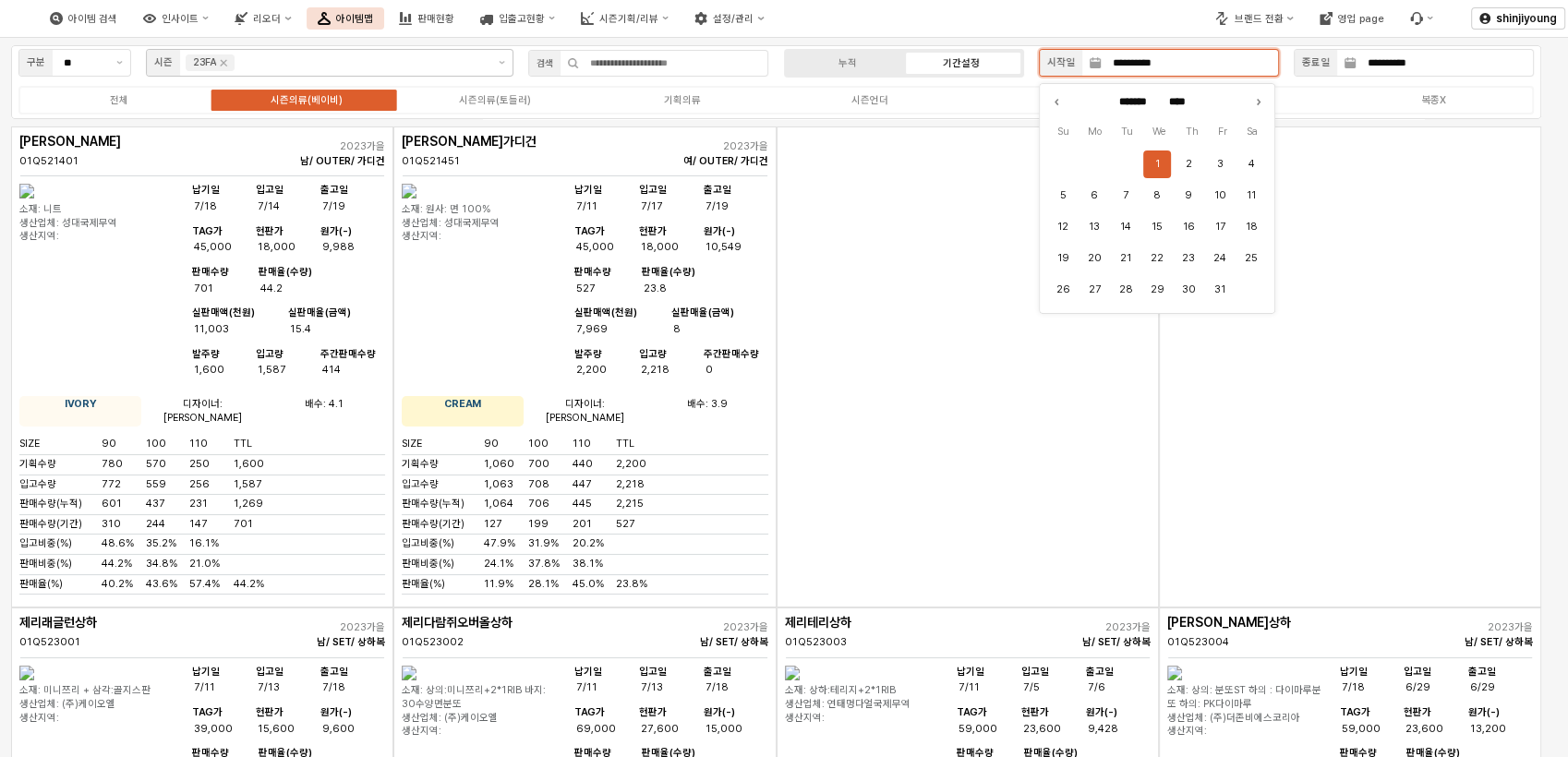
drag, startPoint x: 1210, startPoint y: 67, endPoint x: 1038, endPoint y: 62, distance: 172.1
click at [1038, 62] on div "**********" at bounding box center [1158, 63] width 255 height 37
type input "**********"
type input "*******"
type input "****"
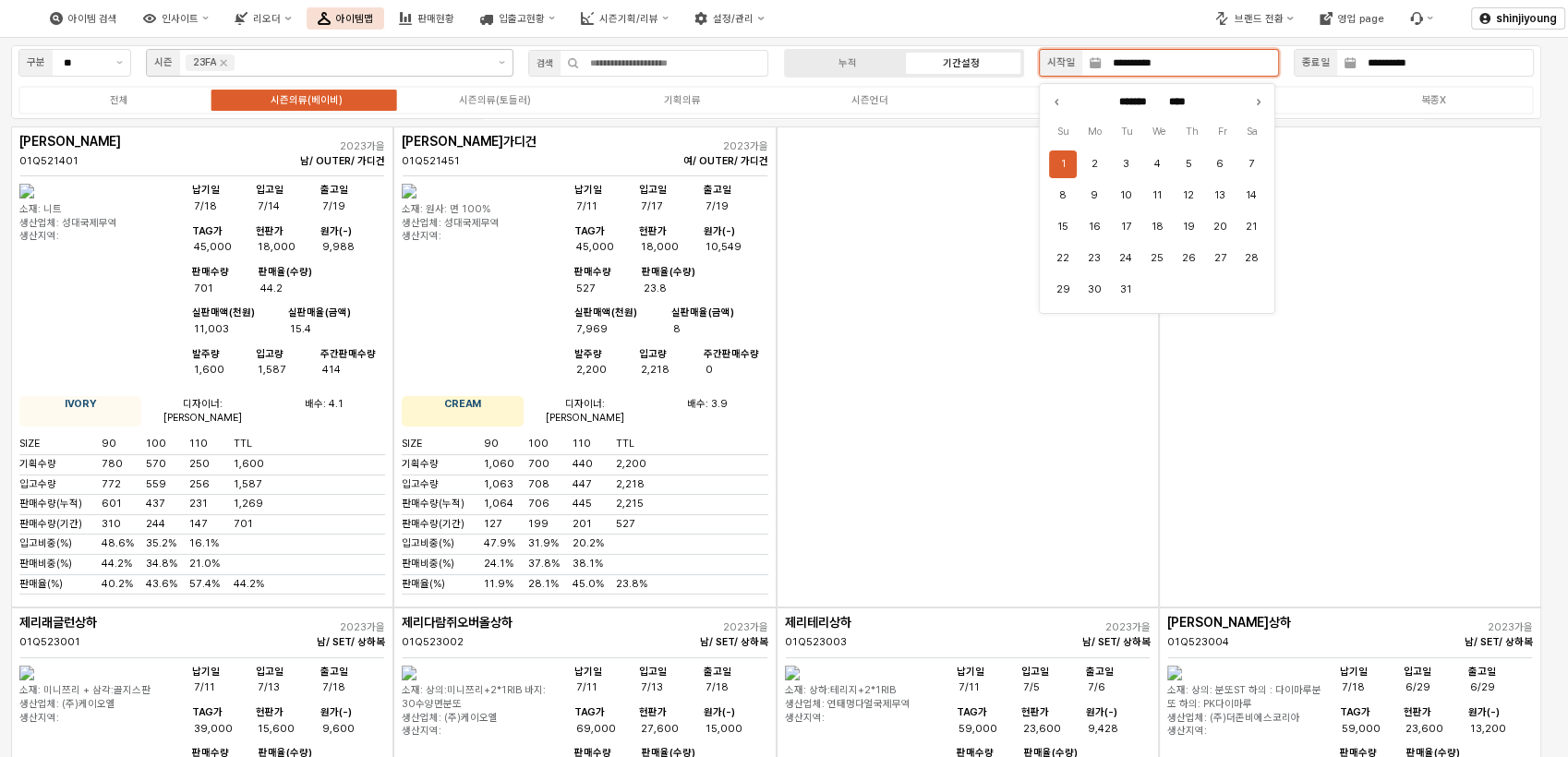
click at [1057, 156] on button "1" at bounding box center [1063, 164] width 28 height 28
type input "**********"
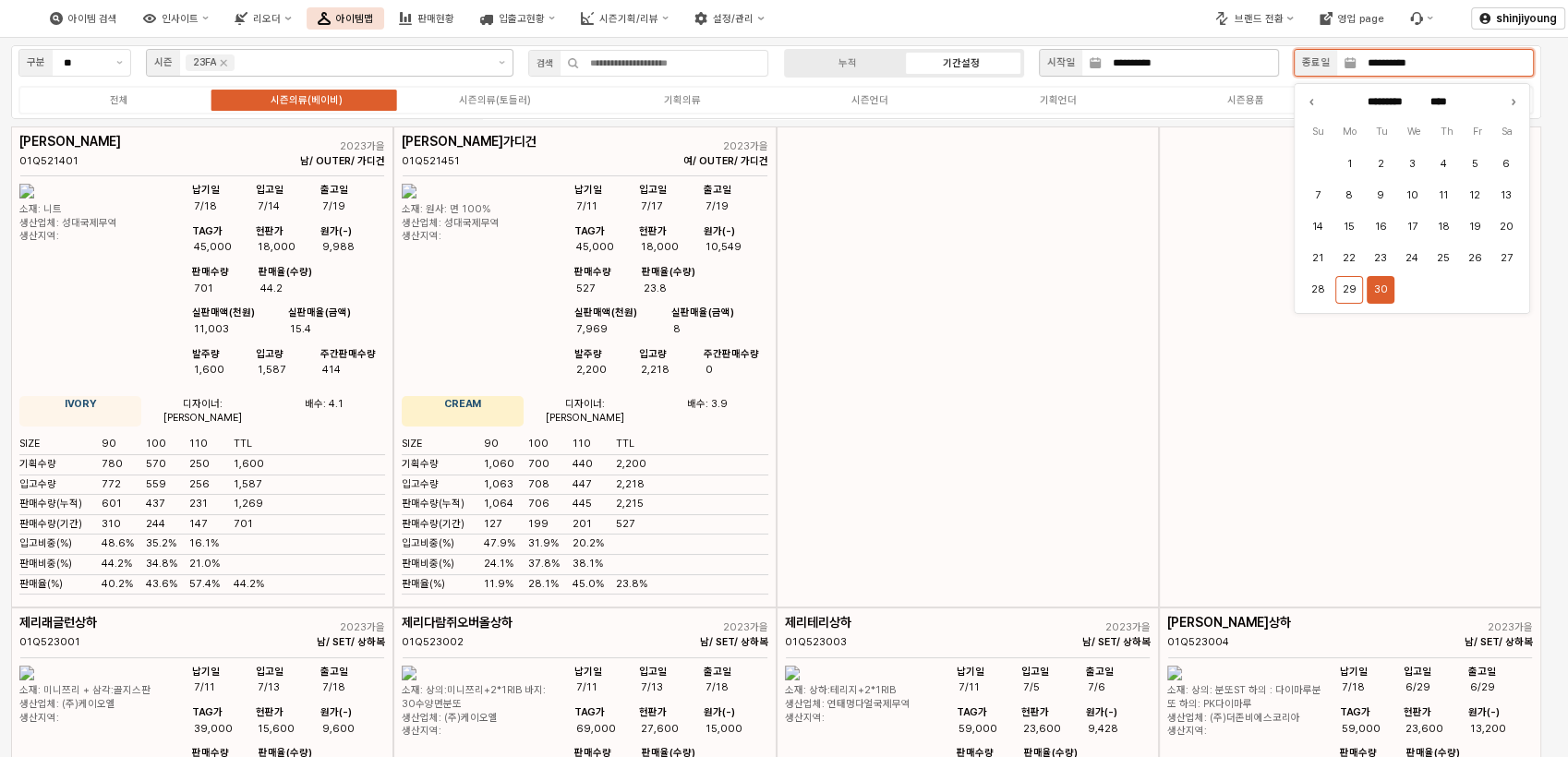
drag, startPoint x: 1436, startPoint y: 67, endPoint x: 1248, endPoint y: 64, distance: 188.0
click at [1267, 58] on div "**********" at bounding box center [1285, 63] width 509 height 37
type input "*********"
type input "********"
type input "****"
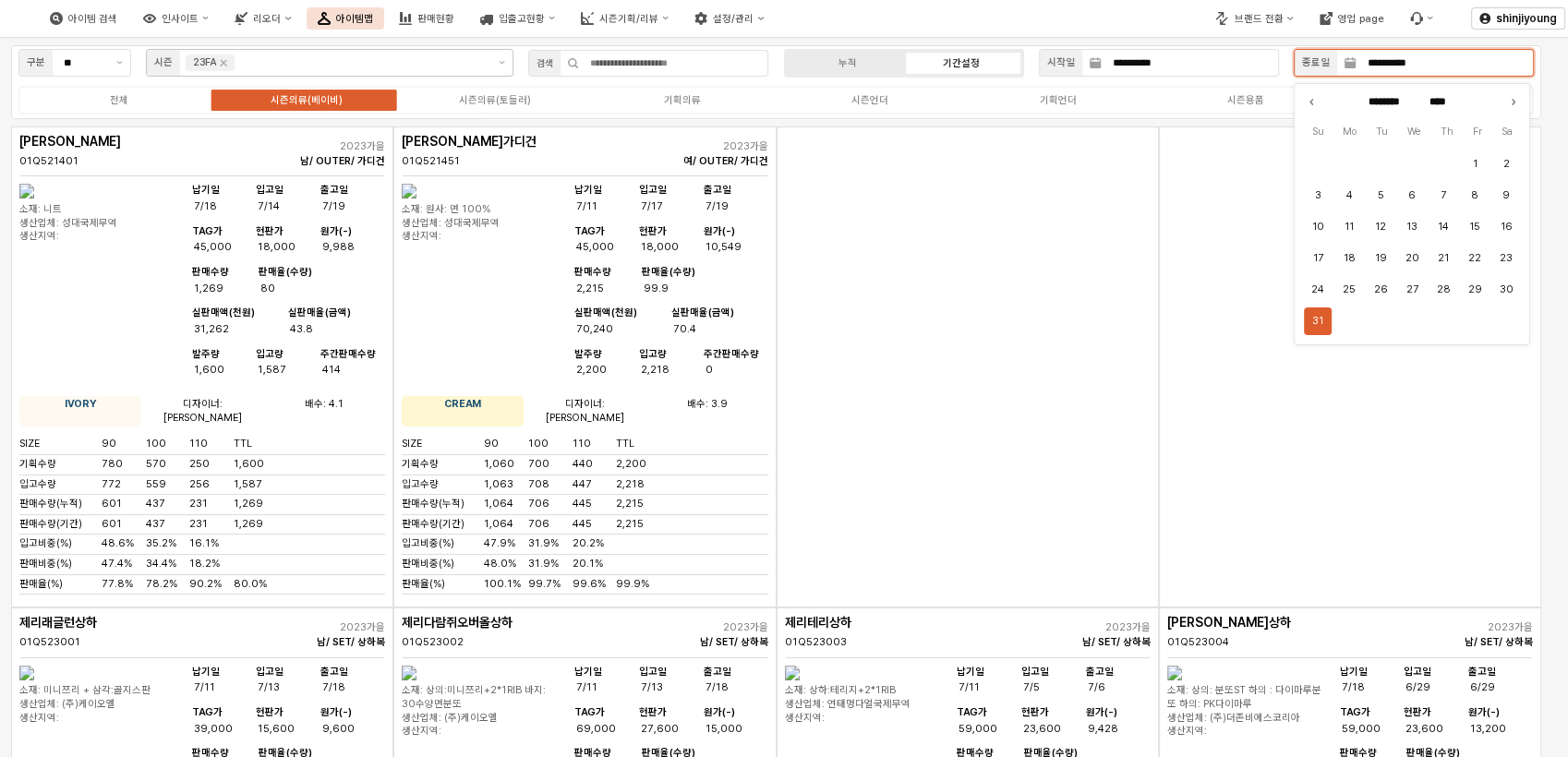
click at [1319, 321] on button "31" at bounding box center [1317, 321] width 28 height 28
type input "**********"
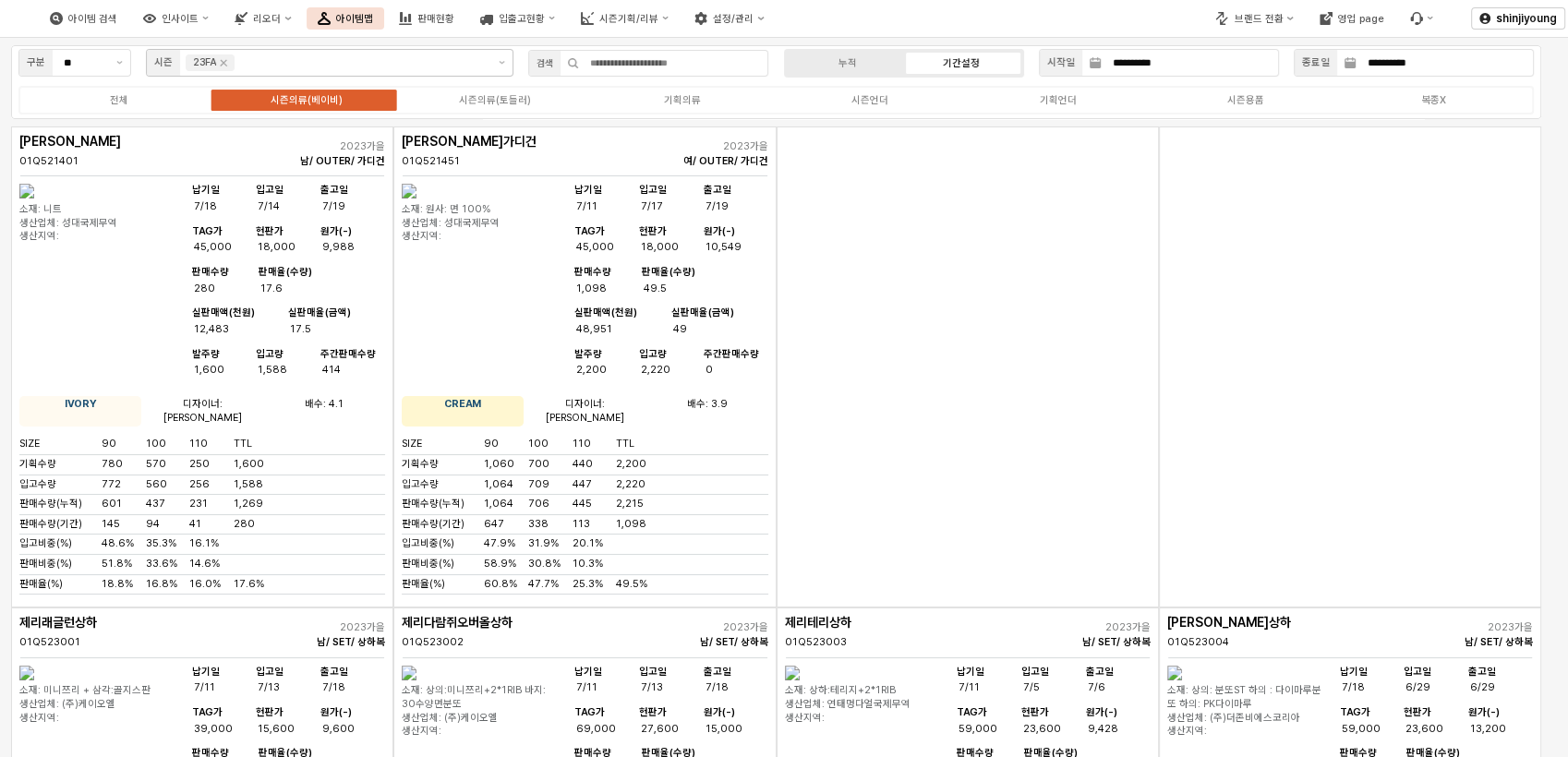
click at [964, 375] on div "App Frame" at bounding box center [967, 366] width 382 height 480
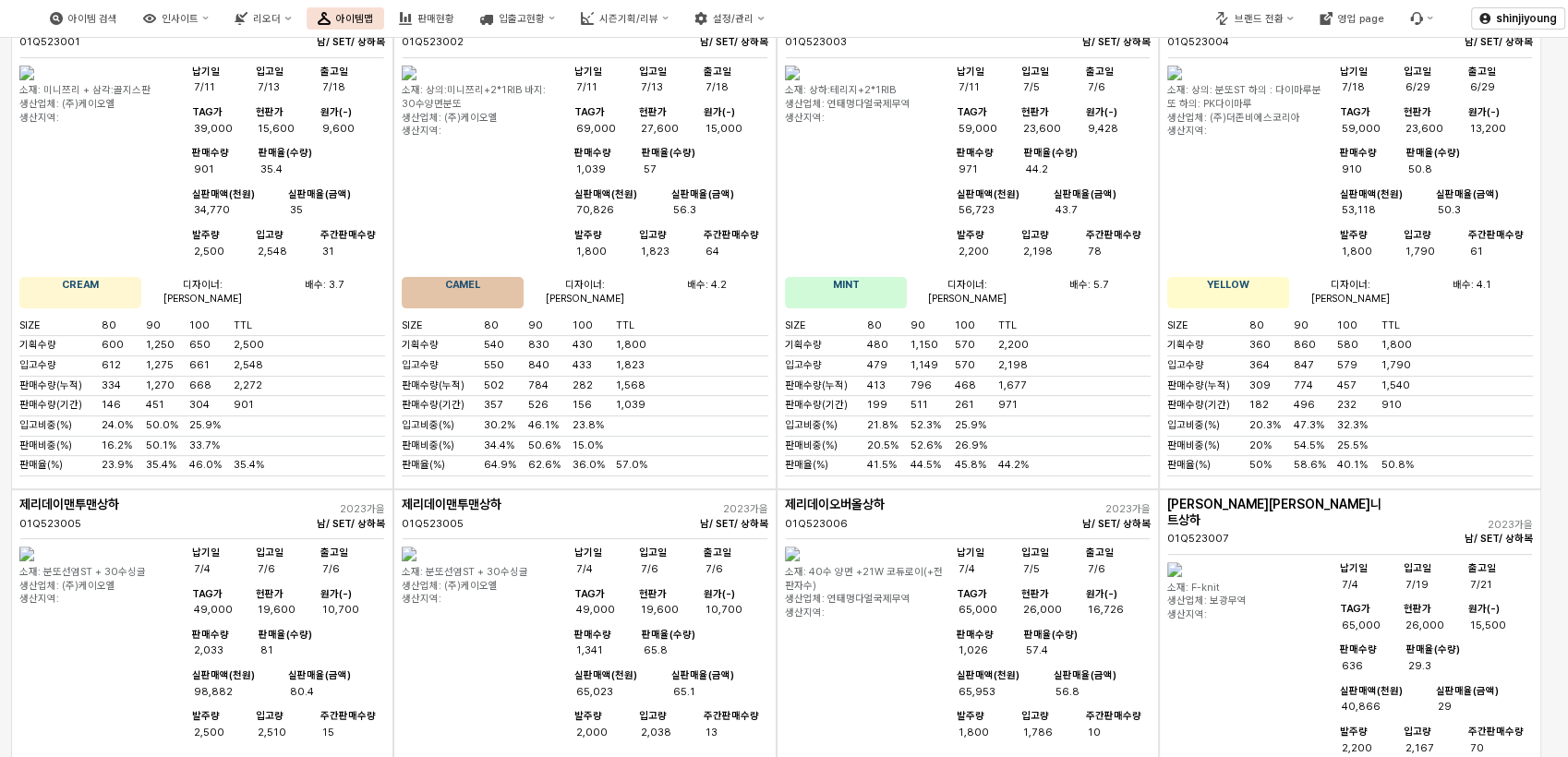
scroll to position [820, 0]
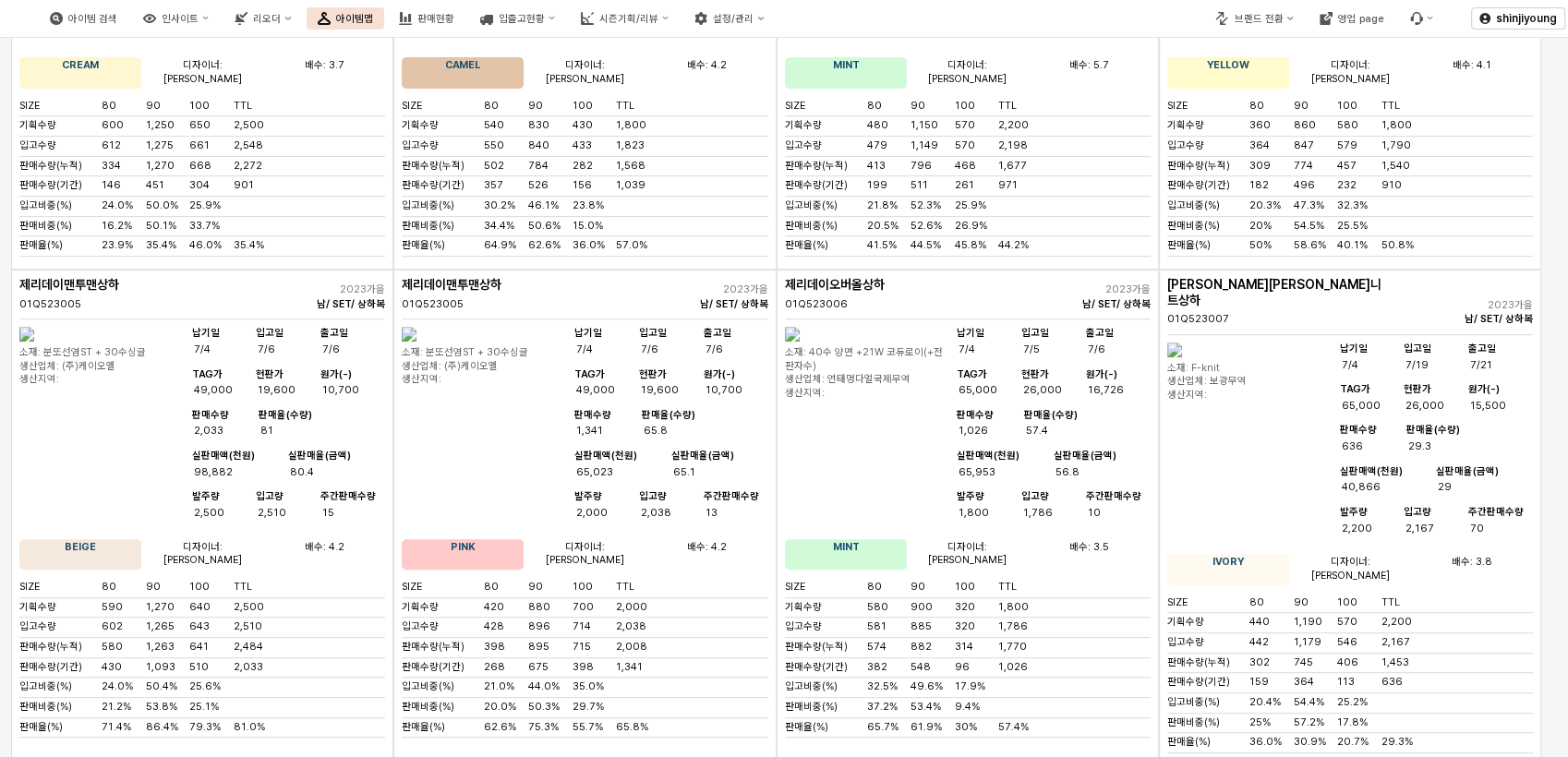
click at [34, 341] on img "App Frame" at bounding box center [26, 333] width 15 height 15
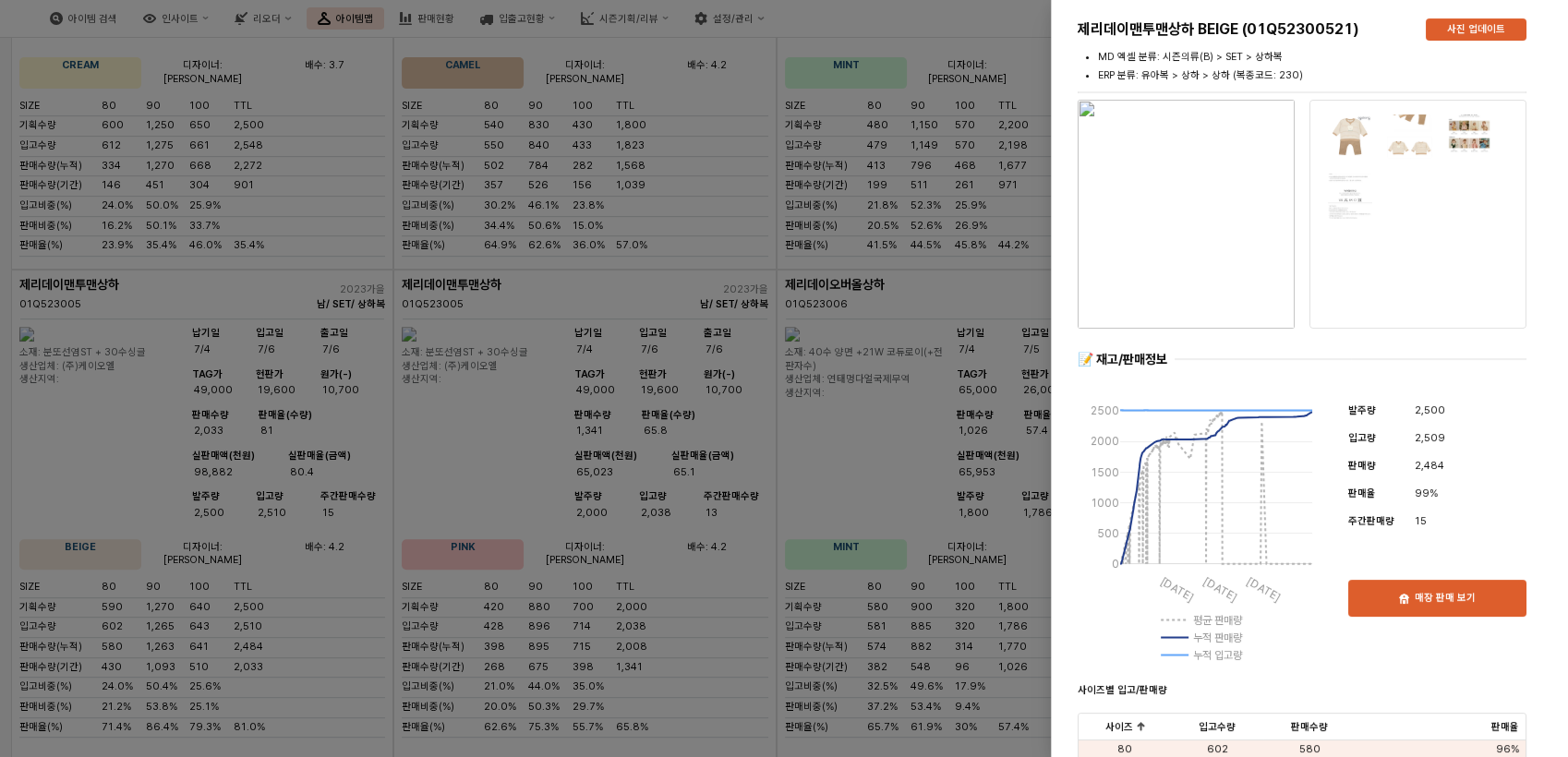
click at [912, 252] on div at bounding box center [784, 378] width 1568 height 757
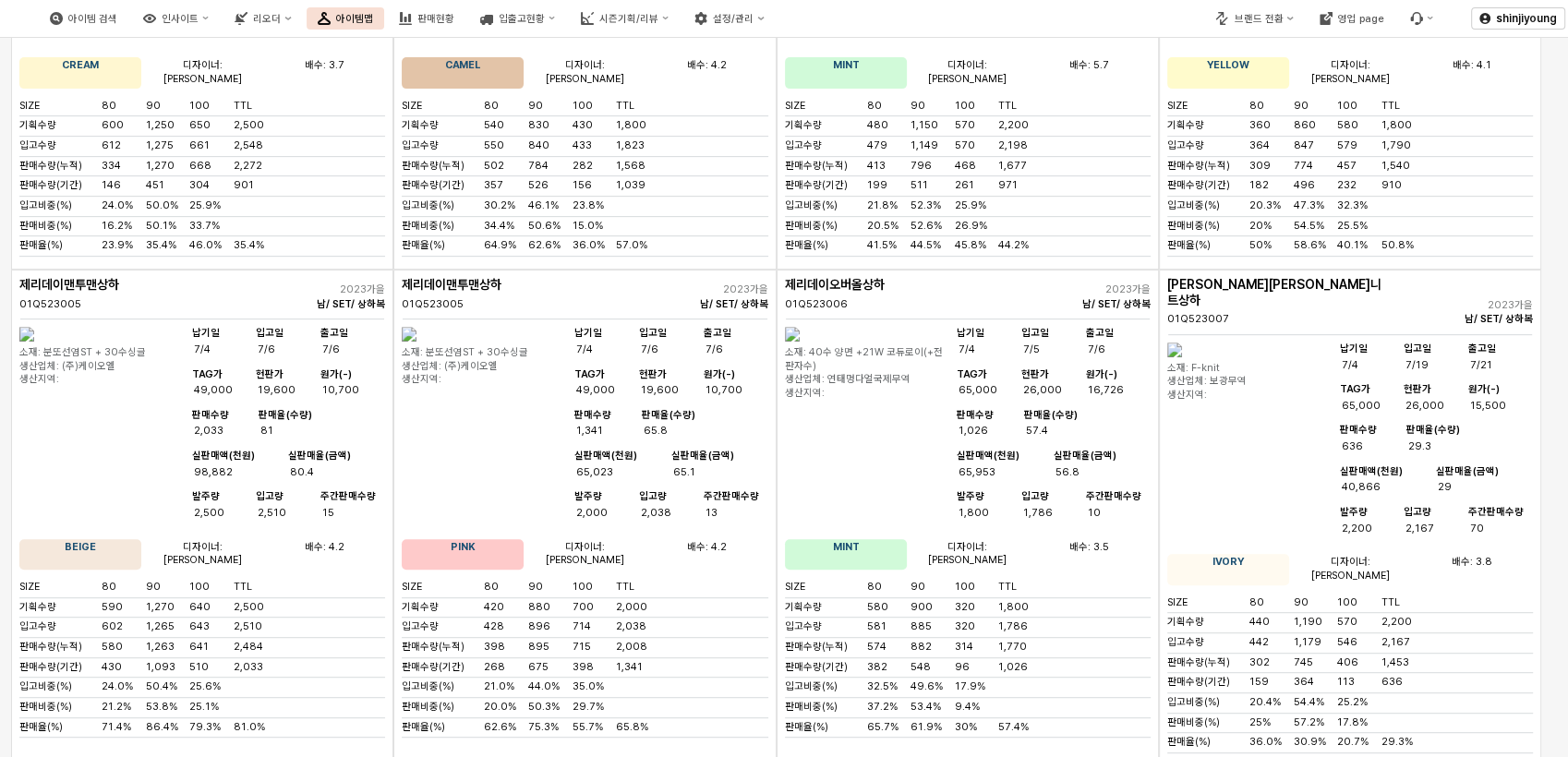
click at [416, 341] on img "App Frame" at bounding box center [409, 333] width 15 height 15
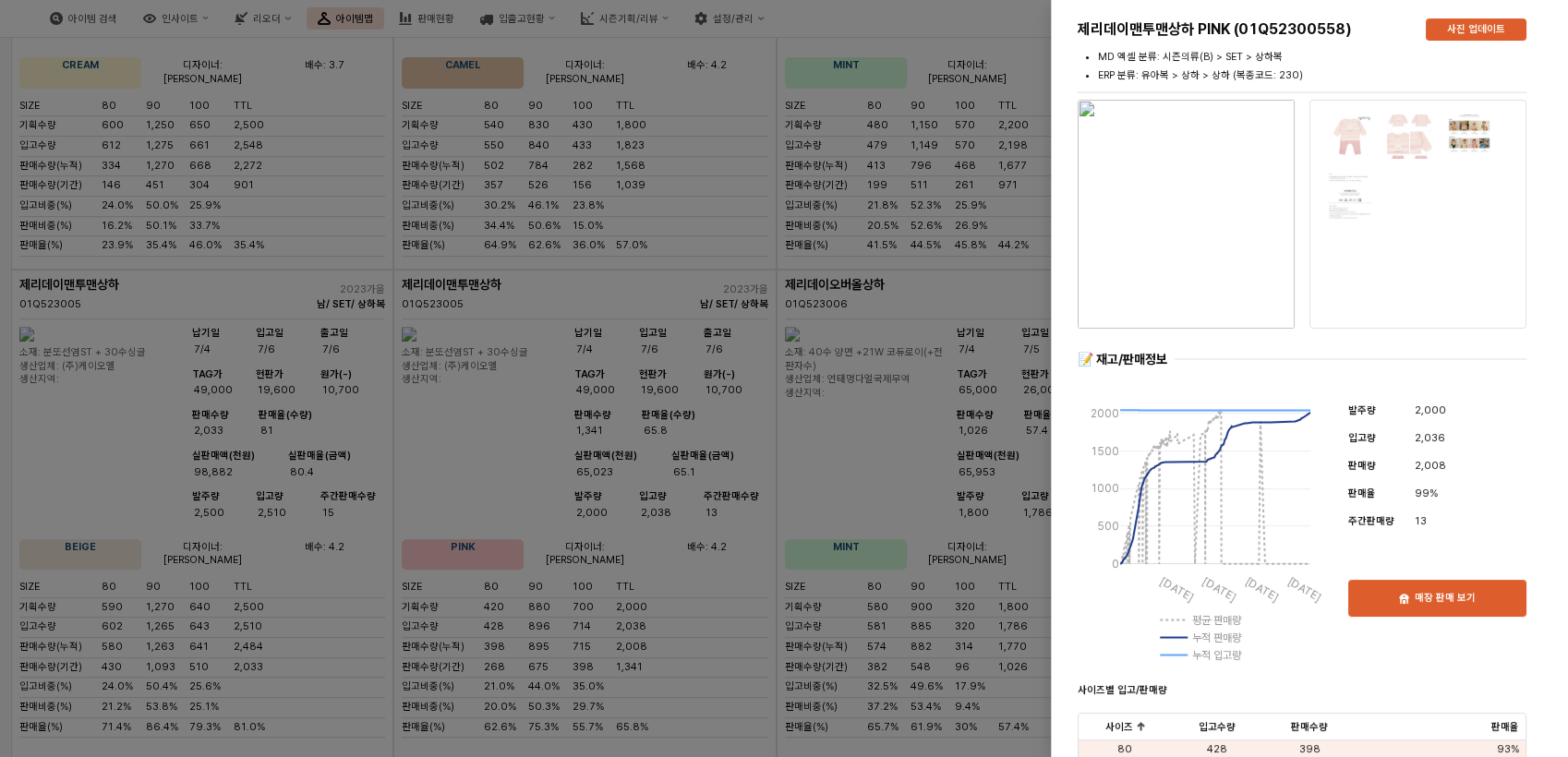
click at [921, 208] on div at bounding box center [784, 378] width 1568 height 757
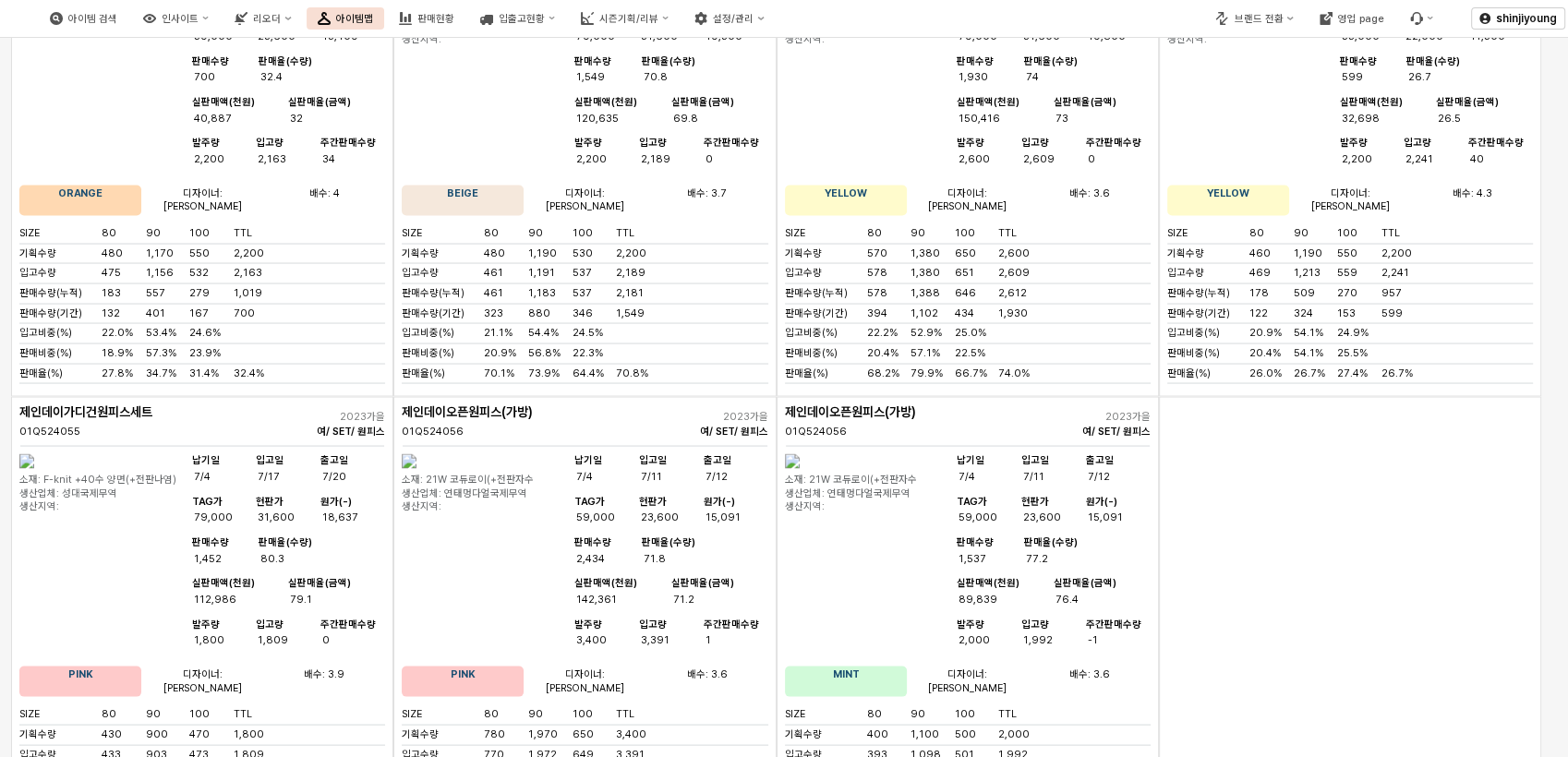
scroll to position [3691, 0]
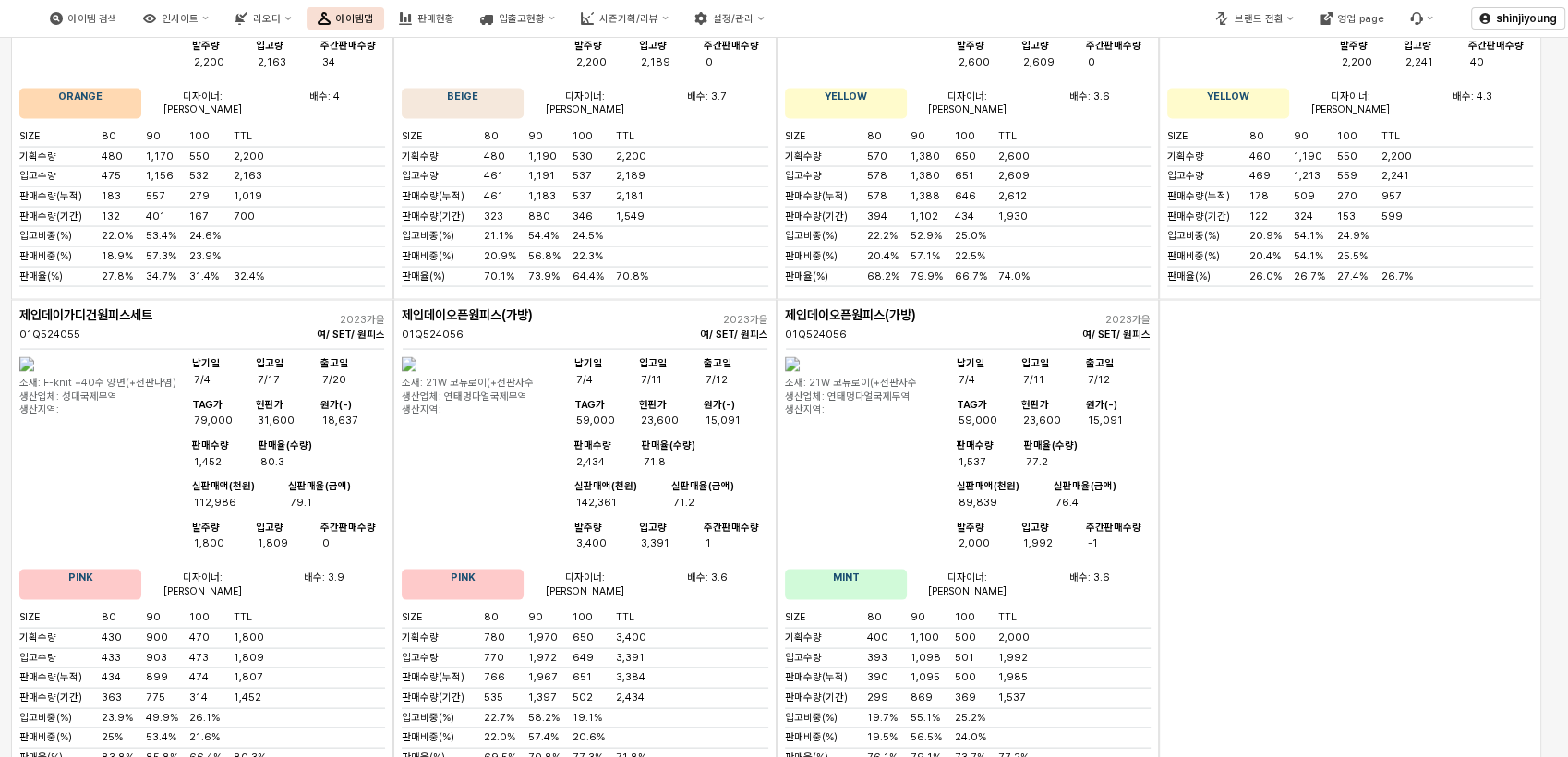
click at [1327, 512] on div "App Frame" at bounding box center [1349, 540] width 382 height 480
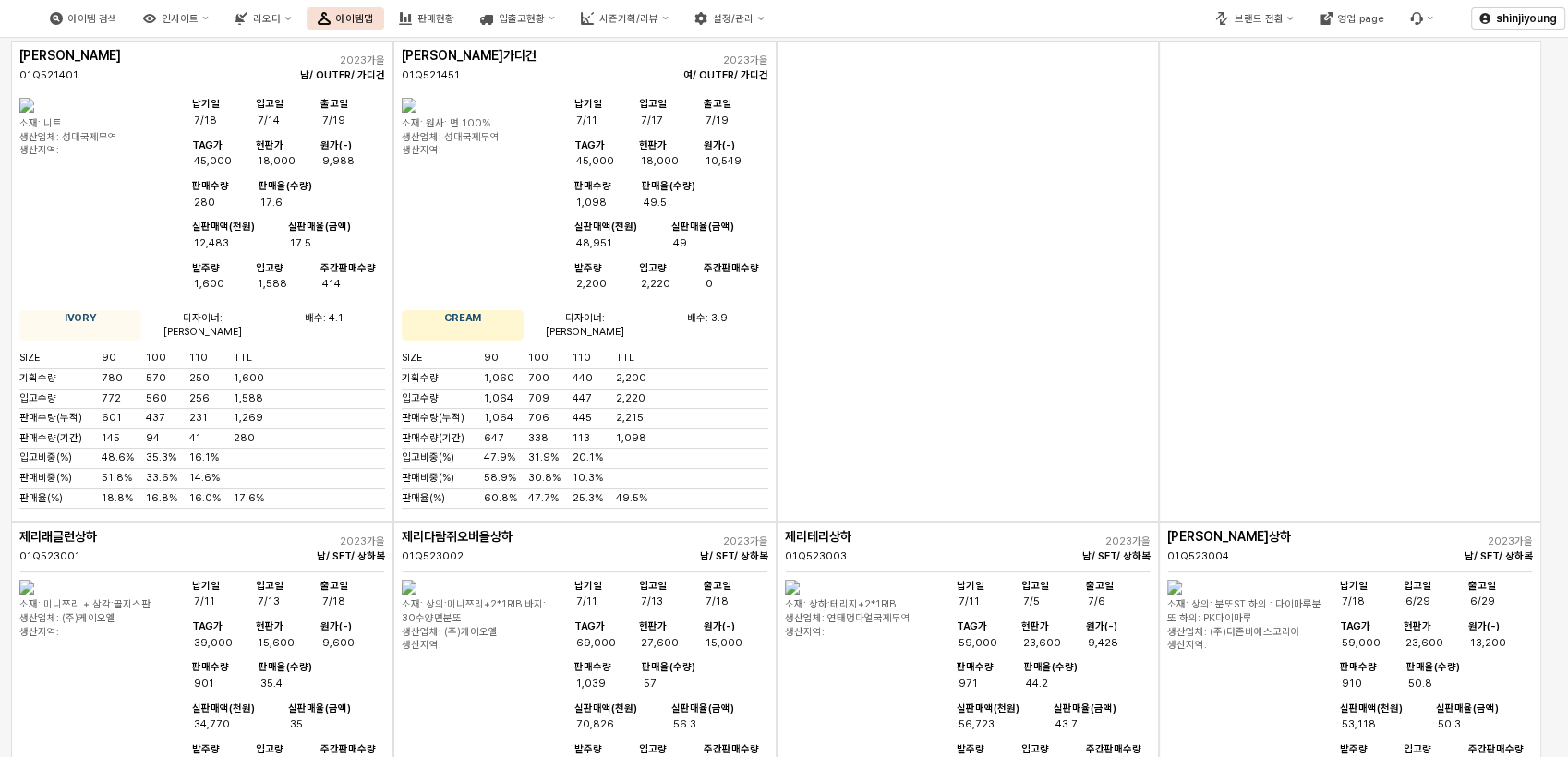
scroll to position [0, 0]
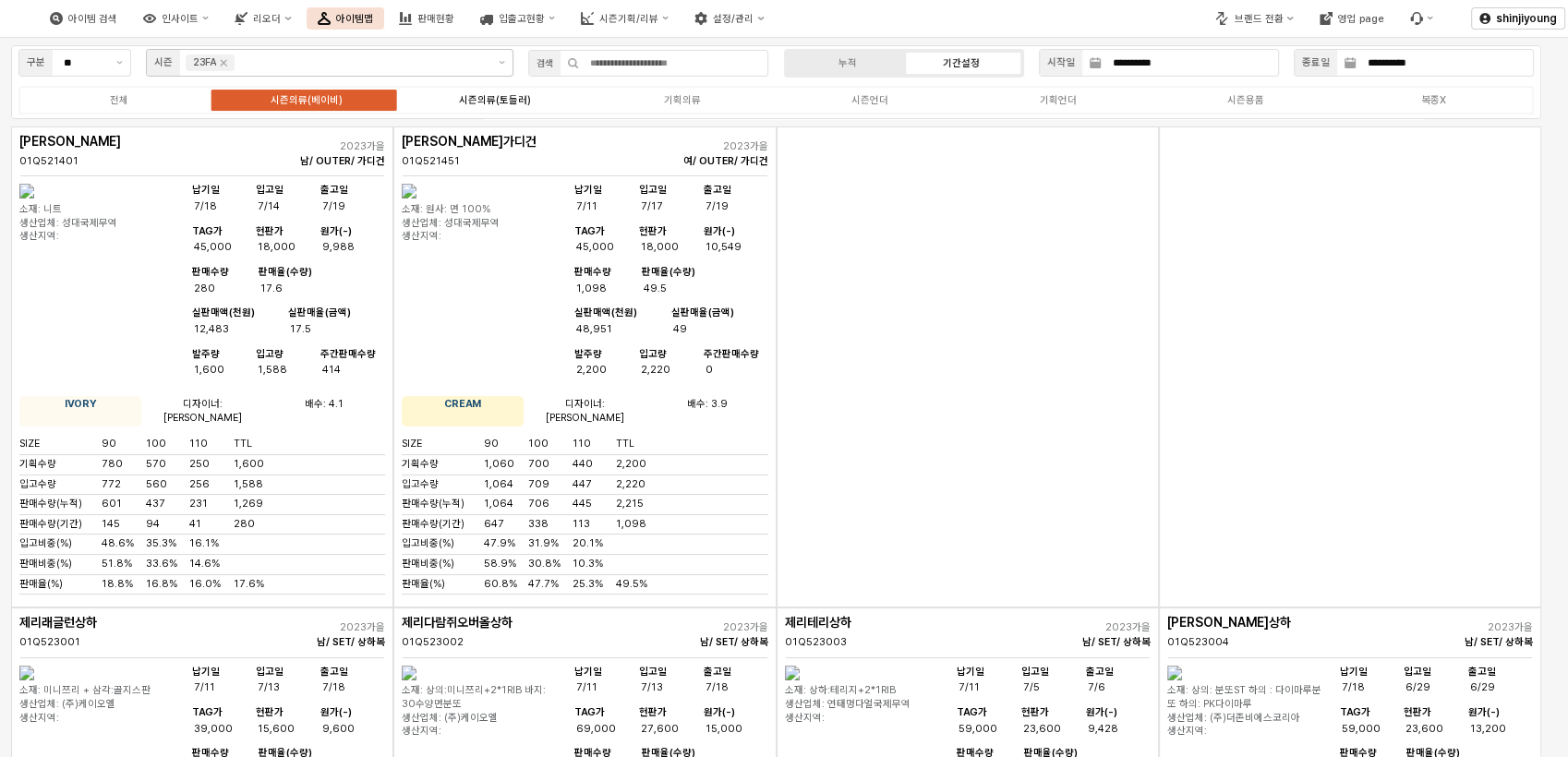
click at [517, 102] on div "시즌의류(토들러)" at bounding box center [493, 100] width 72 height 12
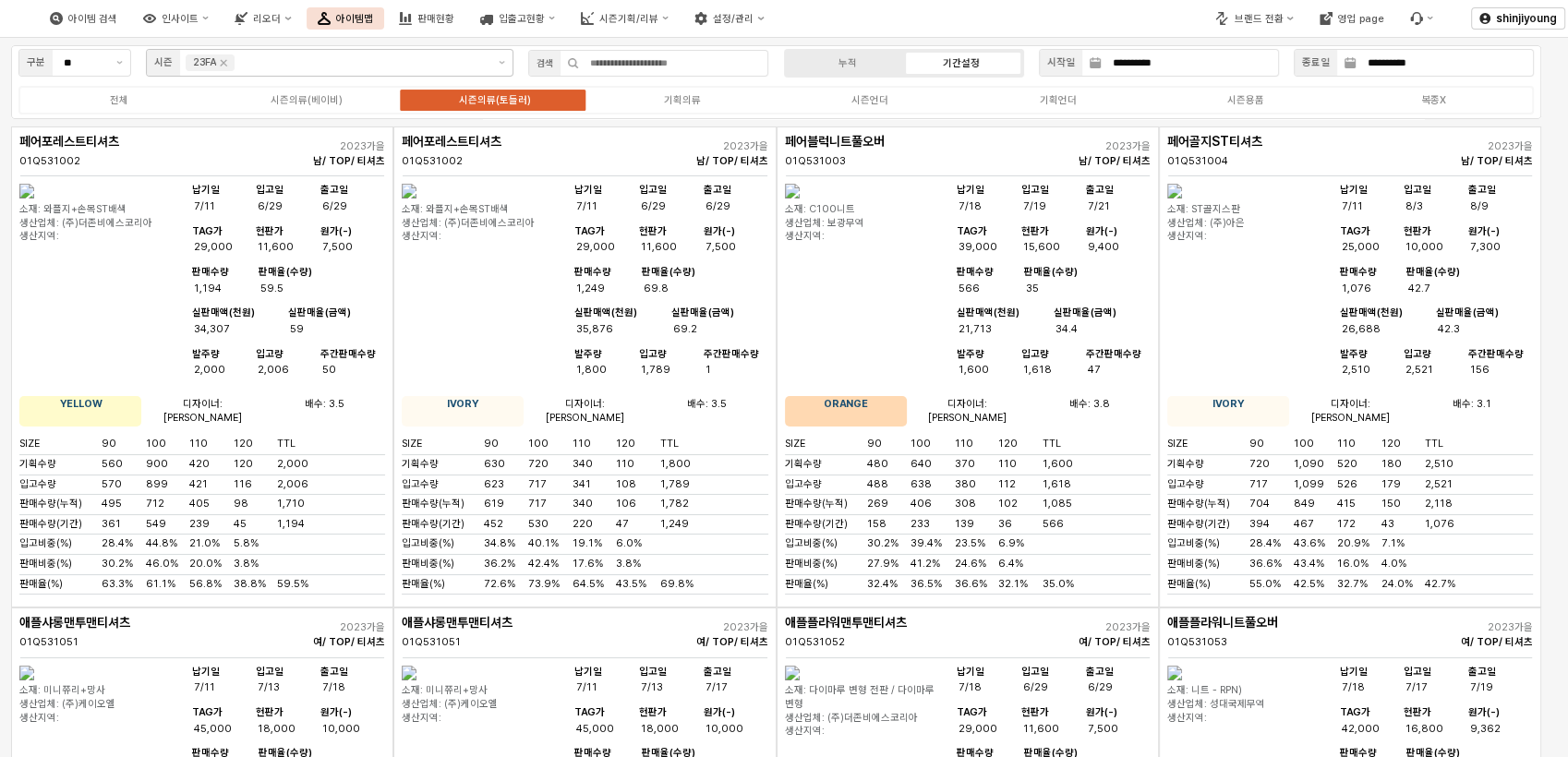
click at [1182, 198] on img "App Frame" at bounding box center [1174, 191] width 15 height 15
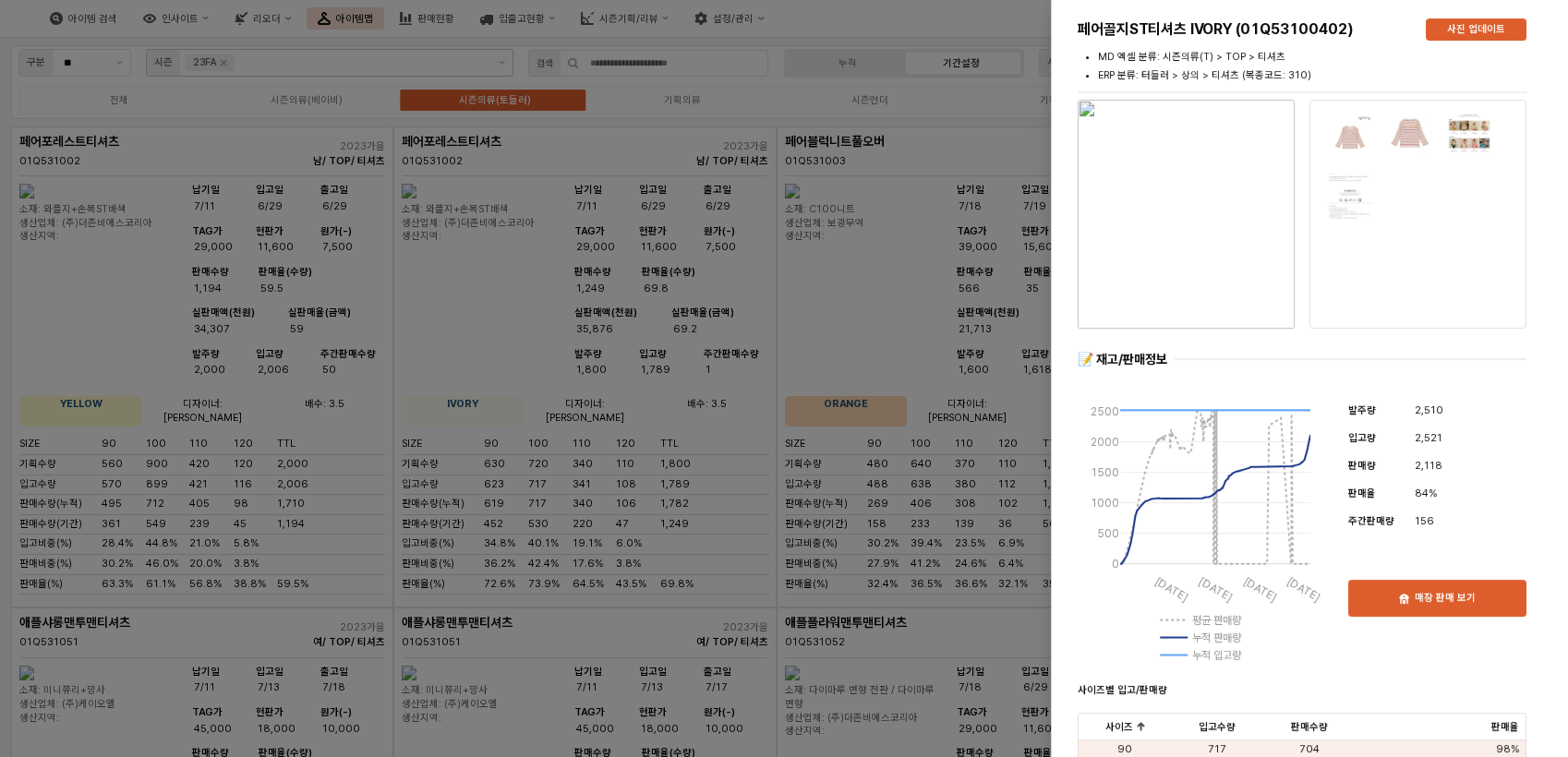
click at [965, 129] on div at bounding box center [784, 378] width 1568 height 757
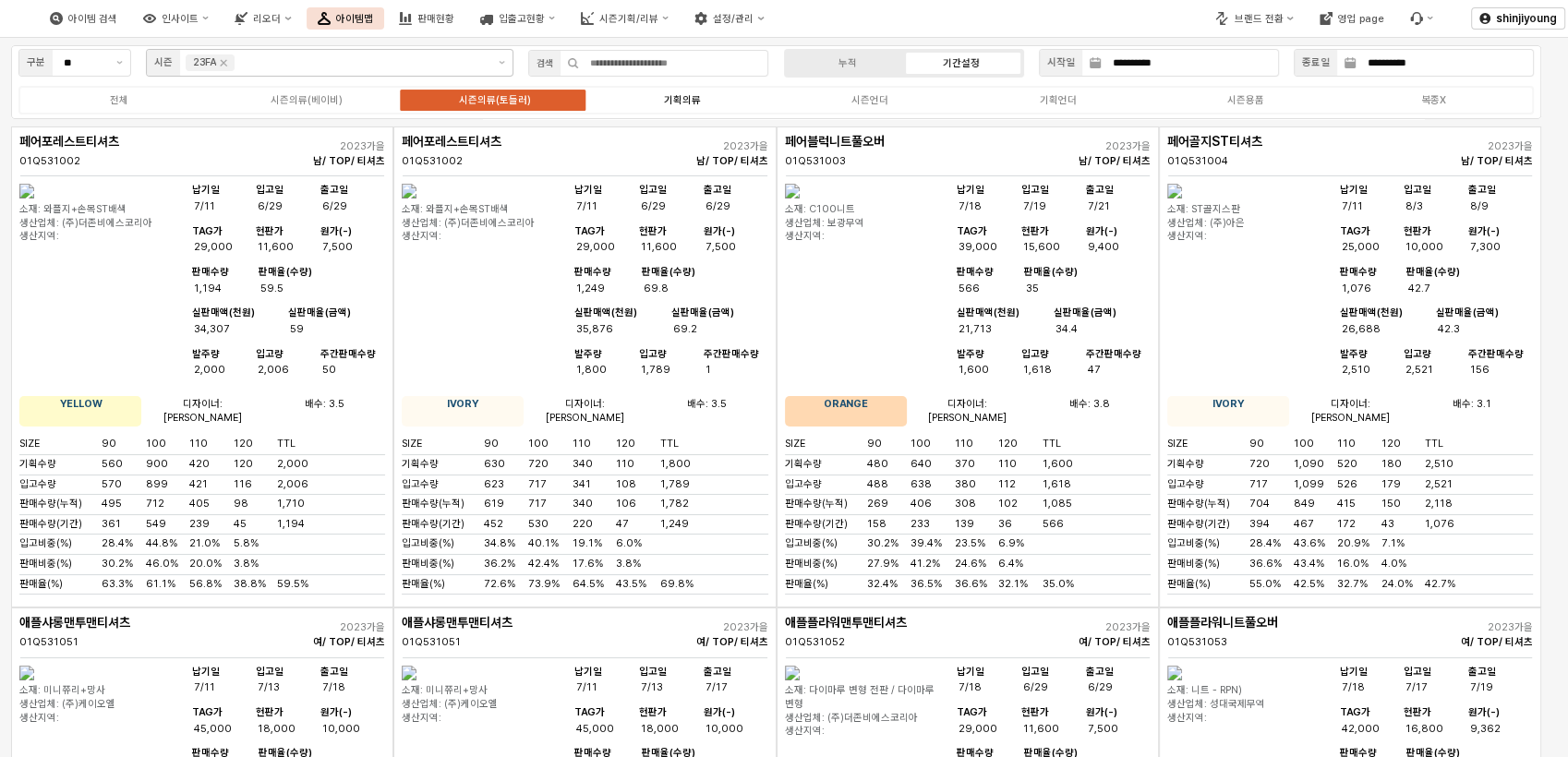
click at [683, 95] on div "기획의류" at bounding box center [682, 100] width 37 height 12
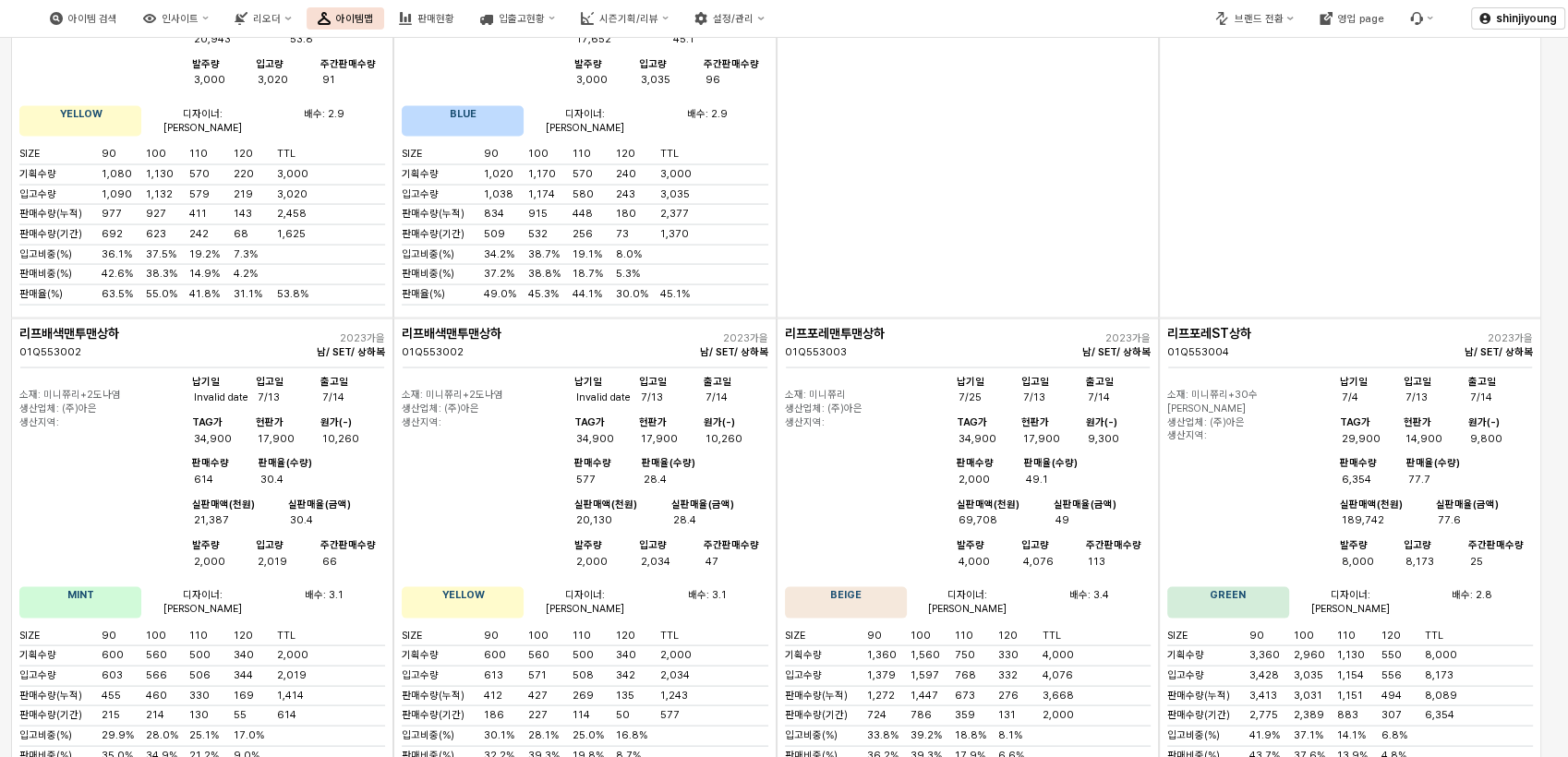
scroll to position [3691, 0]
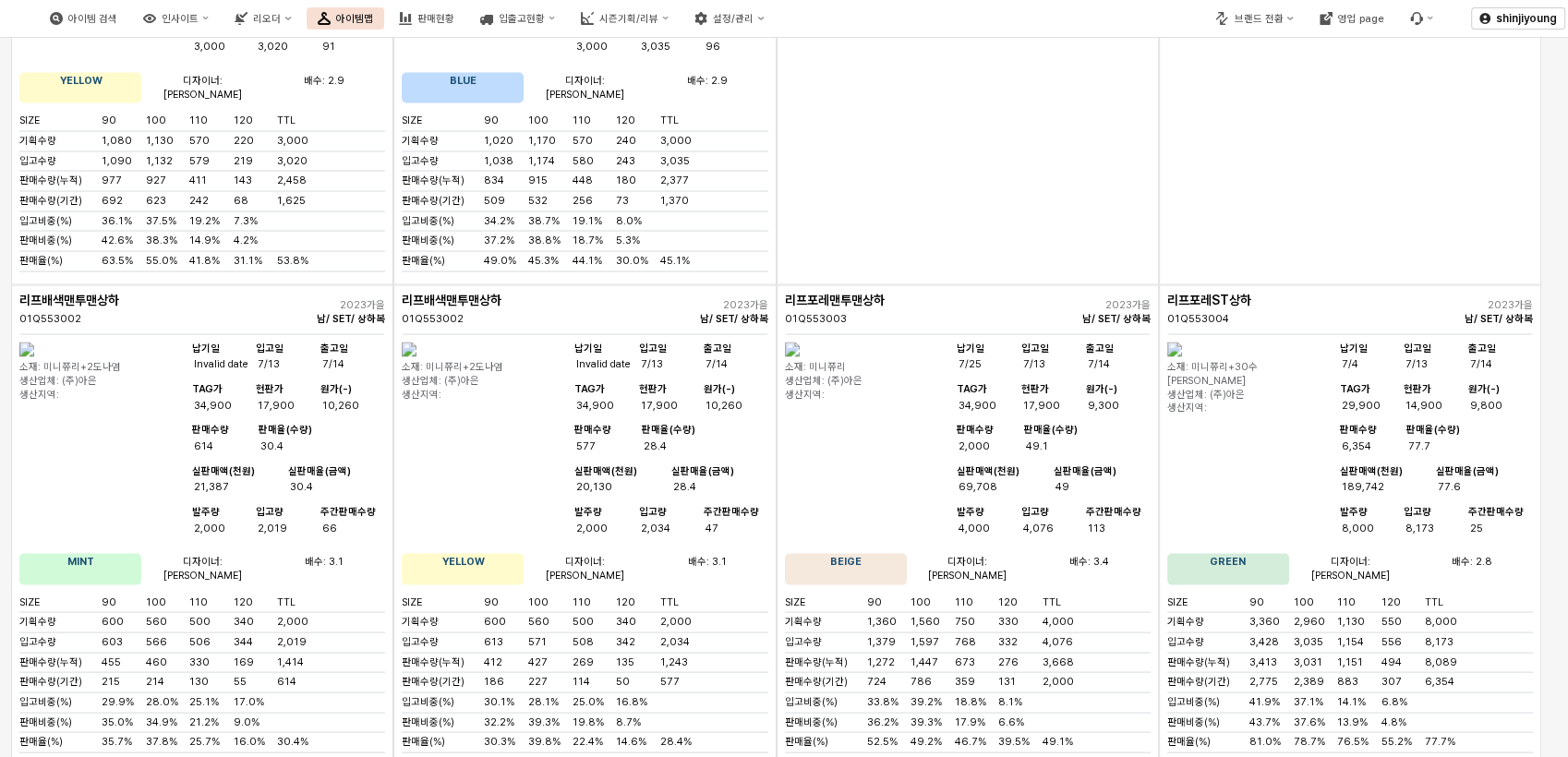
click at [1182, 342] on img "App Frame" at bounding box center [1174, 349] width 15 height 15
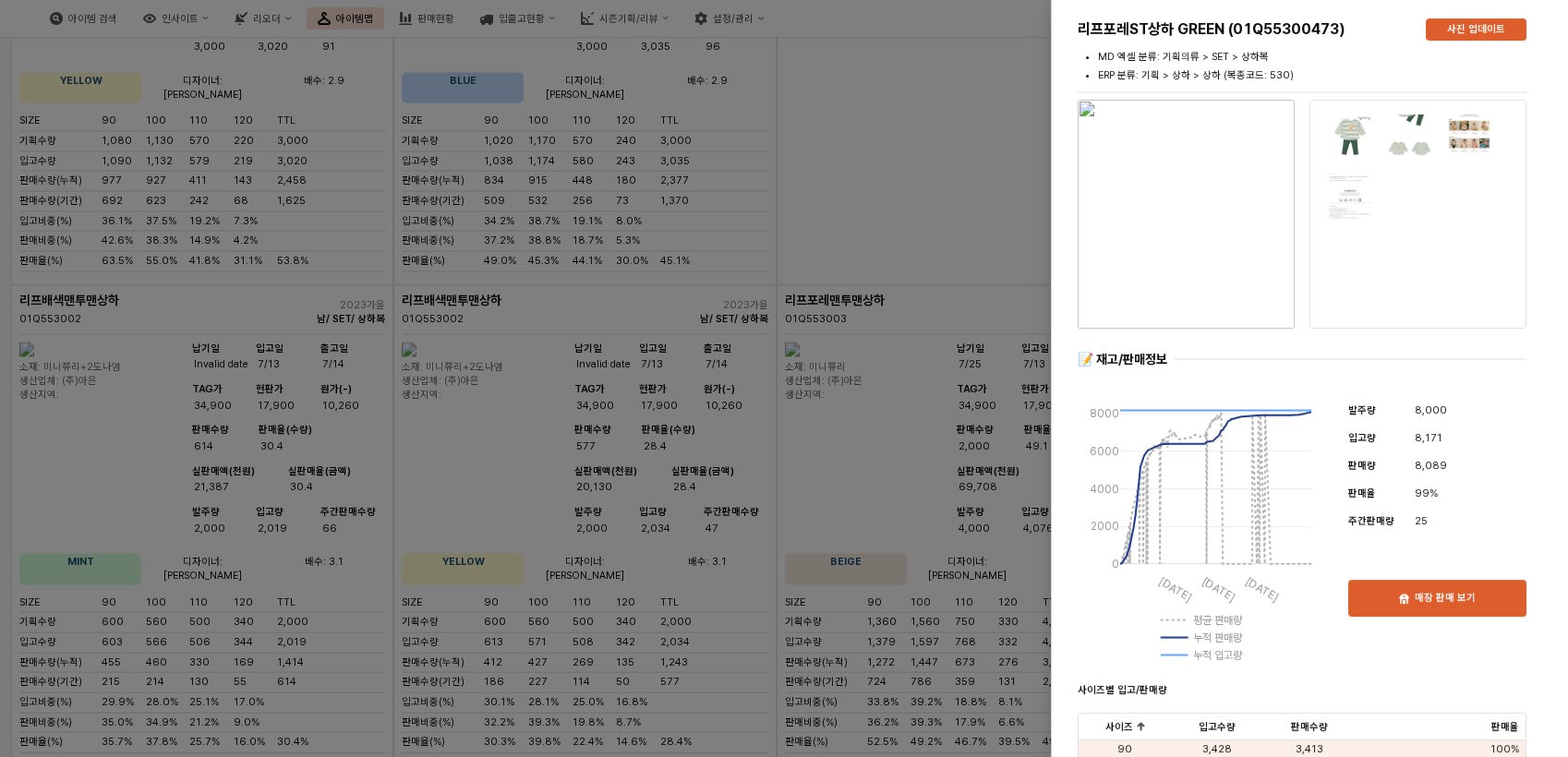
click at [881, 113] on div at bounding box center [784, 378] width 1568 height 757
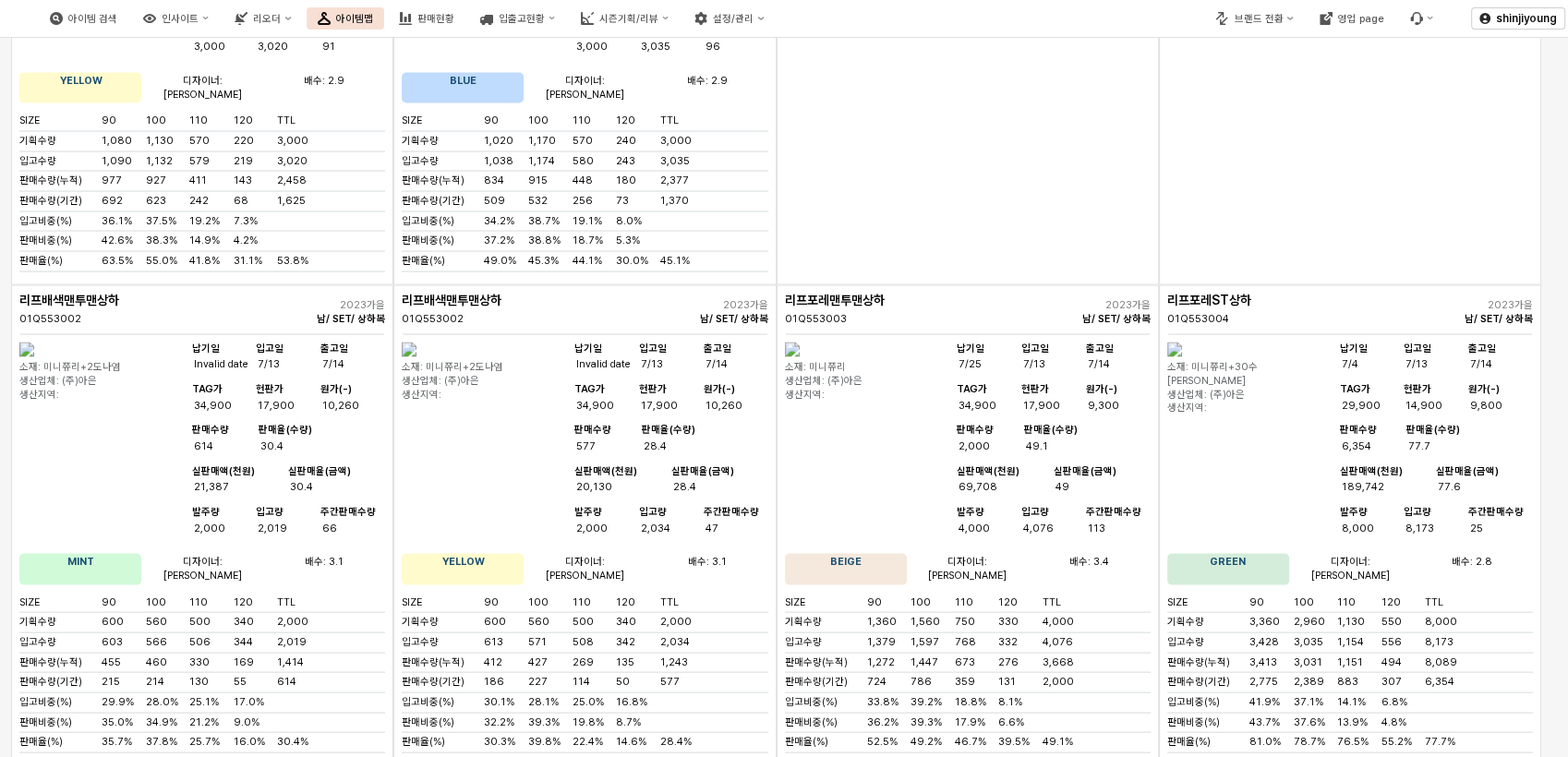
scroll to position [3794, 0]
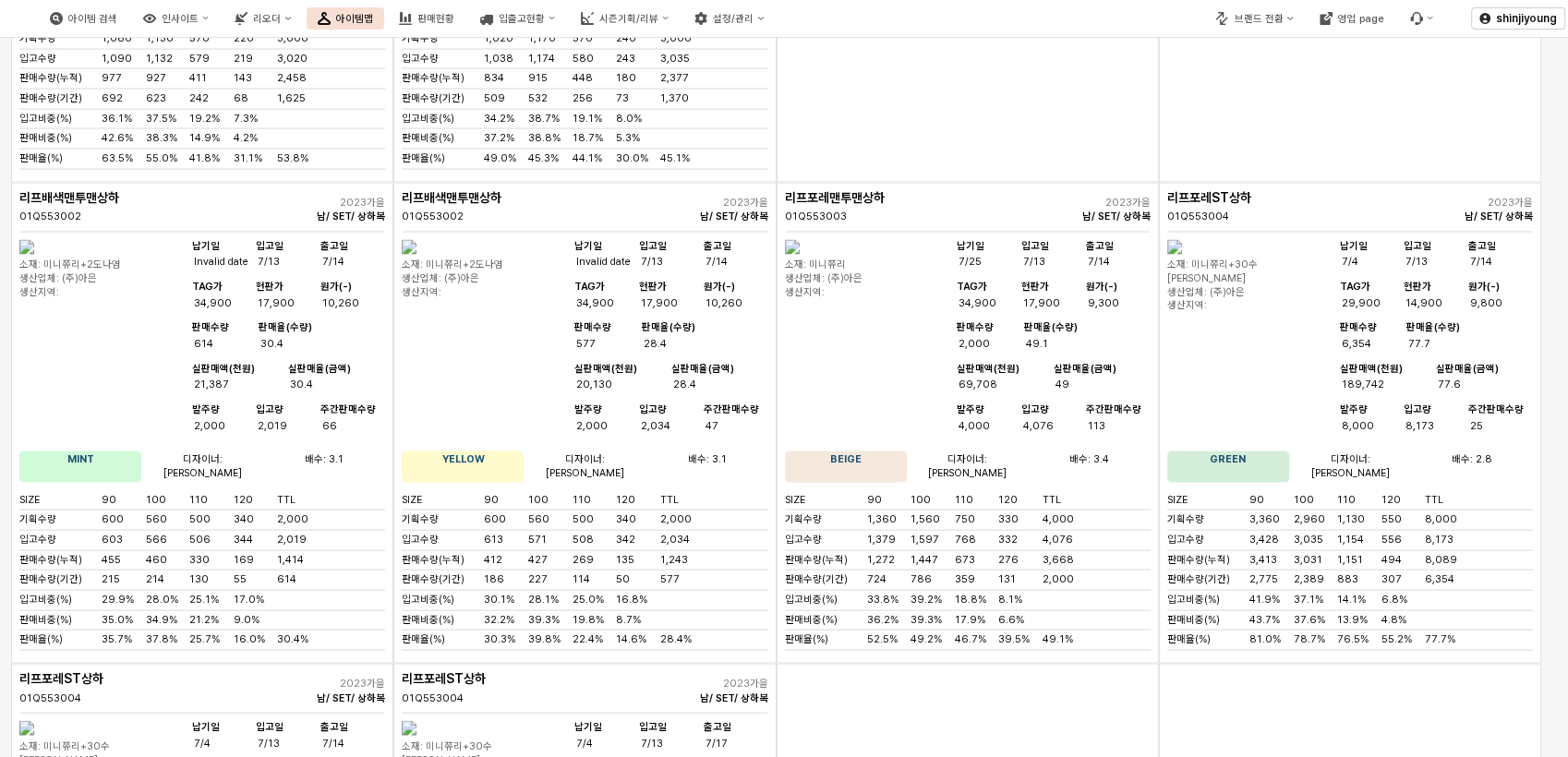
click at [34, 721] on img "App Frame" at bounding box center [26, 728] width 15 height 15
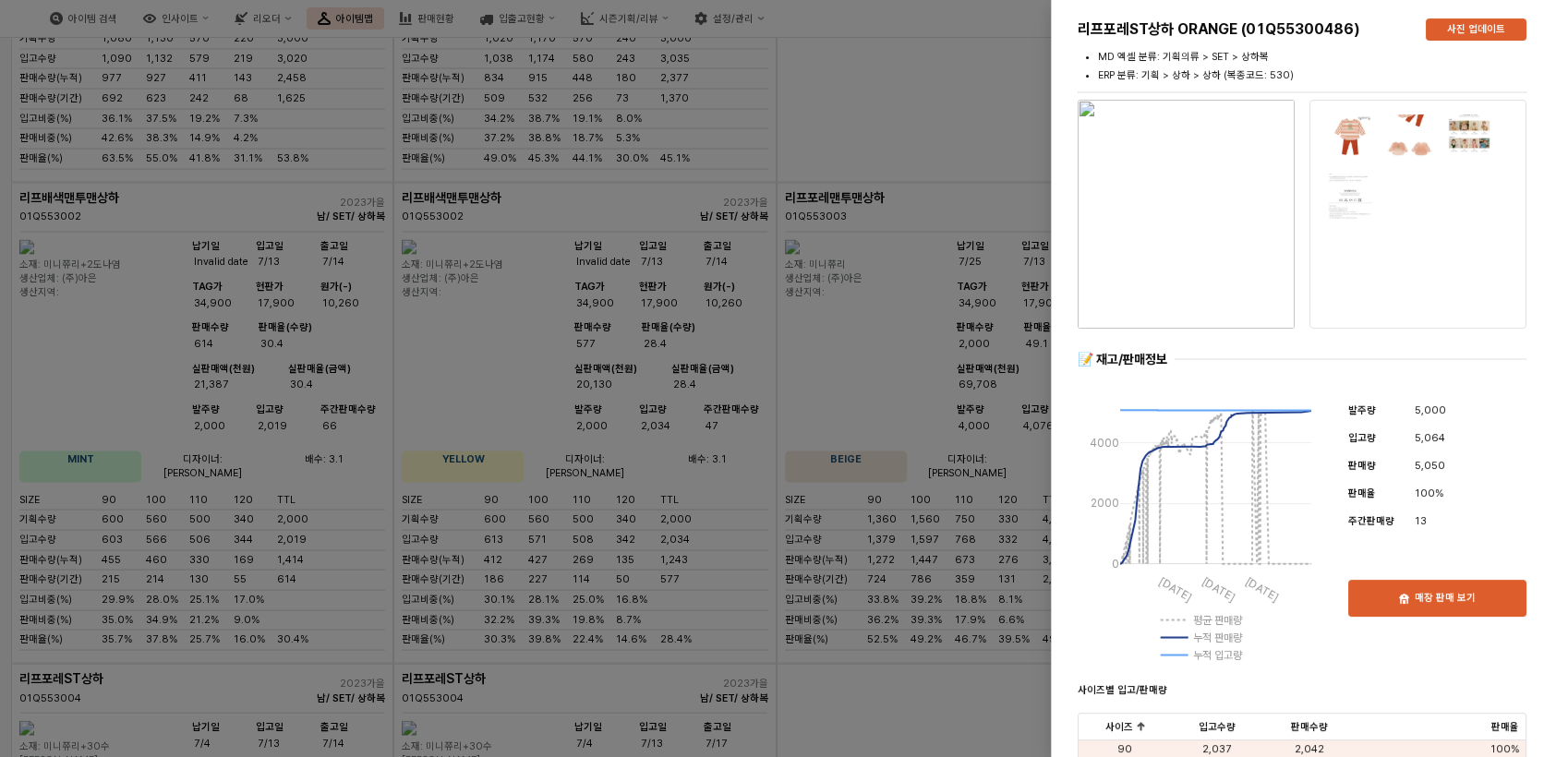
click at [851, 621] on div at bounding box center [784, 378] width 1568 height 757
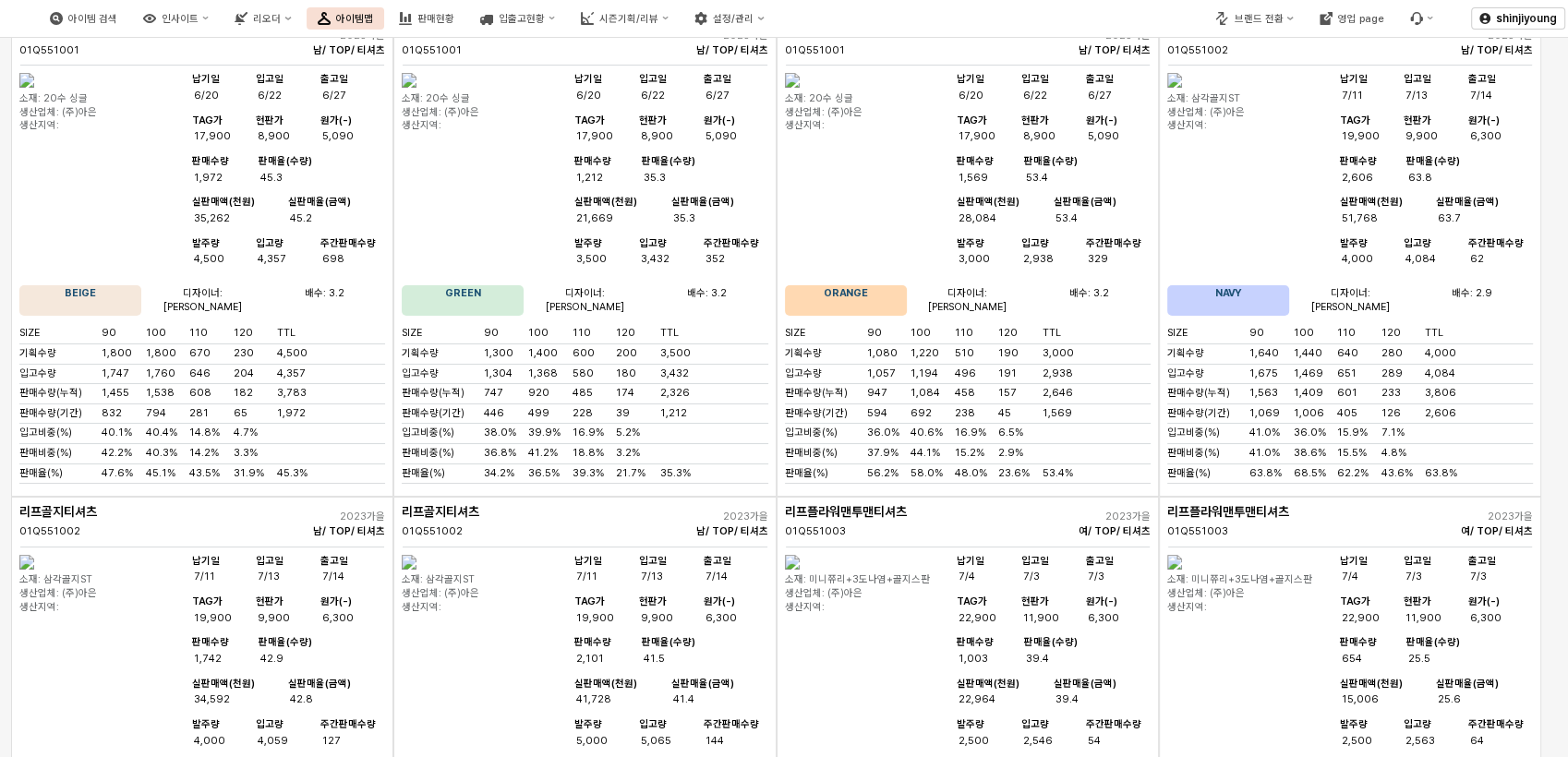
scroll to position [0, 0]
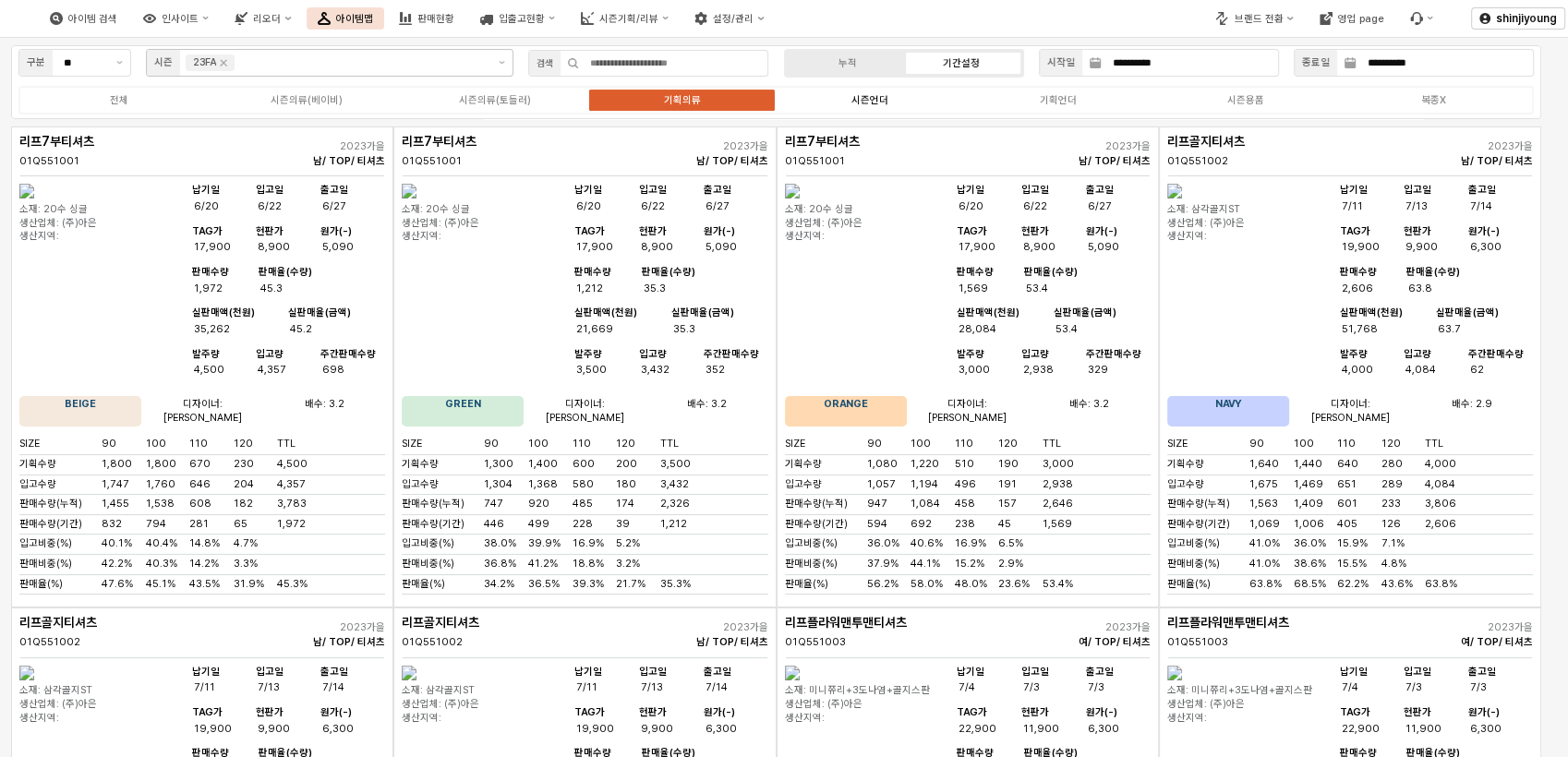
click at [886, 95] on div "시즌언더" at bounding box center [869, 100] width 37 height 12
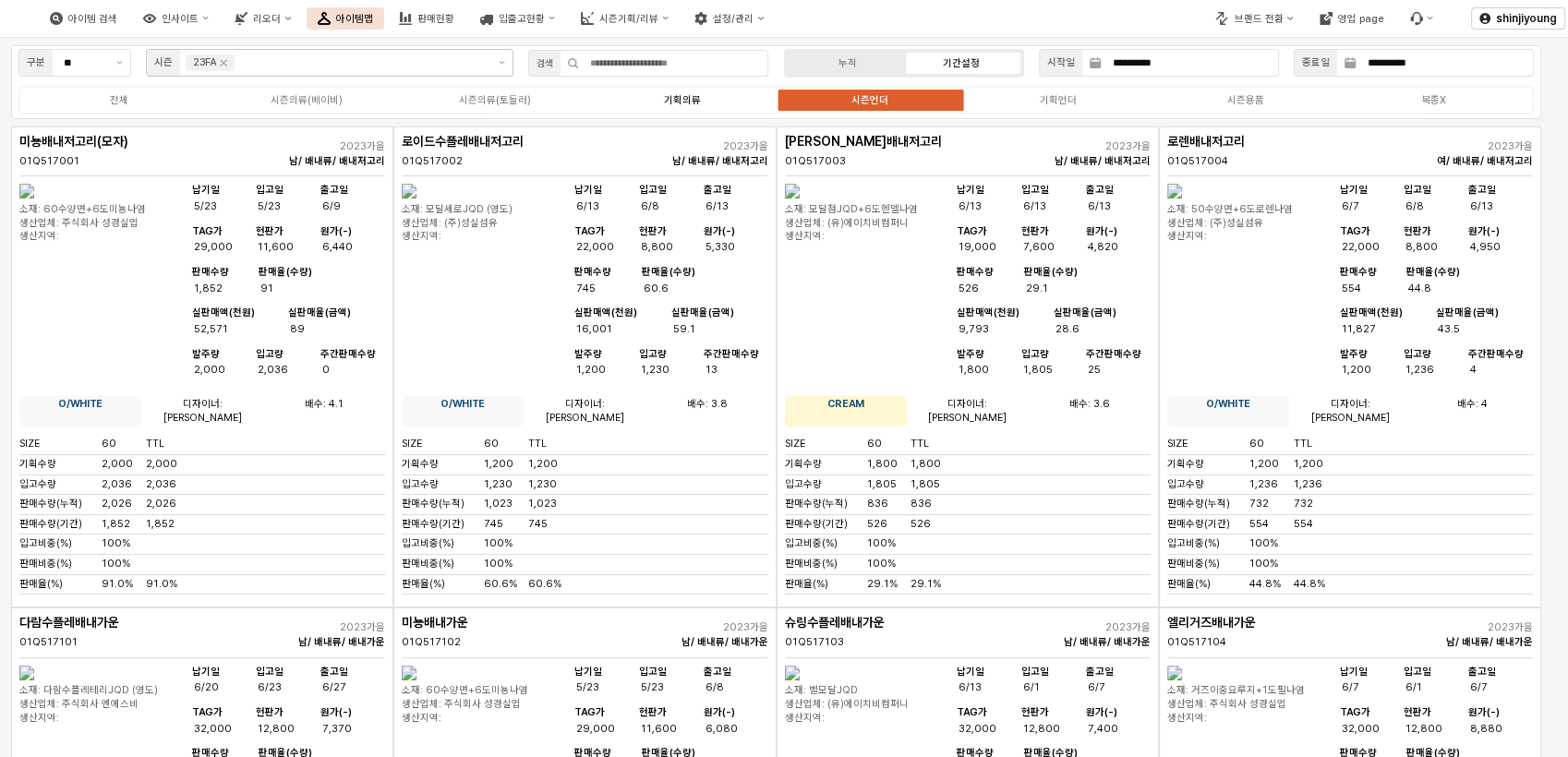
click at [691, 95] on div "기획의류" at bounding box center [682, 100] width 37 height 12
click at [468, 106] on label "시즌의류(토들러)" at bounding box center [494, 100] width 187 height 16
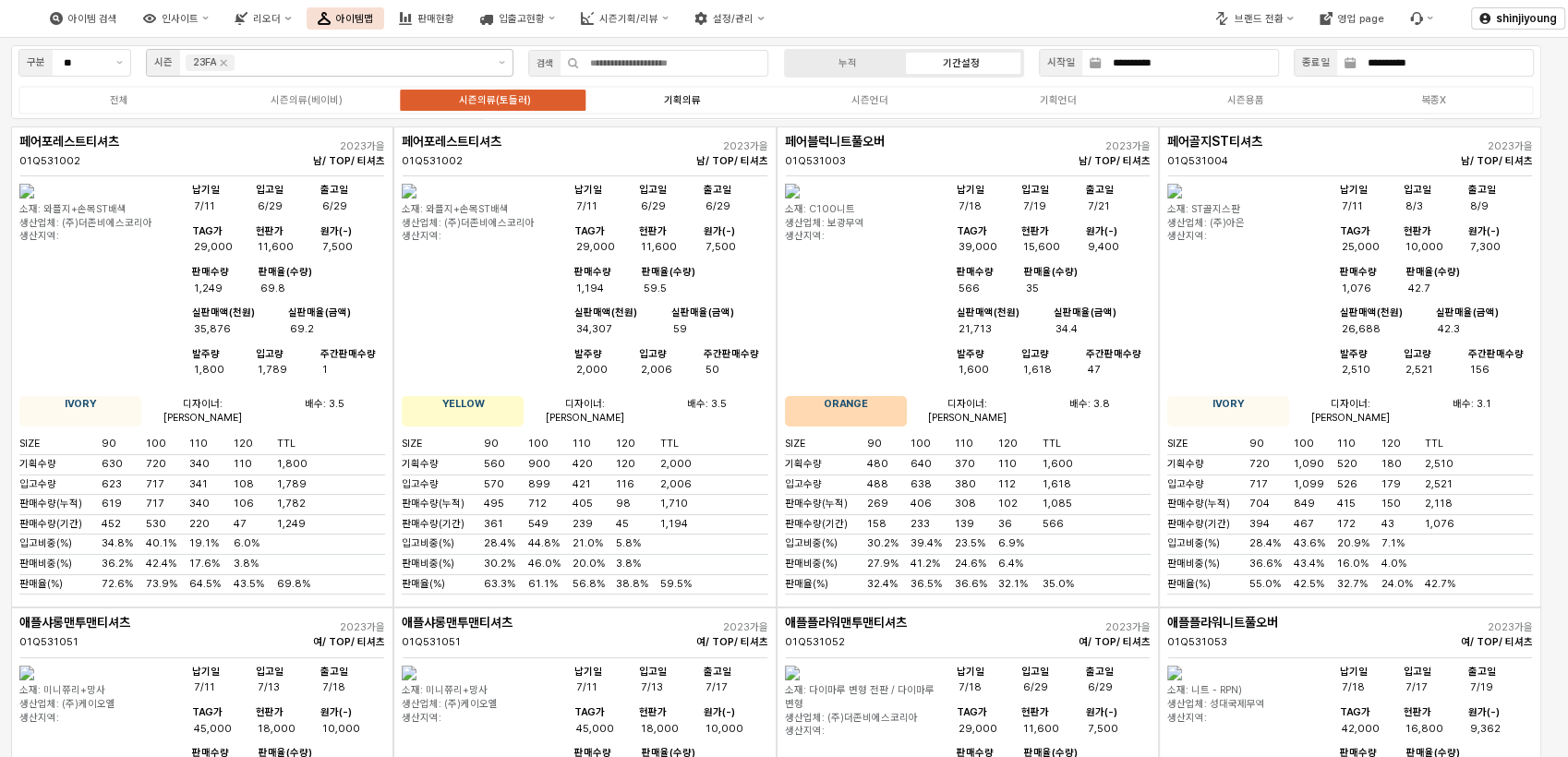
click at [690, 95] on div "기획의류" at bounding box center [682, 100] width 37 height 12
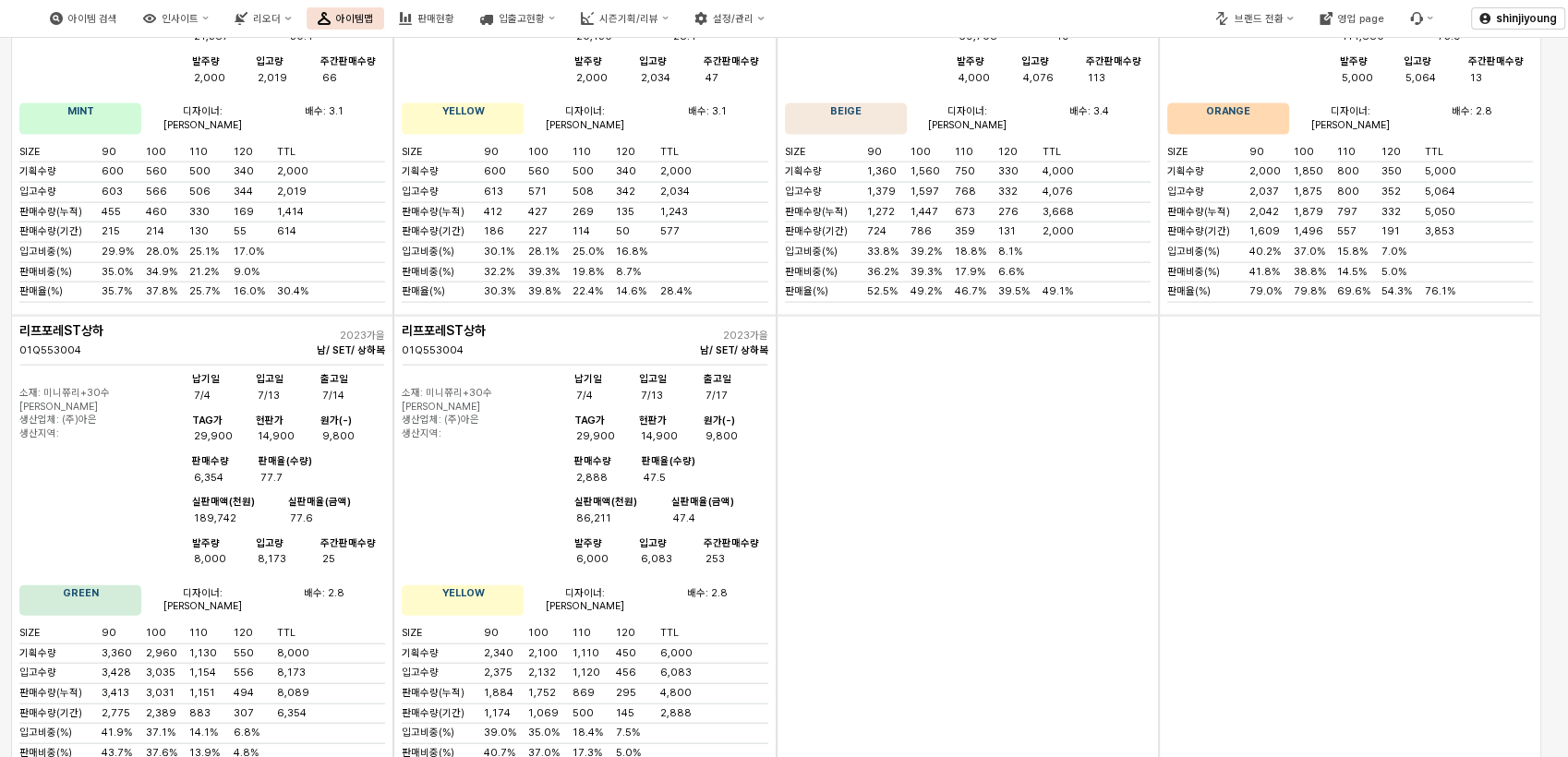
scroll to position [4146, 0]
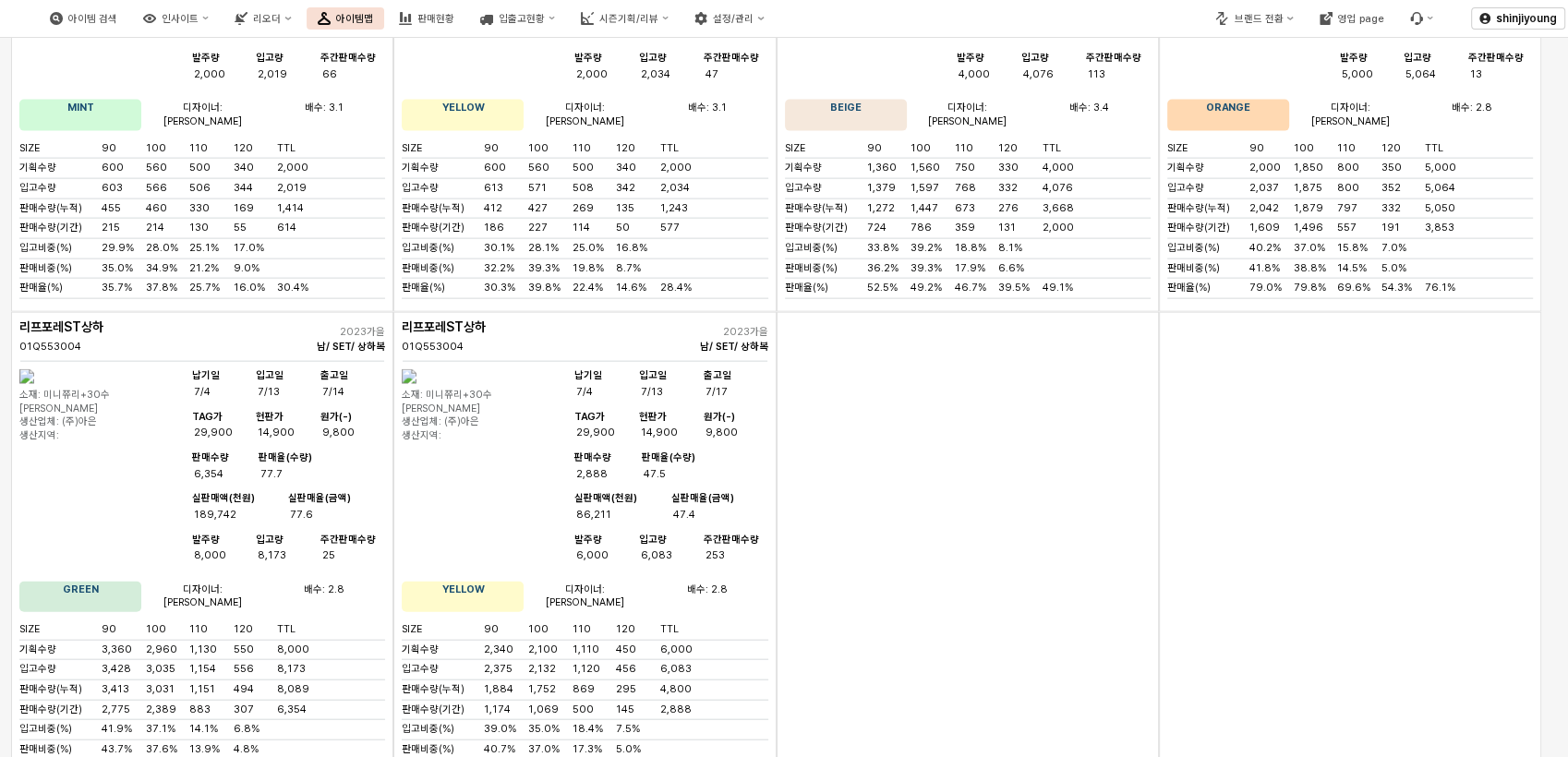
drag, startPoint x: 967, startPoint y: 383, endPoint x: 706, endPoint y: 292, distance: 276.4
click at [961, 382] on div "App Frame" at bounding box center [967, 552] width 382 height 480
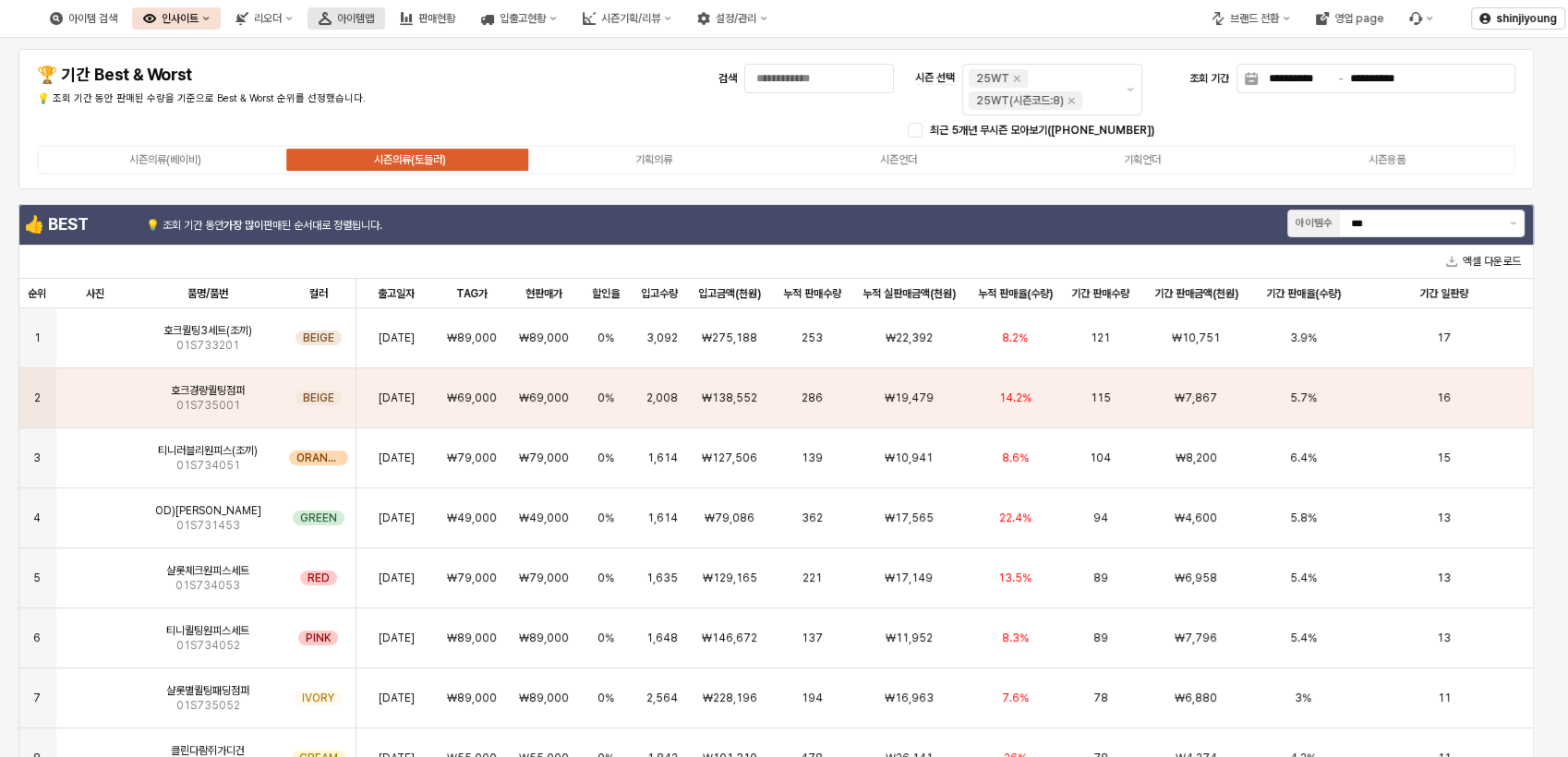
click at [374, 18] on div "아이템맵" at bounding box center [355, 18] width 37 height 13
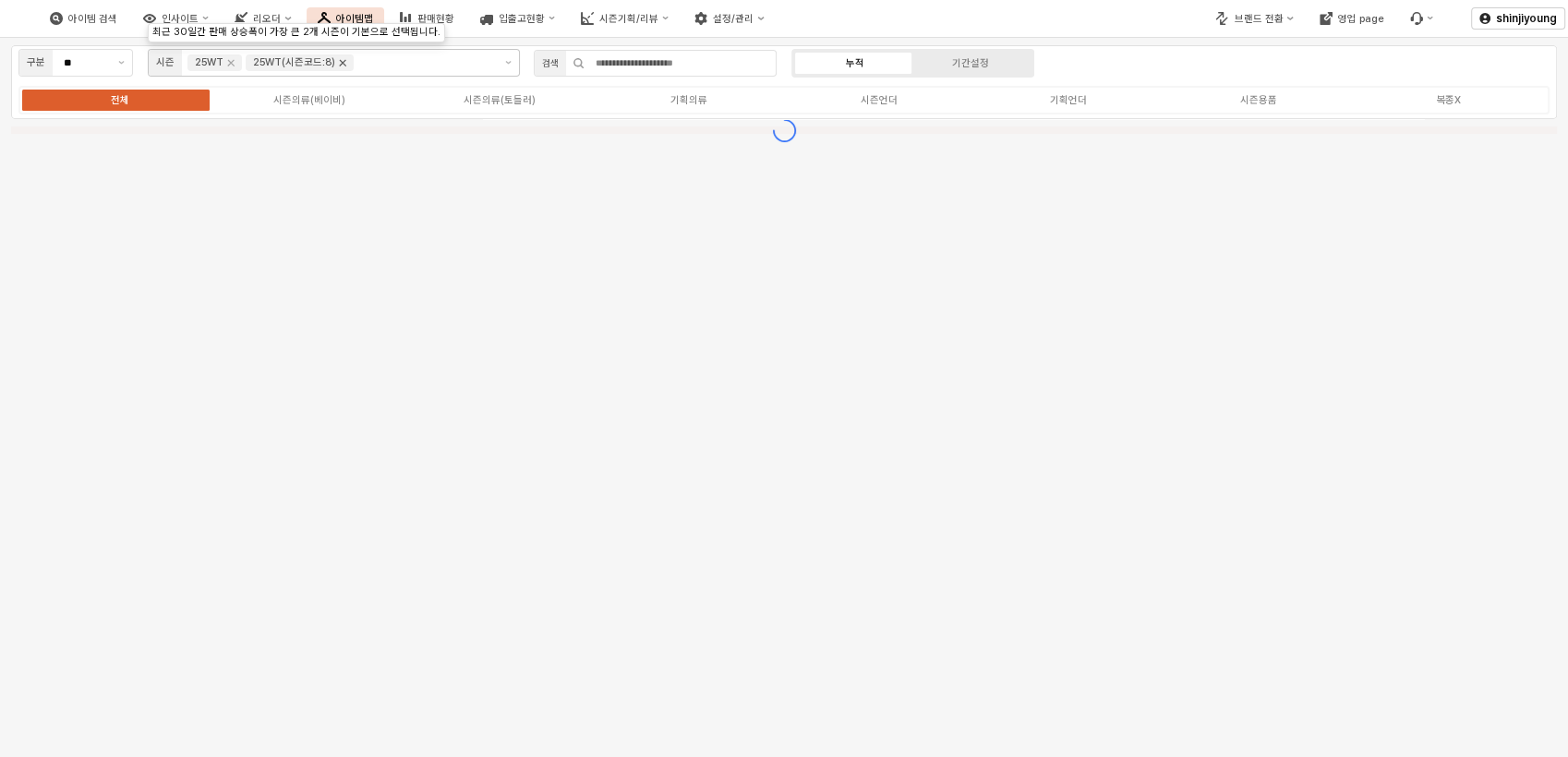
click at [345, 68] on icon "Remove 25WT(시즌코드:8)" at bounding box center [342, 63] width 15 height 15
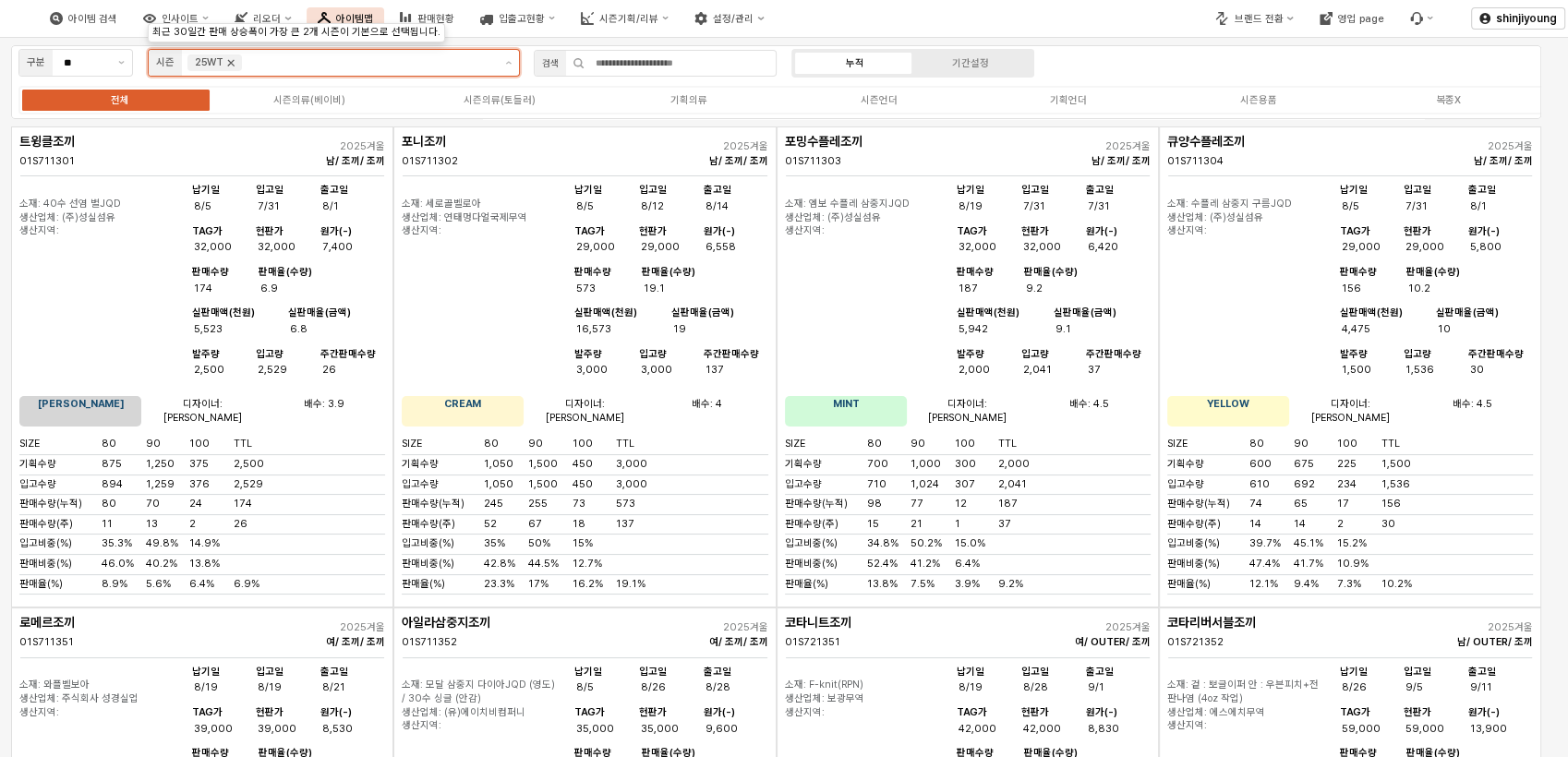
click at [237, 60] on icon "Remove 25WT" at bounding box center [231, 63] width 15 height 15
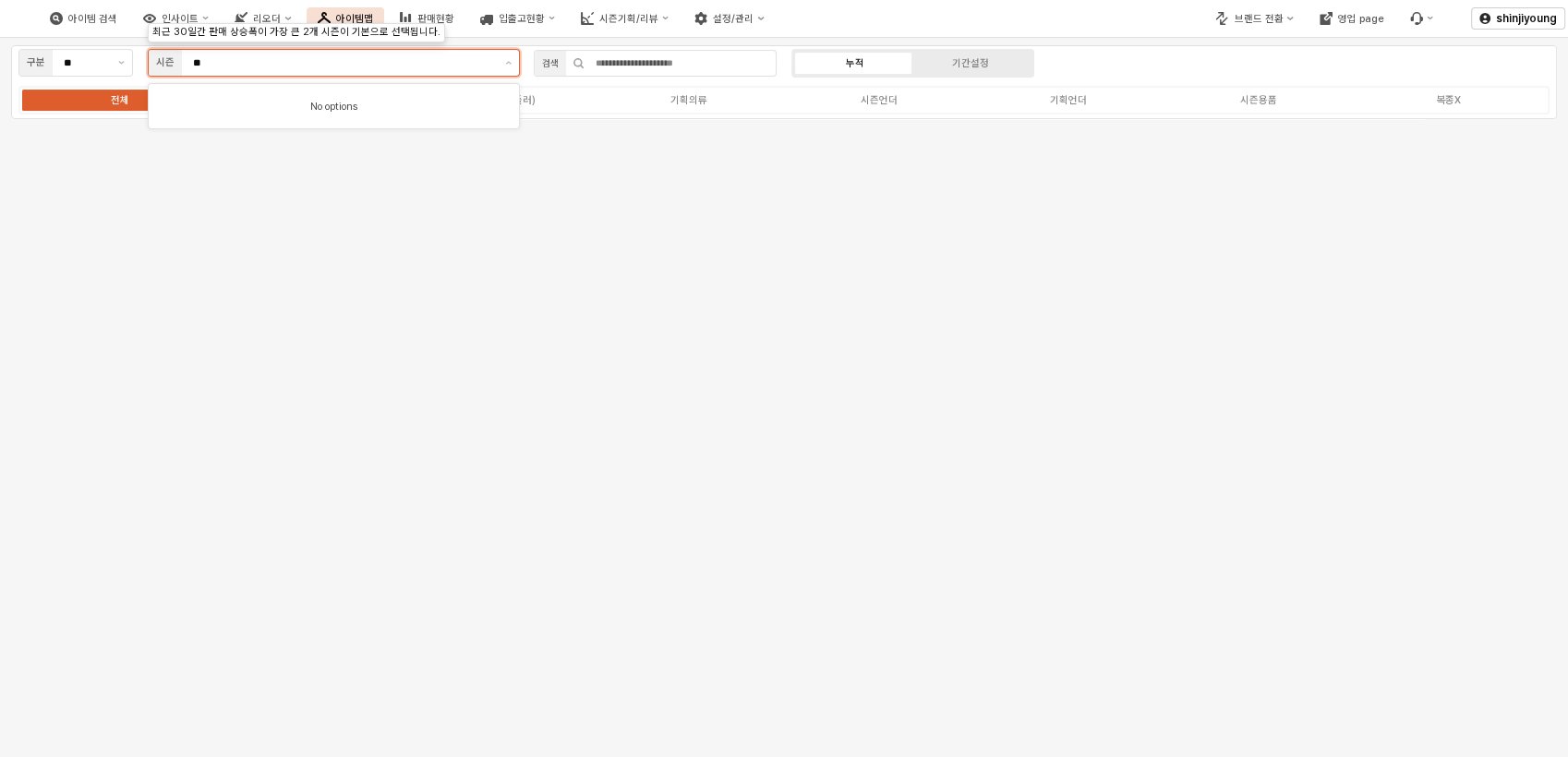
type input "*"
type input "***"
click at [208, 121] on div "23W T" at bounding box center [329, 128] width 338 height 14
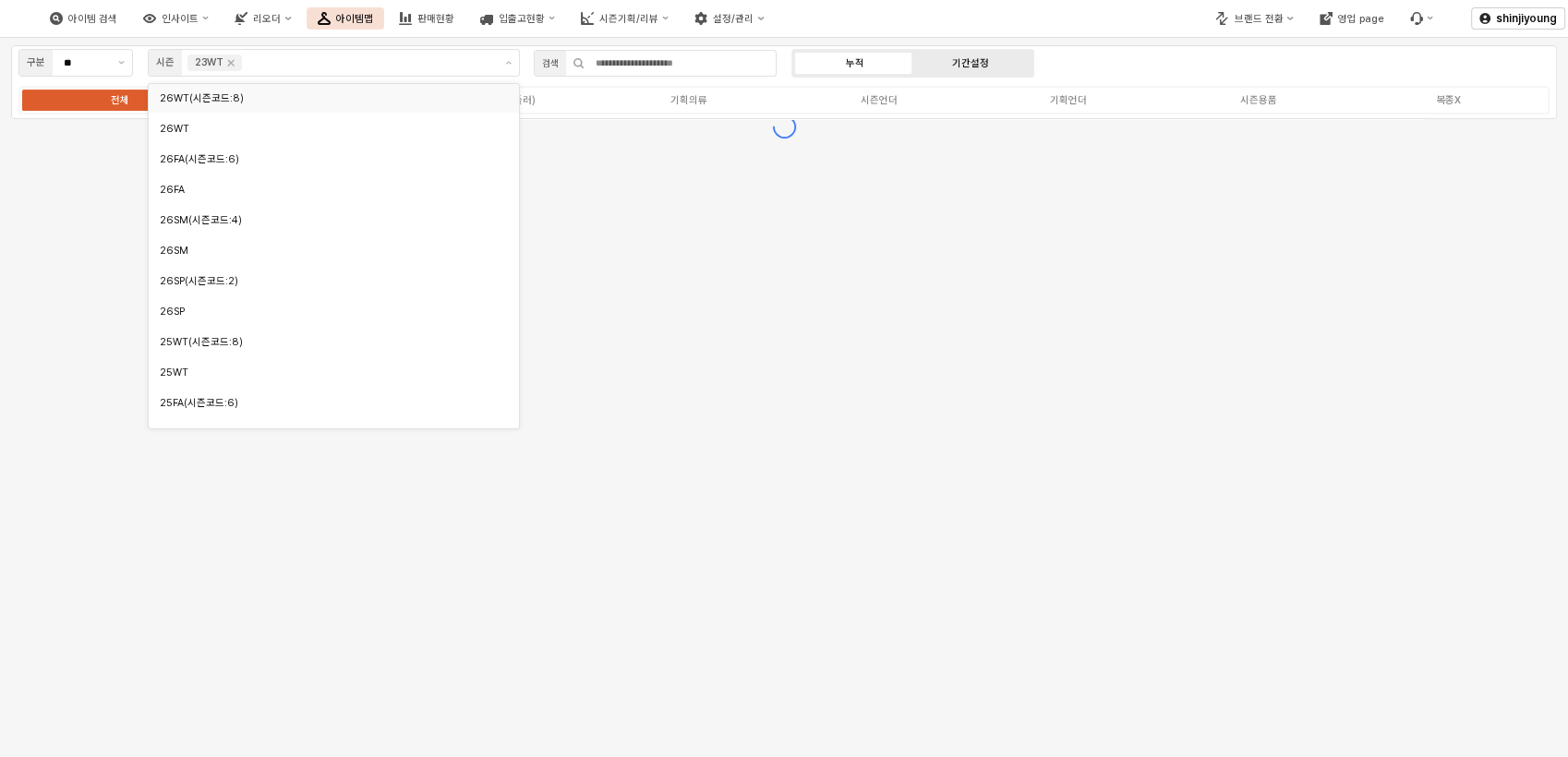
click at [986, 67] on div "기간설정" at bounding box center [970, 64] width 37 height 12
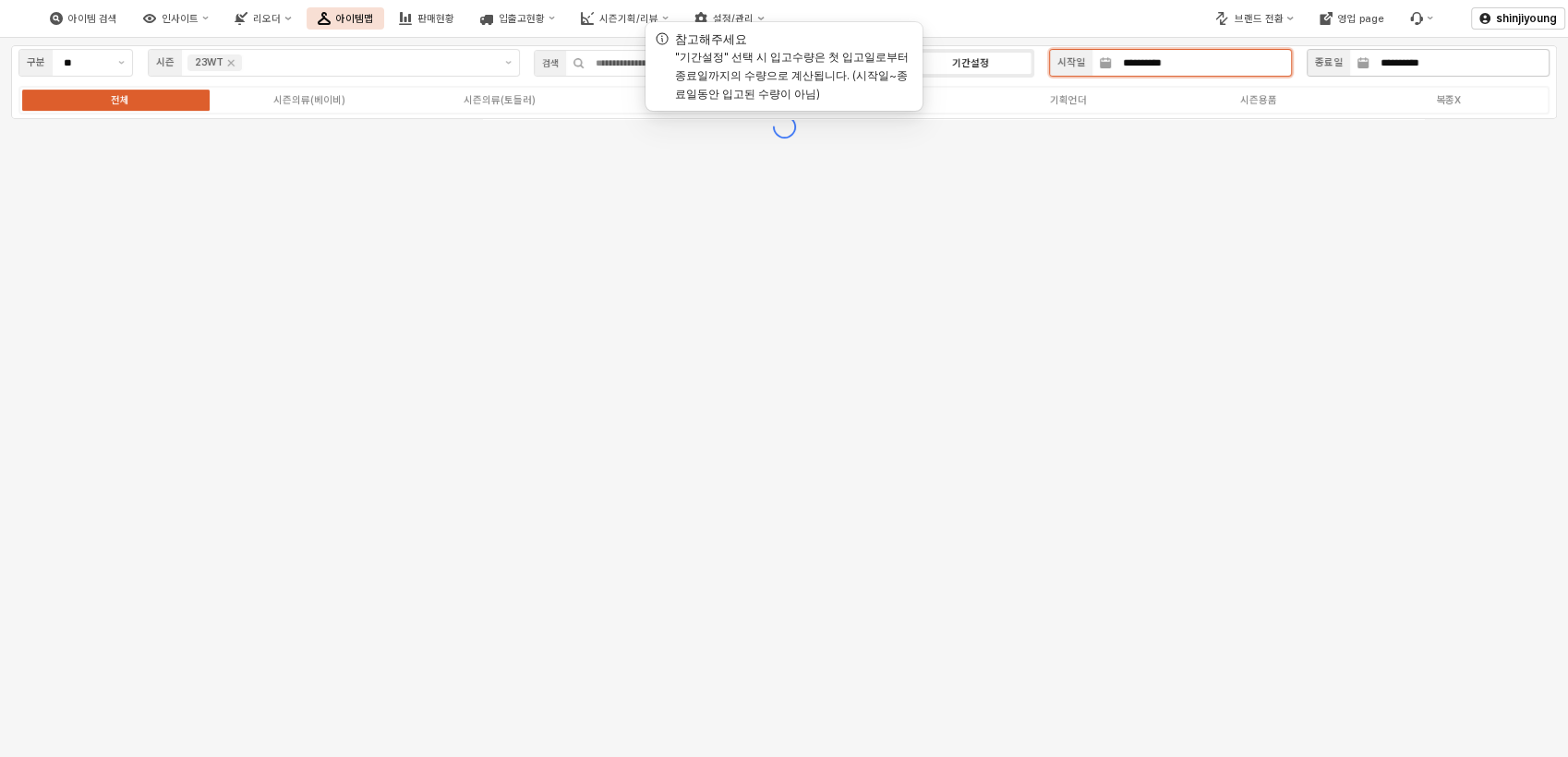
drag, startPoint x: 1116, startPoint y: 63, endPoint x: 1400, endPoint y: 63, distance: 284.0
click at [1398, 63] on div "**********" at bounding box center [1299, 63] width 515 height 37
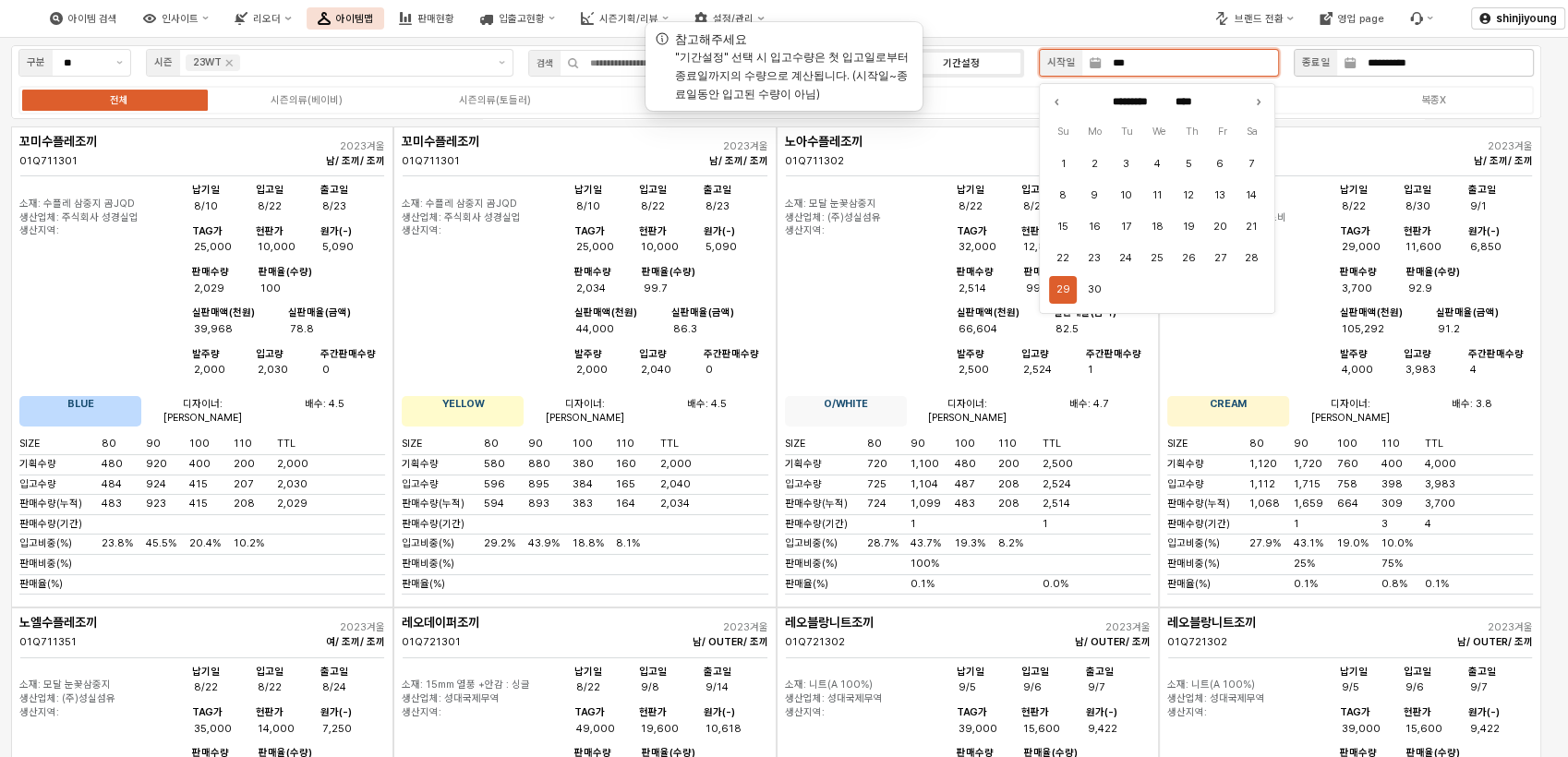
type input "****"
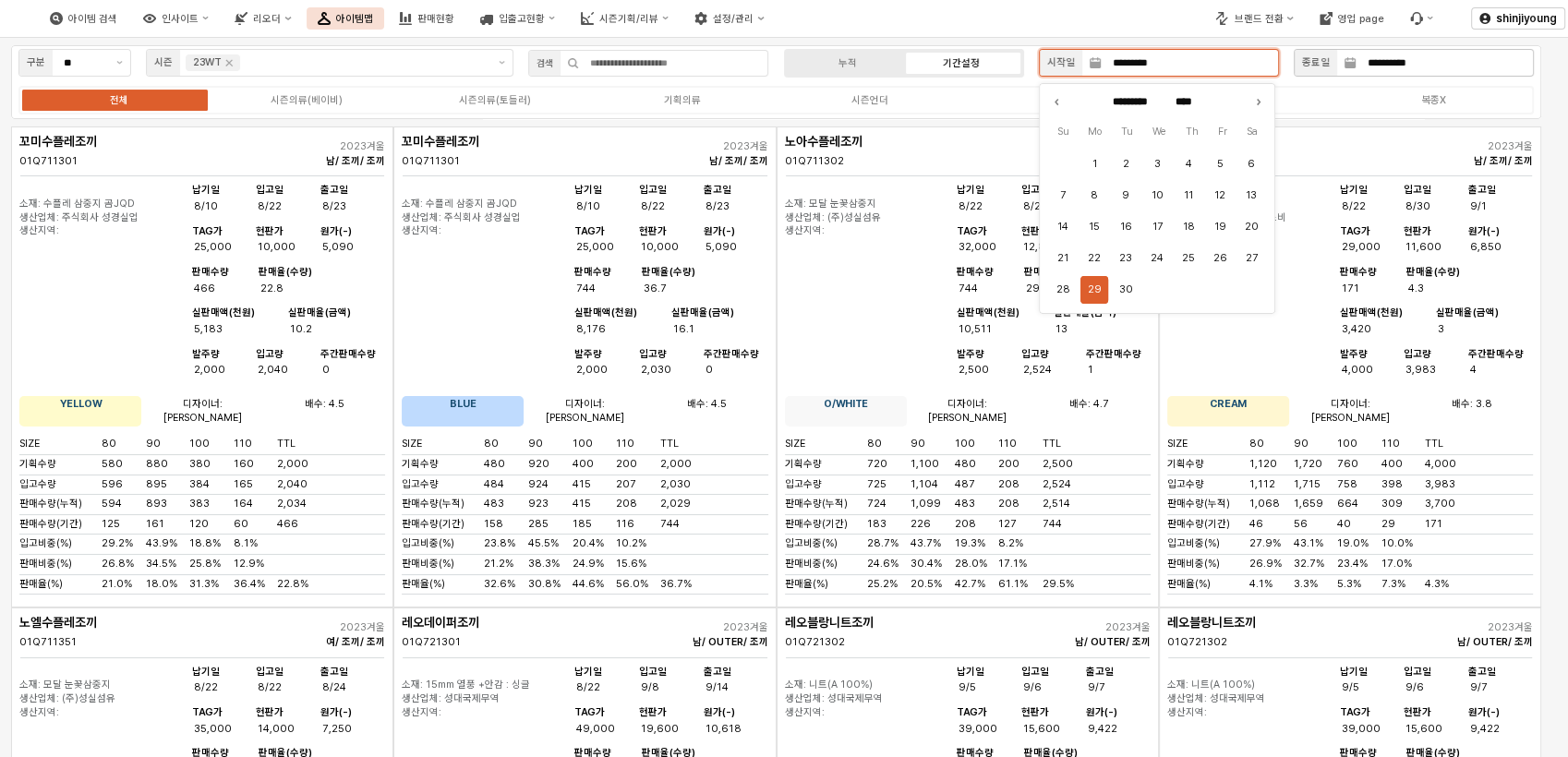
type input "**********"
type input "****"
click at [1184, 169] on button "1" at bounding box center [1188, 164] width 28 height 28
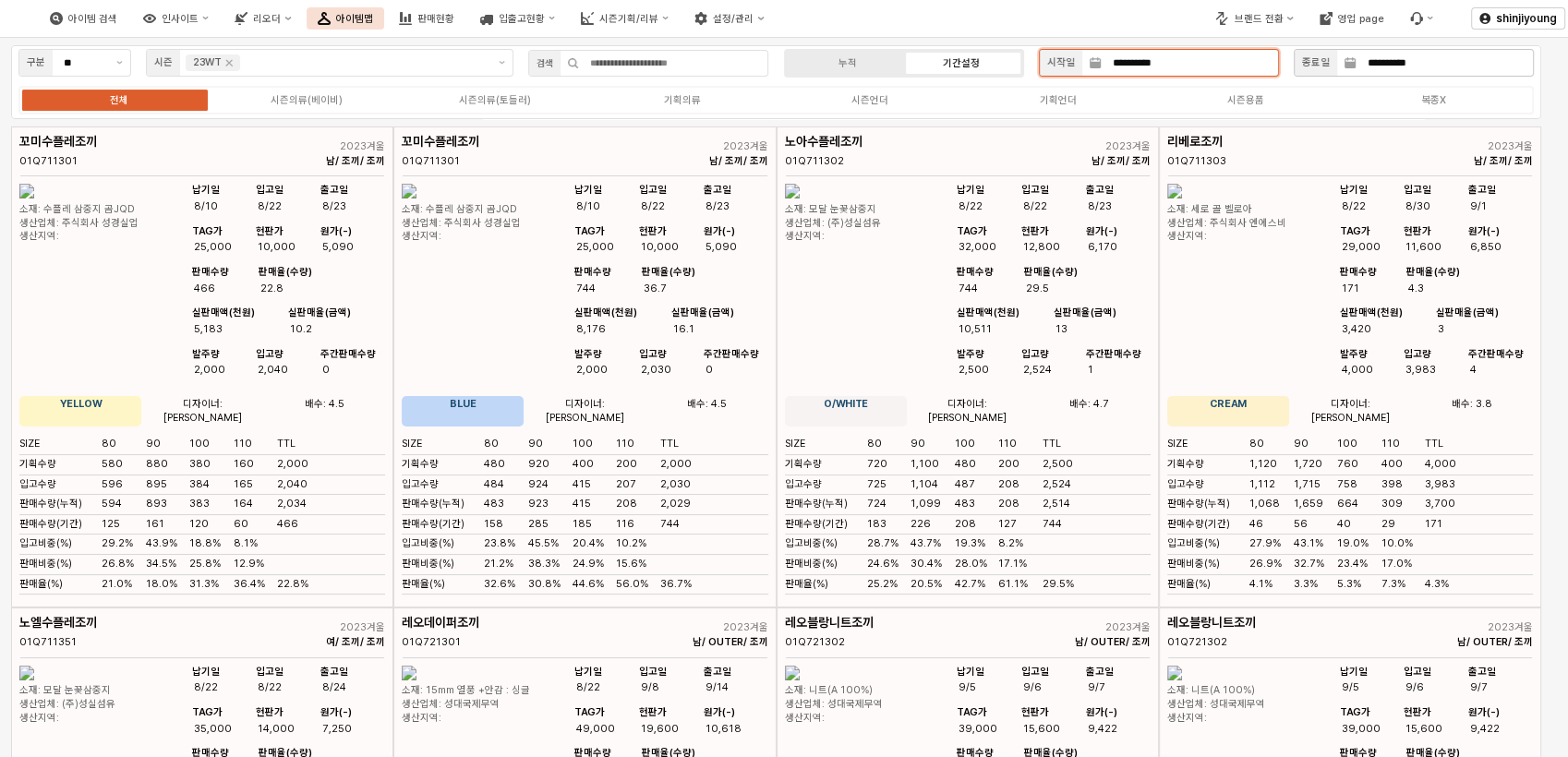
type input "**********"
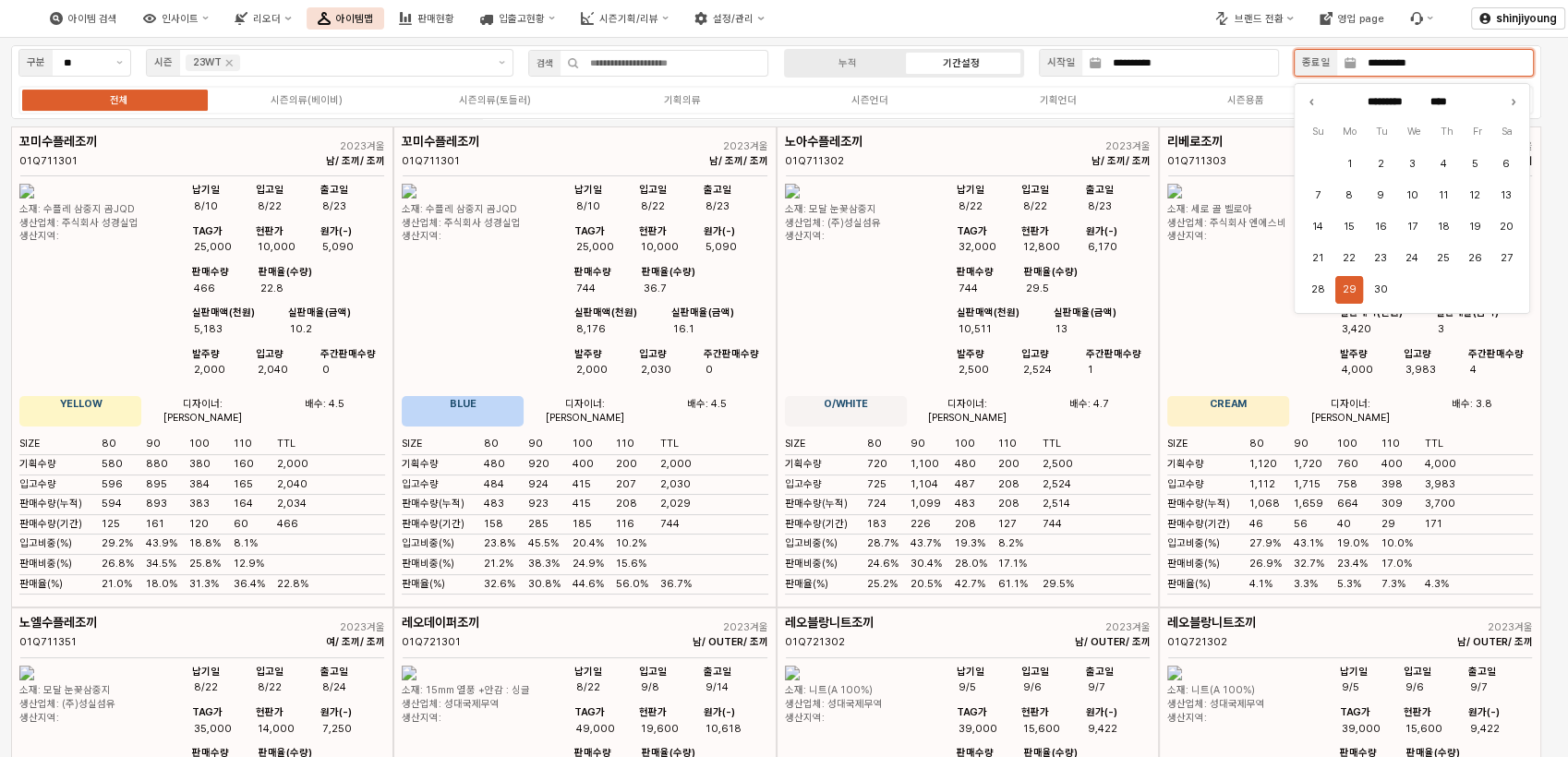
drag, startPoint x: 1363, startPoint y: 63, endPoint x: 1520, endPoint y: 63, distance: 157.0
click at [1520, 63] on input "**********" at bounding box center [1444, 63] width 176 height 26
type input "**********"
type input "*****"
type input "****"
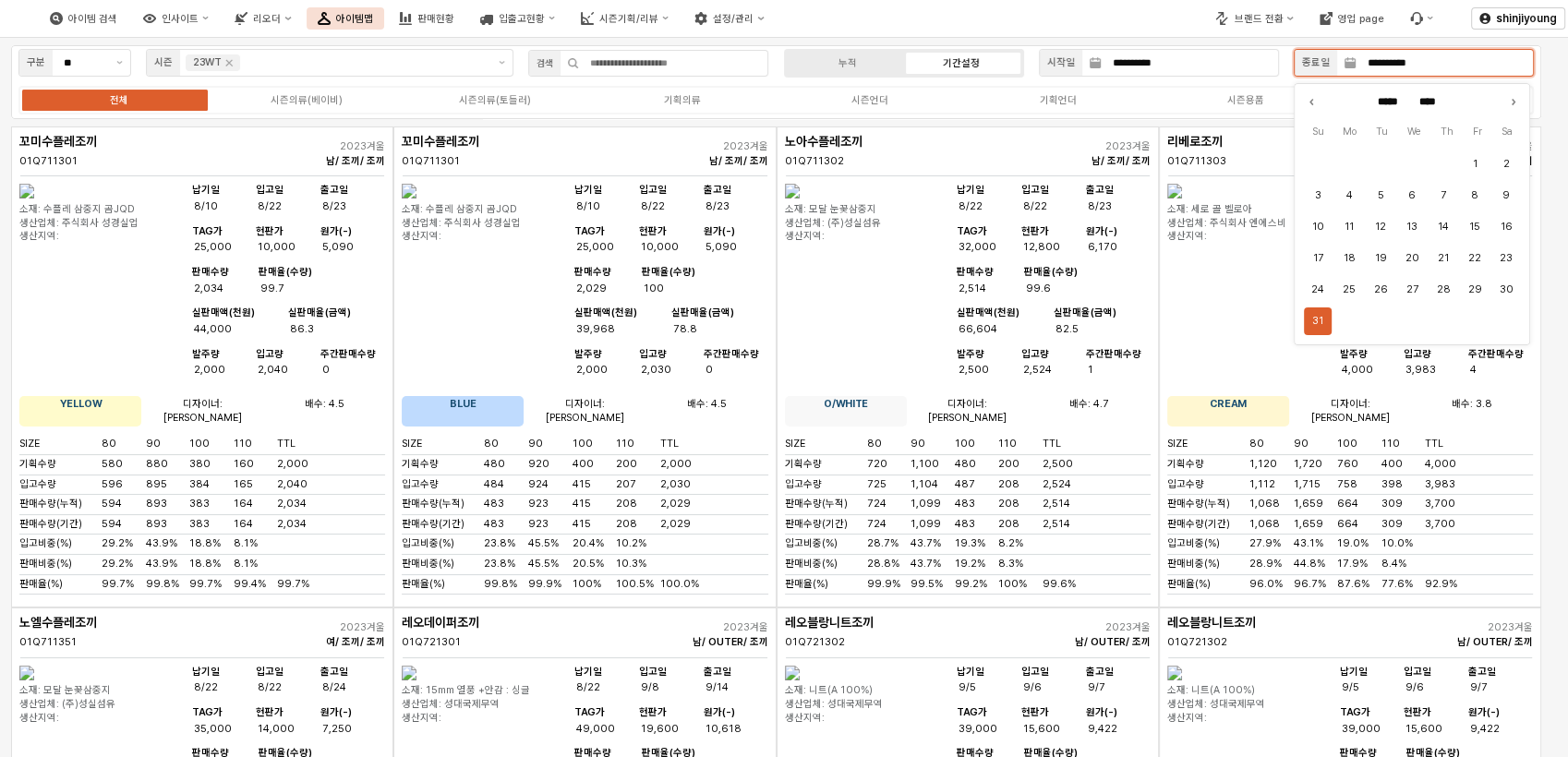
click at [1317, 318] on button "31" at bounding box center [1317, 321] width 28 height 28
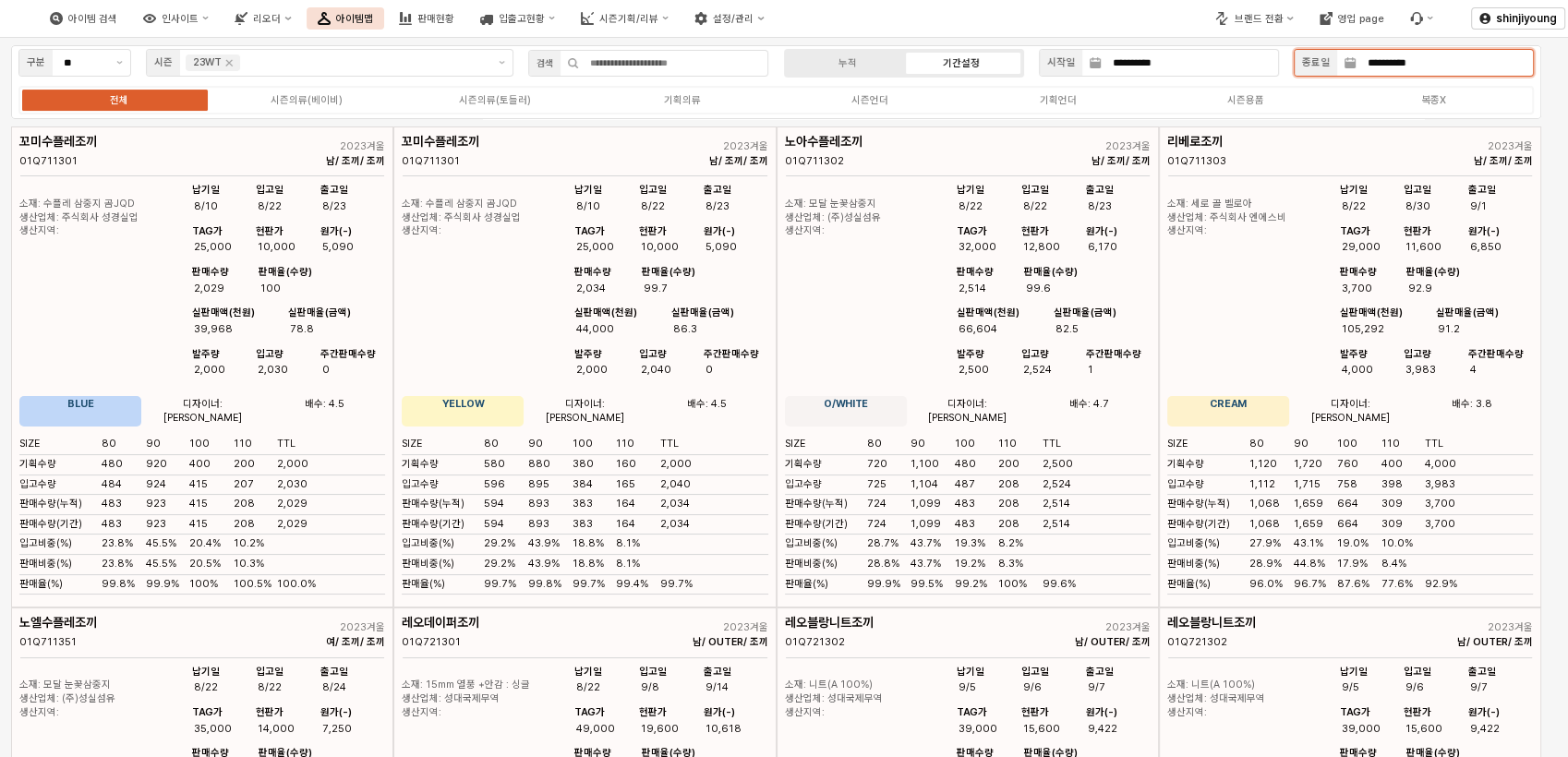
type input "**********"
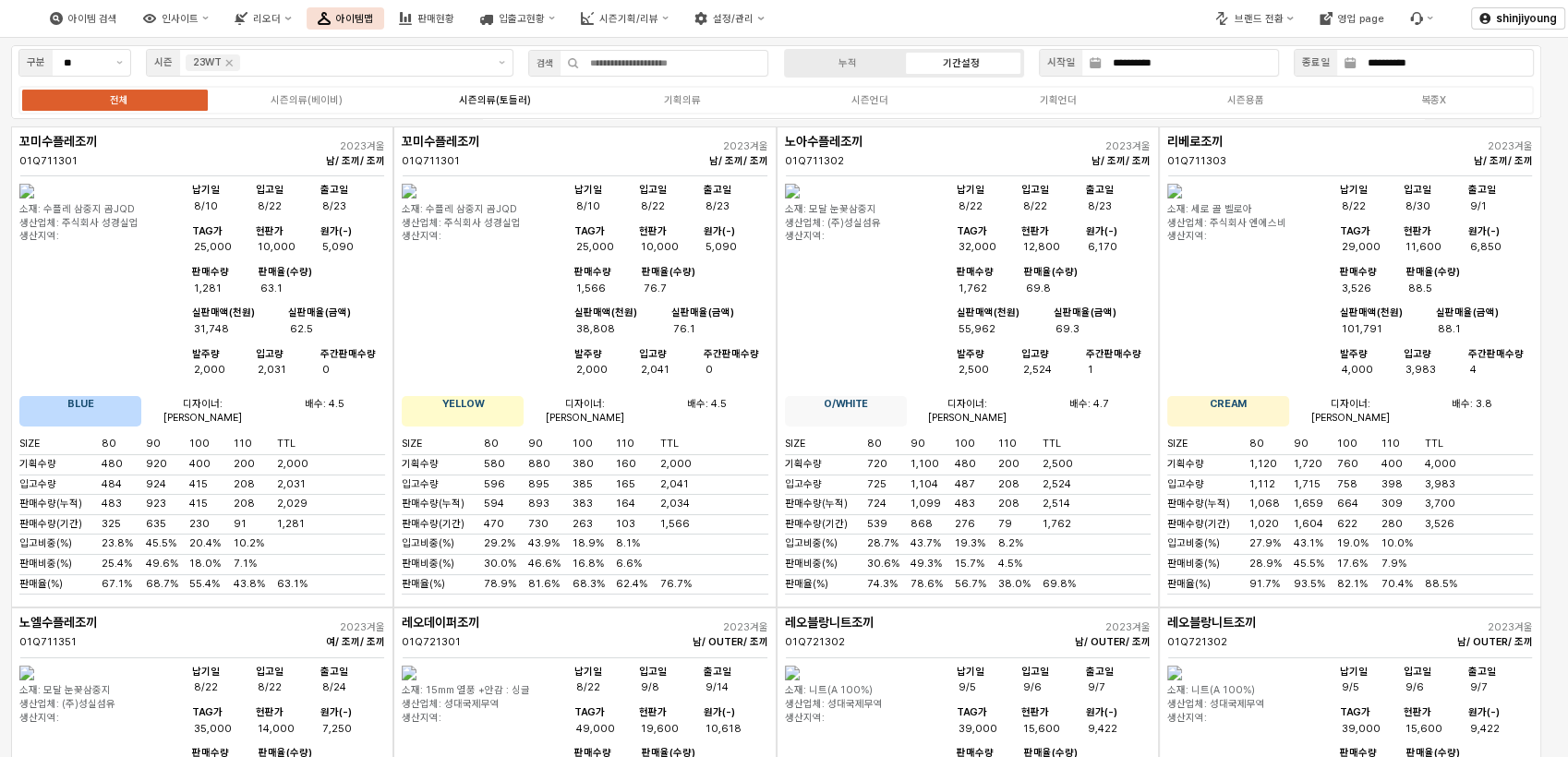
click at [493, 105] on div "시즌의류(토들러)" at bounding box center [493, 100] width 72 height 12
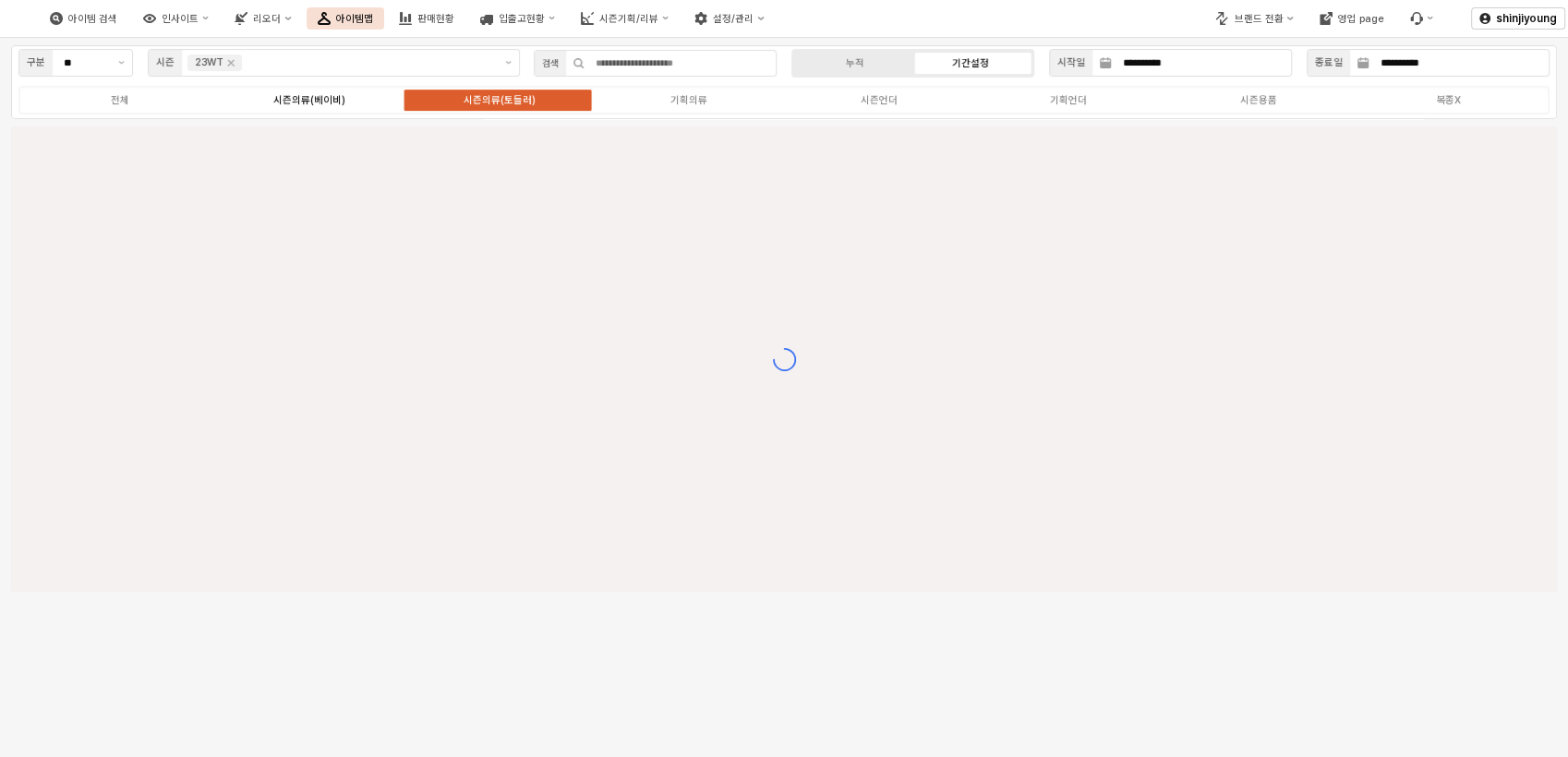
click at [322, 100] on div "시즌의류(베이비)" at bounding box center [309, 100] width 72 height 12
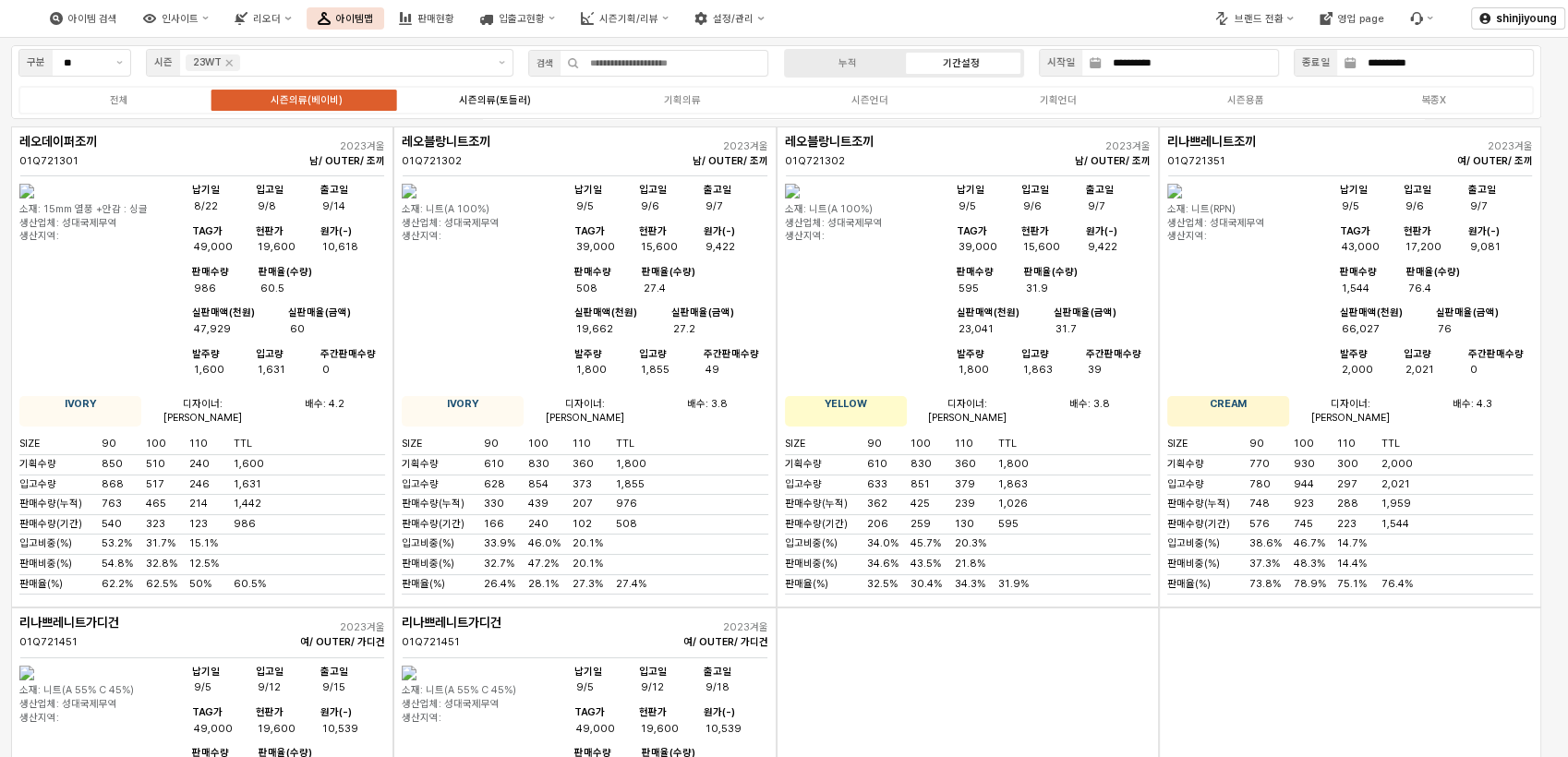
click at [503, 104] on div "시즌의류(토들러)" at bounding box center [493, 100] width 72 height 12
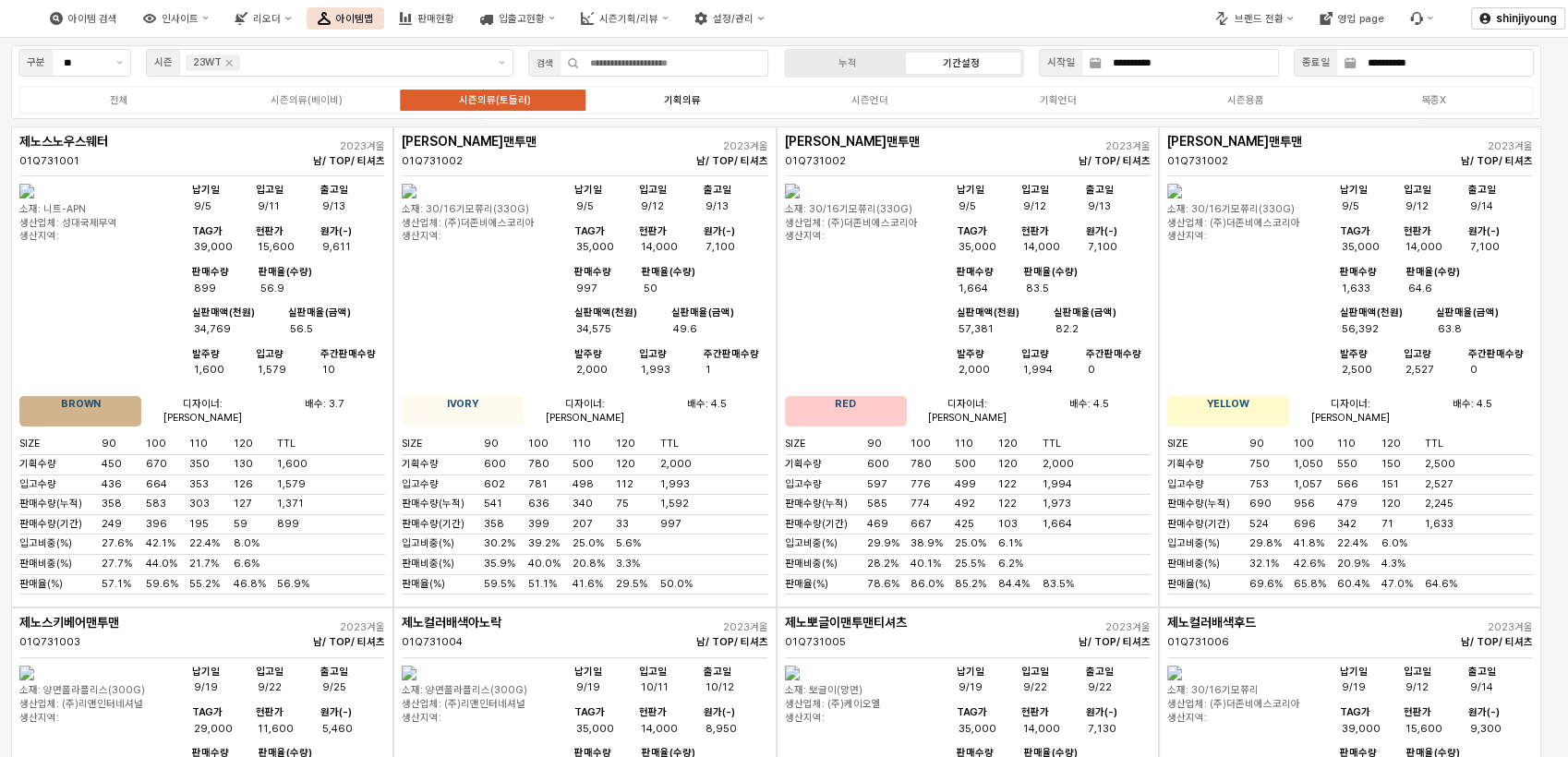
click at [694, 95] on div "기획의류" at bounding box center [682, 100] width 37 height 12
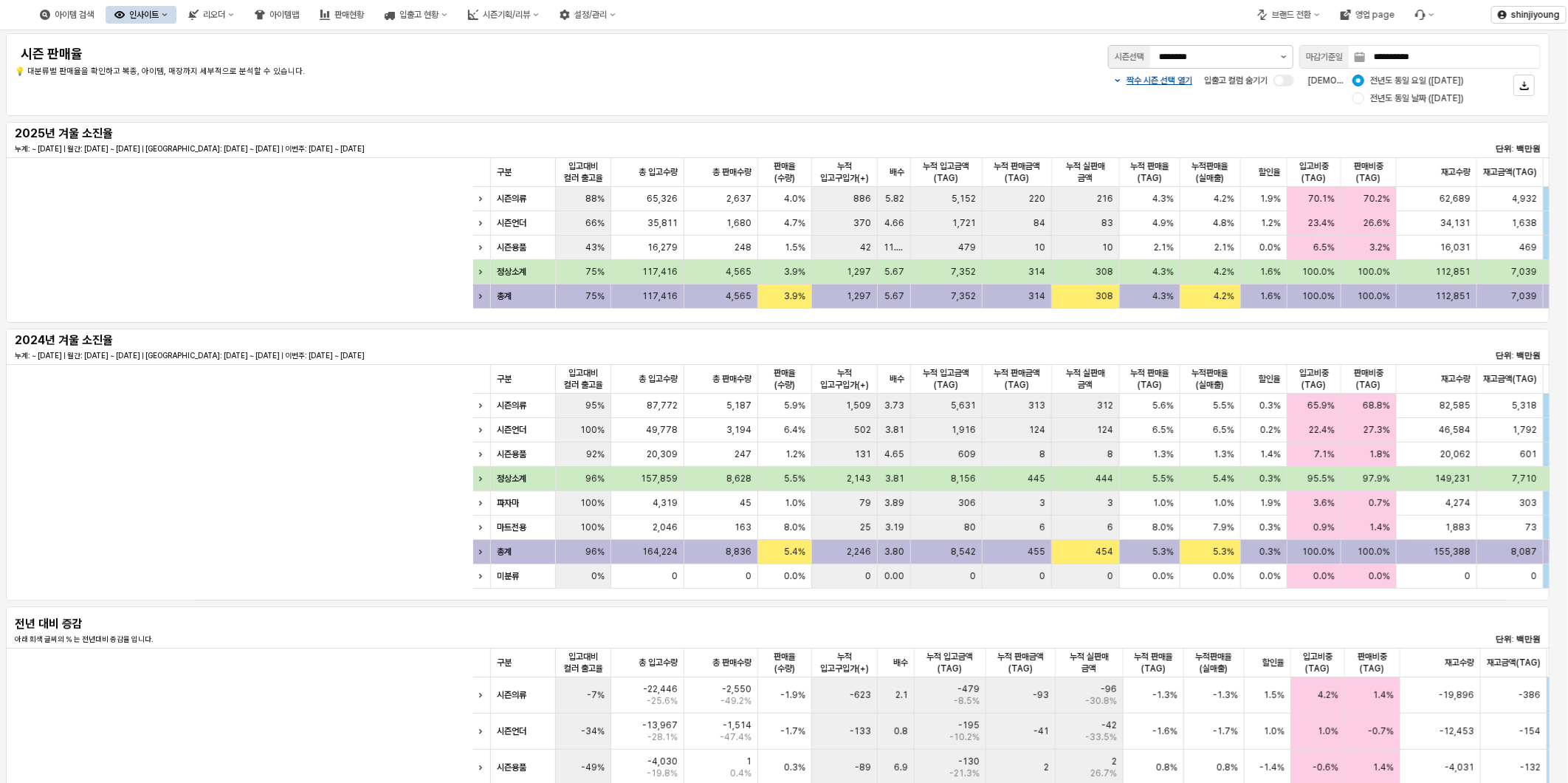
scroll to position [0, 726]
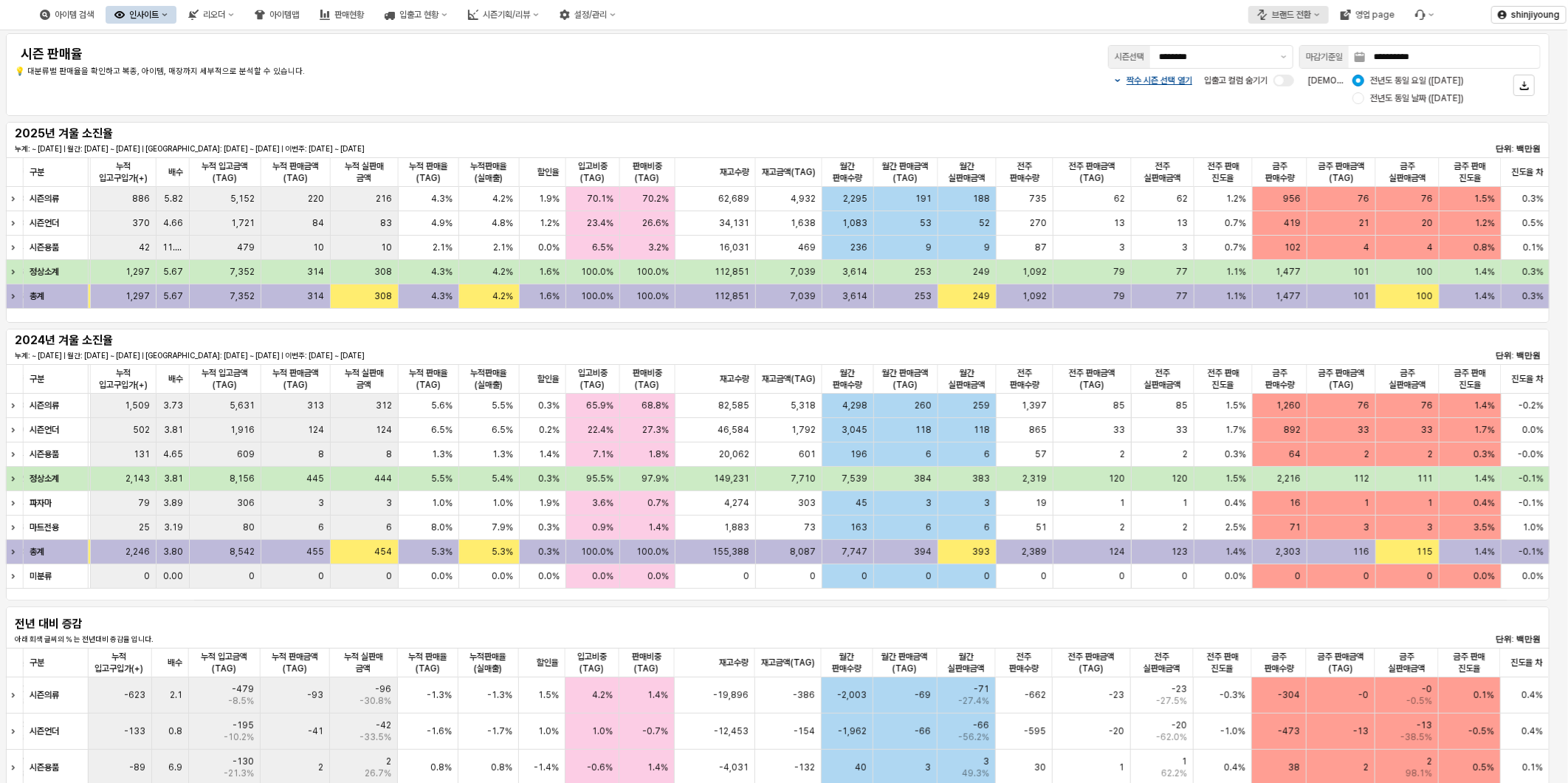
click at [1305, 13] on div "브랜드 전환" at bounding box center [1291, 14] width 39 height 10
click at [1280, 36] on div "아가방" at bounding box center [1302, 41] width 90 height 12
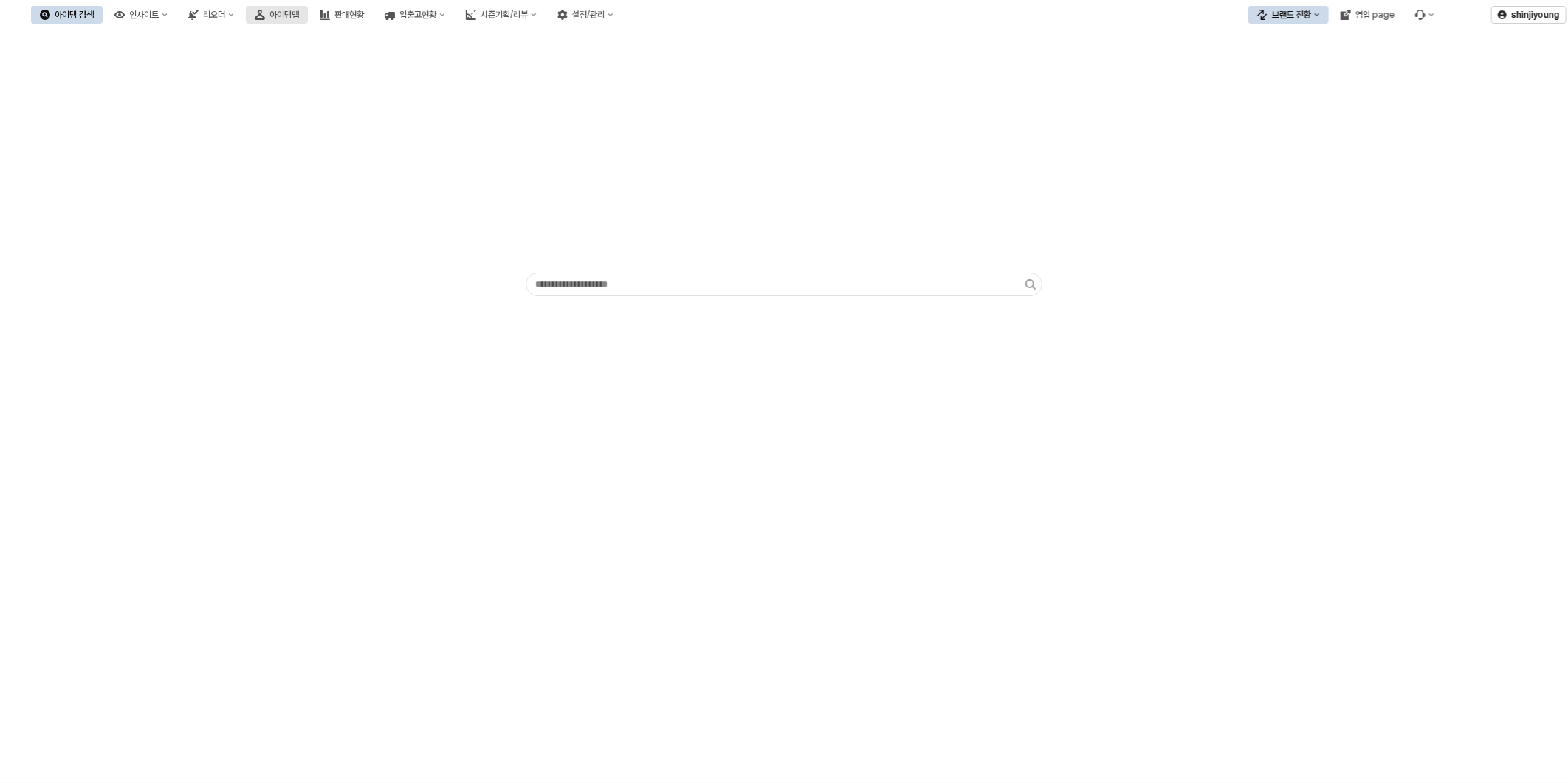
click at [299, 18] on div "아이템맵" at bounding box center [284, 14] width 29 height 10
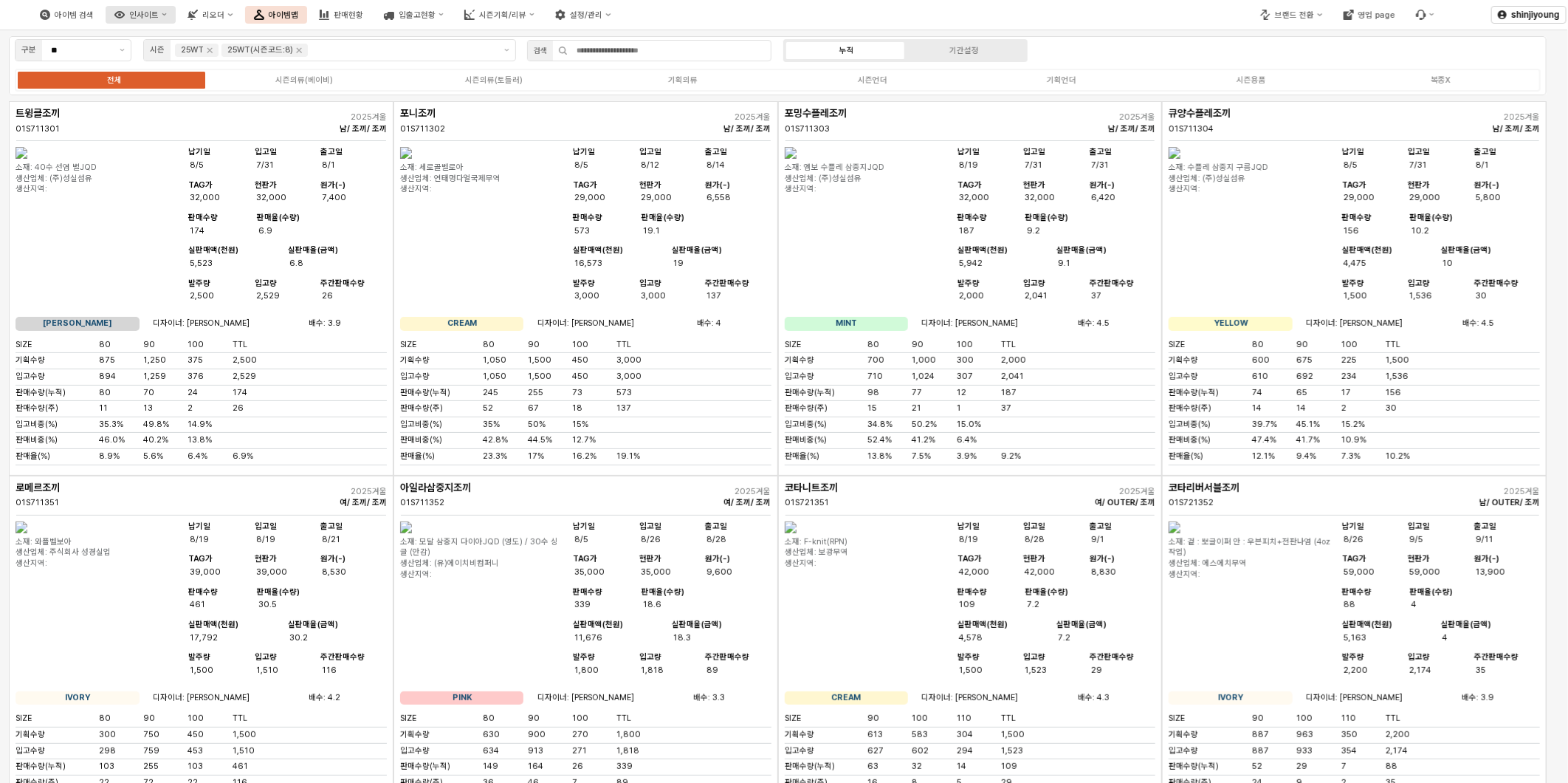
click at [158, 16] on div "인사이트" at bounding box center [143, 15] width 29 height 10
click at [200, 107] on div "판매율 - 시즌" at bounding box center [212, 115] width 91 height 14
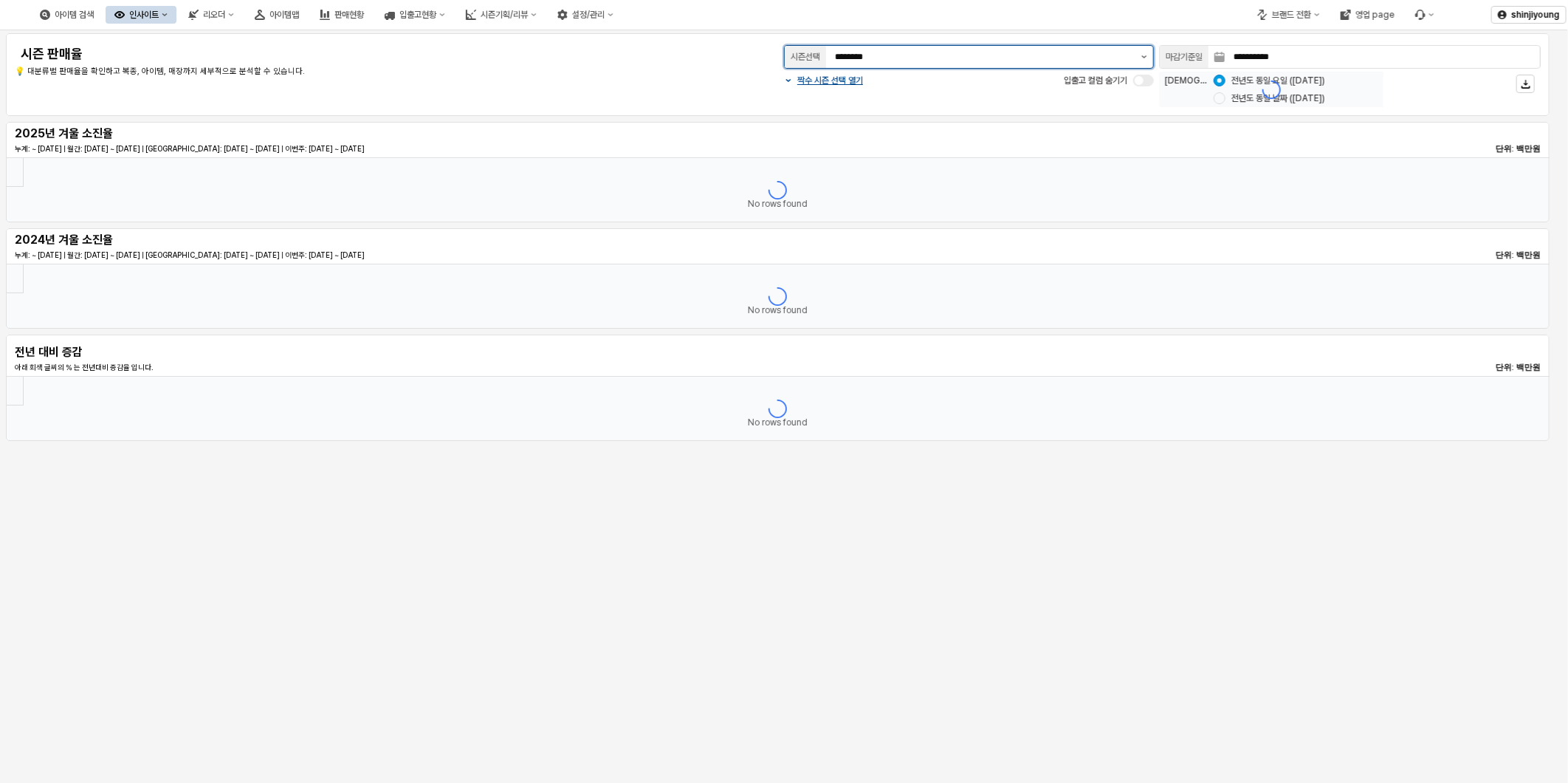
click at [1139, 57] on button "제안 사항 표시" at bounding box center [1144, 57] width 18 height 22
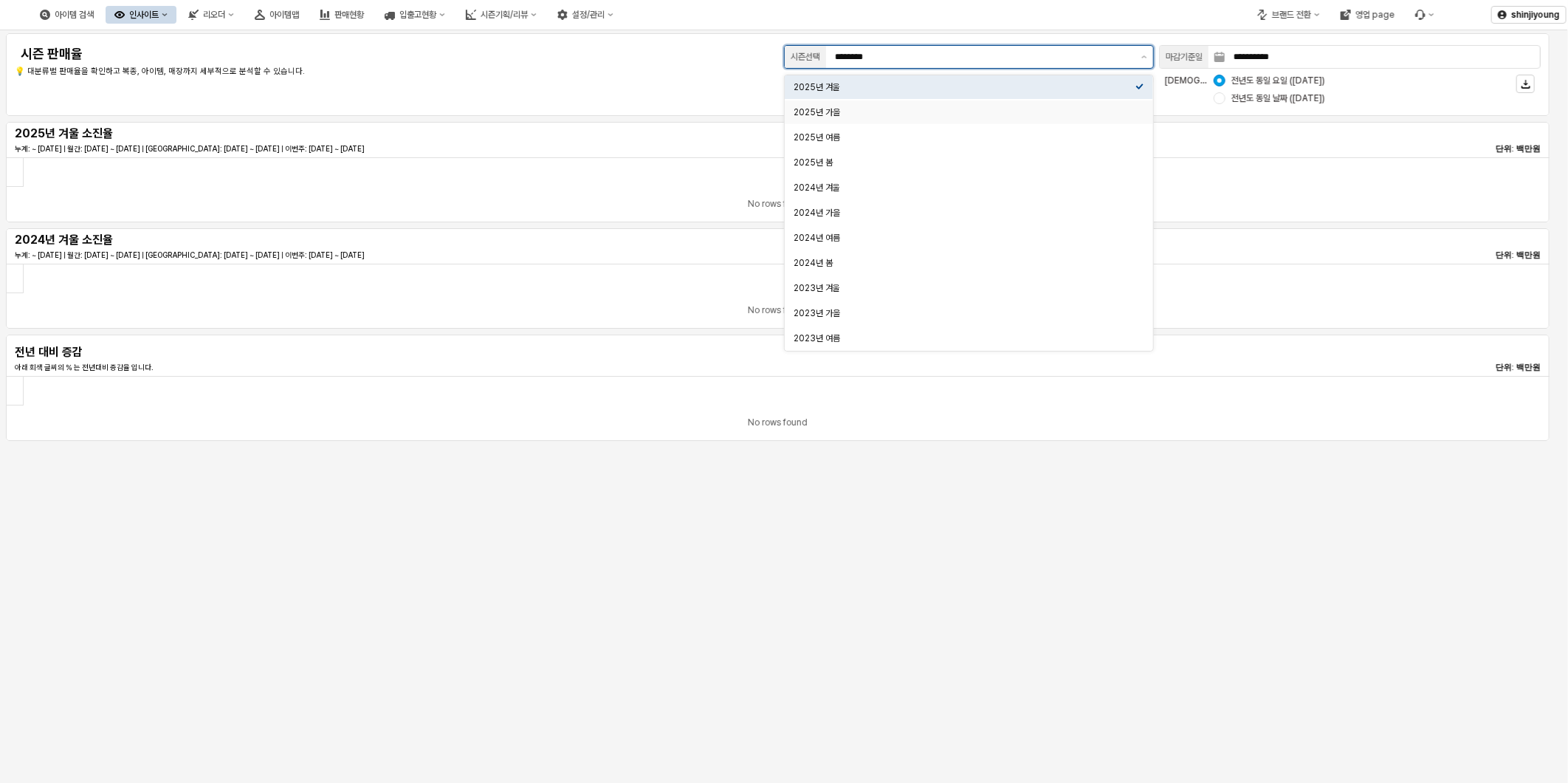
click at [869, 109] on div "2025년 가을" at bounding box center [964, 112] width 342 height 12
type input "********"
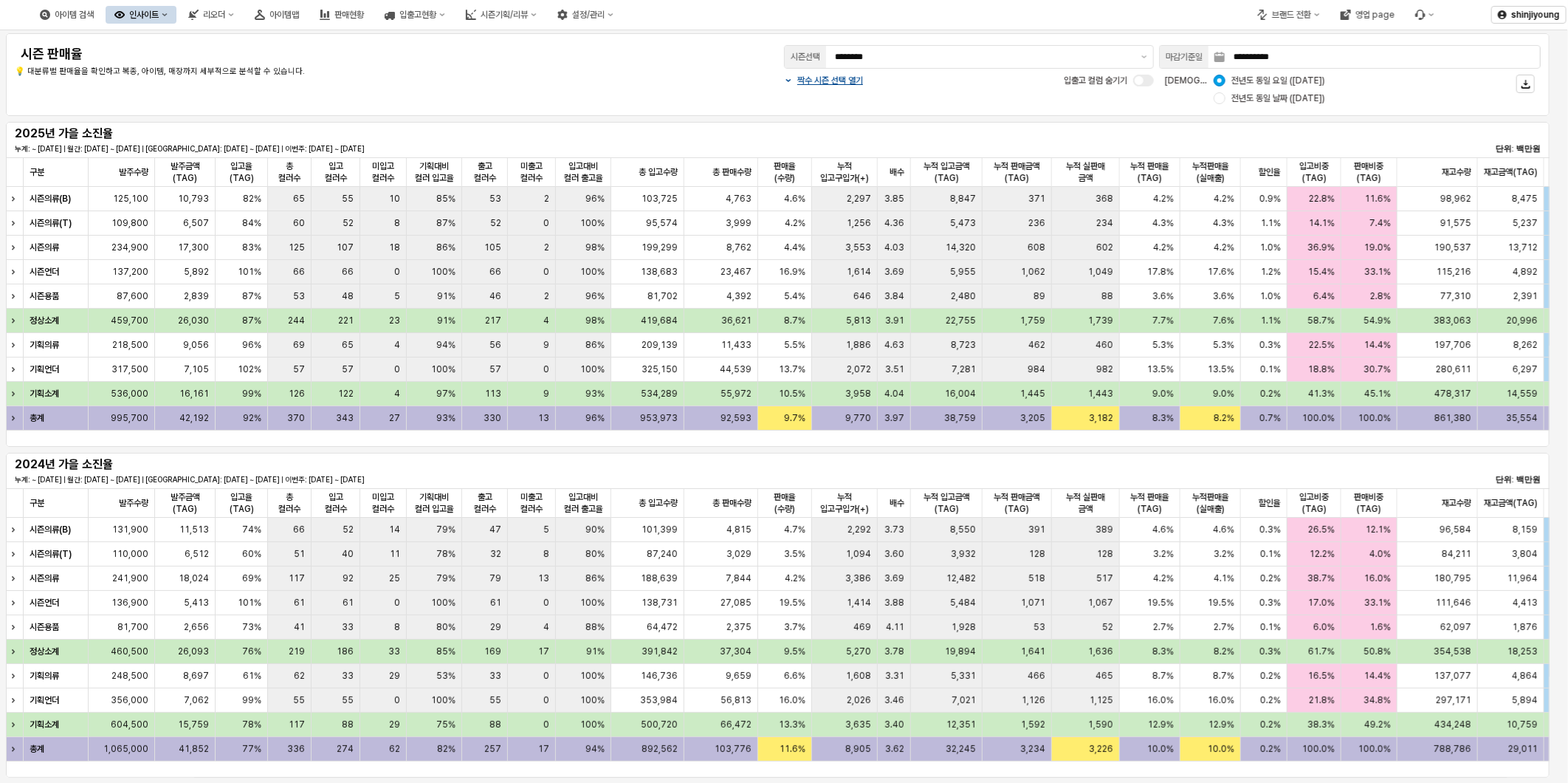
click at [558, 75] on p "💡 대분류별 판매율을 확인하고 복종, 아이템, 매장까지 세부적으로 분석할 수 있습니다." at bounding box center [333, 72] width 636 height 13
click at [527, 13] on div "시즌기획/리뷰" at bounding box center [504, 14] width 47 height 10
click at [1294, 17] on div "브랜드 전환" at bounding box center [1291, 14] width 39 height 10
click at [1265, 63] on div "에뜨와" at bounding box center [1302, 66] width 90 height 12
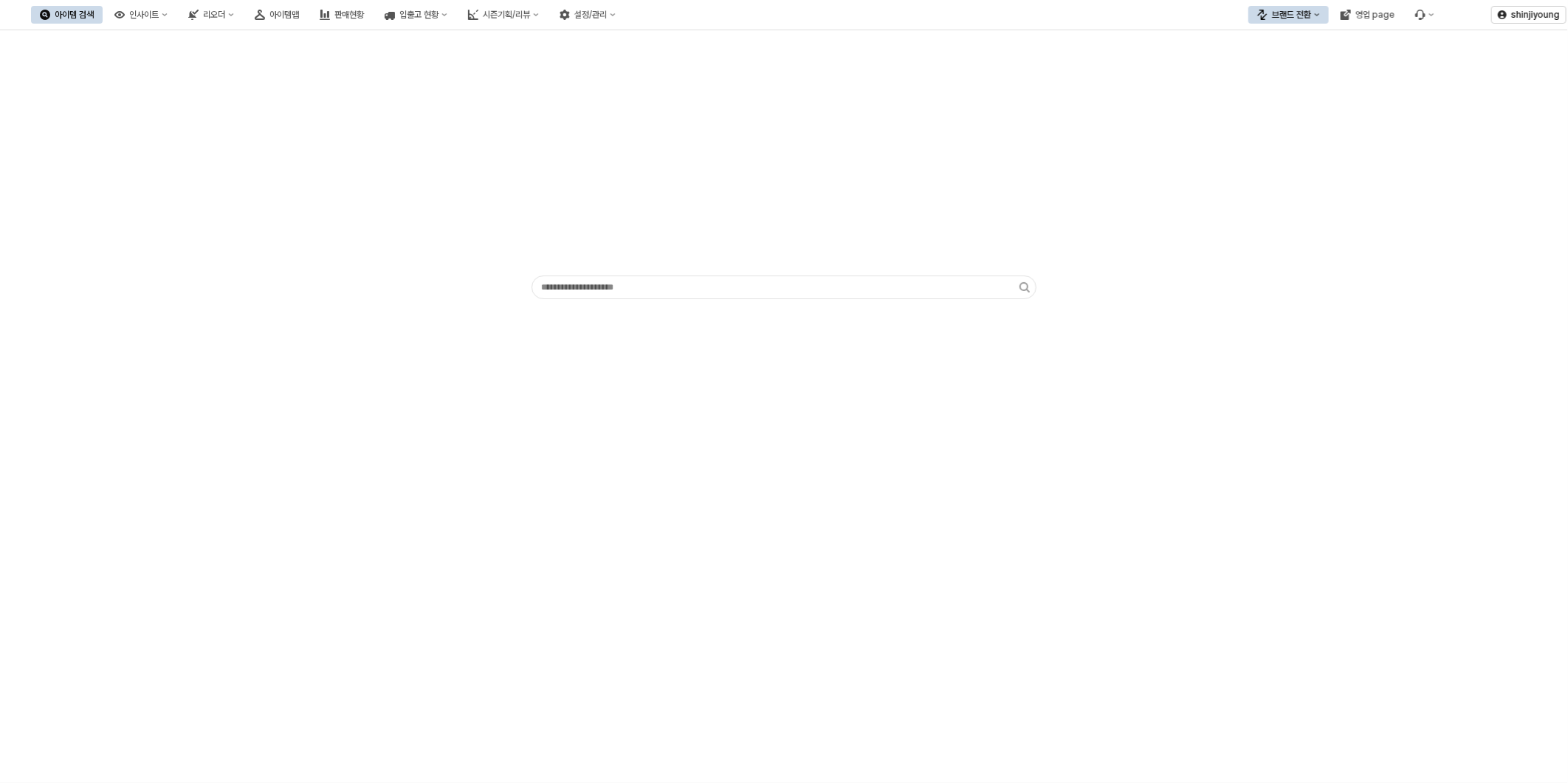
click at [748, 528] on div "App Frame" at bounding box center [784, 407] width 1568 height 753
click at [530, 12] on div "시즌기획/리뷰" at bounding box center [506, 14] width 47 height 10
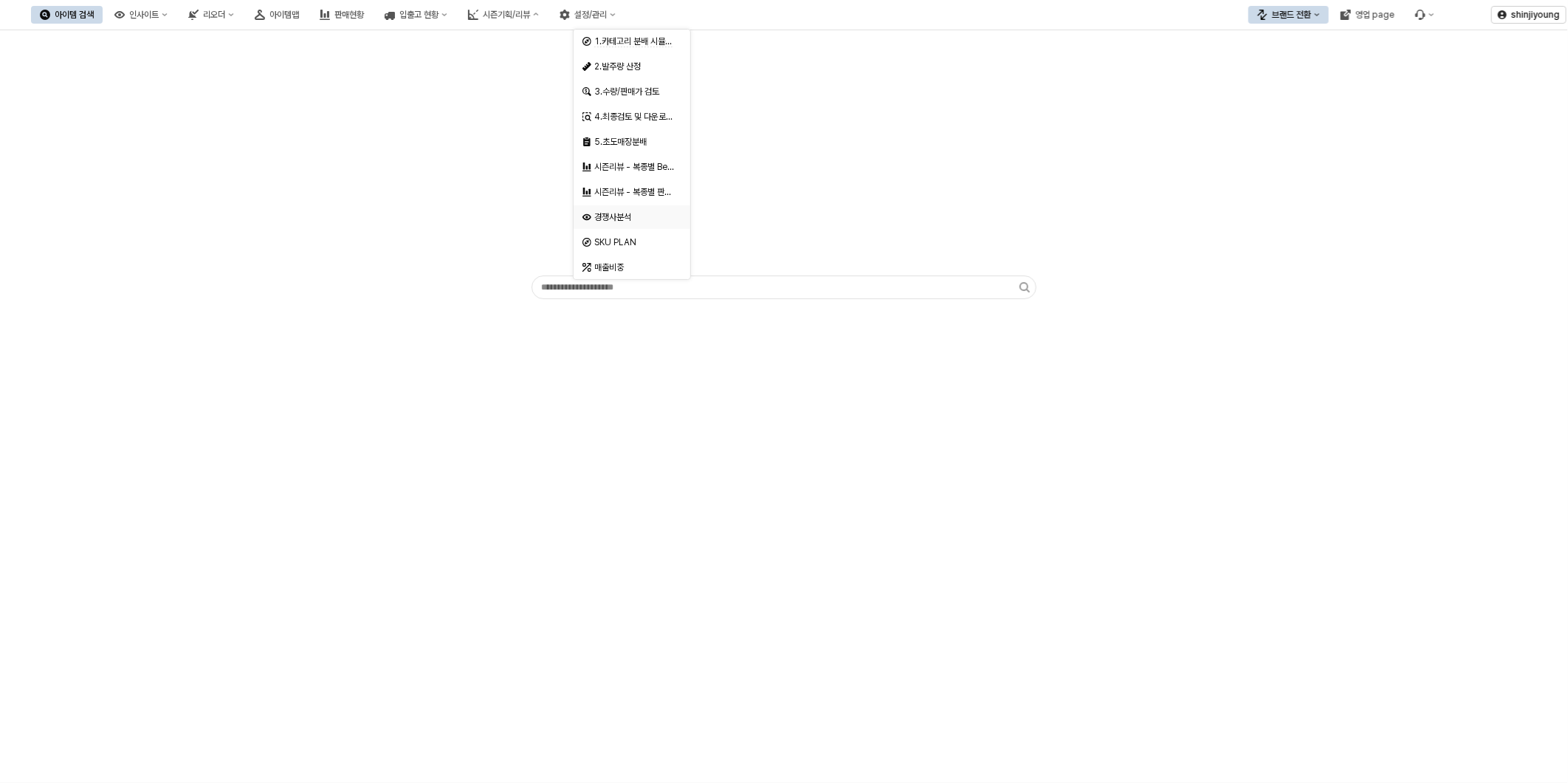
click at [621, 216] on div "경쟁사분석" at bounding box center [633, 216] width 78 height 12
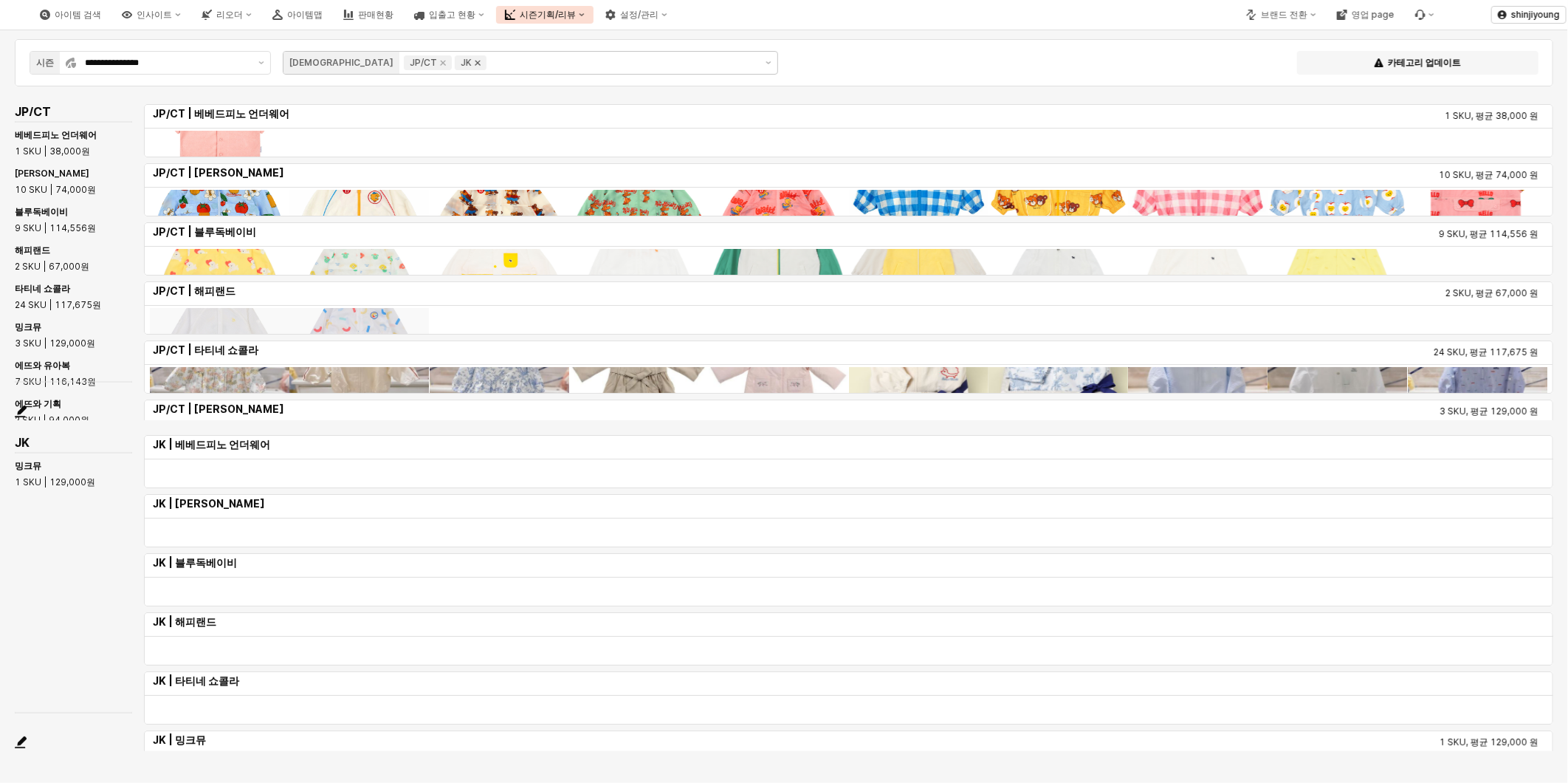
click at [472, 56] on icon "Remove JK" at bounding box center [477, 62] width 12 height 12
click at [437, 64] on icon "Remove JP/CT" at bounding box center [442, 62] width 12 height 12
click at [264, 64] on button "제안 사항 표시" at bounding box center [261, 63] width 18 height 22
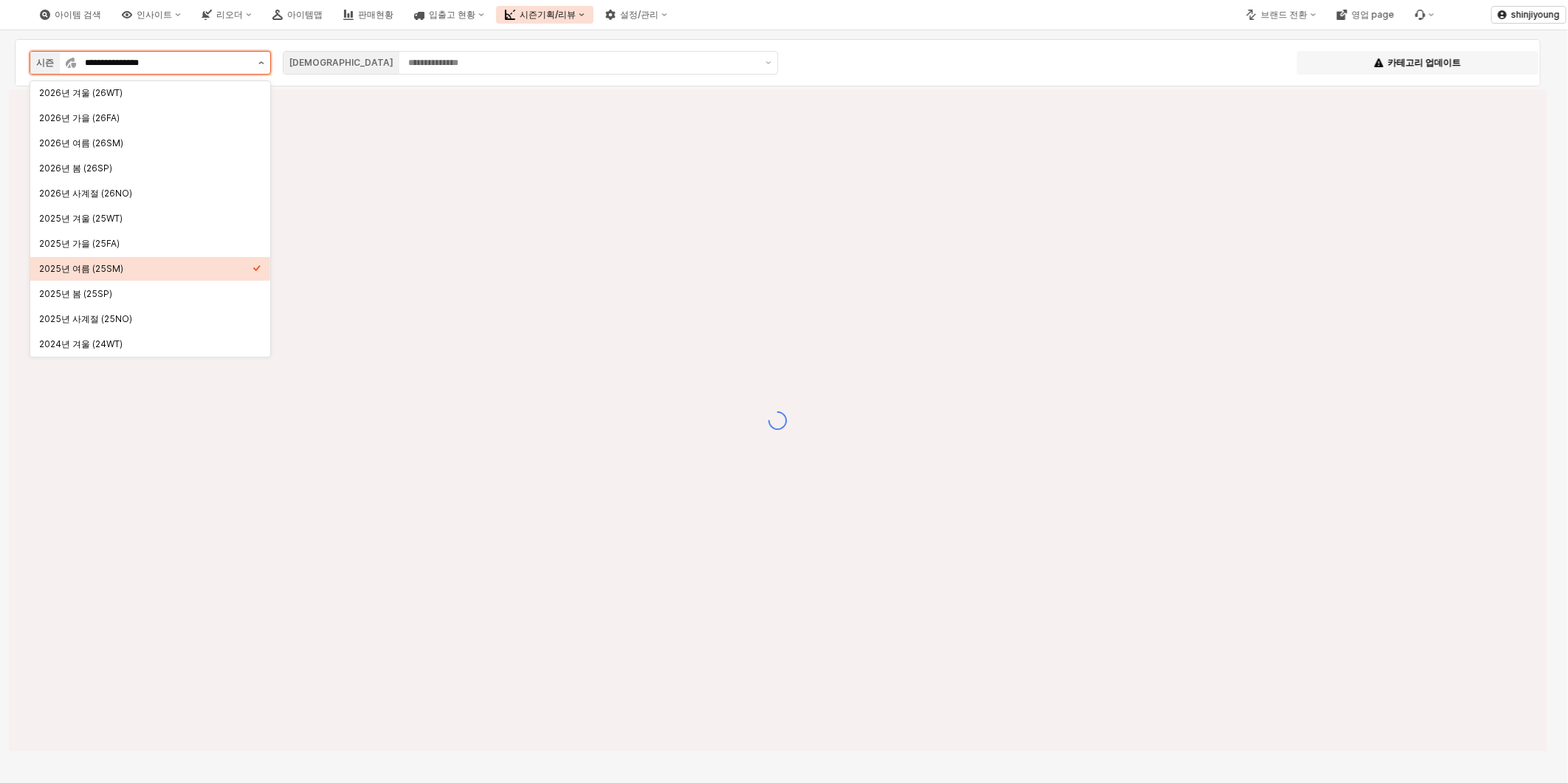
click at [263, 64] on button "제안 사항 표시" at bounding box center [261, 63] width 18 height 22
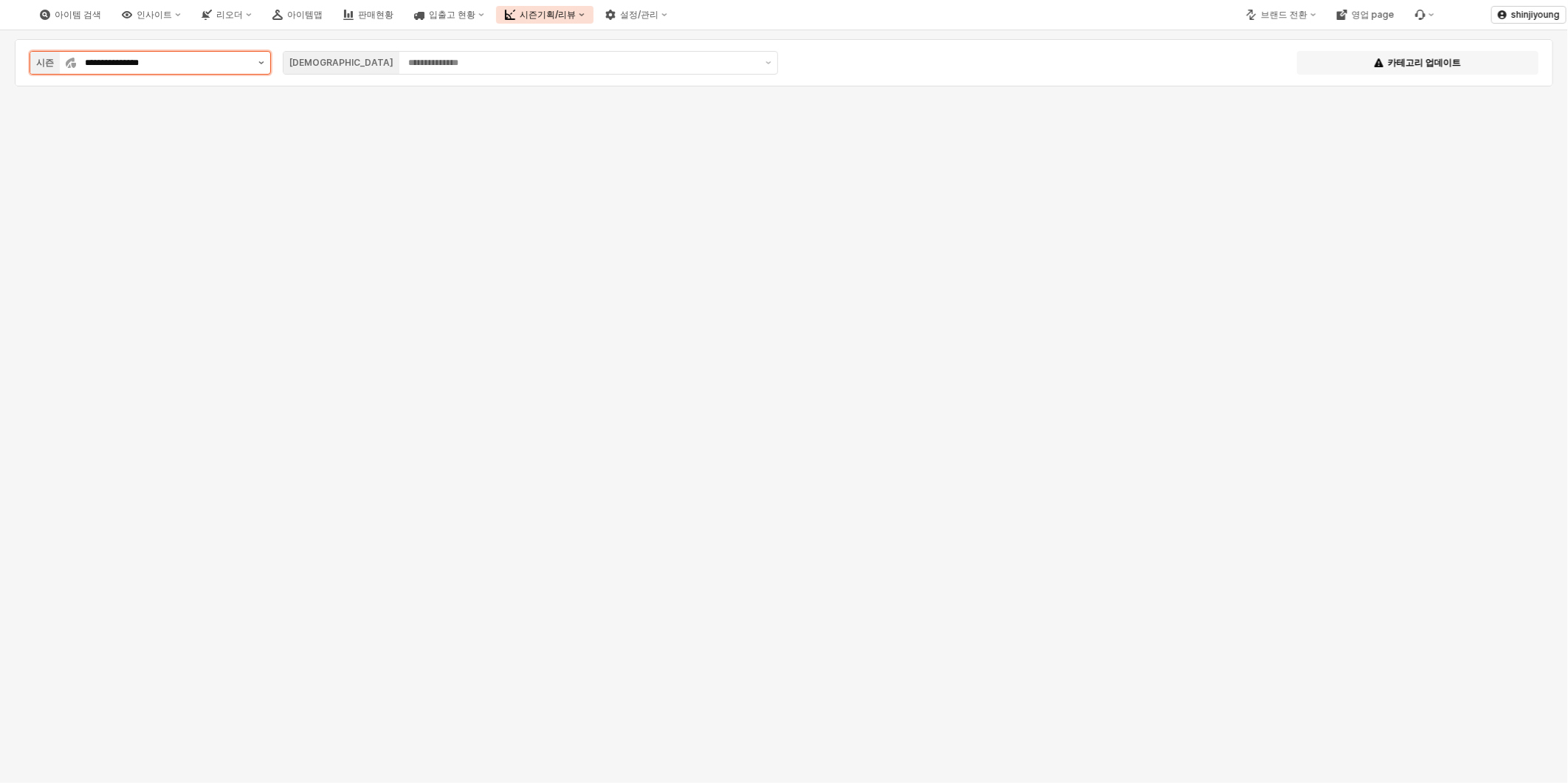
click at [266, 63] on button "제안 사항 표시" at bounding box center [261, 63] width 18 height 22
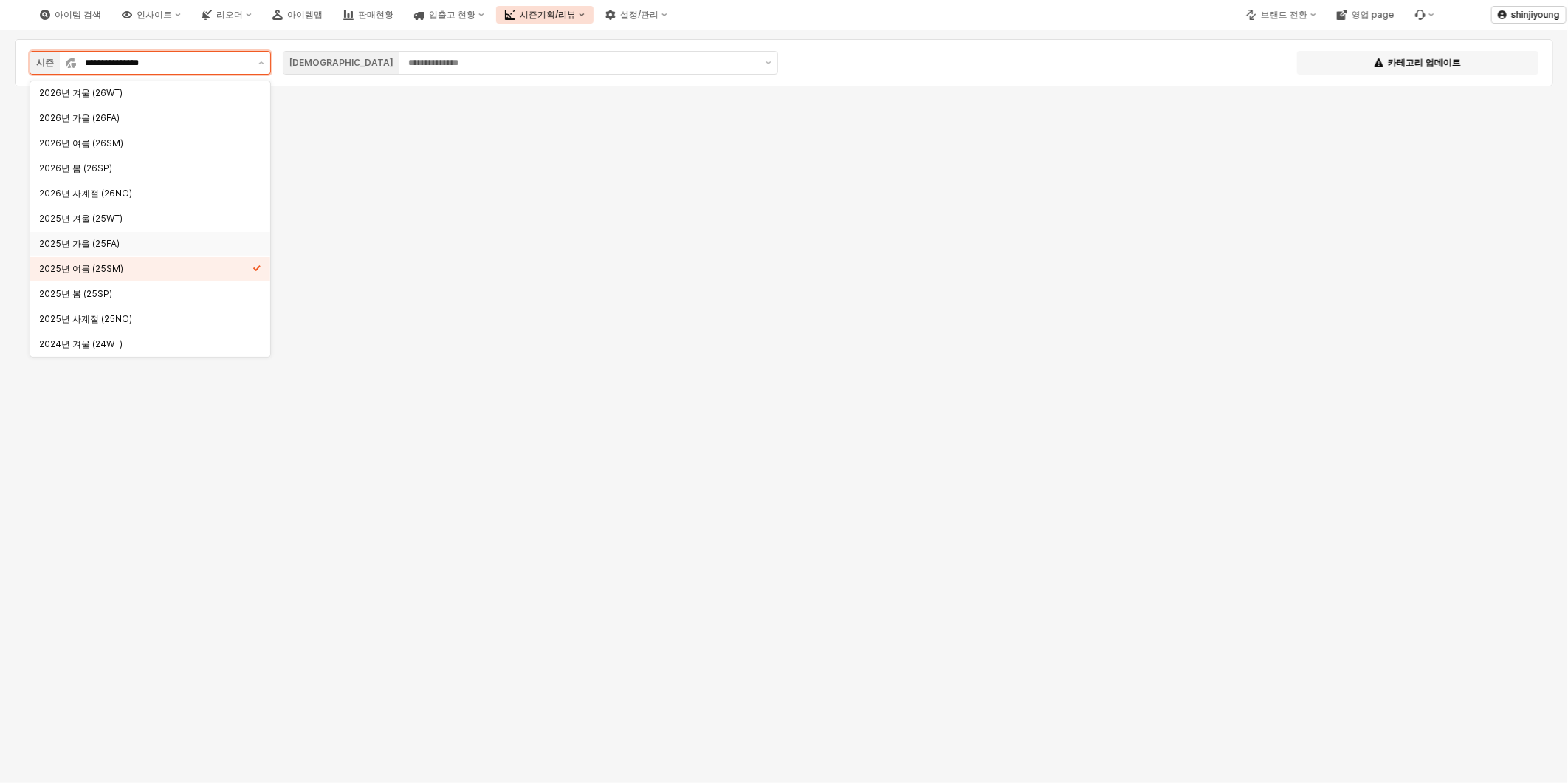
click at [119, 242] on div "2025년 가을 (25FA)" at bounding box center [146, 243] width 213 height 12
type input "**********"
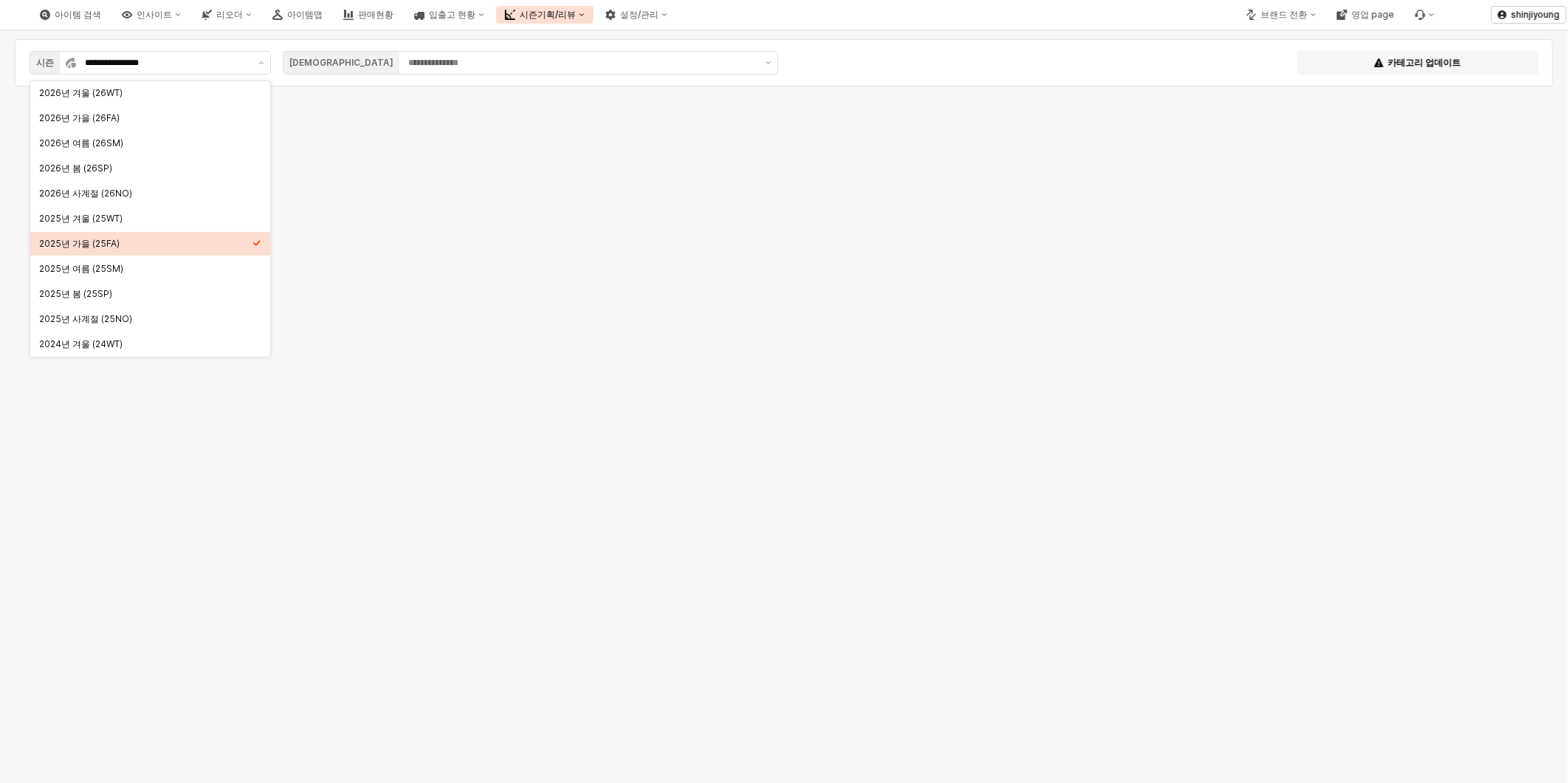
click at [905, 14] on div "아이템 검색 인사이트 리오더 아이템맵 판매현황 입출고 현황 시즌기획/리뷰 설정/관리" at bounding box center [588, 14] width 1176 height 31
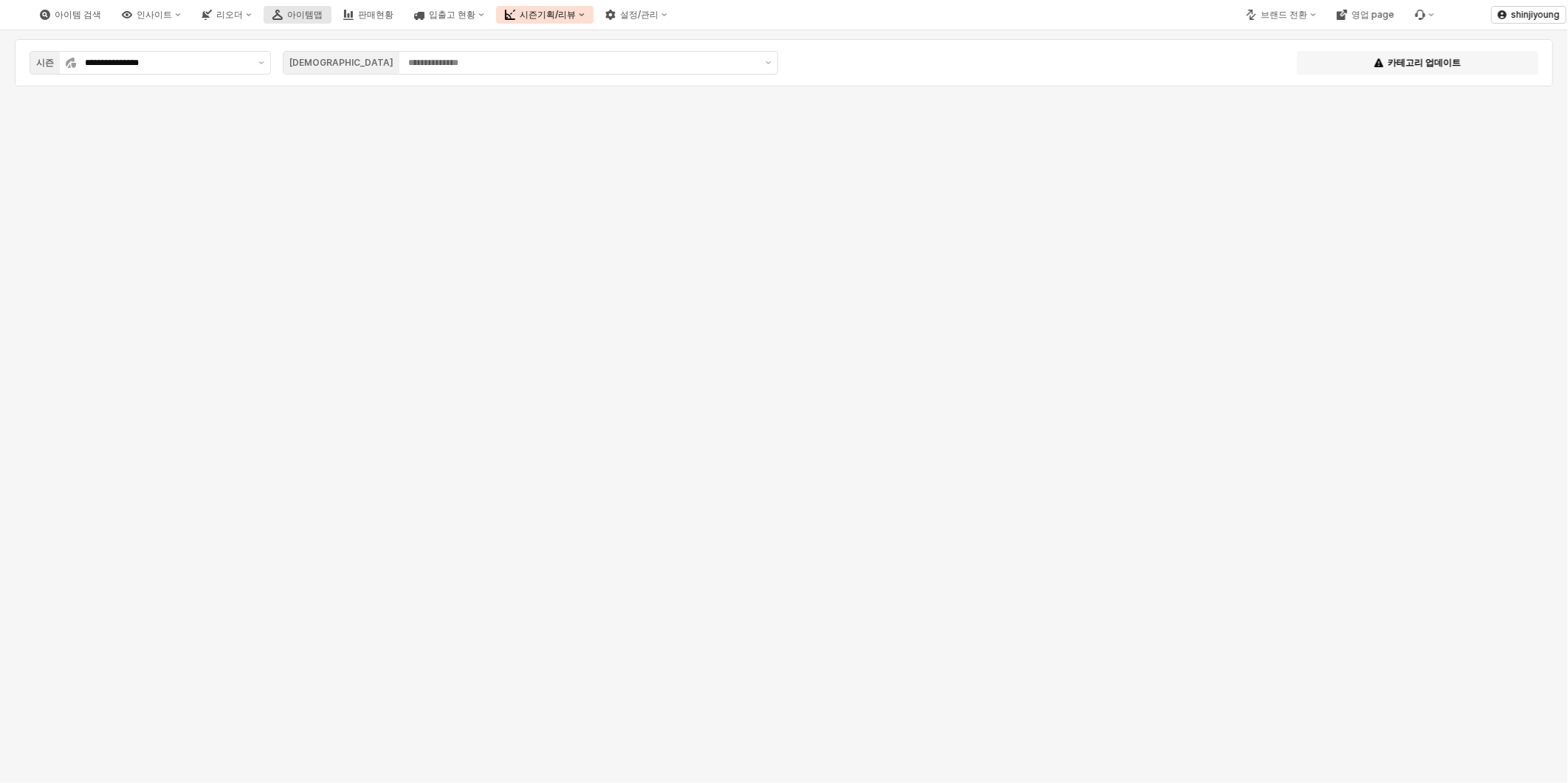
click at [322, 13] on div "아이템맵" at bounding box center [305, 14] width 36 height 10
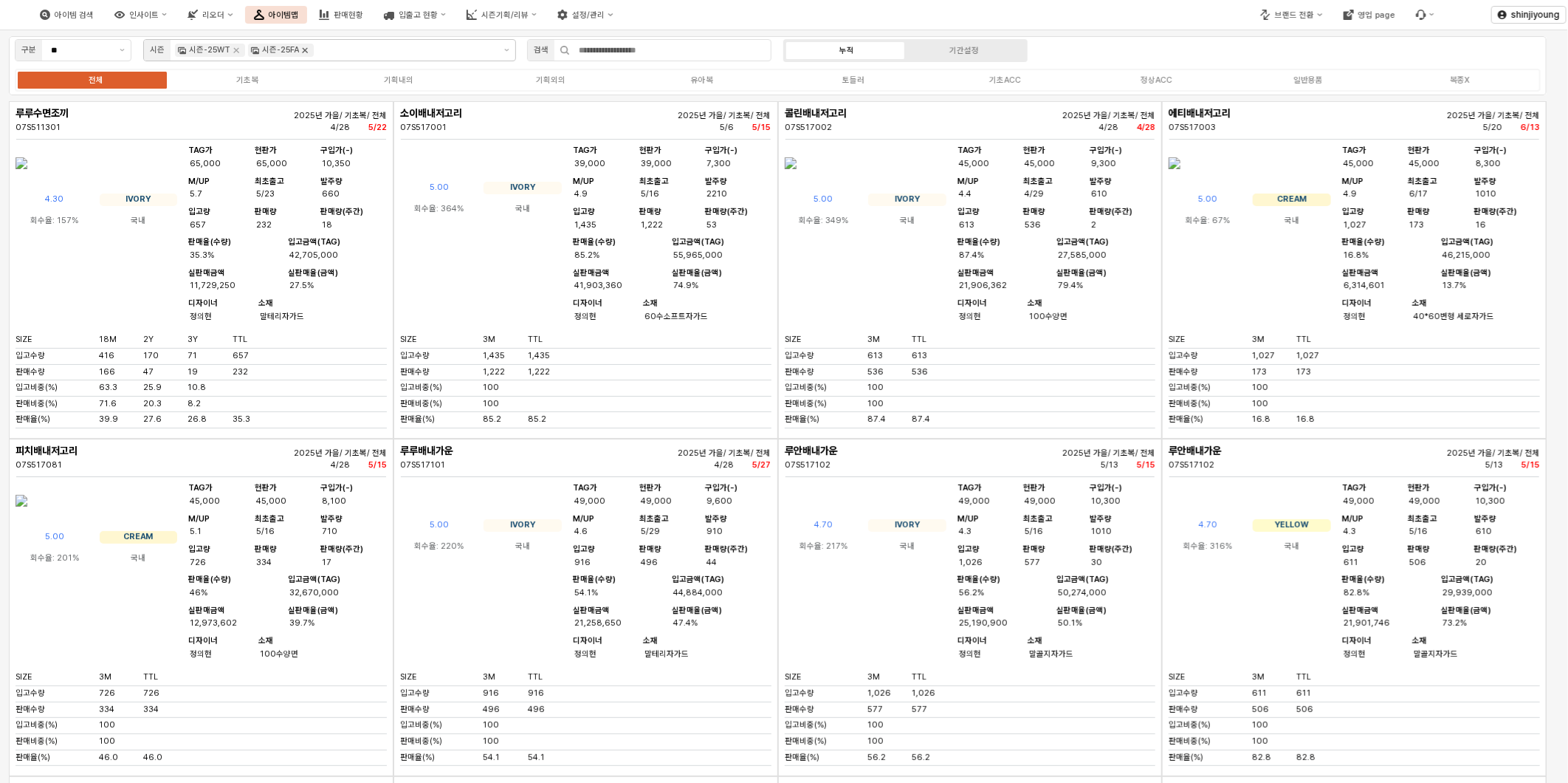
click at [299, 49] on icon "Remove 시즌-25FA" at bounding box center [305, 50] width 12 height 12
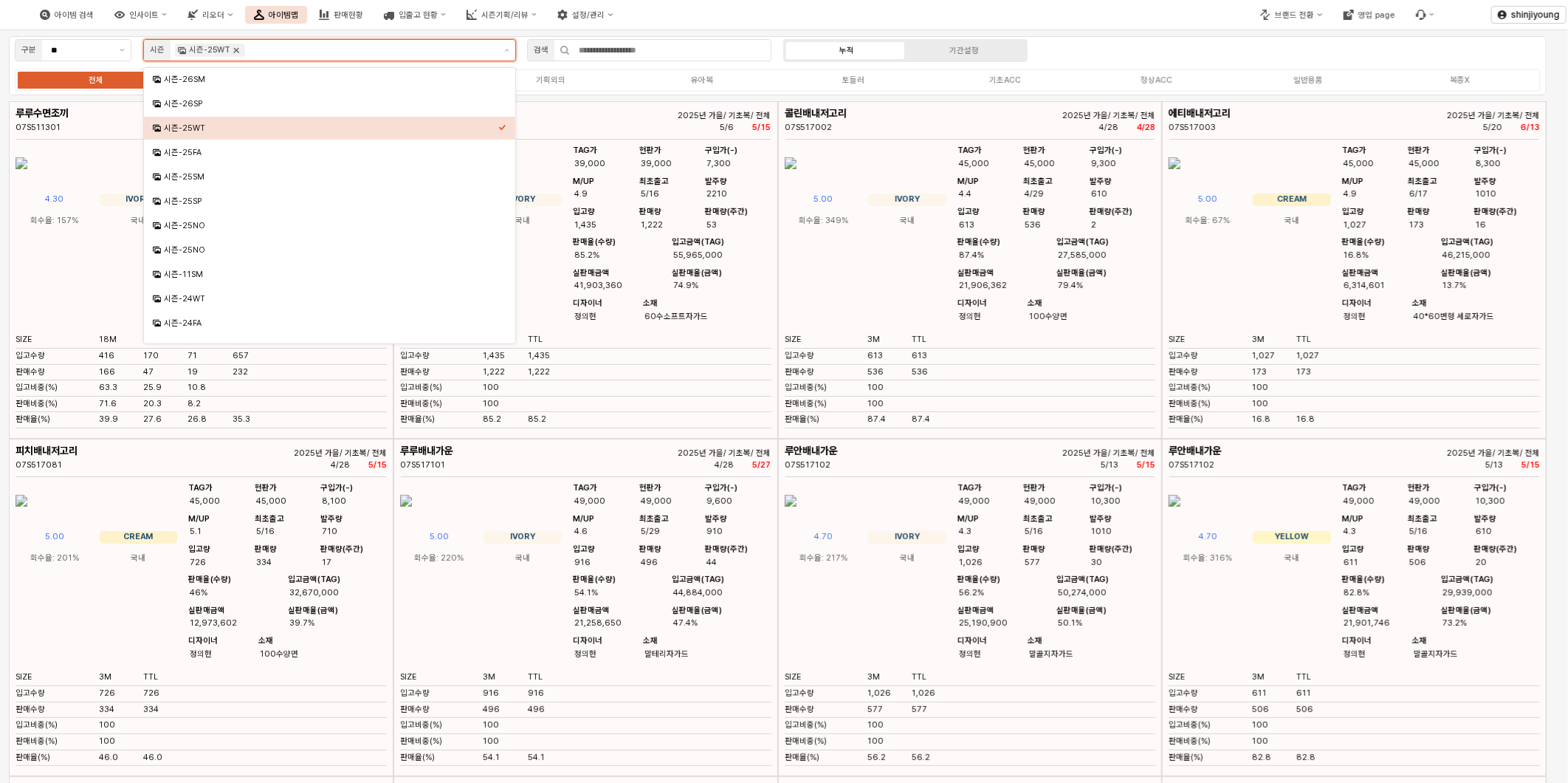
click at [230, 48] on icon "Remove 시즌-25WT" at bounding box center [235, 50] width 12 height 12
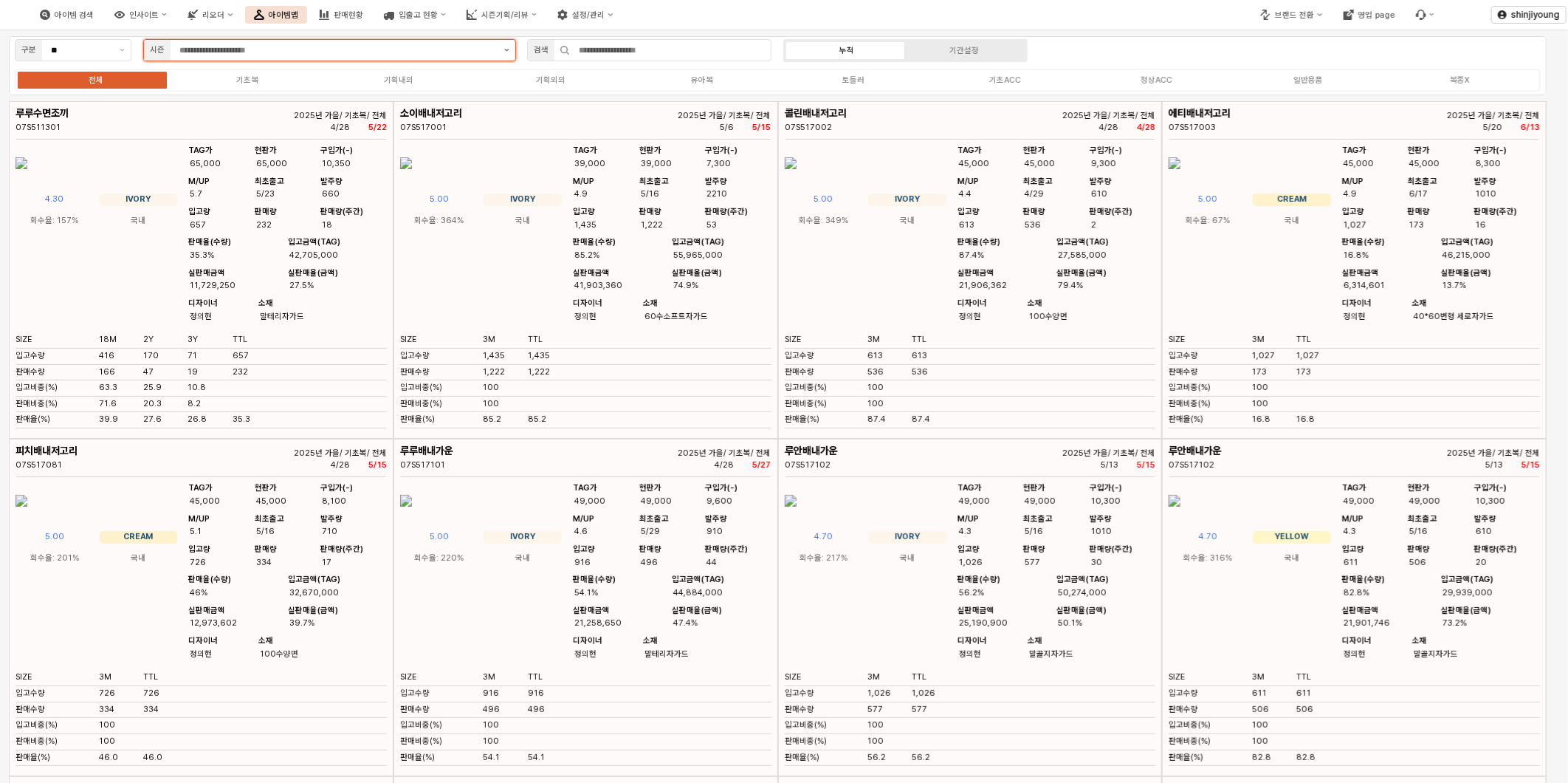
click at [509, 55] on button "제안 사항 표시" at bounding box center [506, 50] width 17 height 21
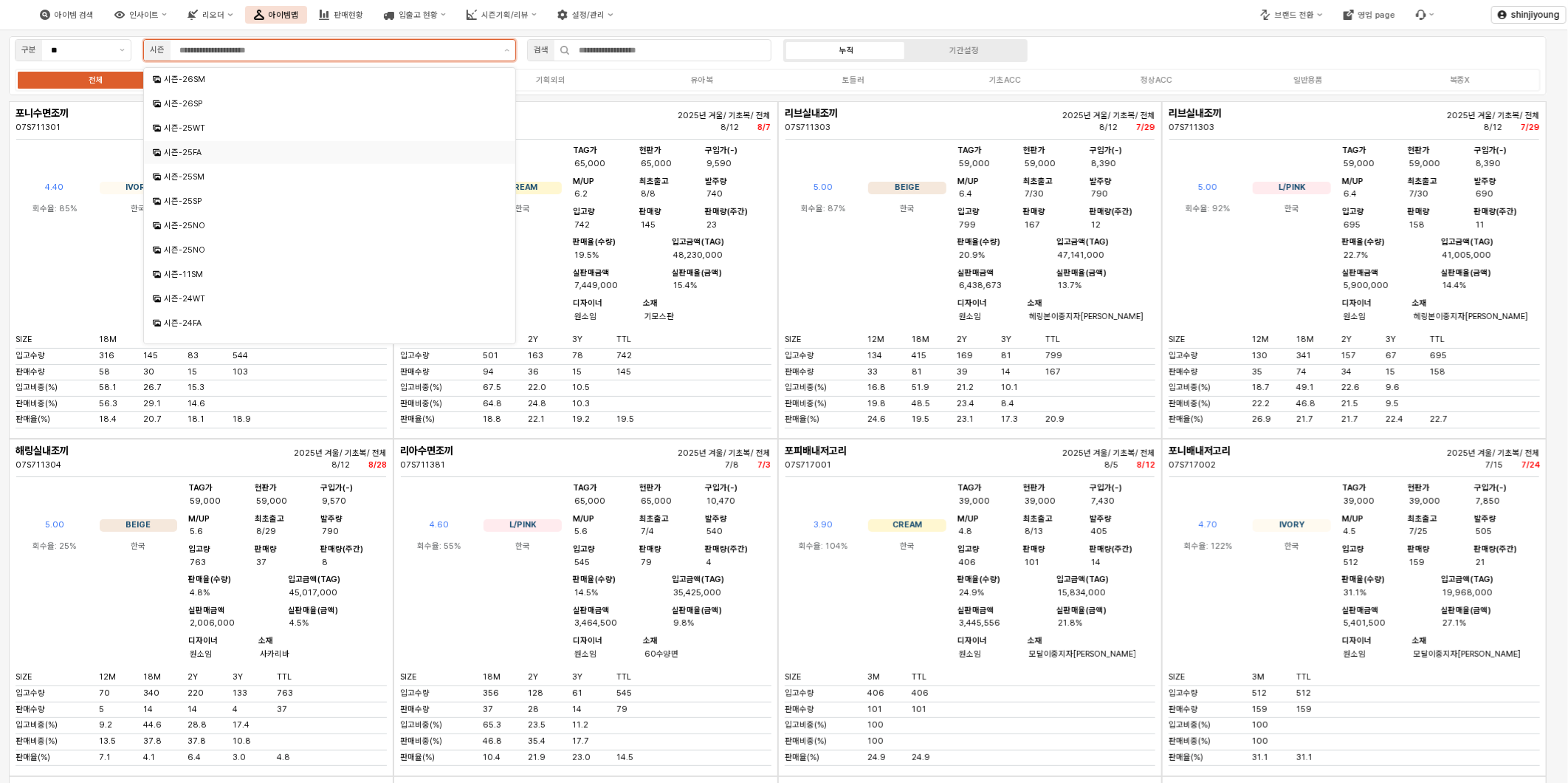
click at [209, 149] on div "시즌-25FA" at bounding box center [331, 153] width 334 height 11
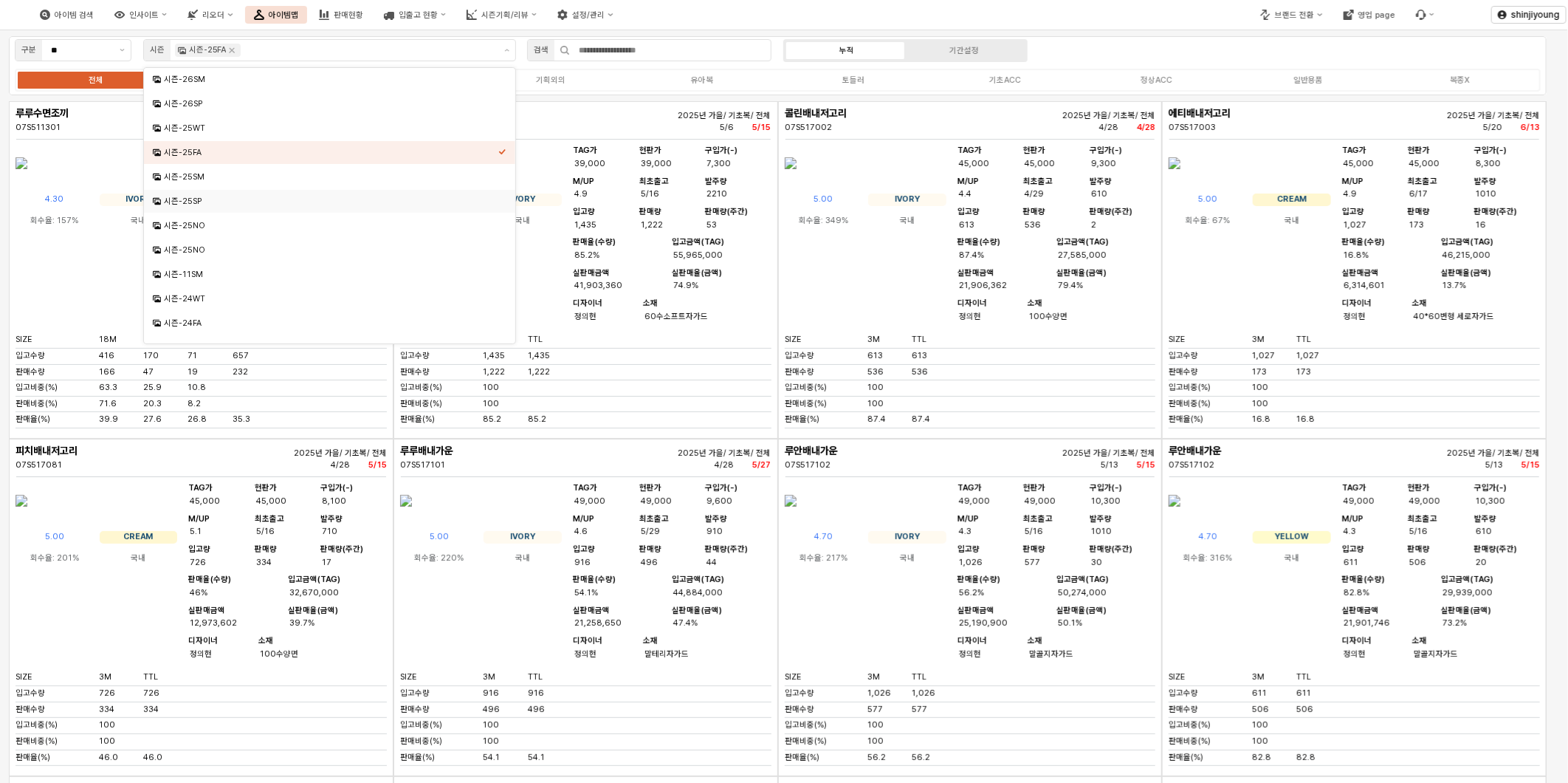
click at [831, 10] on div "아이템 검색 인사이트 리오더 아이템맵 판매현황 입출고 현황 시즌기획/리뷰 설정/관리" at bounding box center [588, 14] width 1176 height 31
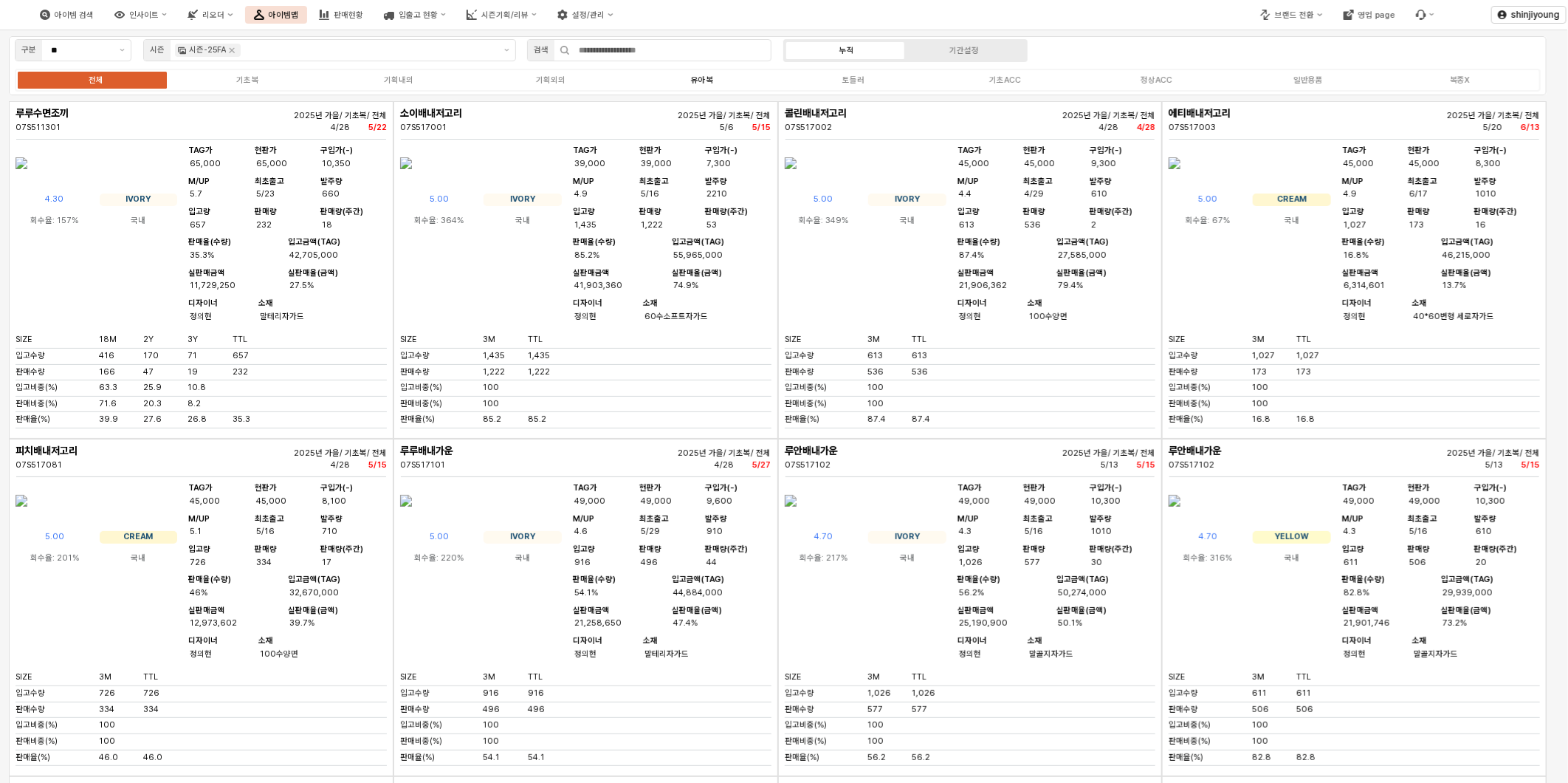
click at [697, 80] on div "유아복" at bounding box center [702, 80] width 22 height 10
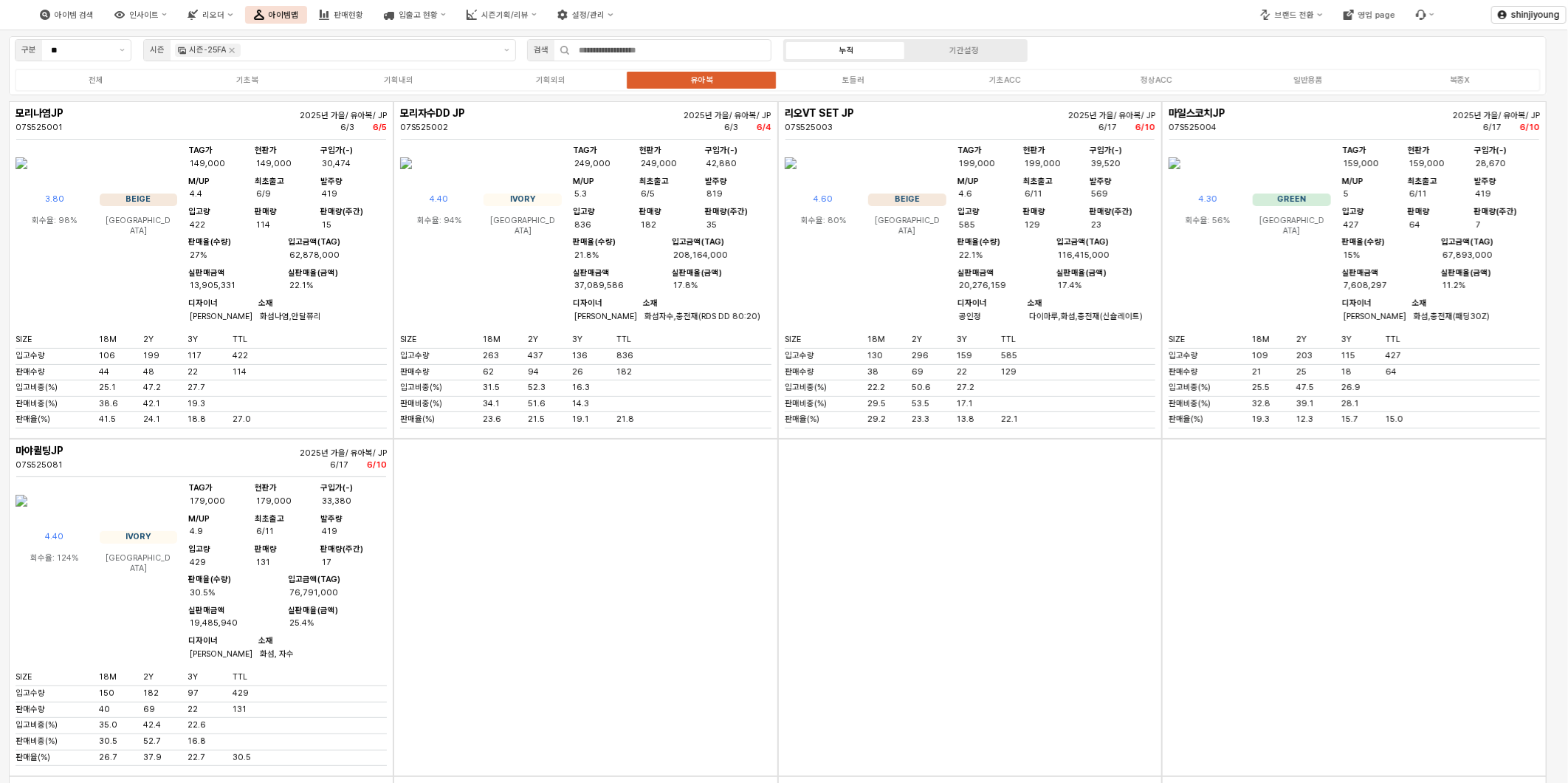
click at [1181, 181] on img "App Frame" at bounding box center [1174, 163] width 12 height 36
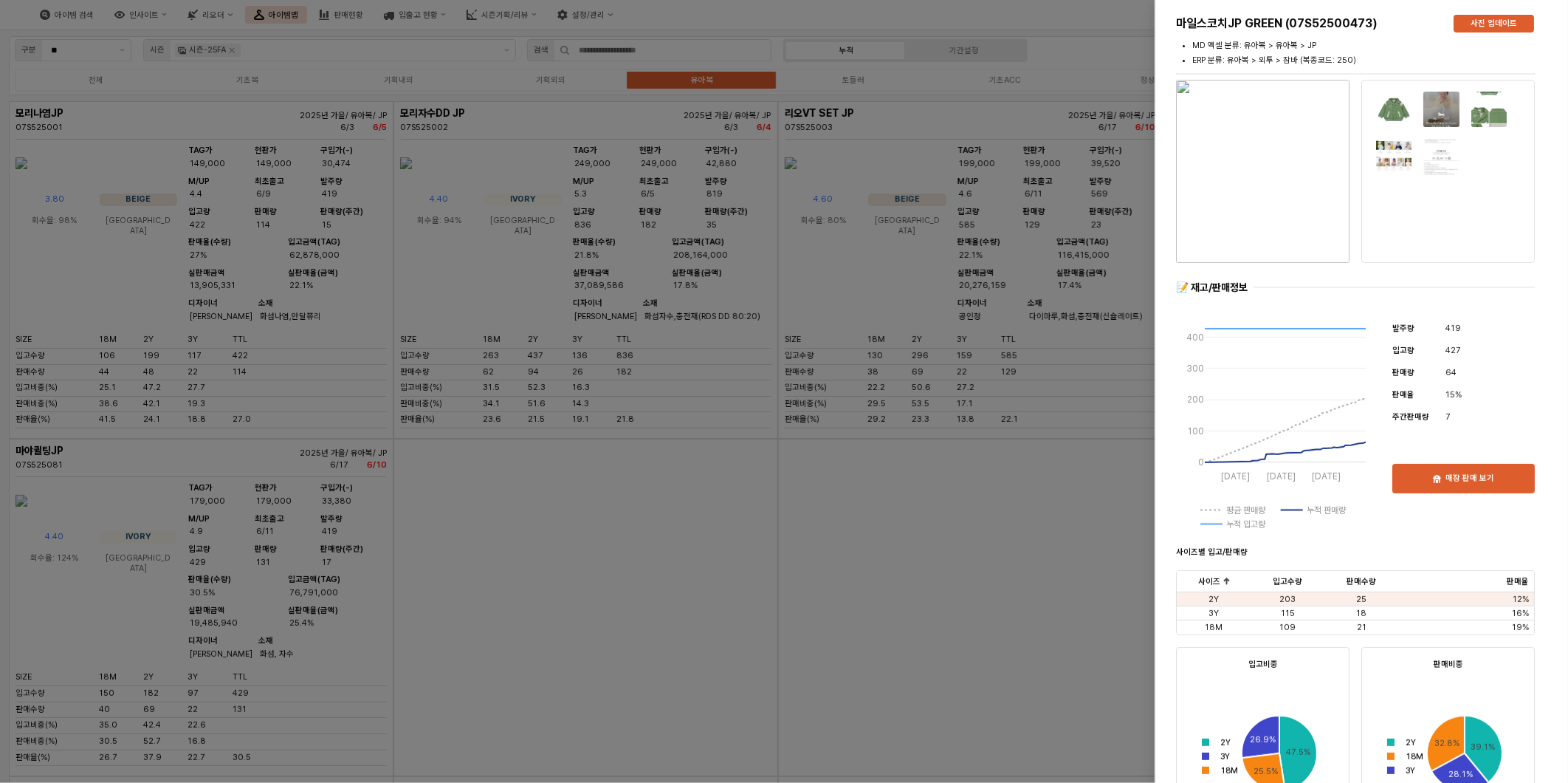
click at [924, 594] on div at bounding box center [784, 392] width 1568 height 783
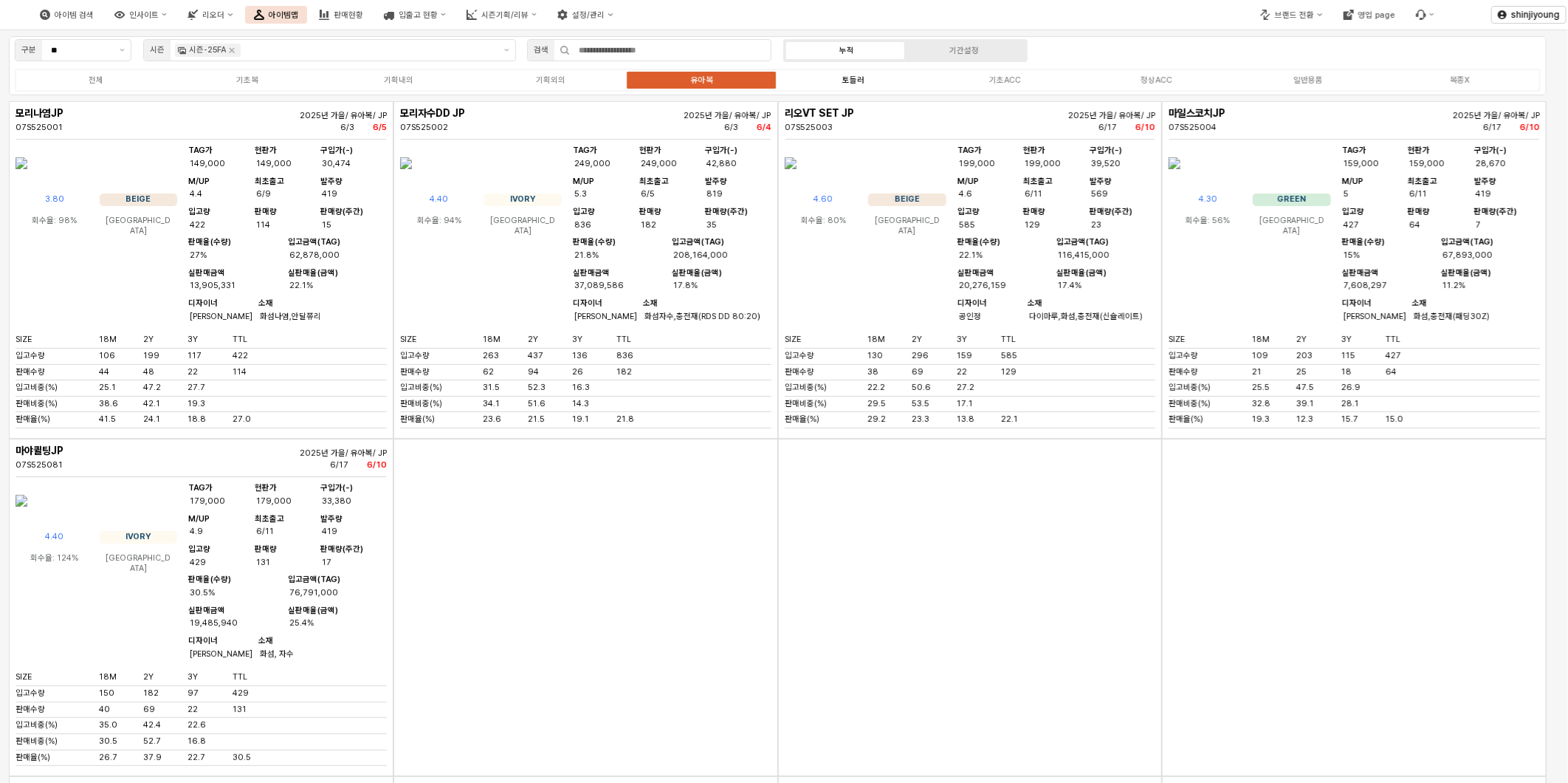
click at [872, 84] on label "토들러" at bounding box center [853, 80] width 151 height 13
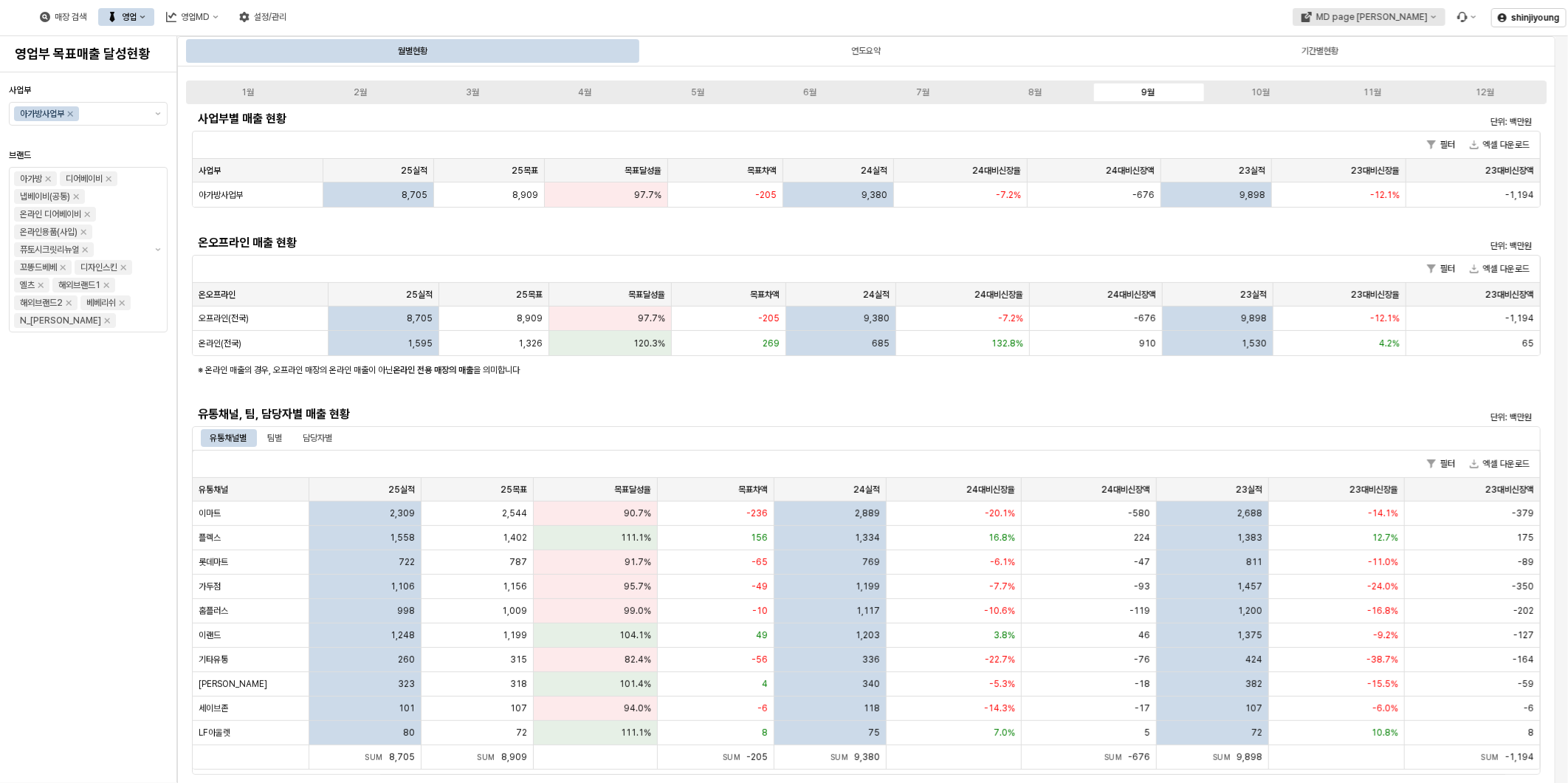
click at [1389, 19] on div "MD page [PERSON_NAME]" at bounding box center [1372, 17] width 111 height 10
click at [1367, 68] on div "아가방" at bounding box center [1394, 68] width 90 height 12
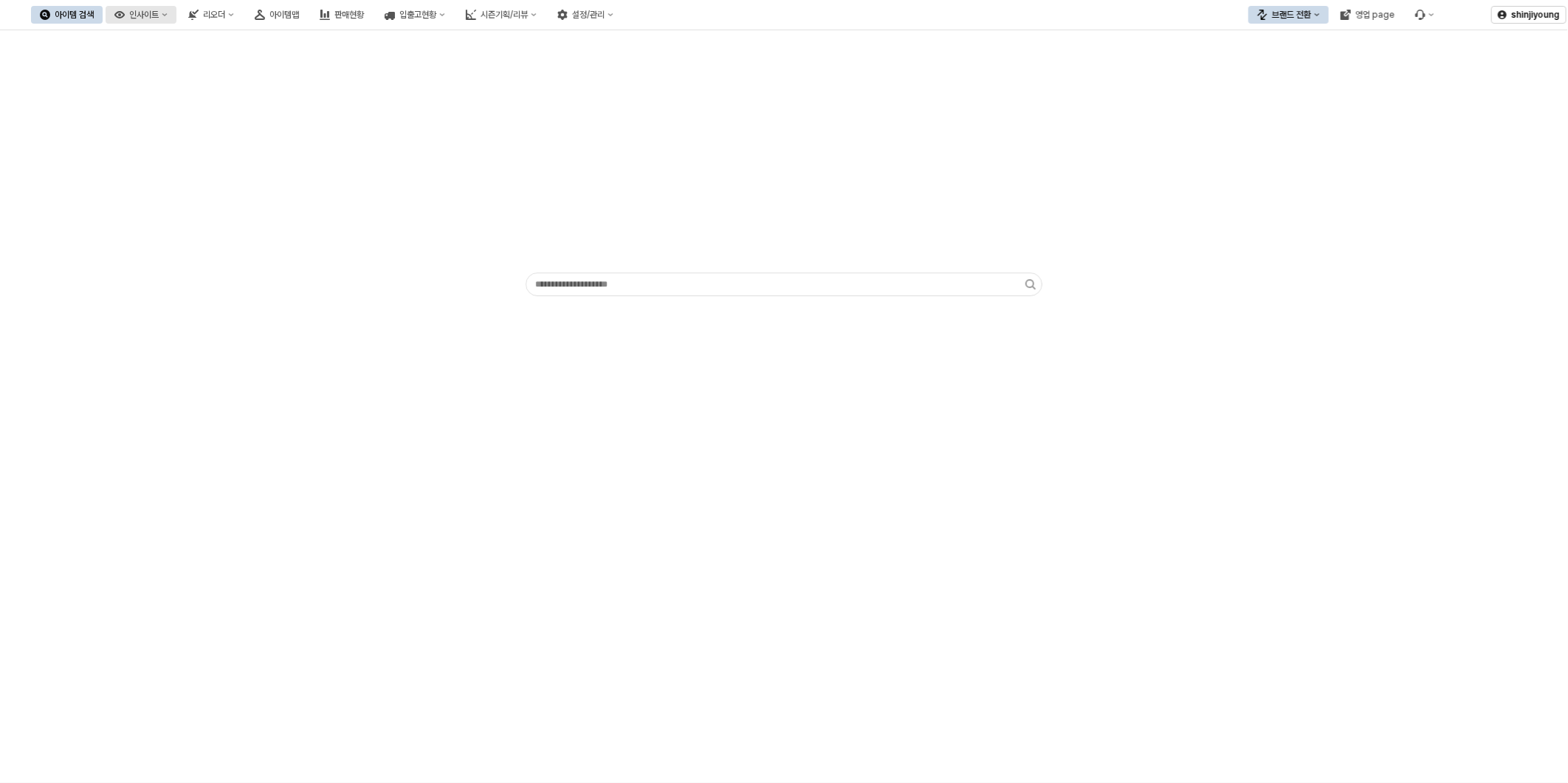
click at [158, 15] on div "인사이트" at bounding box center [143, 14] width 29 height 10
click at [202, 115] on div "판매율 - 시즌" at bounding box center [220, 116] width 78 height 12
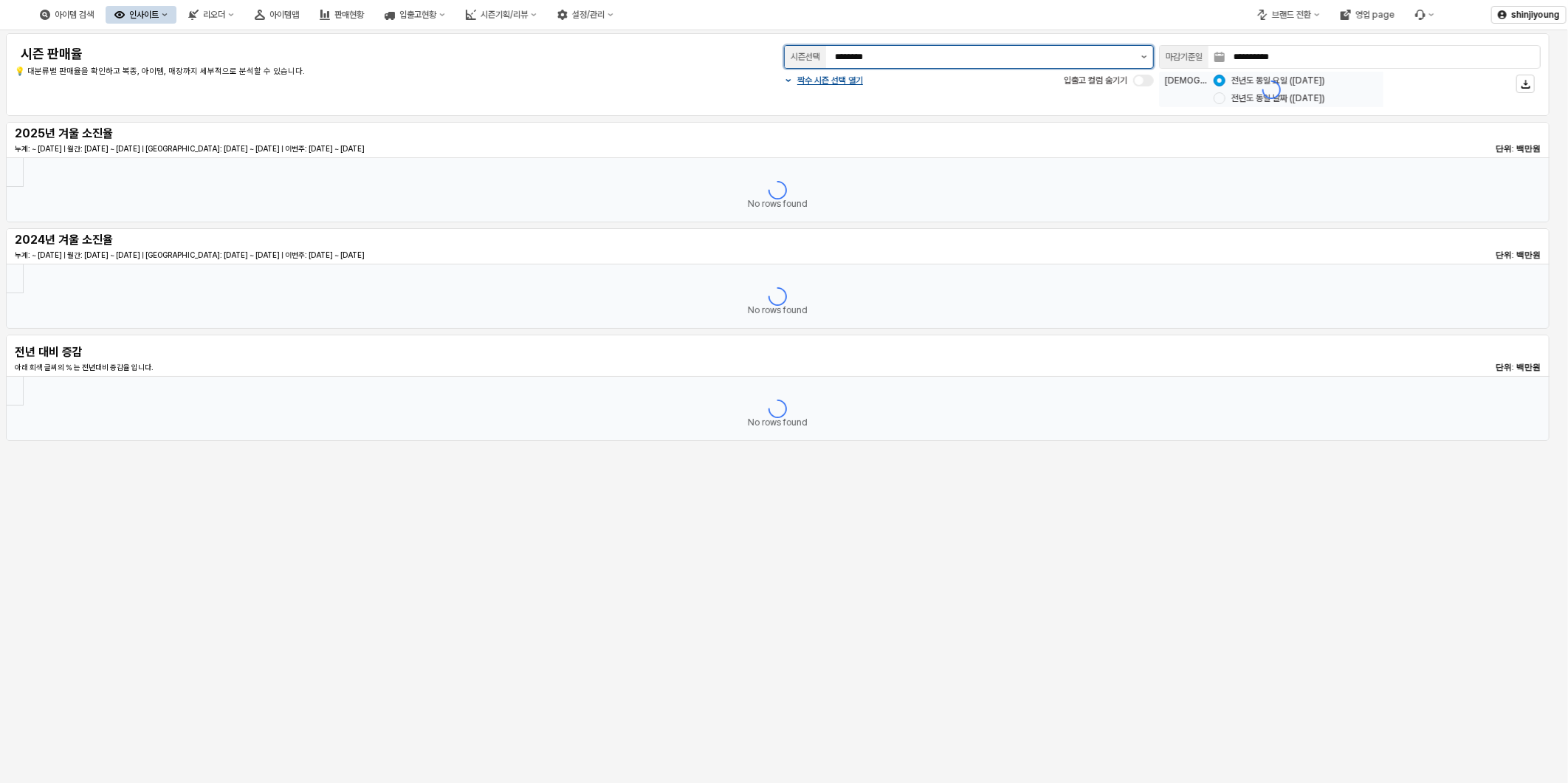
click at [1144, 56] on icon "제안 사항 표시" at bounding box center [1143, 57] width 6 height 3
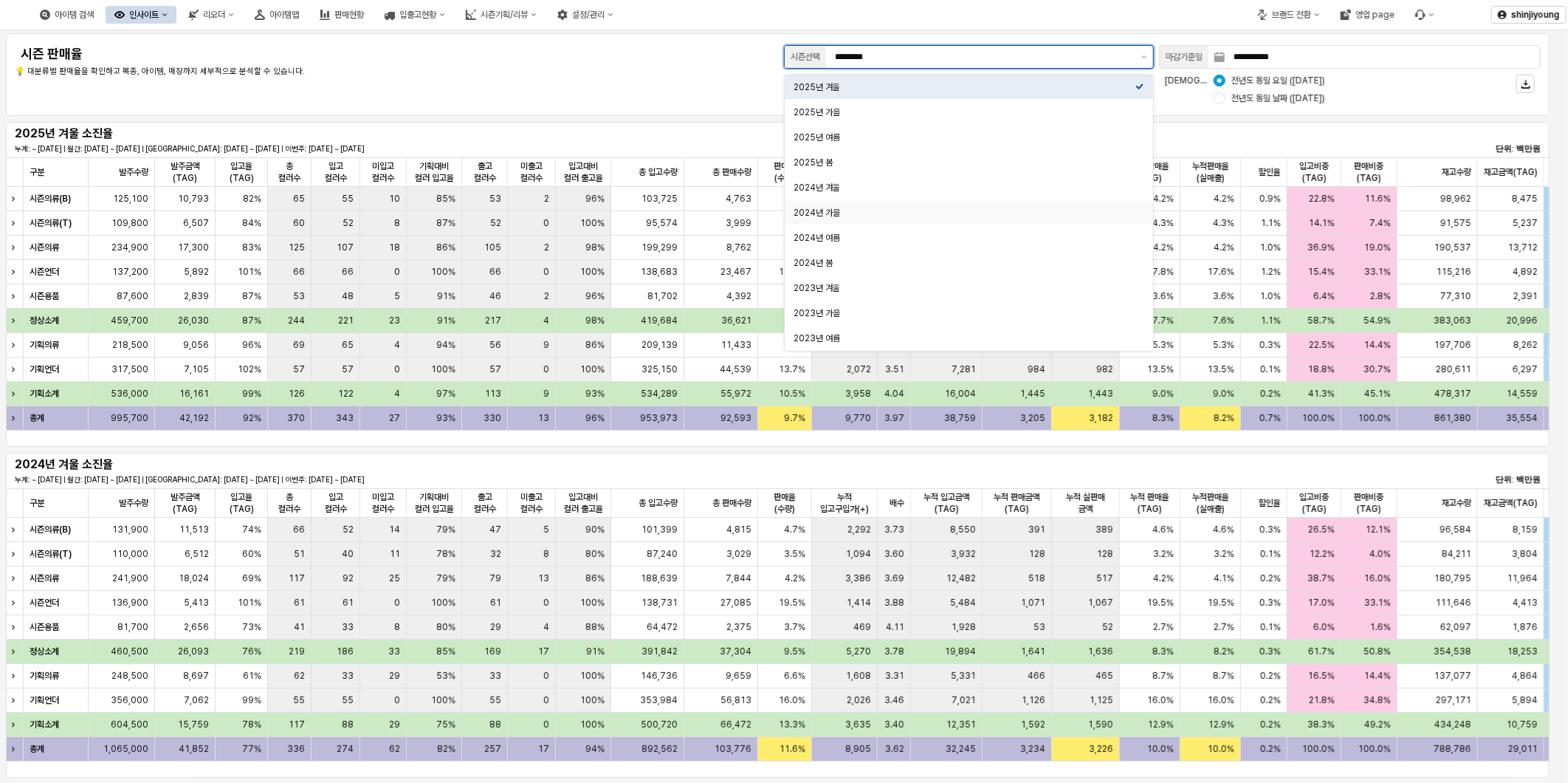
click at [830, 211] on div "2024년 가을" at bounding box center [964, 212] width 342 height 12
type input "********"
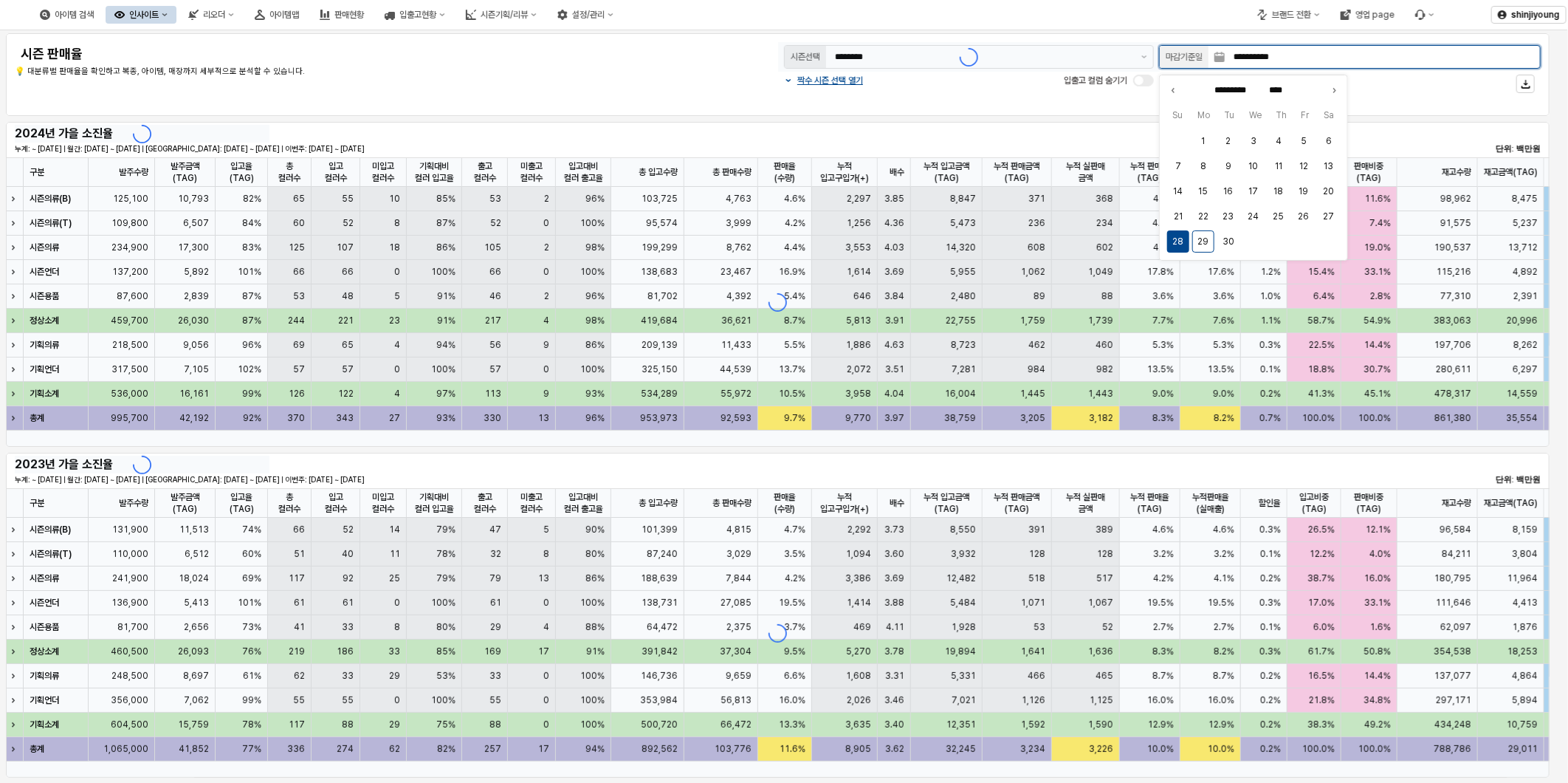
drag, startPoint x: 1231, startPoint y: 56, endPoint x: 1511, endPoint y: 56, distance: 280.0
click at [1510, 56] on input "**********" at bounding box center [1382, 57] width 315 height 22
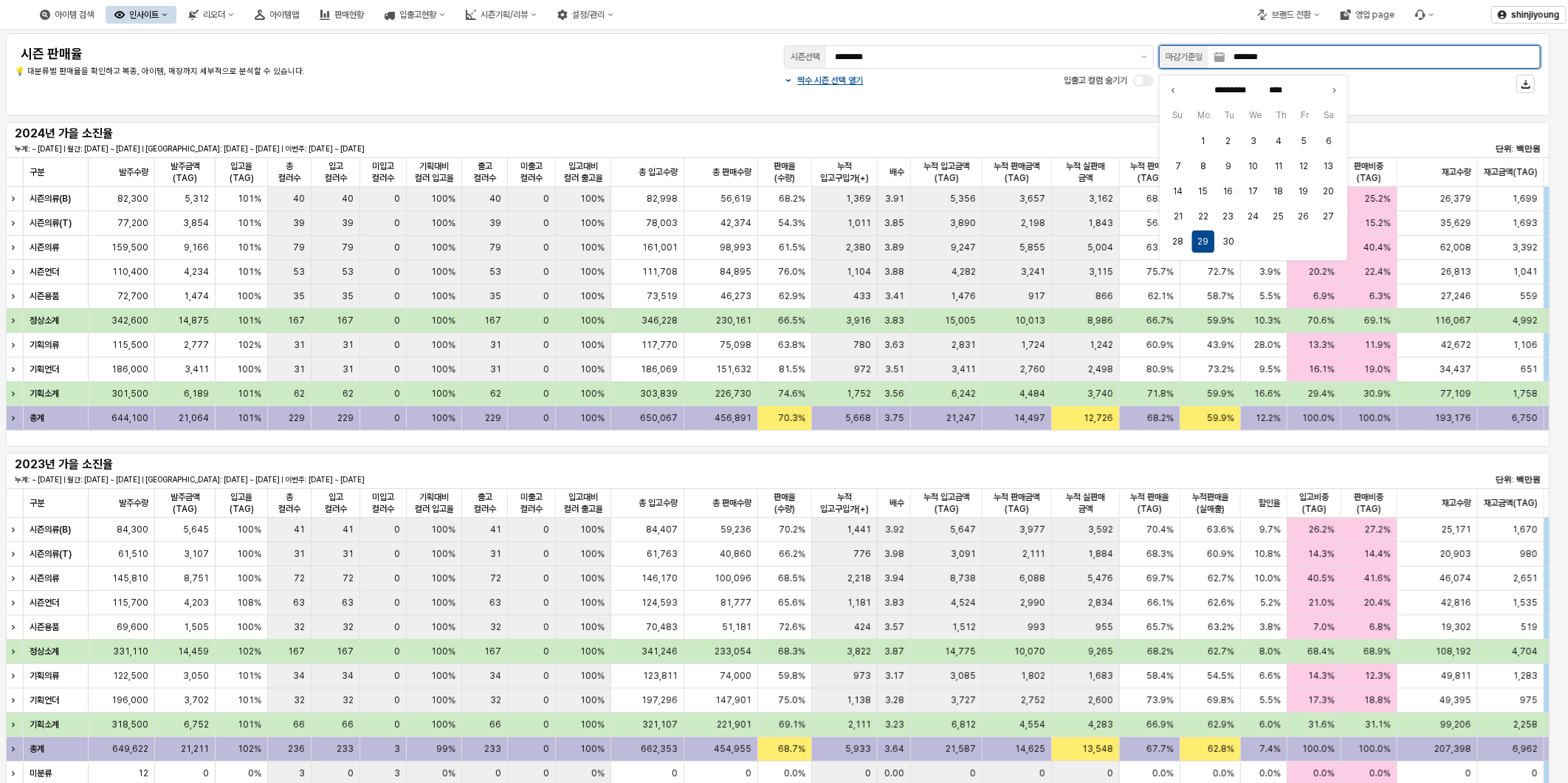
type input "********"
type input "****"
click at [1231, 240] on button "31" at bounding box center [1228, 241] width 22 height 22
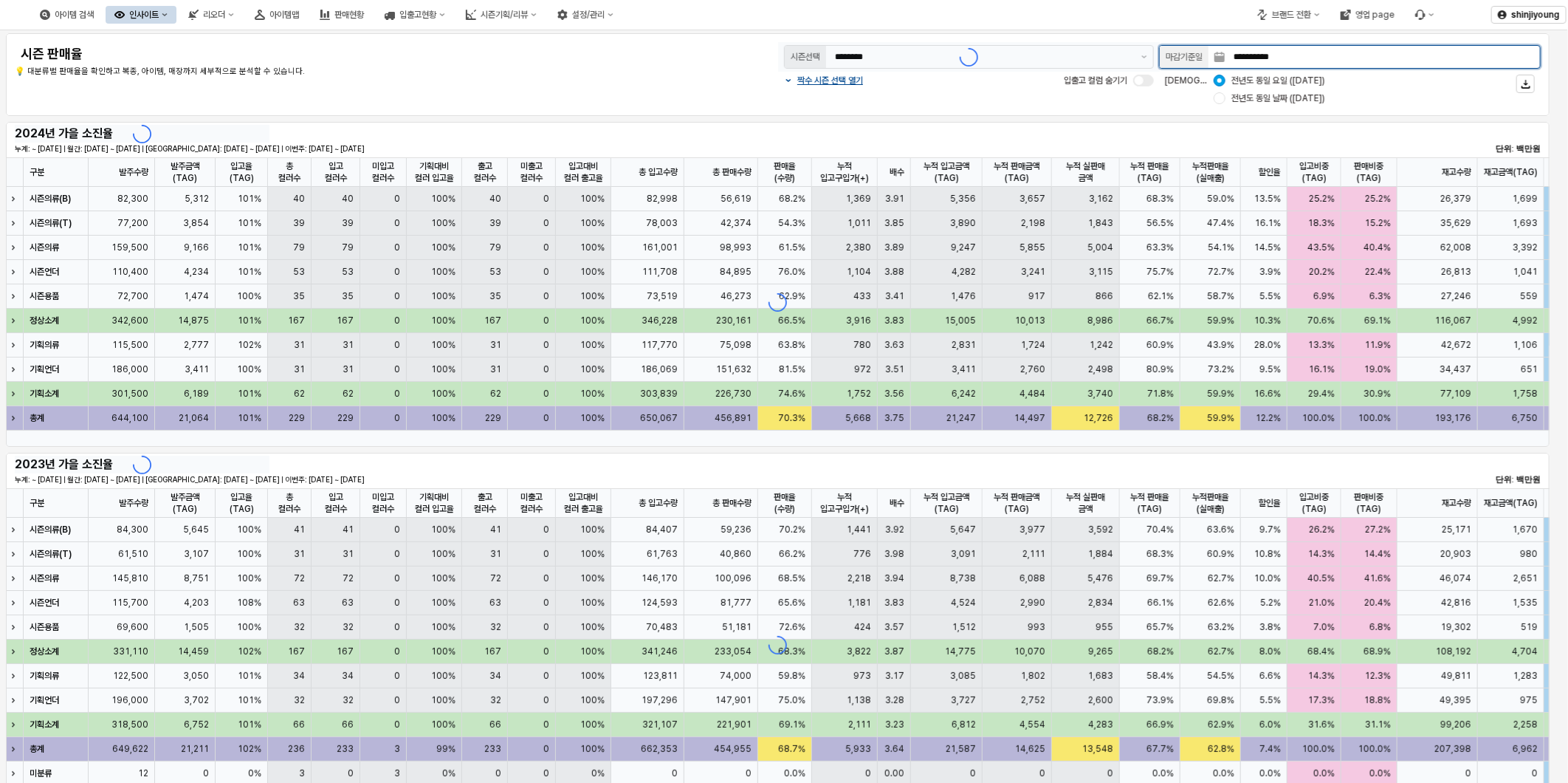
type input "**********"
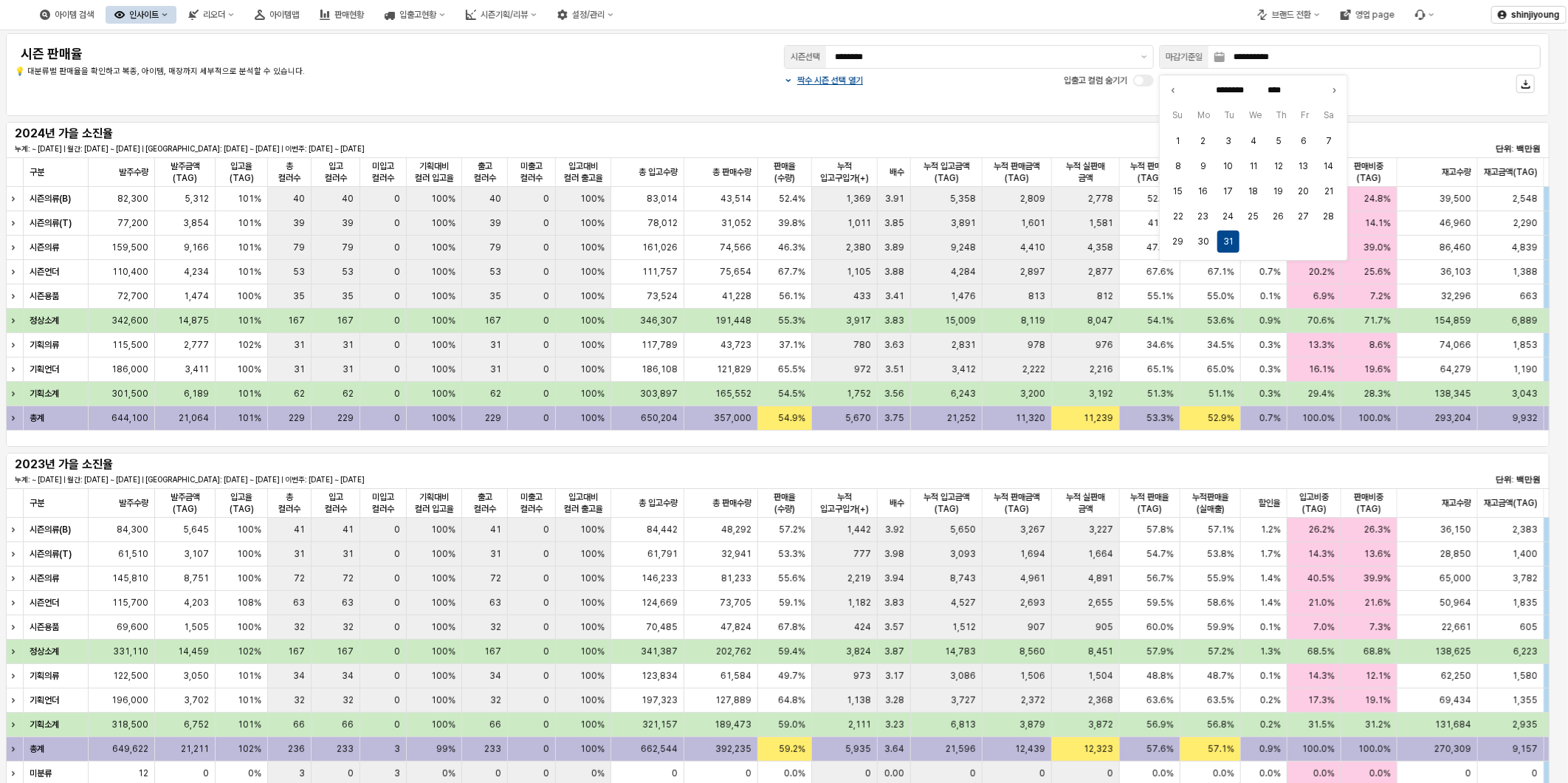
click at [614, 85] on div "**********" at bounding box center [778, 75] width 1526 height 65
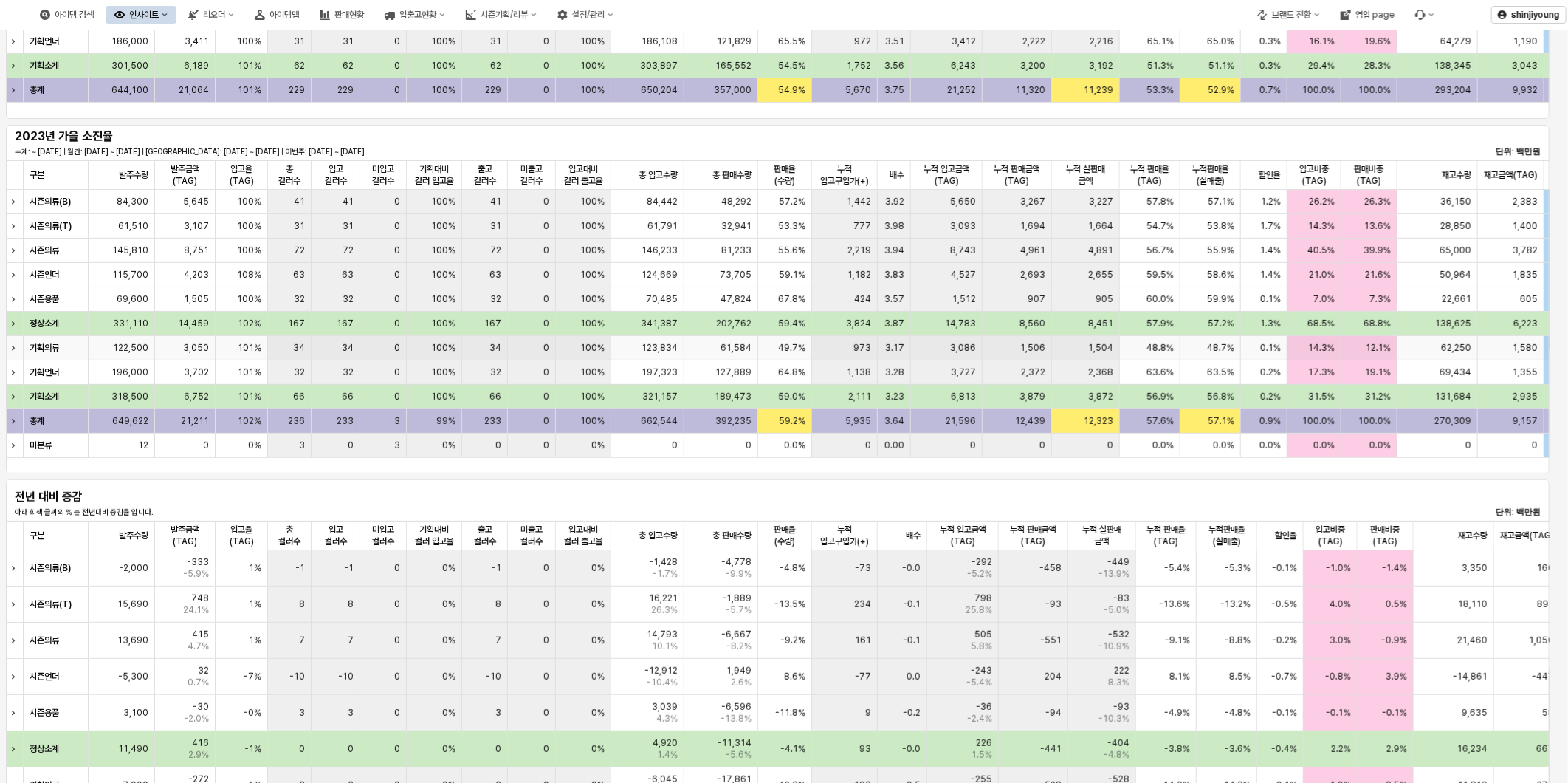
scroll to position [626, 0]
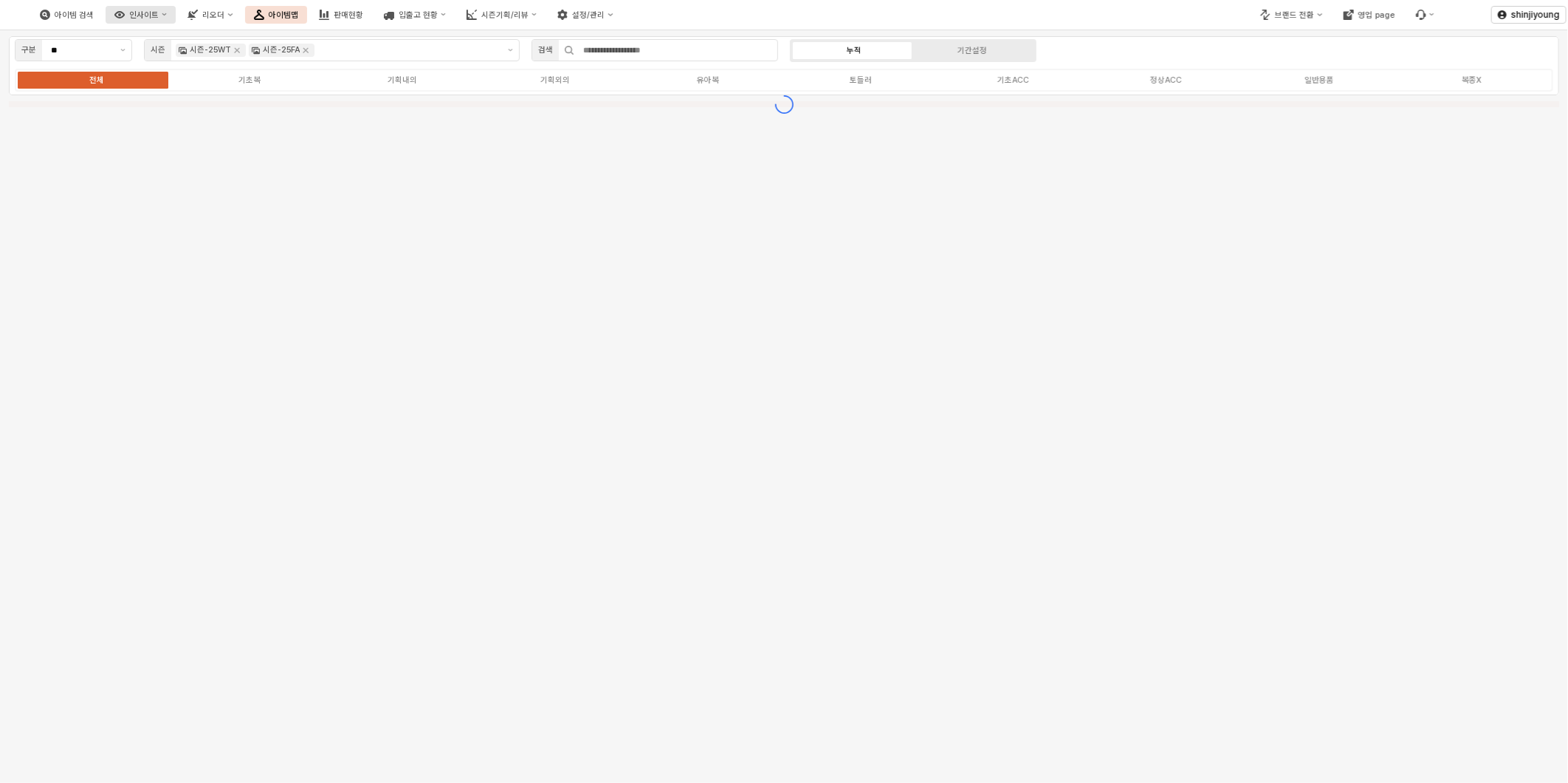
click at [158, 13] on div "인사이트" at bounding box center [143, 15] width 29 height 10
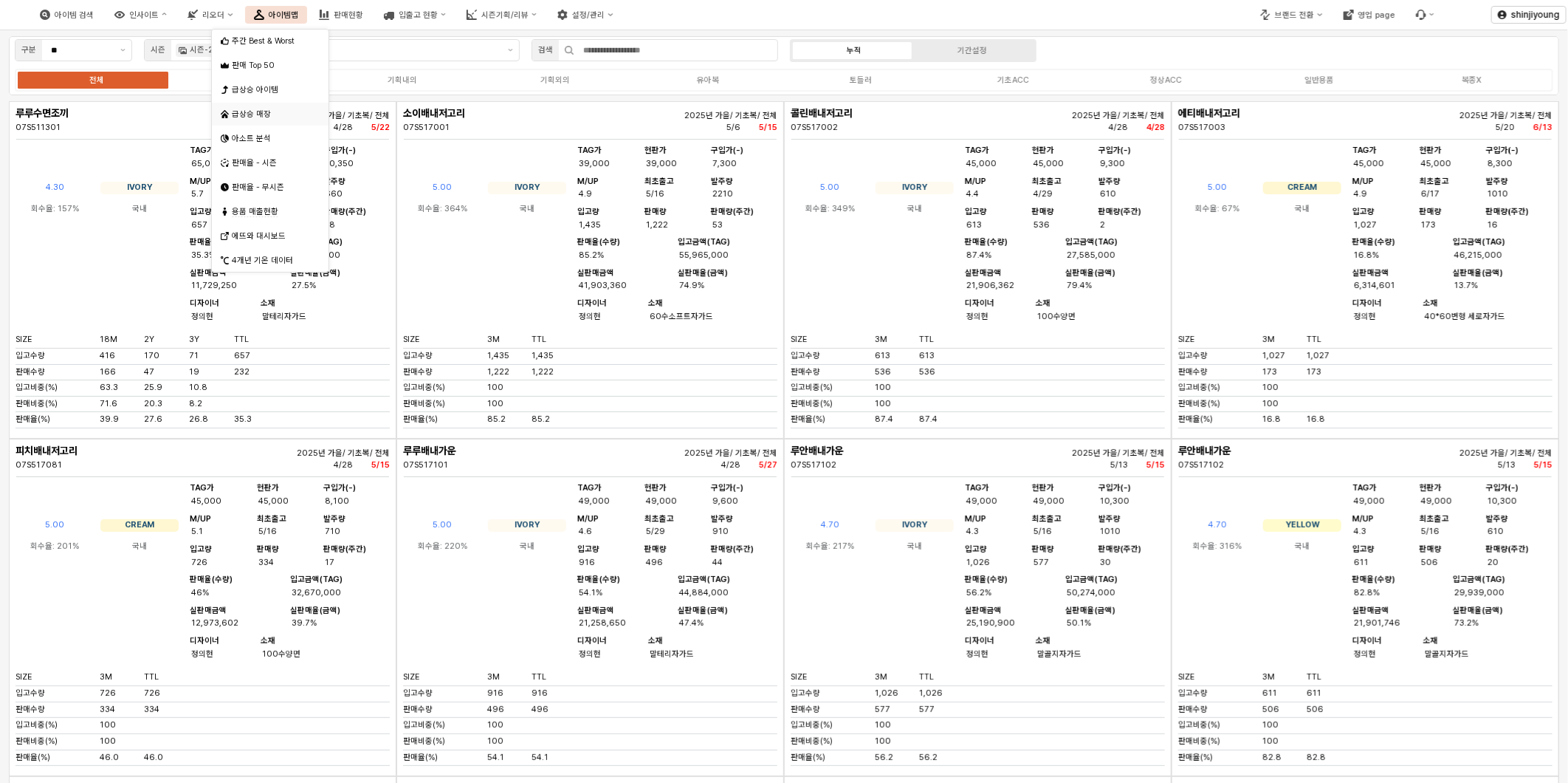
click at [256, 115] on div "급상승 매장" at bounding box center [271, 114] width 80 height 11
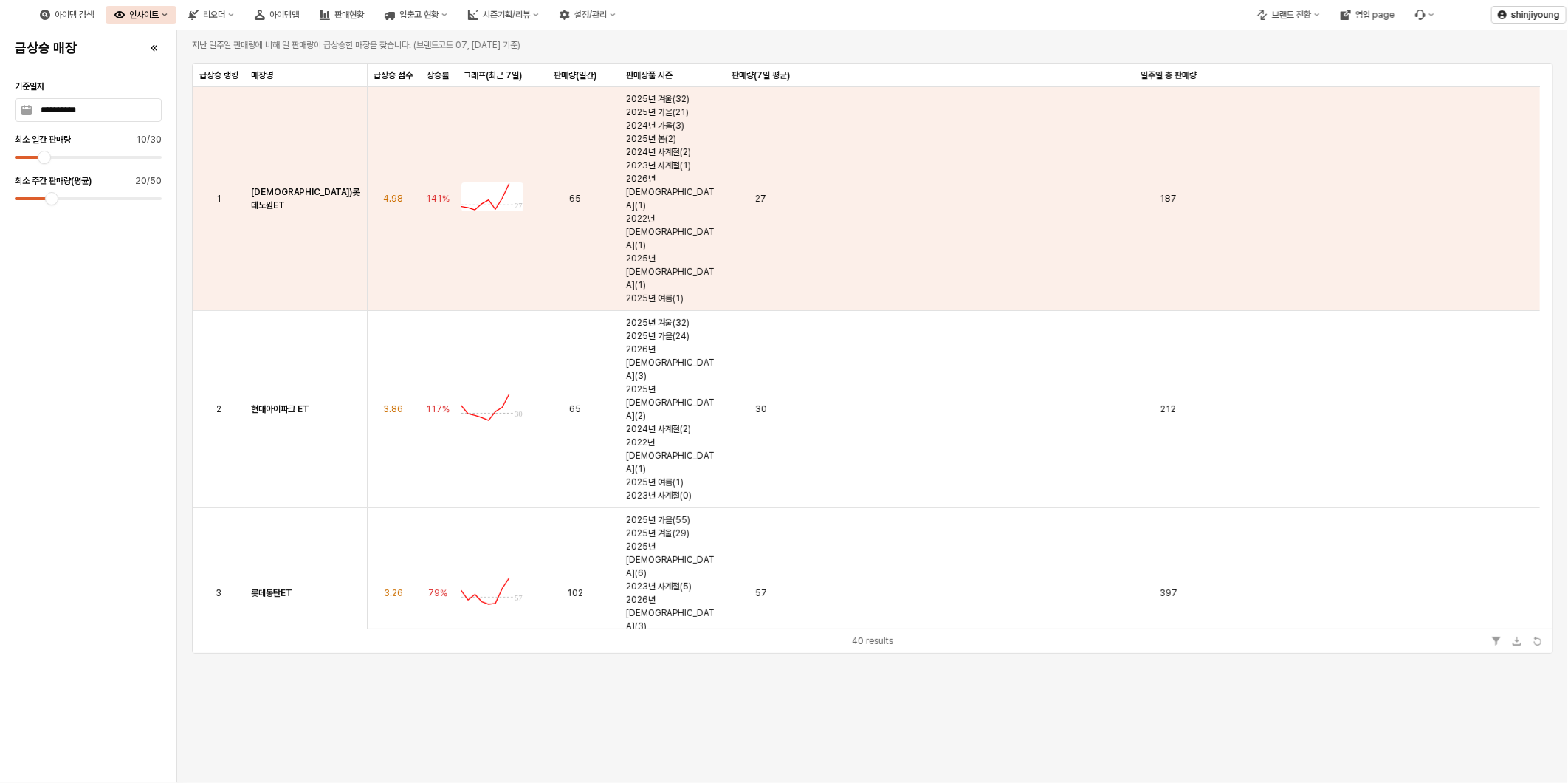
click at [158, 19] on div "인사이트" at bounding box center [143, 14] width 29 height 10
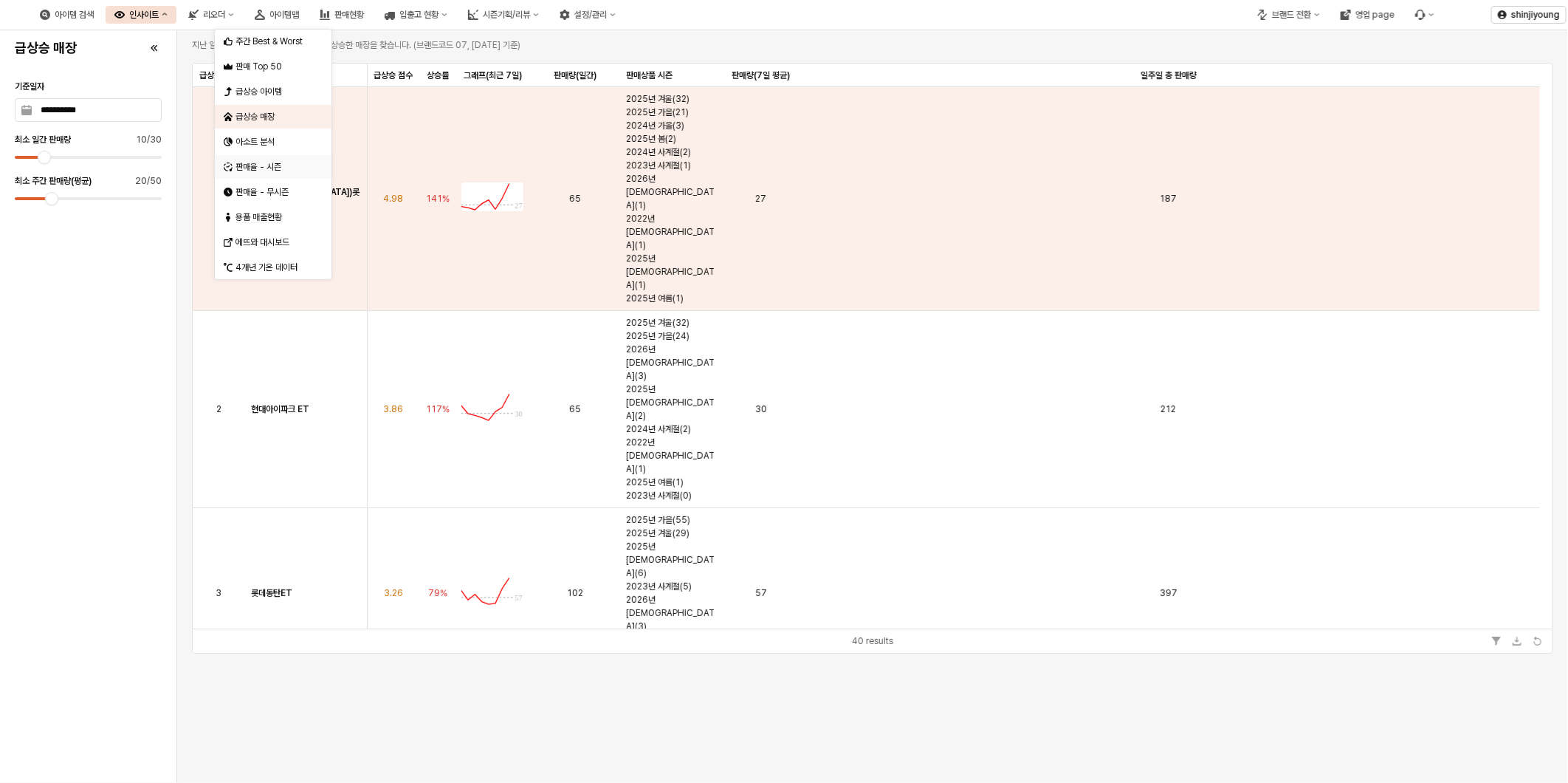
click at [267, 162] on div "판매율 - 시즌" at bounding box center [274, 166] width 78 height 12
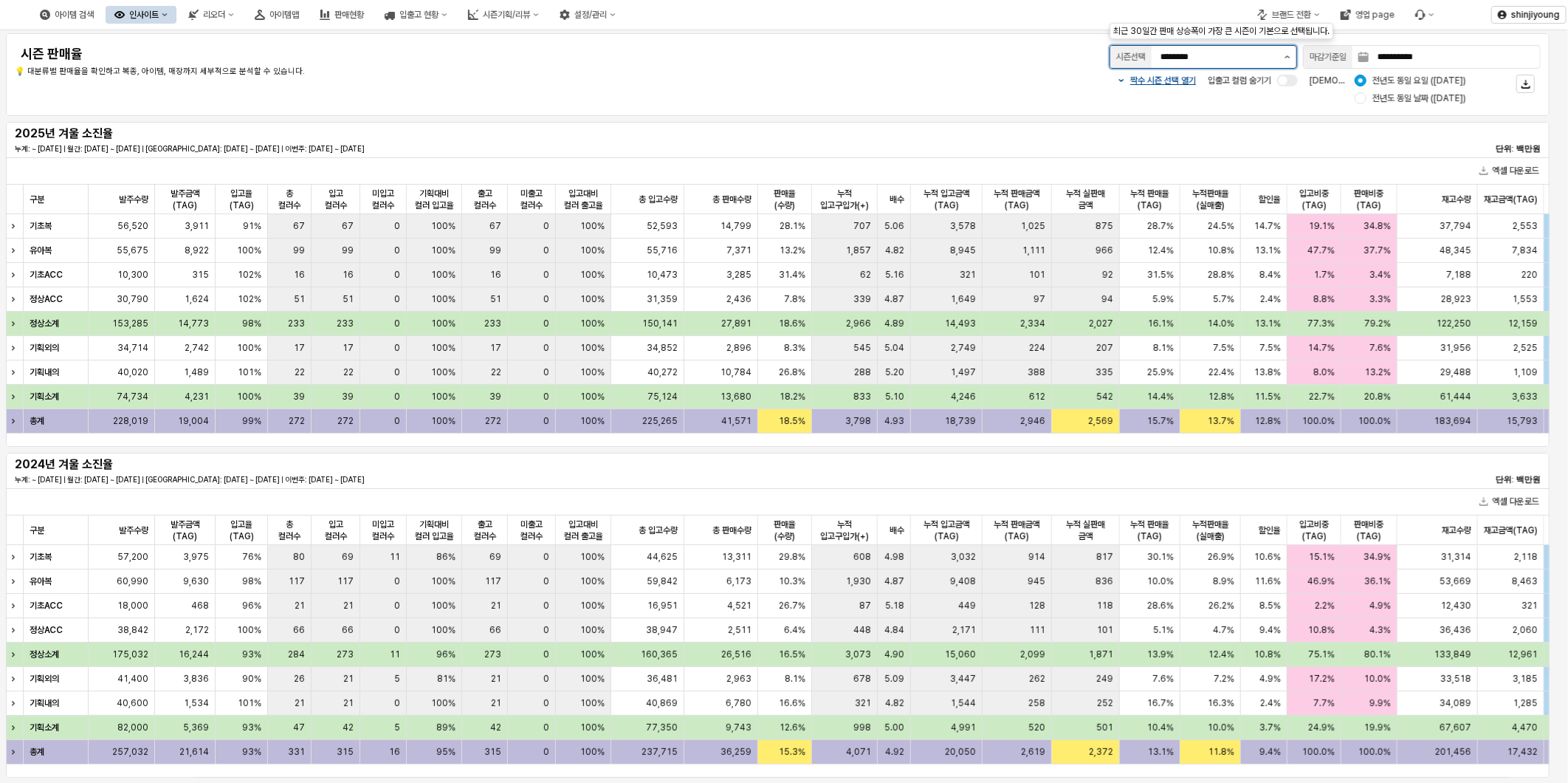
click at [1285, 56] on icon "제안 사항 표시" at bounding box center [1286, 57] width 6 height 3
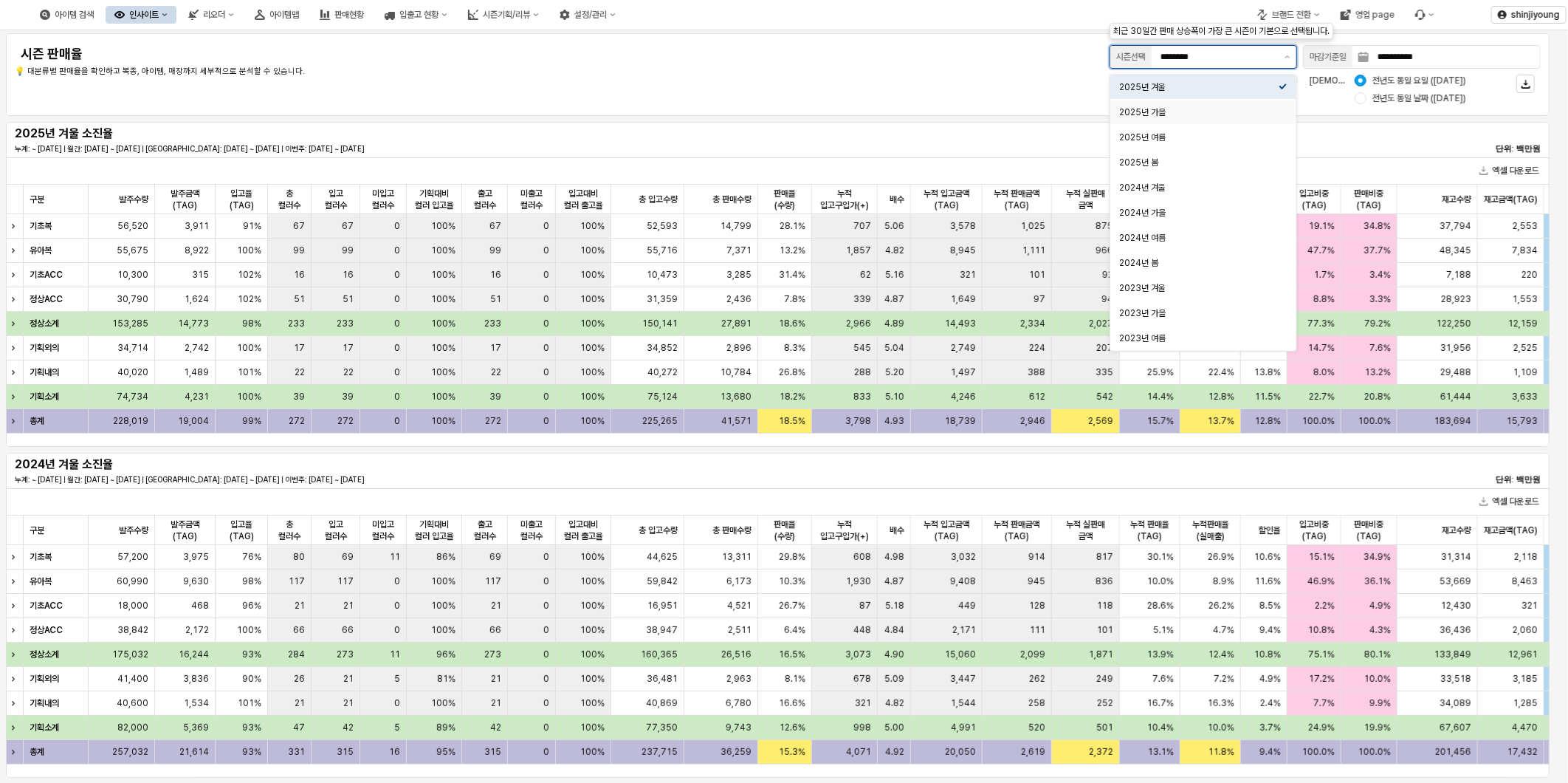
click at [1237, 107] on div "2025년 가을" at bounding box center [1199, 112] width 159 height 12
type input "********"
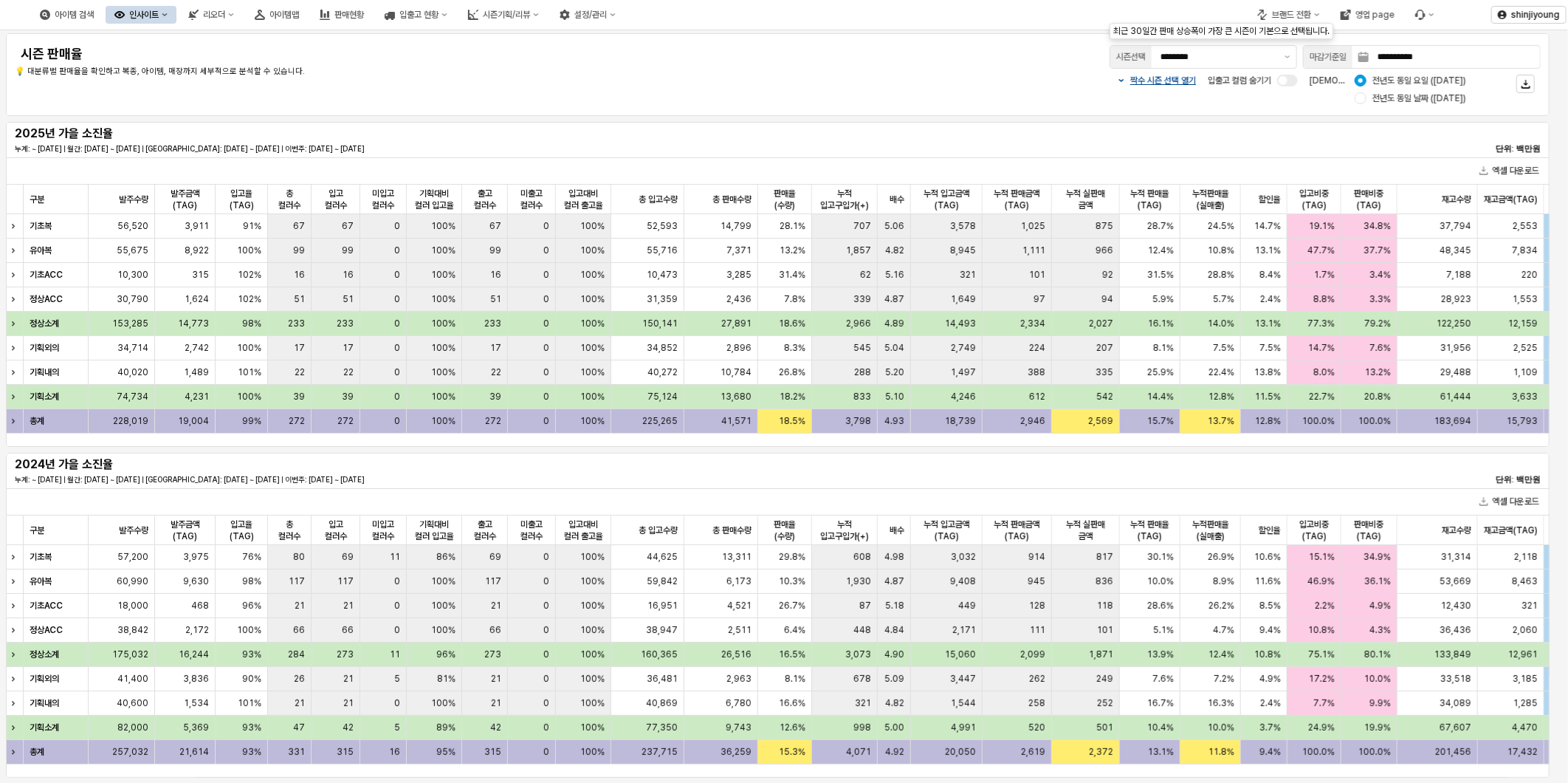
click at [867, 72] on div "짝수 시즌 선택 열기 입출고 컬럼 숨기기 비교 기준: 전년도 동일 요일 ([DATE]) 전년도 동일 날짜 ([DATE])" at bounding box center [1159, 89] width 762 height 36
click at [698, 79] on div "**********" at bounding box center [778, 75] width 1526 height 65
